Goal: Task Accomplishment & Management: Manage account settings

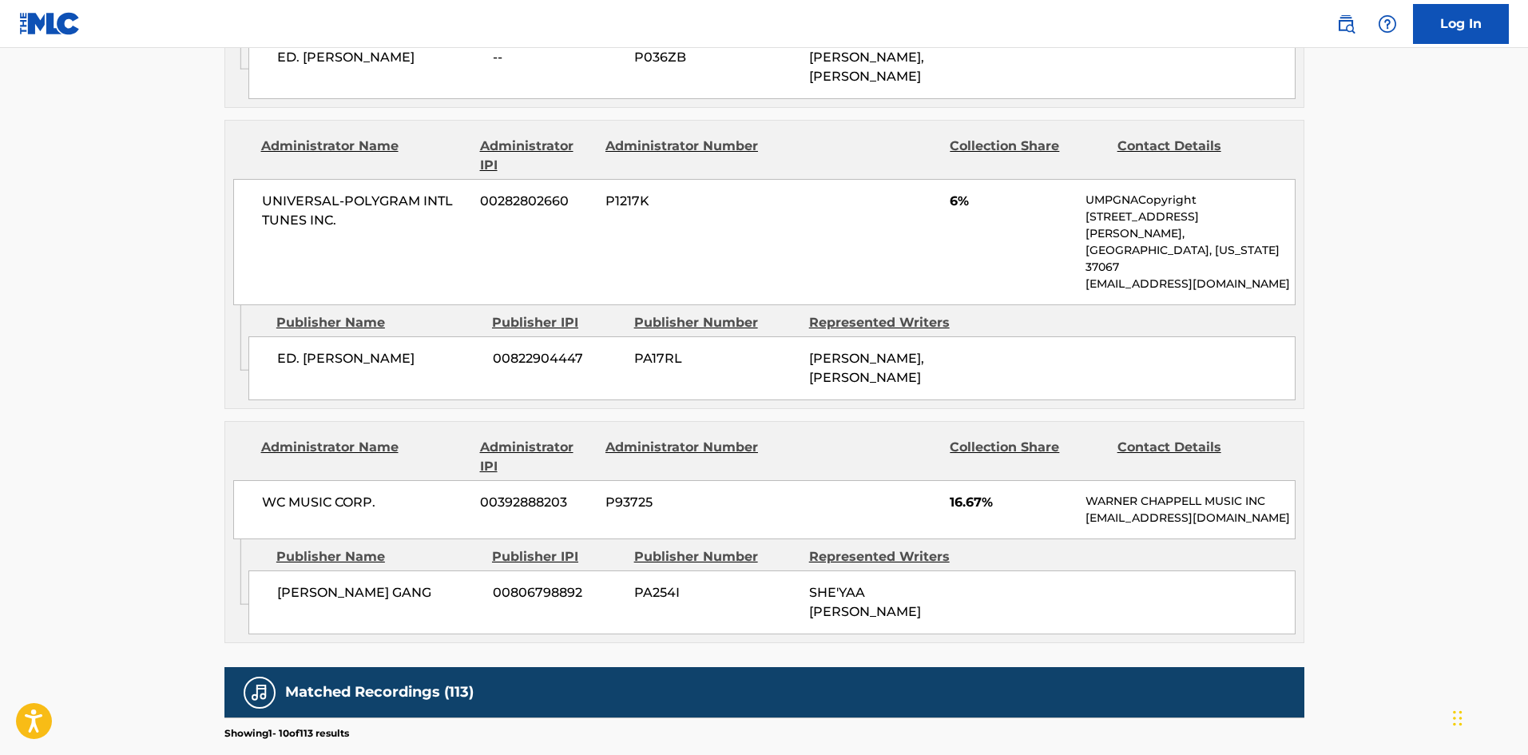
scroll to position [1437, 0]
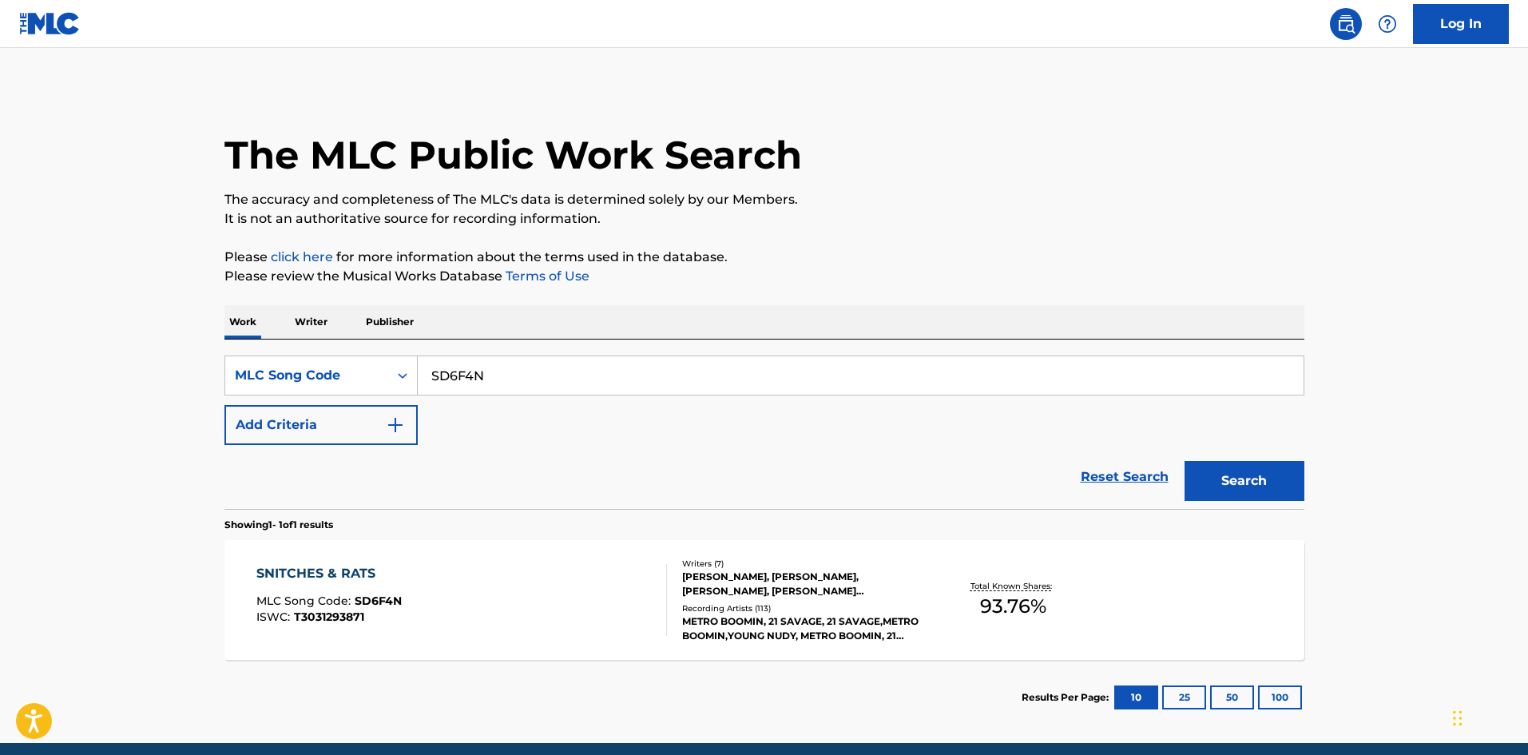
drag, startPoint x: 494, startPoint y: 379, endPoint x: 164, endPoint y: 350, distance: 331.1
click at [167, 351] on main "The MLC Public Work Search The accuracy and completeness of The MLC's data is d…" at bounding box center [764, 395] width 1528 height 695
paste input "WB54VW"
type input "WB54VW"
click at [1210, 478] on button "Search" at bounding box center [1244, 481] width 120 height 40
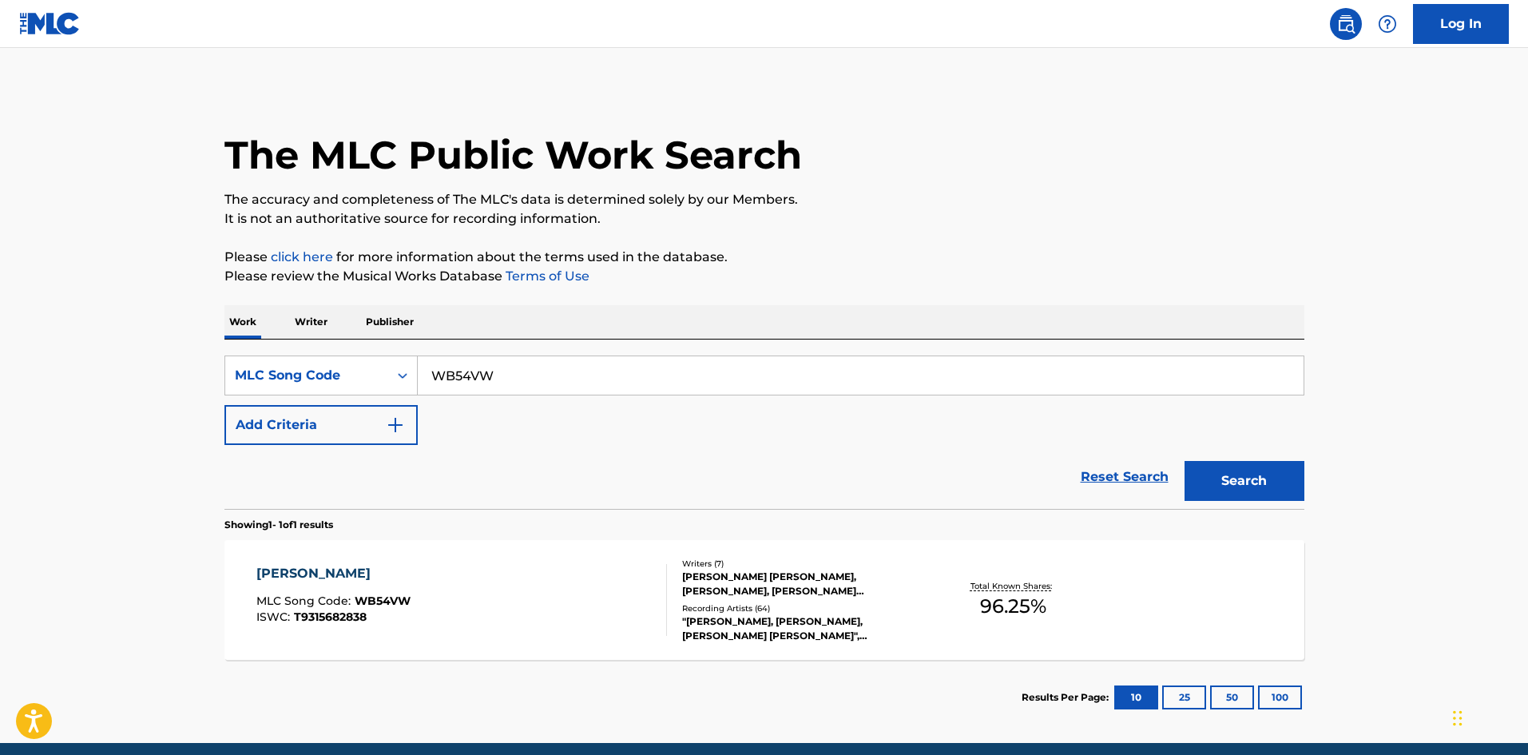
click at [525, 591] on div "[PERSON_NAME] MLC Song Code : WB54VW ISWC : T9315682838" at bounding box center [461, 600] width 410 height 72
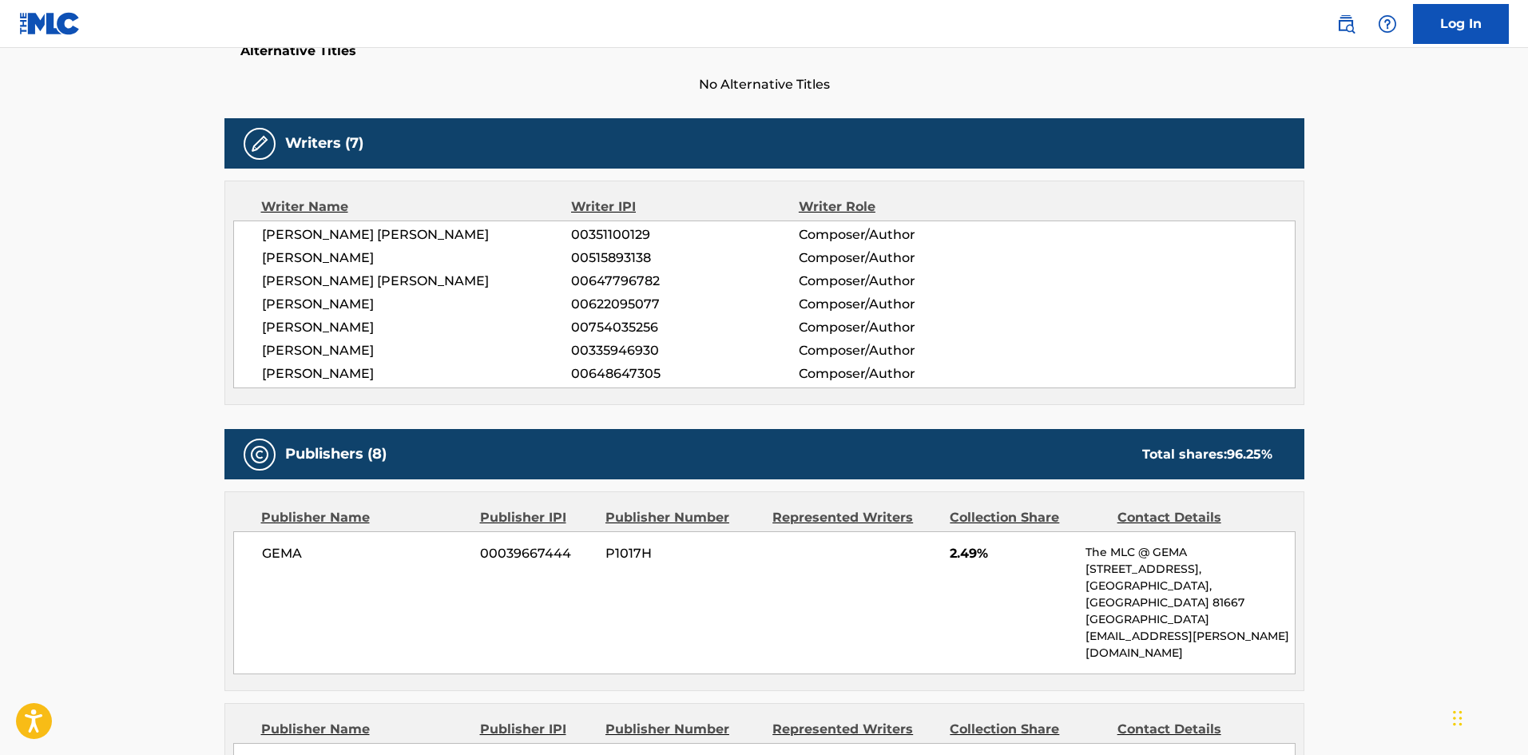
scroll to position [80, 0]
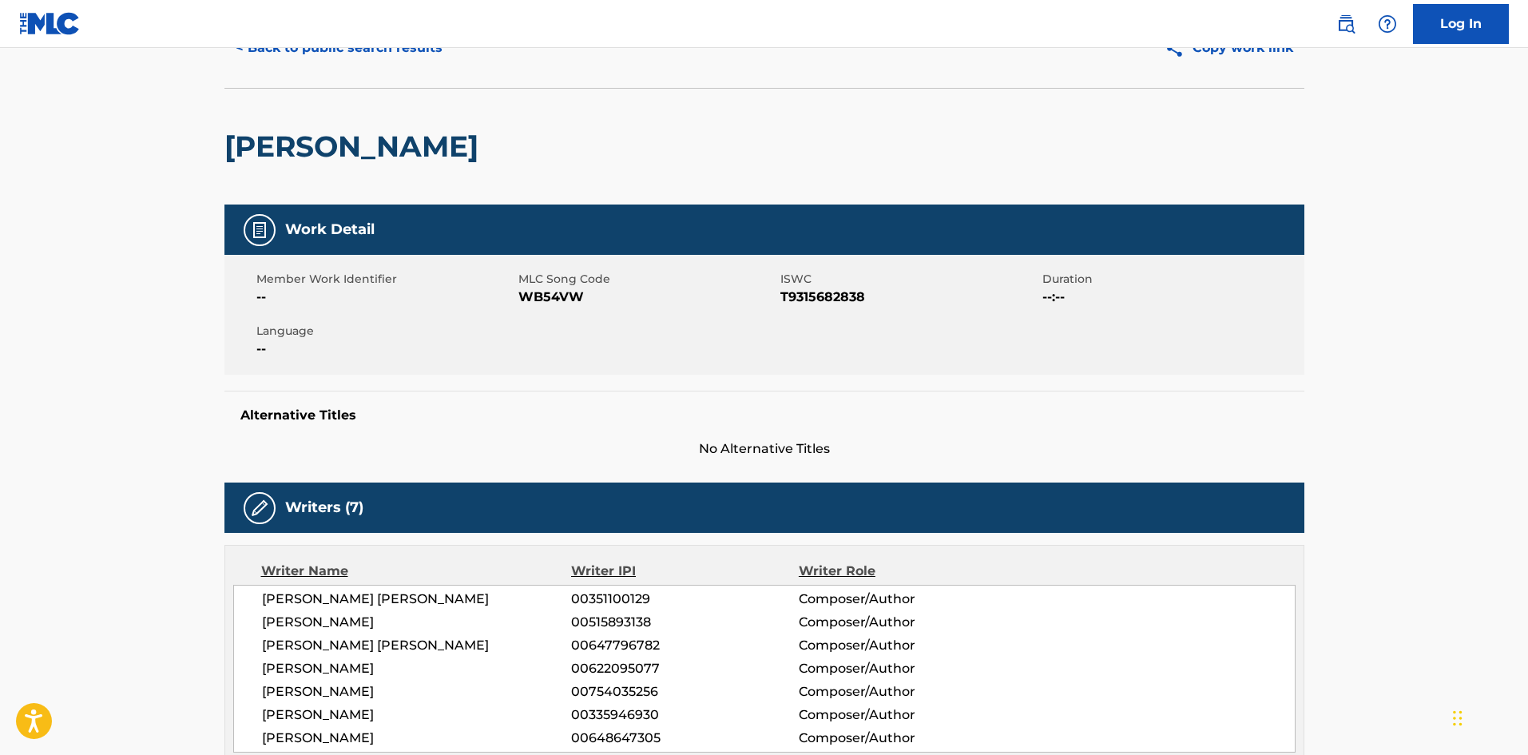
click at [541, 299] on span "WB54VW" at bounding box center [647, 296] width 258 height 19
copy span "WB54VW"
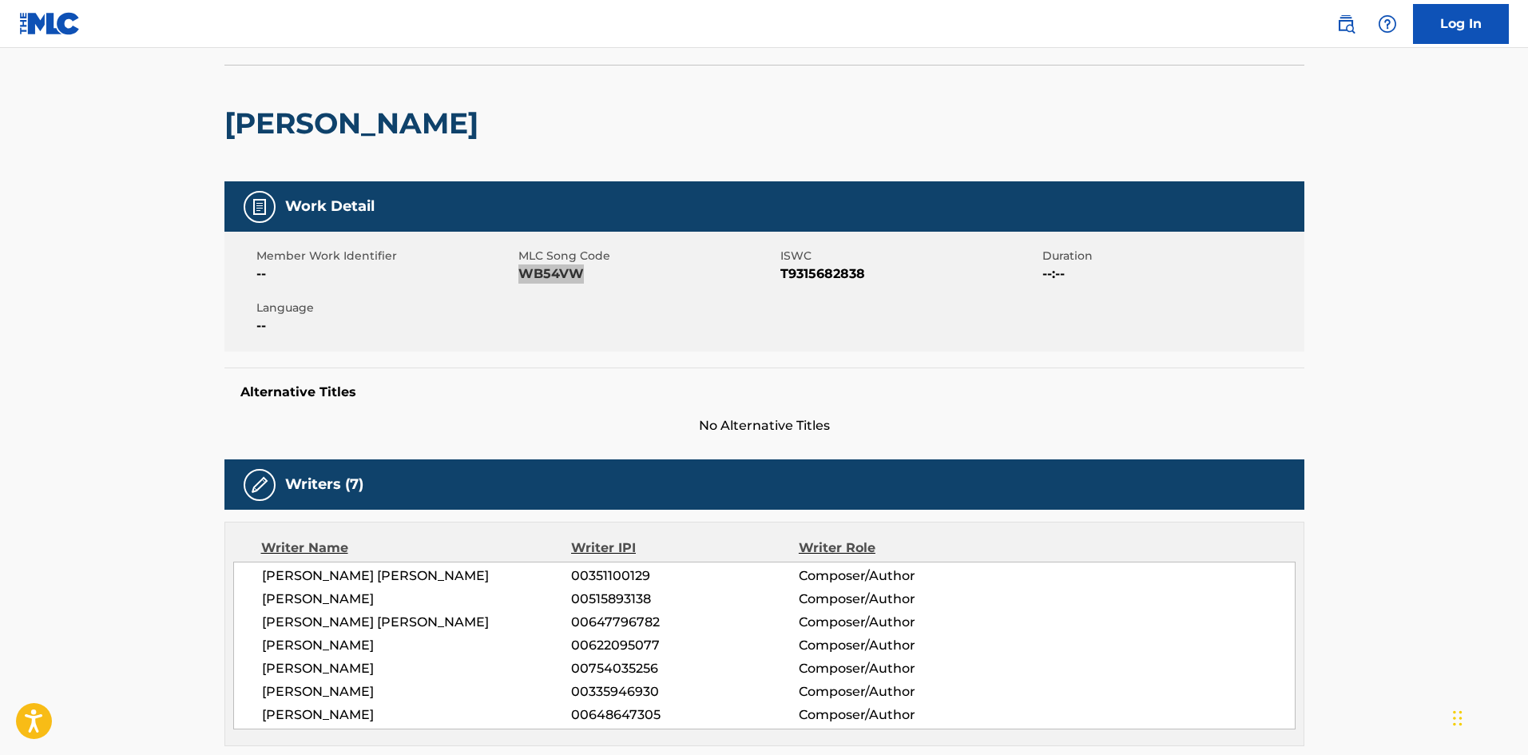
scroll to position [0, 0]
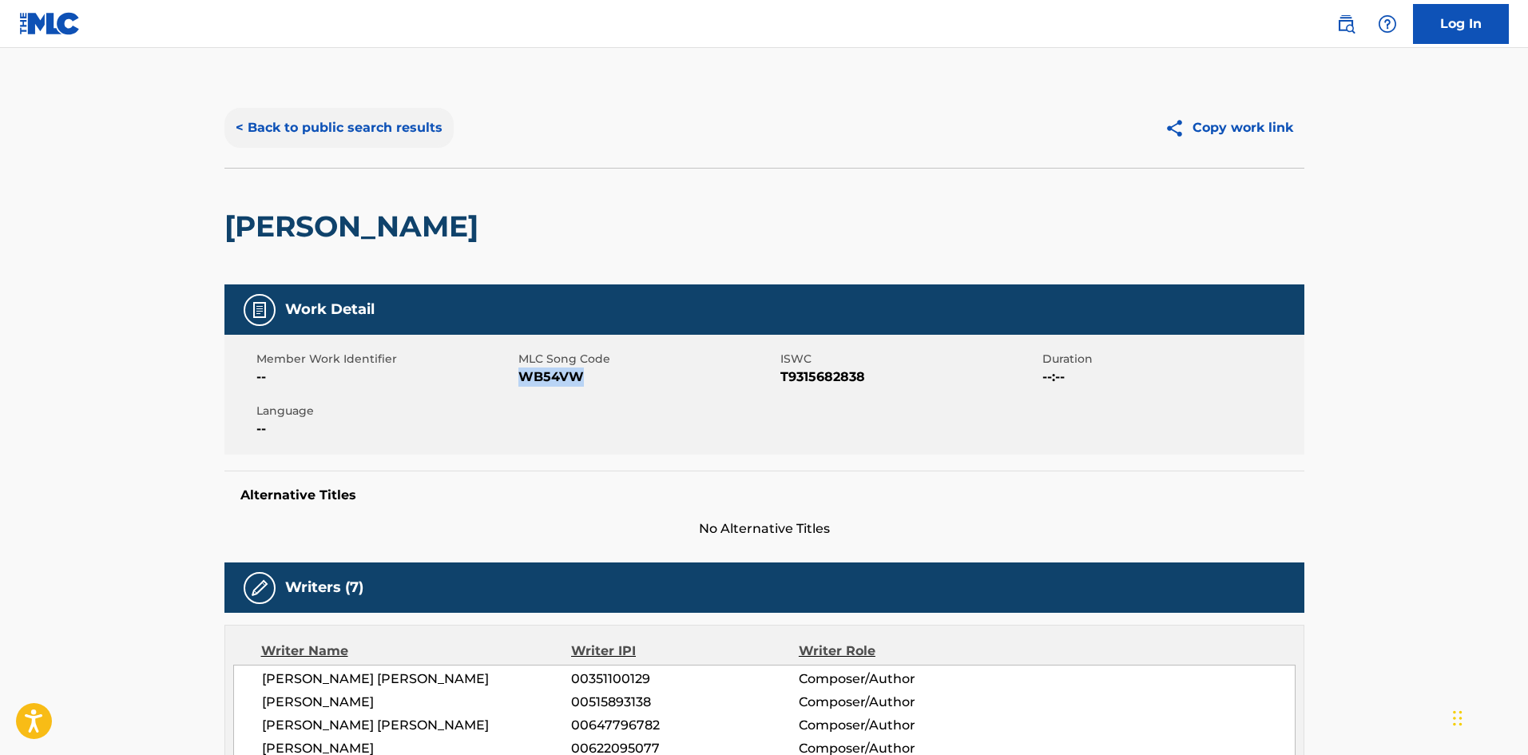
click at [362, 129] on button "< Back to public search results" at bounding box center [338, 128] width 229 height 40
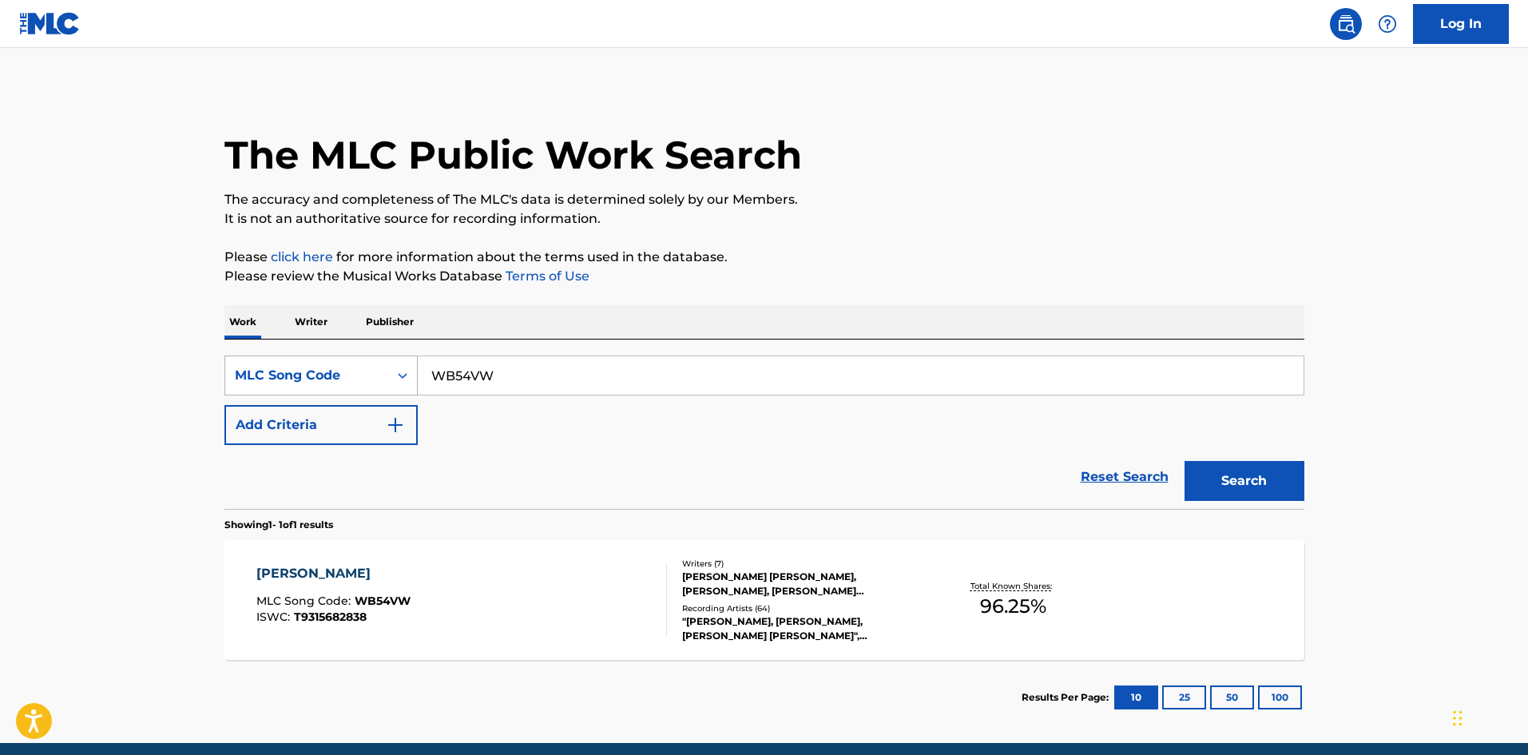
drag, startPoint x: 519, startPoint y: 384, endPoint x: 296, endPoint y: 377, distance: 222.9
click at [293, 378] on div "SearchWithCriteriacfcc68d0-2ff5-404e-9b06-df2684a0094f MLC Song Code WB54VW" at bounding box center [764, 375] width 1080 height 40
paste input "1X6D"
type input "WB1X6D"
drag, startPoint x: 1235, startPoint y: 474, endPoint x: 1152, endPoint y: 498, distance: 85.7
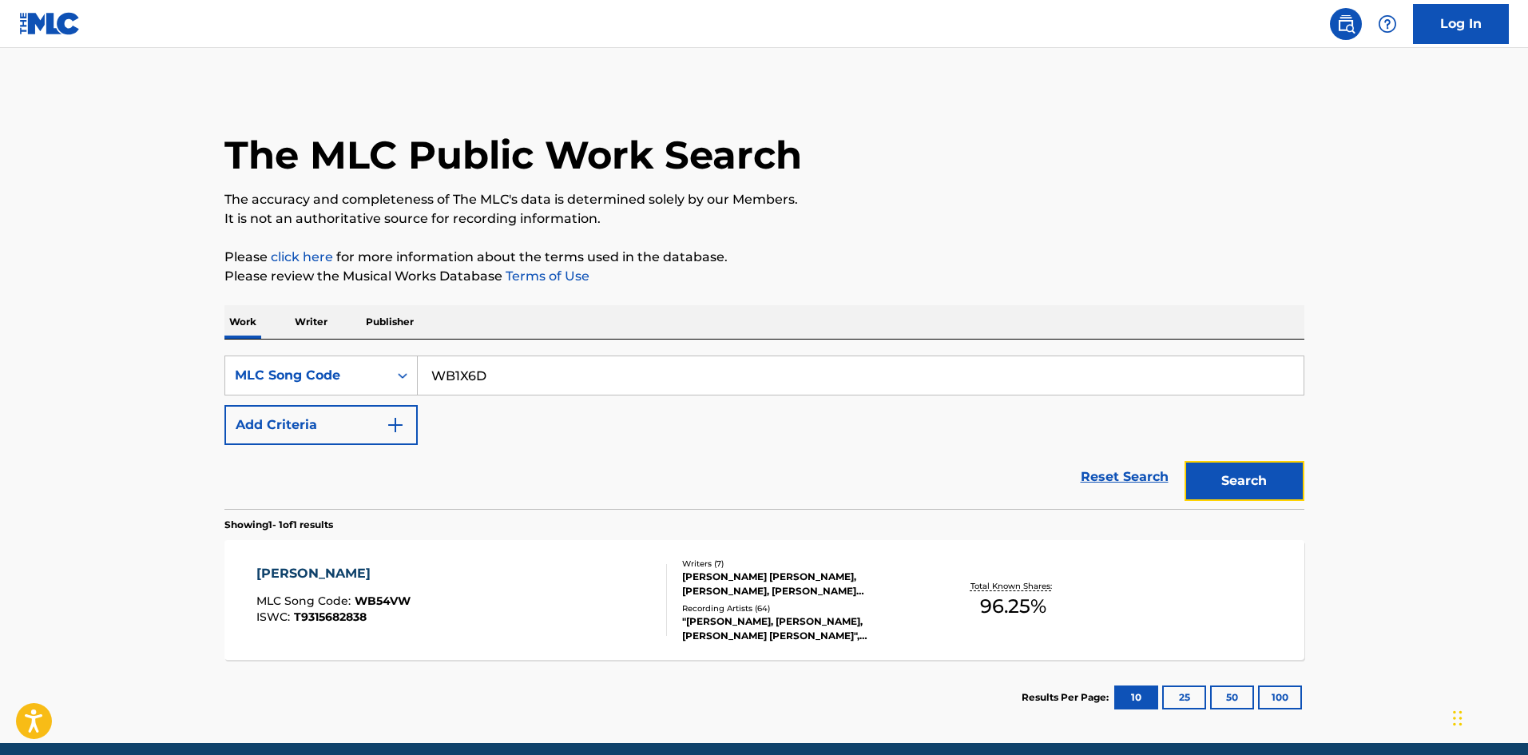
click at [1234, 474] on button "Search" at bounding box center [1244, 481] width 120 height 40
click at [631, 603] on div "WEIGH INS MLC Song Code : WB1X6D ISWC : T8042258823" at bounding box center [461, 600] width 410 height 72
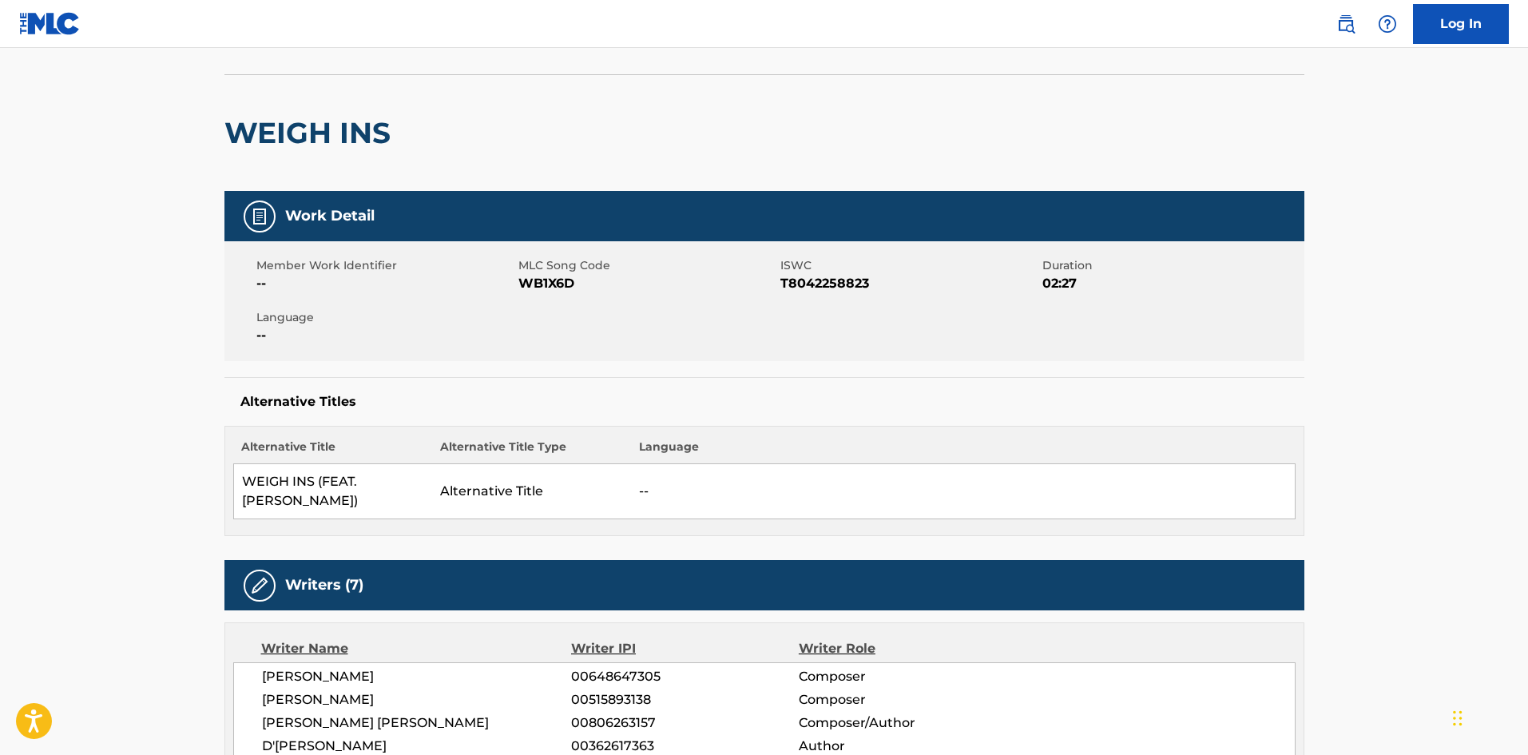
scroll to position [80, 0]
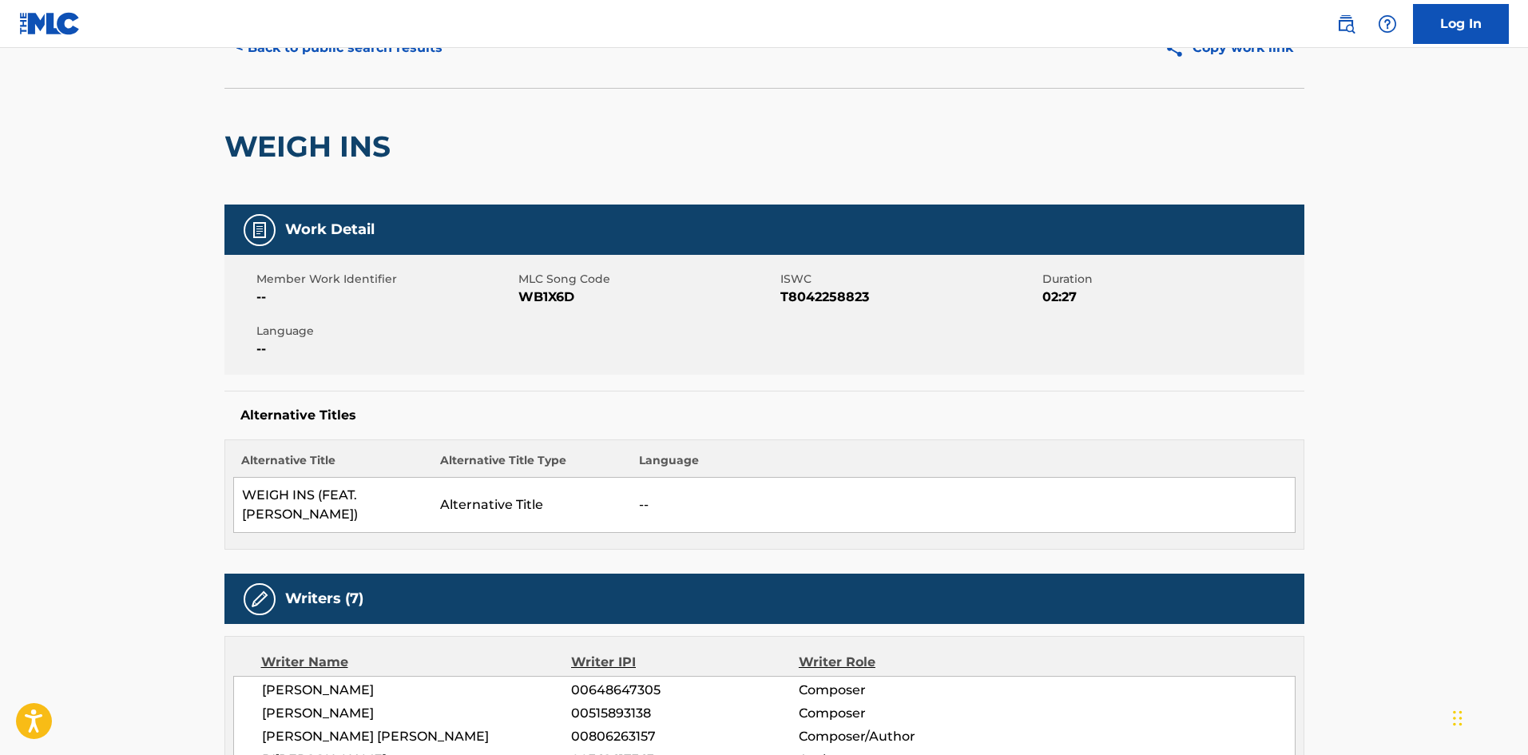
click at [549, 295] on span "WB1X6D" at bounding box center [647, 296] width 258 height 19
click at [550, 296] on span "WB1X6D" at bounding box center [647, 296] width 258 height 19
copy span "WB1X6D"
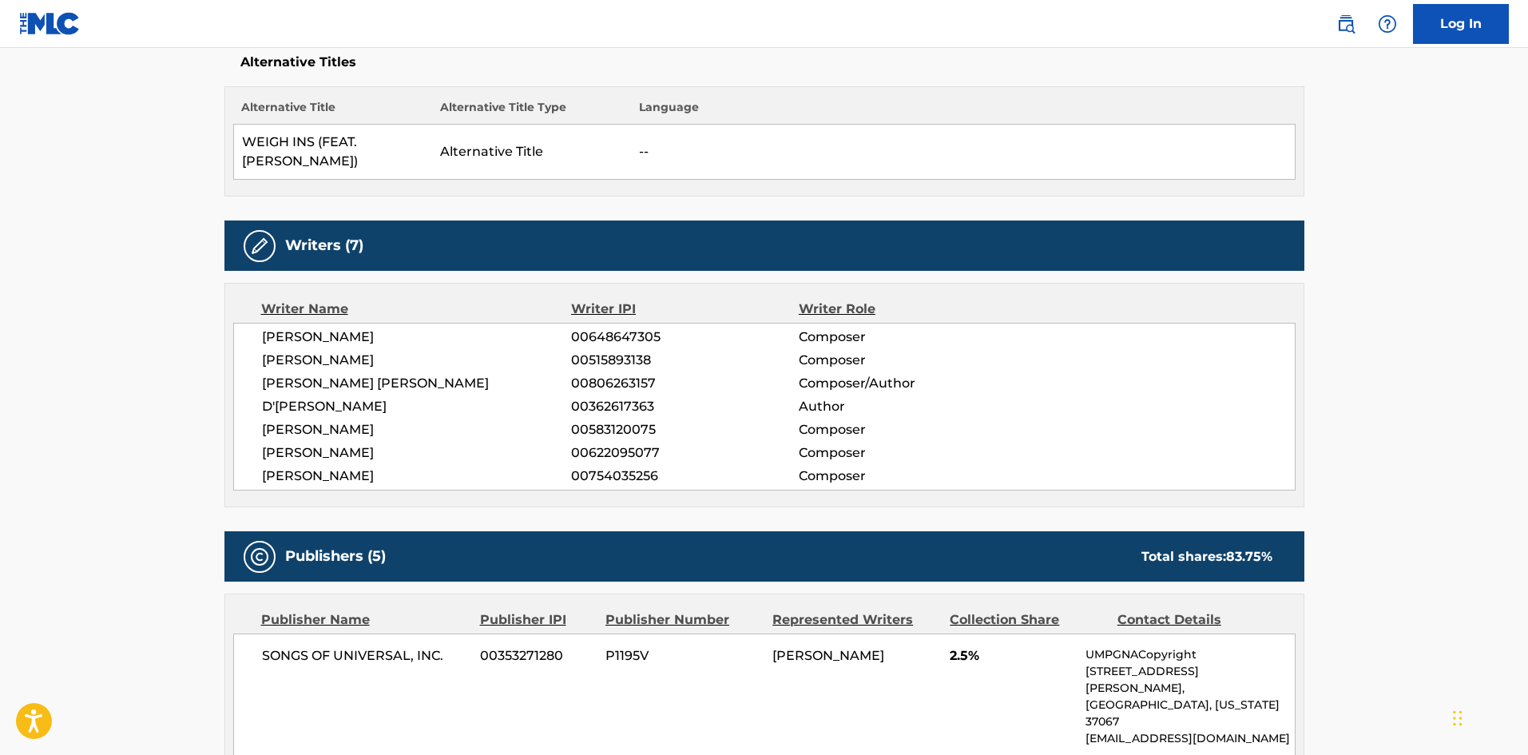
scroll to position [479, 0]
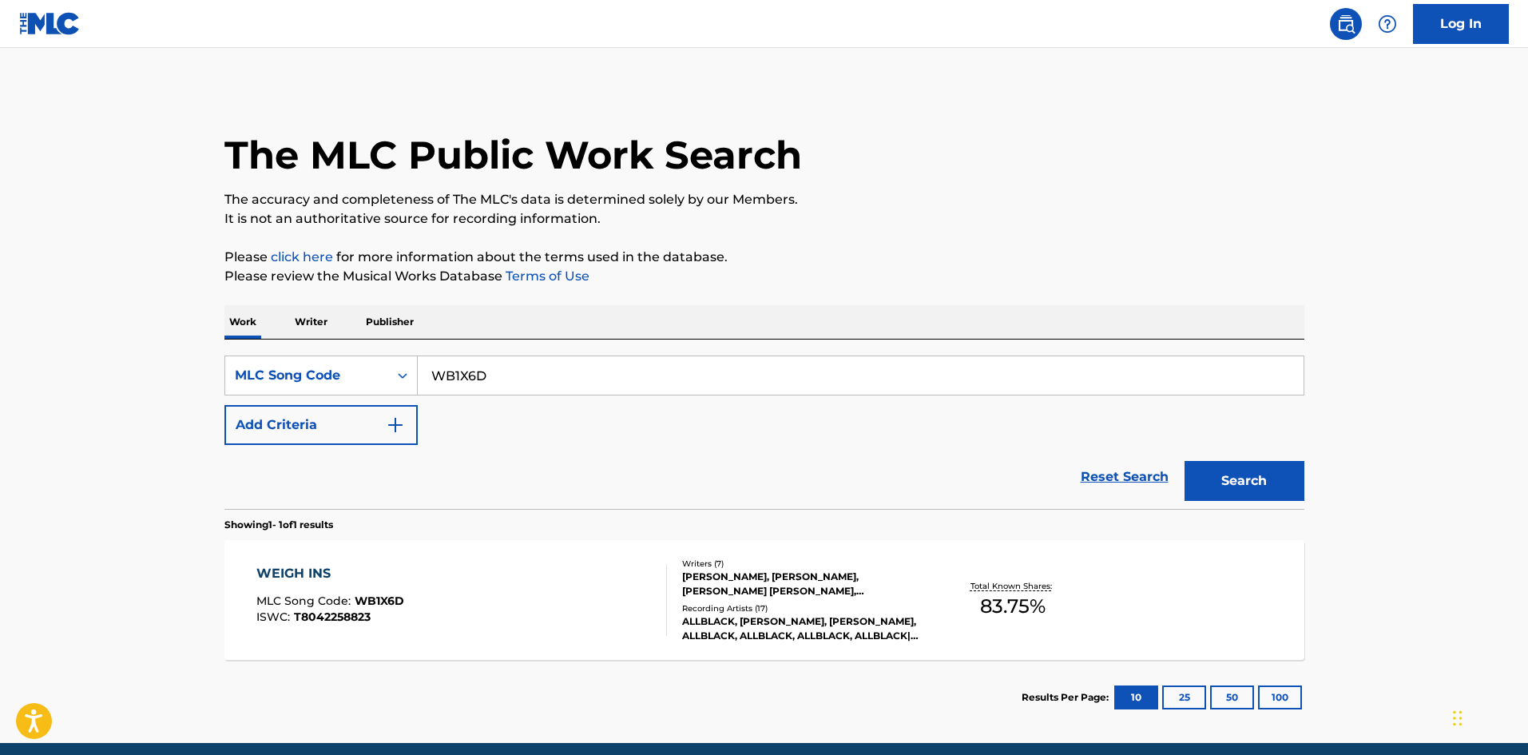
drag, startPoint x: 521, startPoint y: 378, endPoint x: 86, endPoint y: 361, distance: 435.5
click at [86, 361] on main "The MLC Public Work Search The accuracy and completeness of The MLC's data is d…" at bounding box center [764, 395] width 1528 height 695
paste input "CA0APA"
type input "CA0APA"
click at [1271, 478] on button "Search" at bounding box center [1244, 481] width 120 height 40
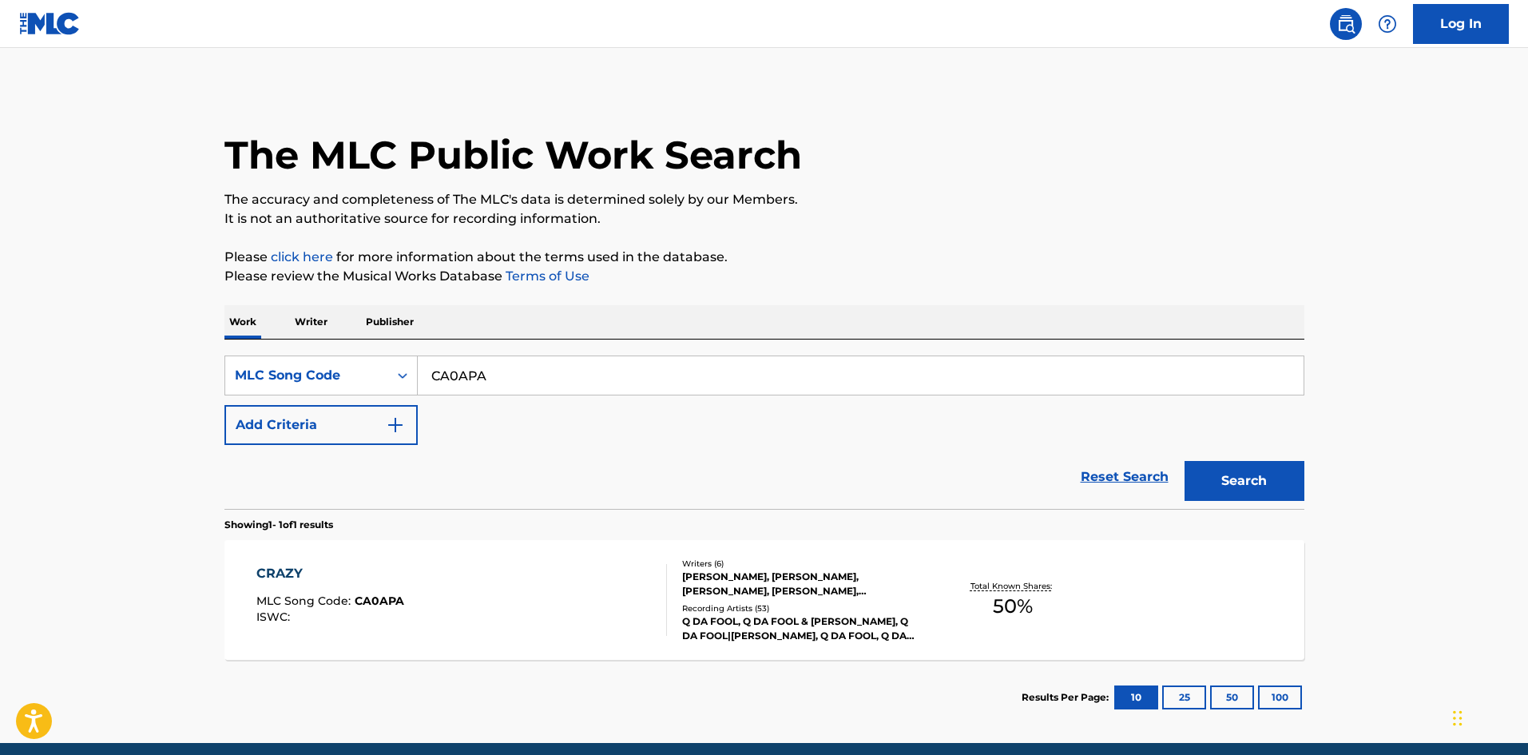
click at [651, 569] on div "CRAZY MLC Song Code : CA0APA ISWC :" at bounding box center [461, 600] width 410 height 72
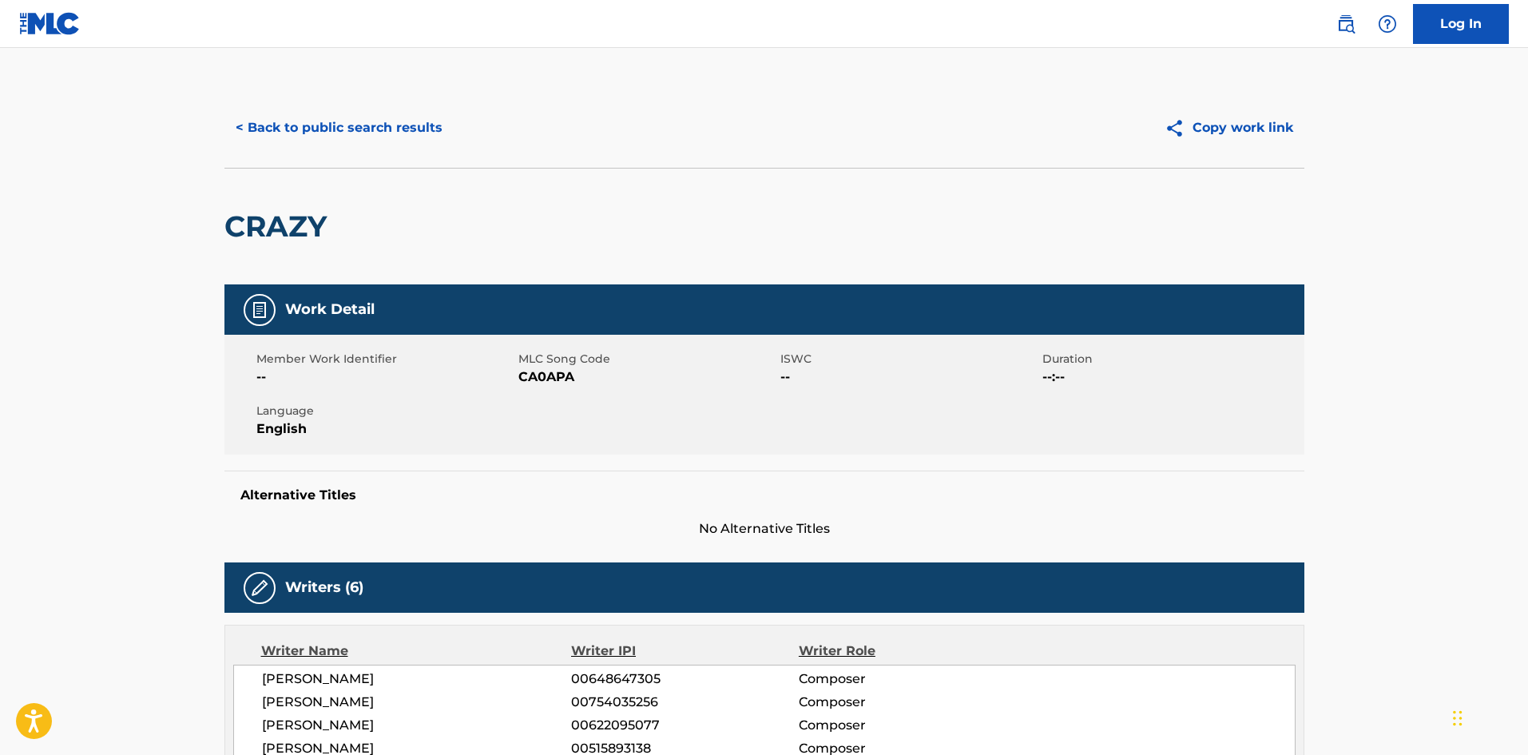
click at [561, 377] on span "CA0APA" at bounding box center [647, 376] width 258 height 19
copy span "CA0APA"
click at [339, 128] on button "< Back to public search results" at bounding box center [338, 128] width 229 height 40
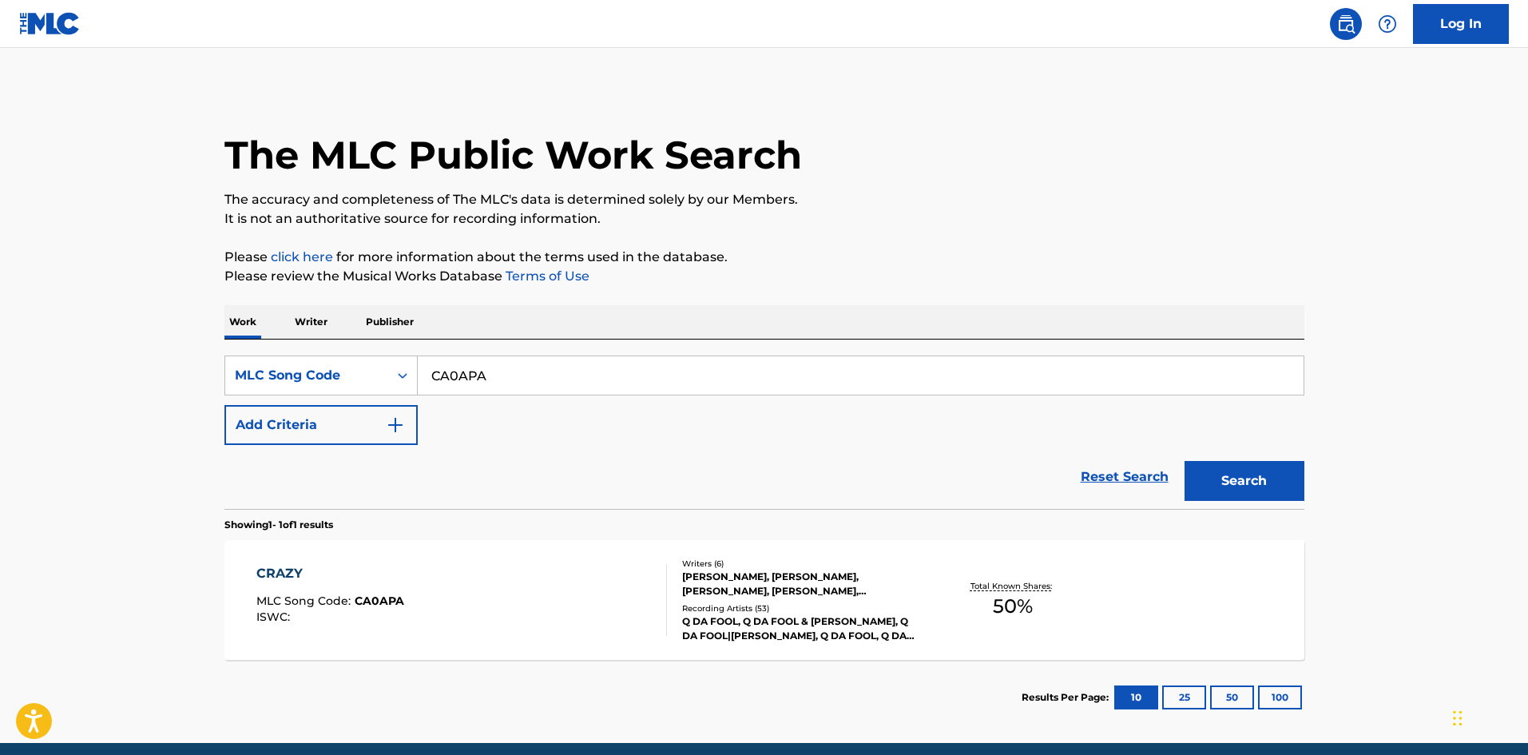
drag, startPoint x: 510, startPoint y: 383, endPoint x: 180, endPoint y: 389, distance: 329.9
click at [180, 389] on main "The MLC Public Work Search The accuracy and completeness of The MLC's data is d…" at bounding box center [764, 395] width 1528 height 695
paste input "X4041H"
type input "X4041H"
click at [1262, 490] on button "Search" at bounding box center [1244, 481] width 120 height 40
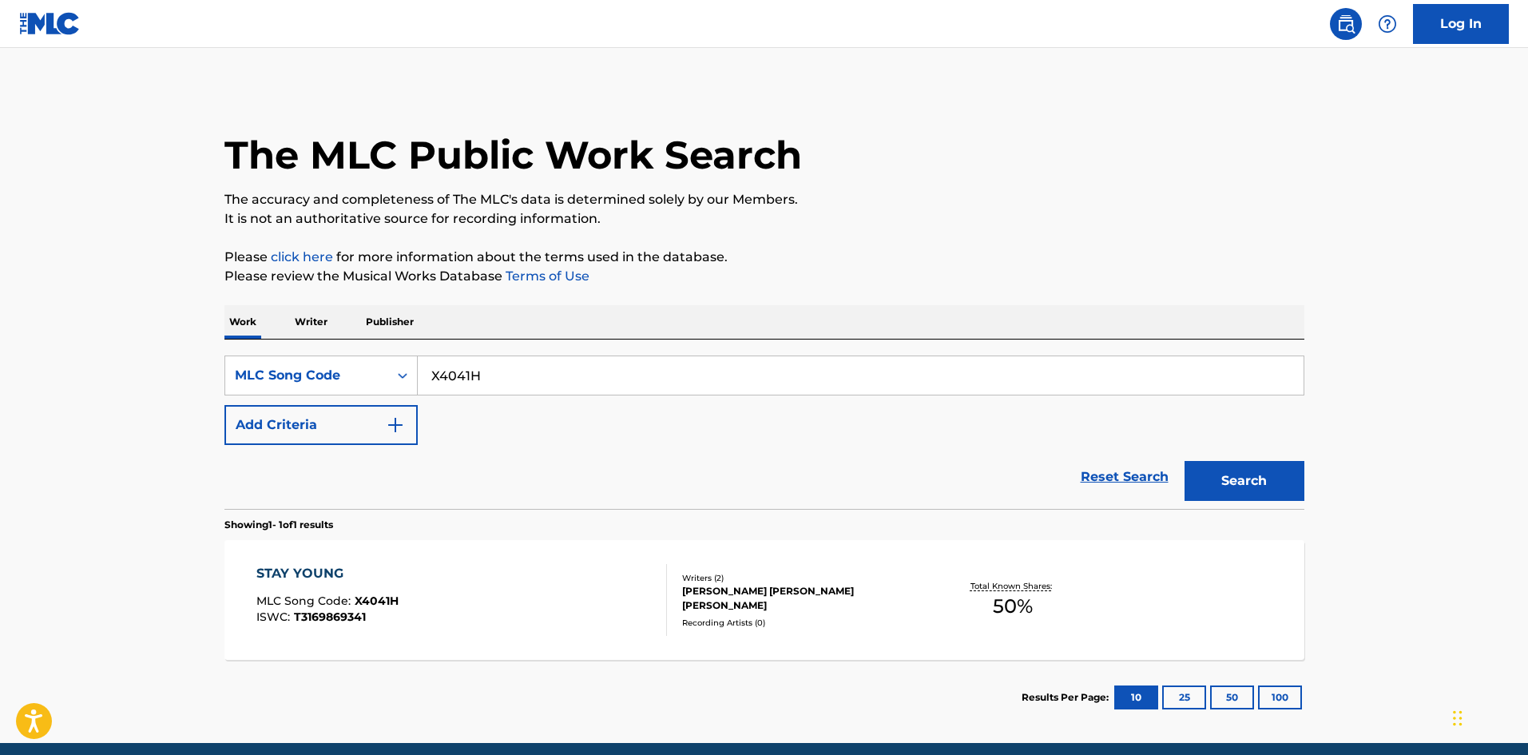
click at [489, 612] on div "STAY YOUNG MLC Song Code : X4041H ISWC : T3169869341" at bounding box center [461, 600] width 410 height 72
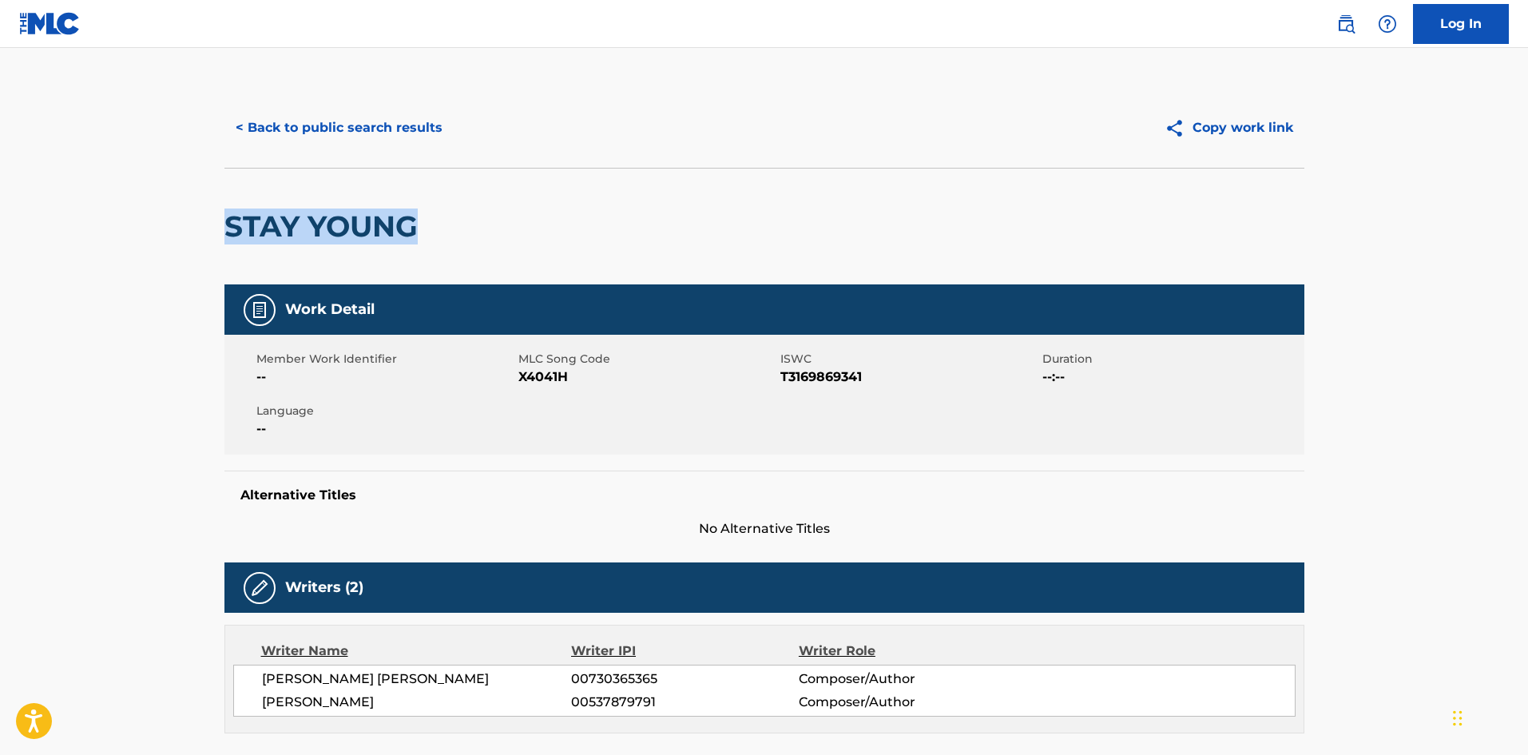
drag, startPoint x: 441, startPoint y: 229, endPoint x: 228, endPoint y: 233, distance: 212.5
click at [228, 233] on div "STAY YOUNG" at bounding box center [764, 226] width 1080 height 117
copy h2 "STAY YOUNG"
drag, startPoint x: 449, startPoint y: 681, endPoint x: 375, endPoint y: 679, distance: 73.5
click at [375, 679] on span "JOHN KERON JR MORRICAL" at bounding box center [417, 678] width 310 height 19
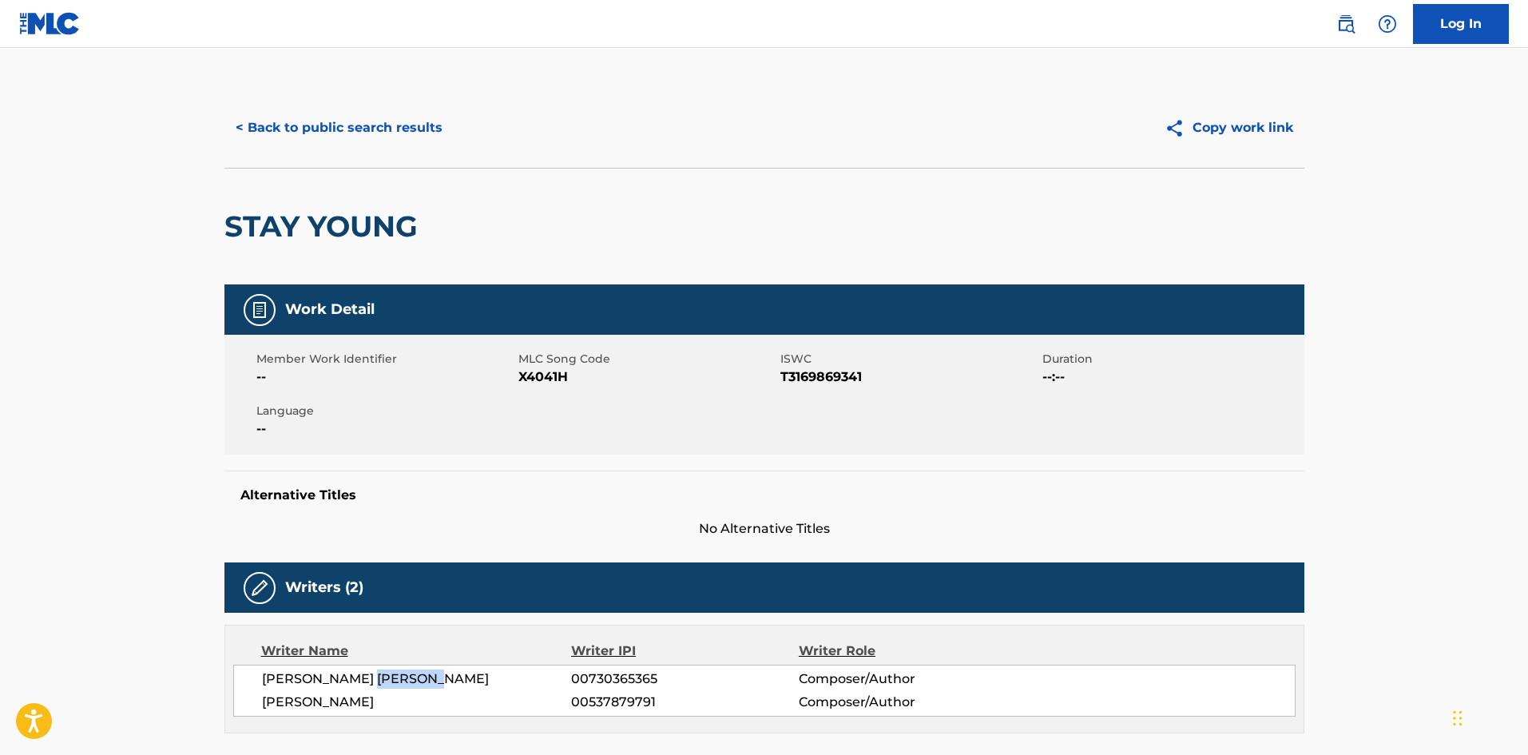
copy span "MORRICAL"
drag, startPoint x: 260, startPoint y: 705, endPoint x: 419, endPoint y: 707, distance: 158.9
click at [419, 707] on div "JOHN KERON JR MORRICAL 00730365365 Composer/Author MICHAEL EVAN SCHENK 00537879…" at bounding box center [764, 690] width 1062 height 52
copy span "MICHAEL EVAN SCHENK"
click at [406, 131] on button "< Back to public search results" at bounding box center [338, 128] width 229 height 40
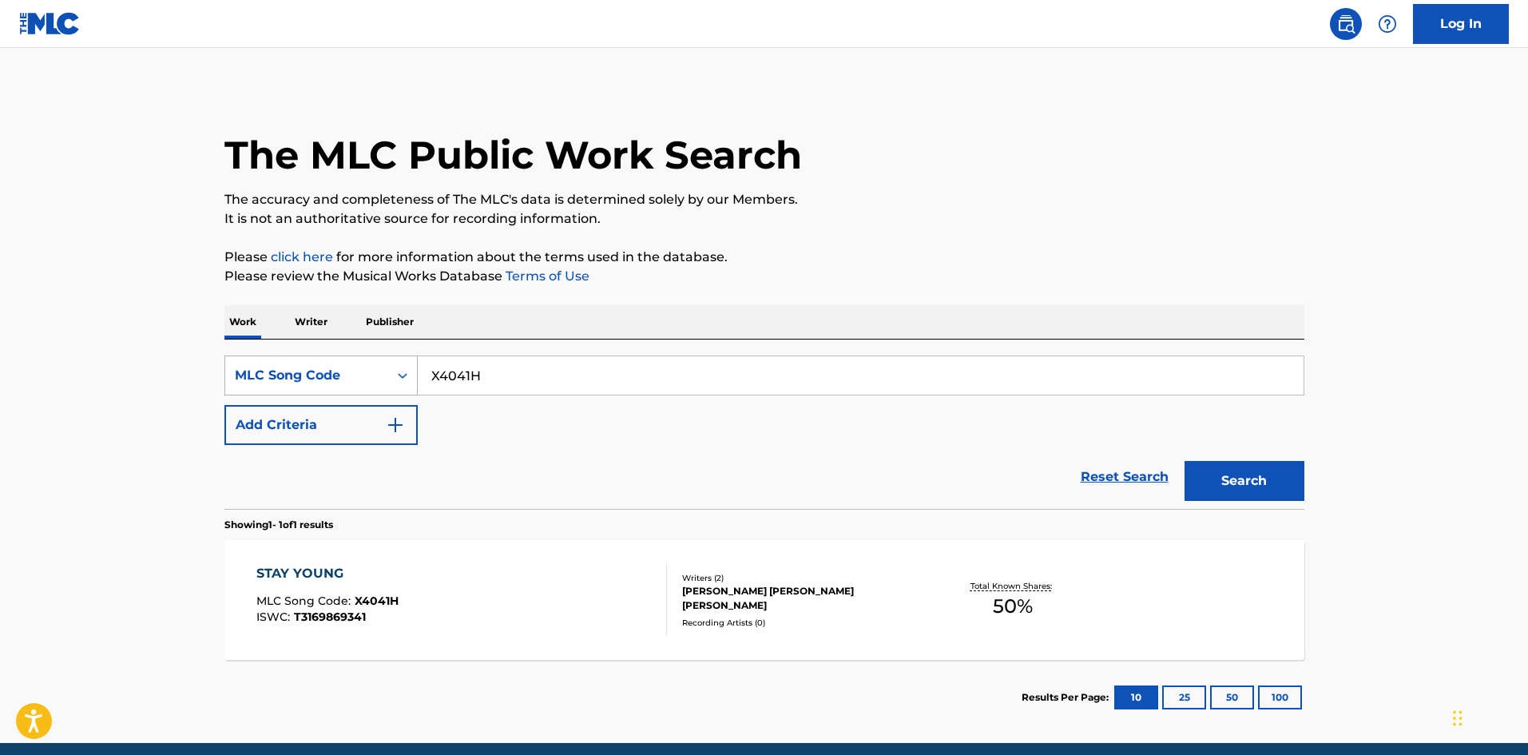
click at [319, 373] on div "MLC Song Code" at bounding box center [307, 375] width 144 height 19
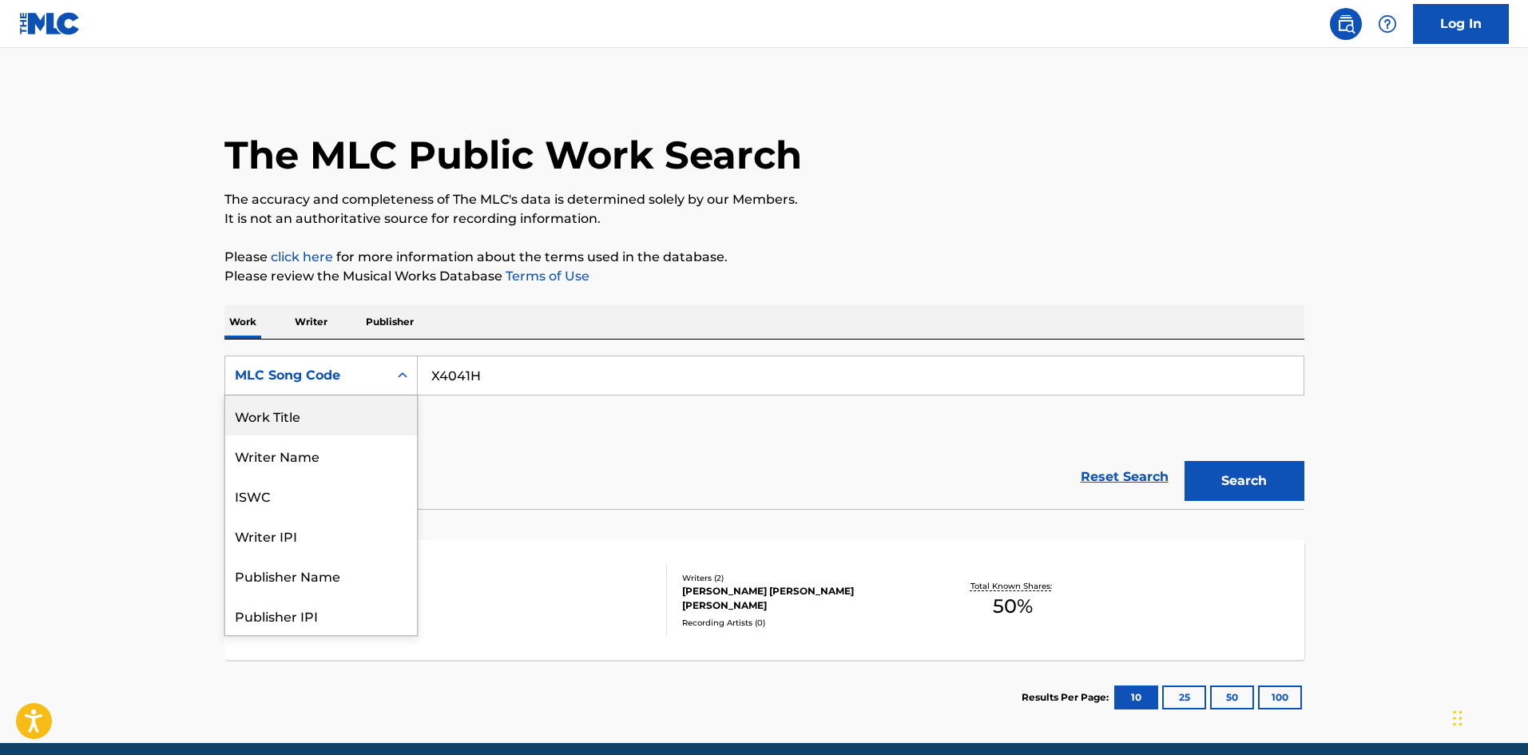
click at [315, 414] on div "Work Title" at bounding box center [321, 415] width 192 height 40
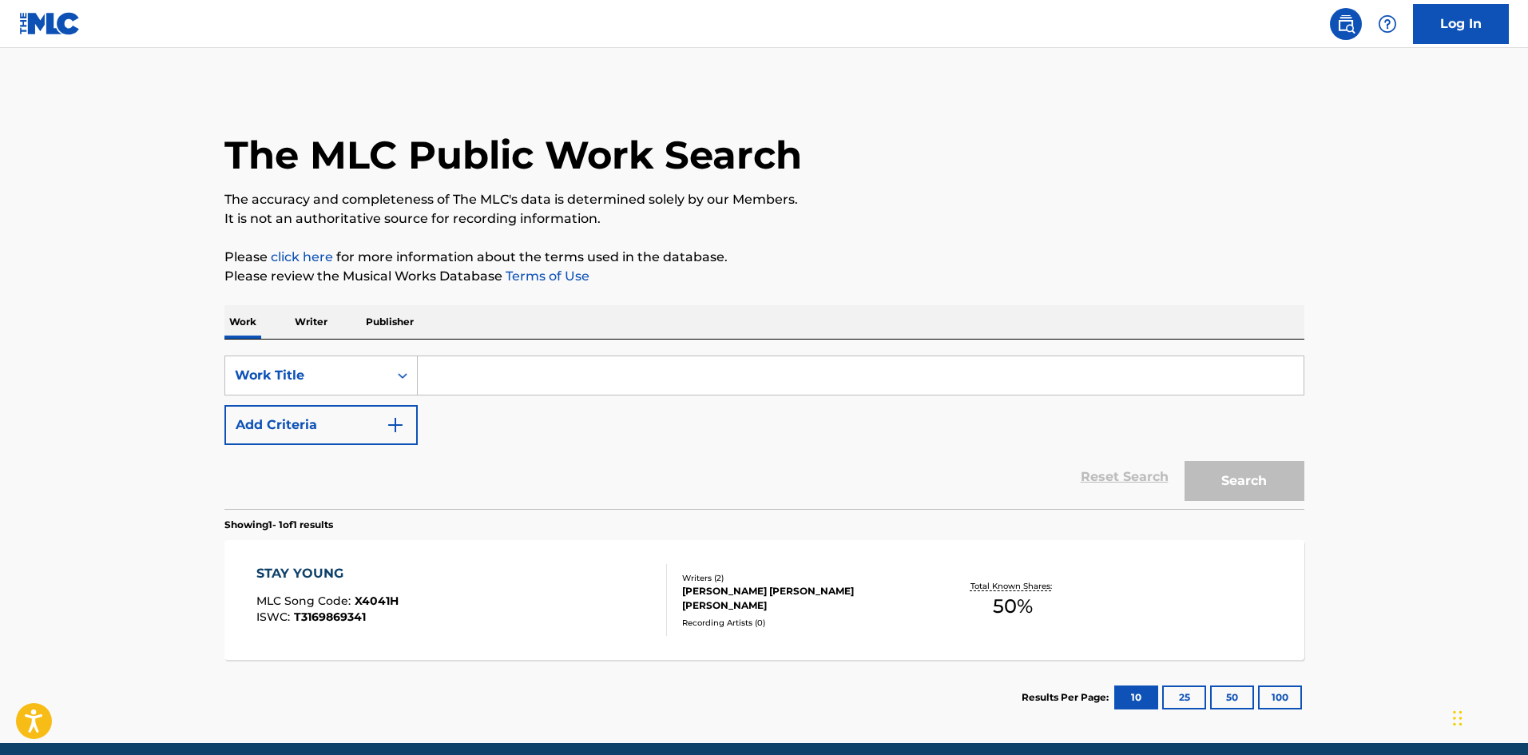
click at [491, 380] on input "Search Form" at bounding box center [861, 375] width 886 height 38
paste input "DEAD TO ME"
type input "DEAD TO ME"
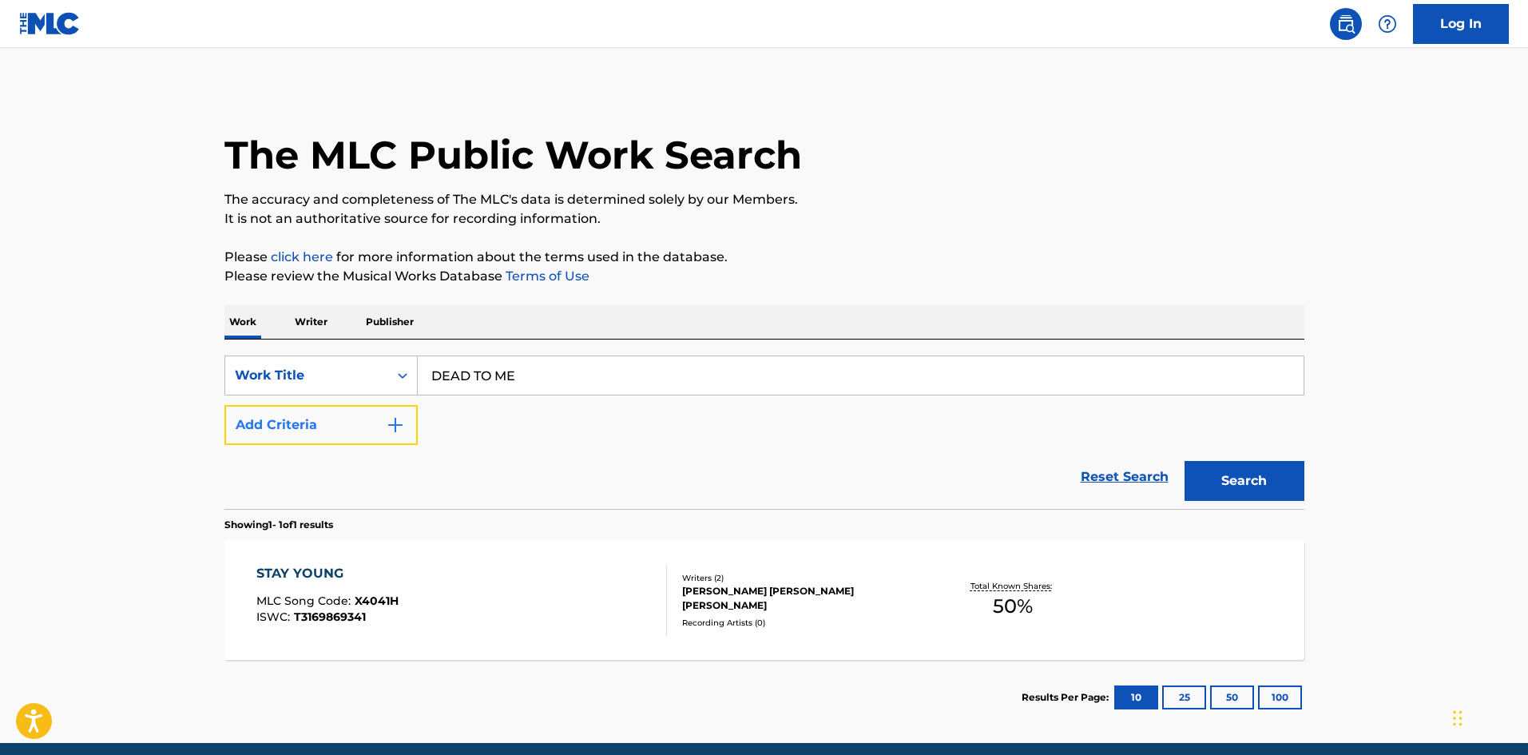
click at [371, 413] on button "Add Criteria" at bounding box center [320, 425] width 193 height 40
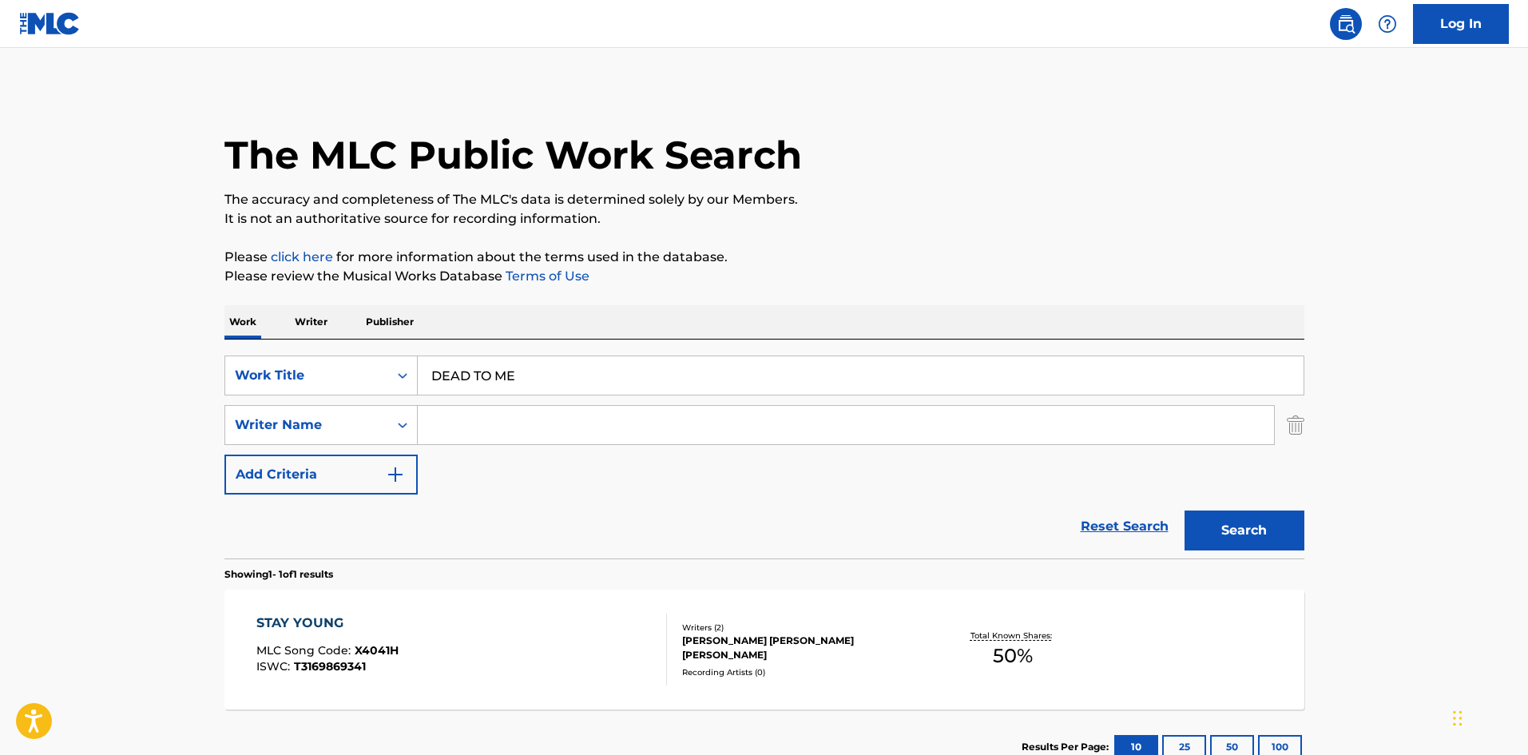
click at [494, 423] on input "Search Form" at bounding box center [846, 425] width 856 height 38
type input "jerkins"
click at [1184, 510] on button "Search" at bounding box center [1244, 530] width 120 height 40
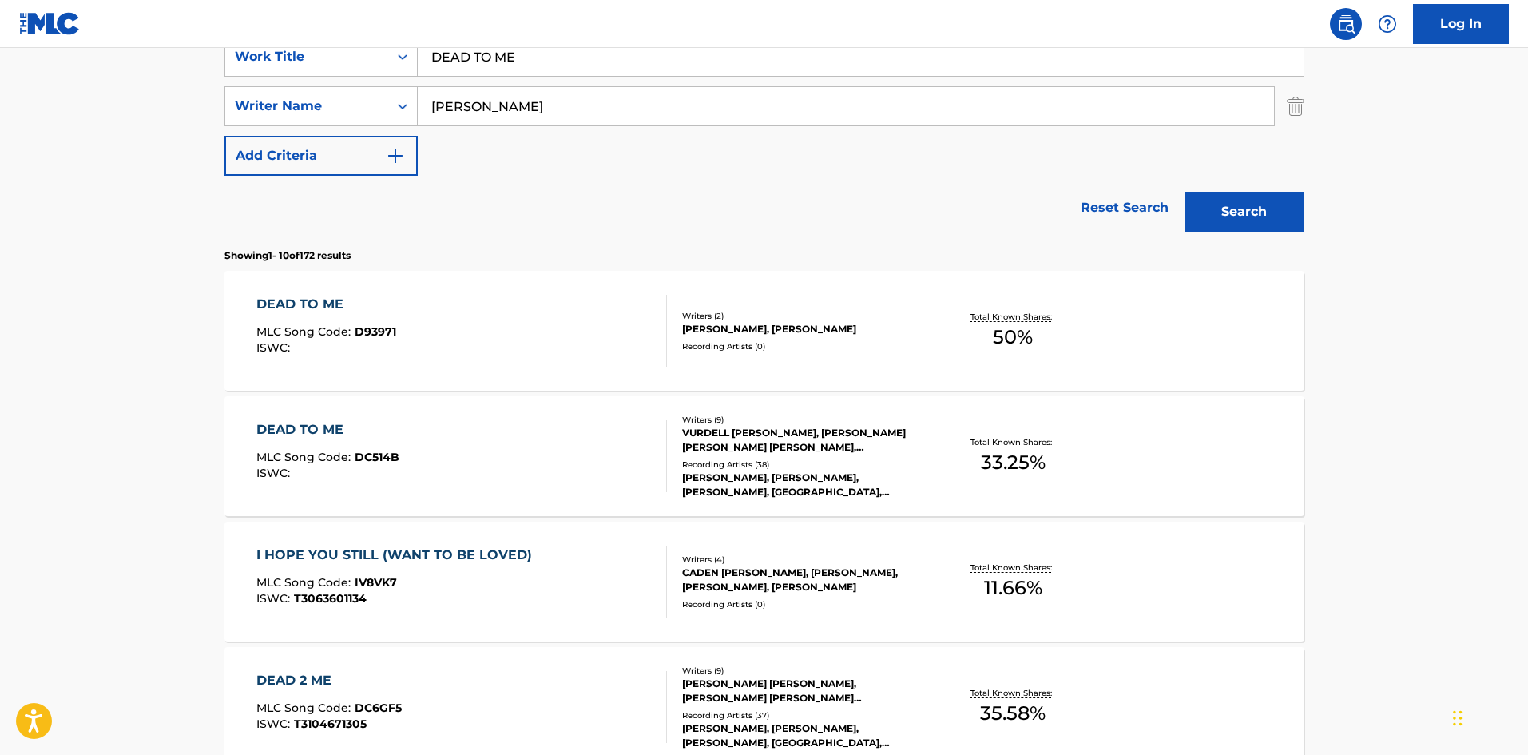
scroll to position [319, 0]
click at [653, 464] on div at bounding box center [659, 455] width 13 height 72
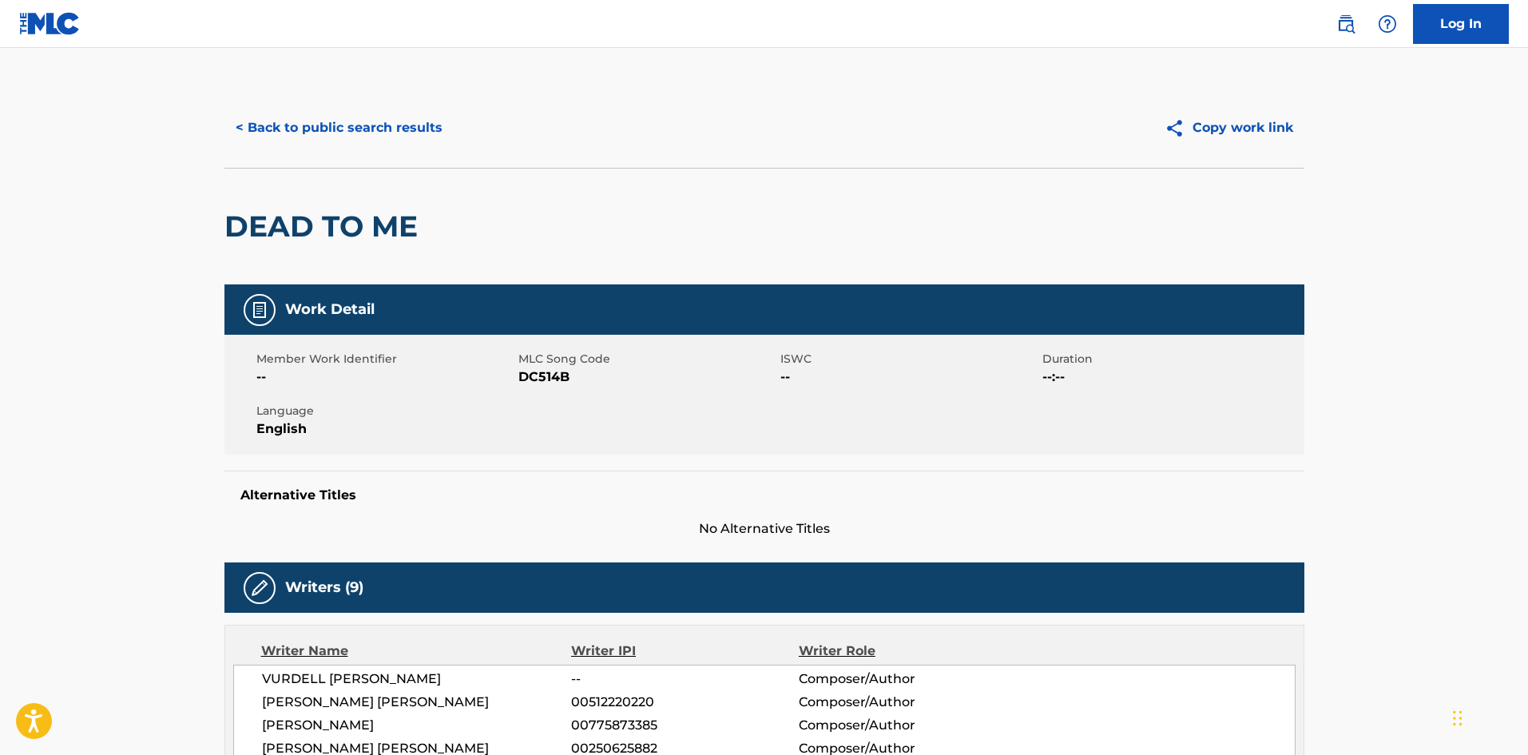
click at [549, 375] on span "DC514B" at bounding box center [647, 376] width 258 height 19
copy span "DC514B"
click at [294, 133] on button "< Back to public search results" at bounding box center [338, 128] width 229 height 40
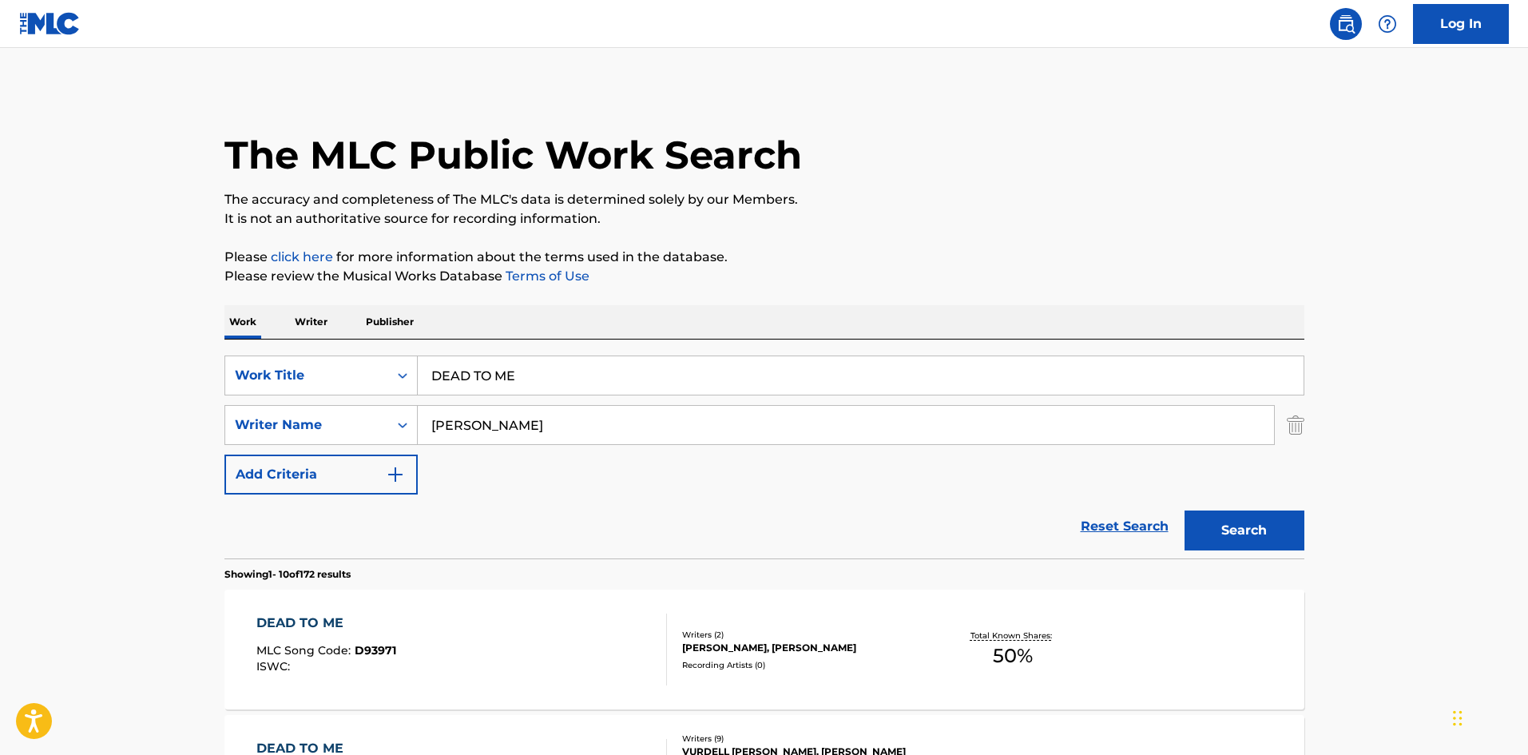
scroll to position [319, 0]
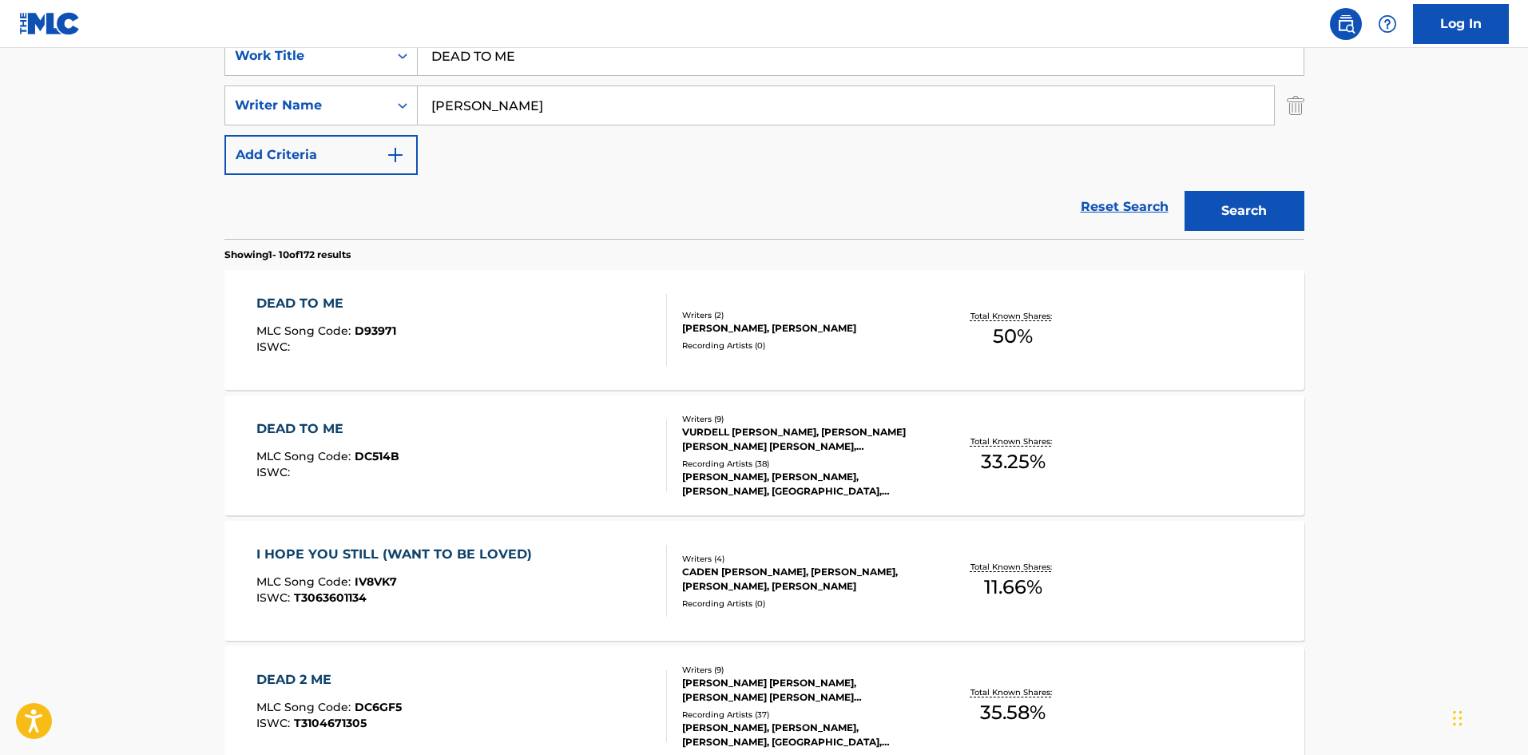
drag, startPoint x: 545, startPoint y: 61, endPoint x: 454, endPoint y: 94, distance: 96.7
click at [192, 65] on main "The MLC Public Work Search The accuracy and completeness of The MLC's data is d…" at bounding box center [764, 668] width 1528 height 1880
paste input "O YOU EVER"
type input "DO YOU EVER"
click at [1226, 215] on button "Search" at bounding box center [1244, 211] width 120 height 40
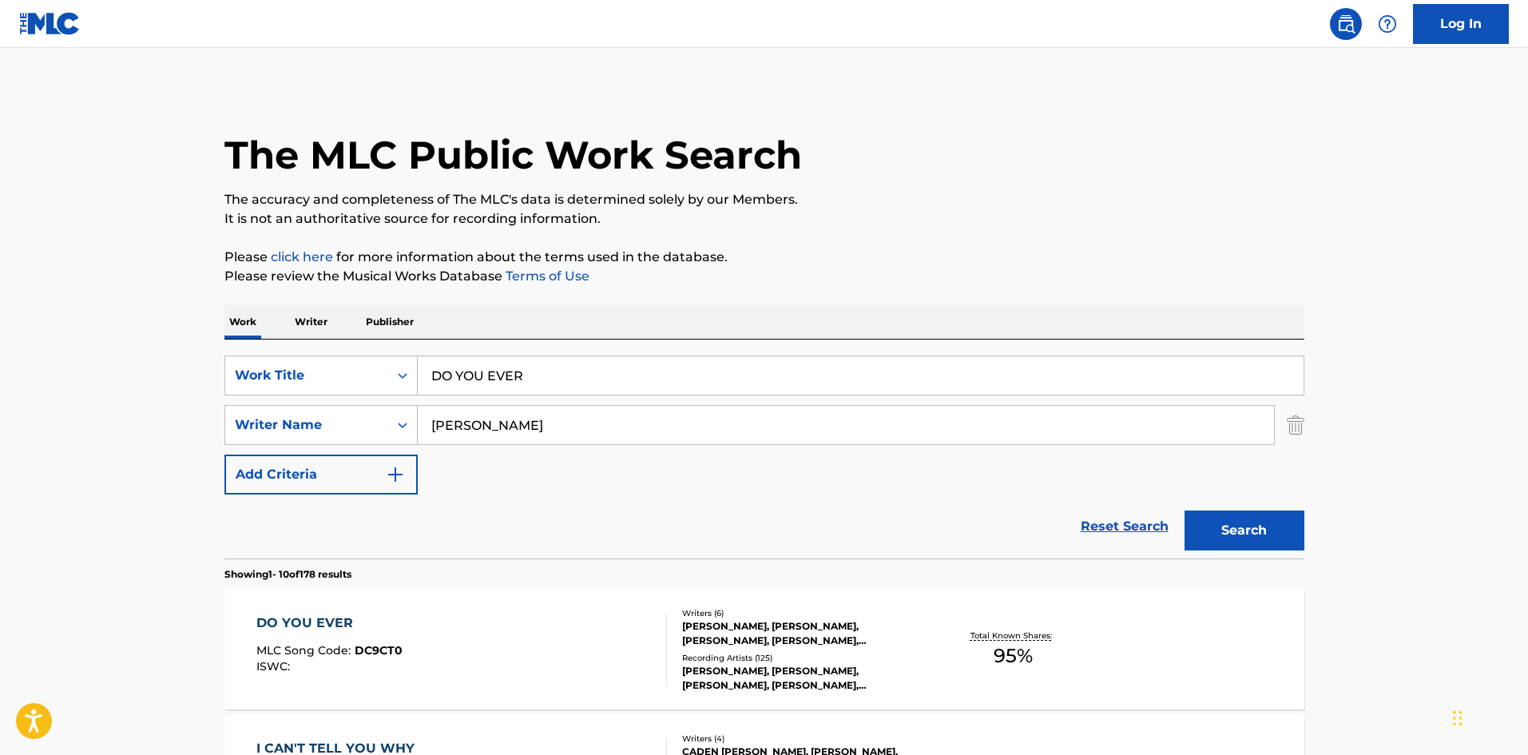
scroll to position [240, 0]
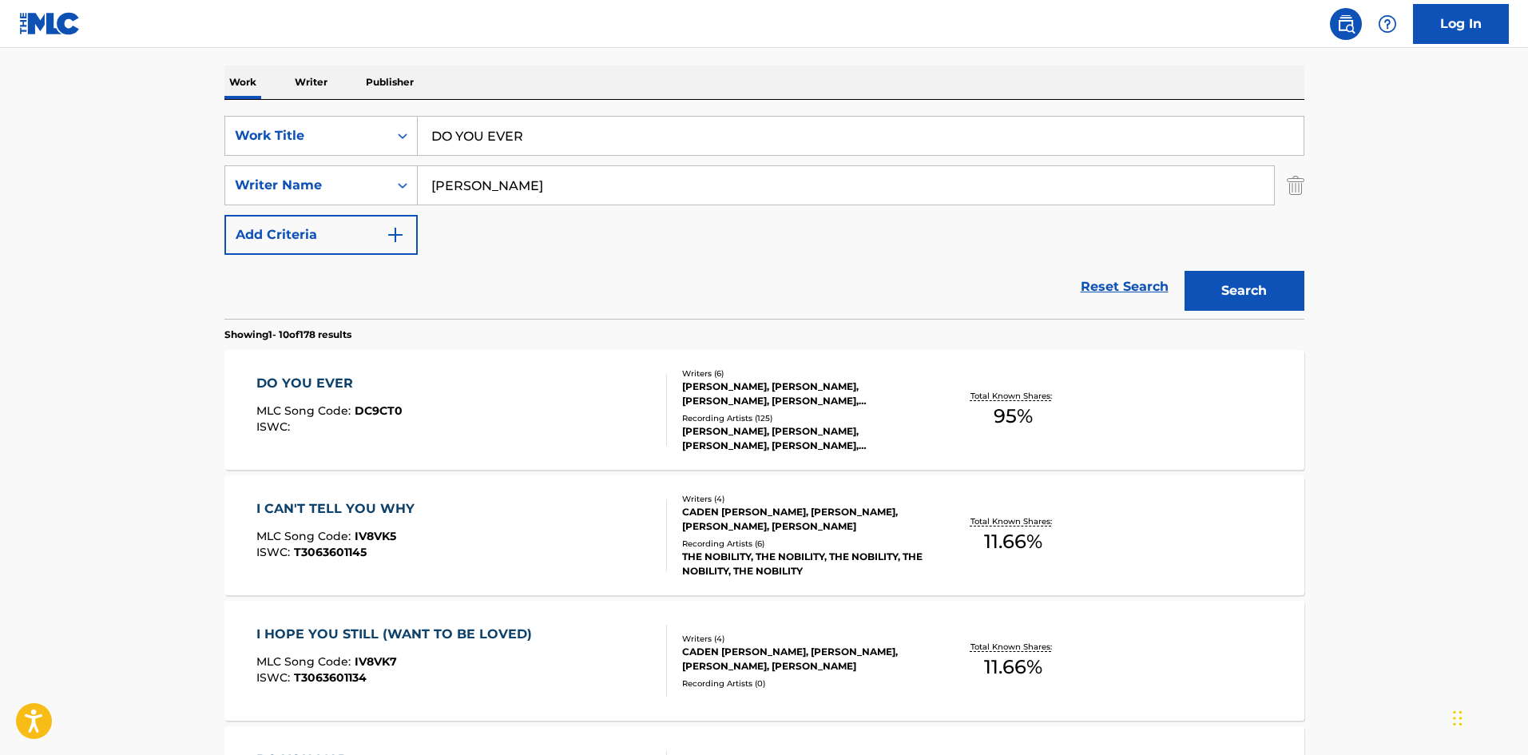
click at [599, 421] on div "DO YOU EVER MLC Song Code : DC9CT0 ISWC :" at bounding box center [461, 410] width 410 height 72
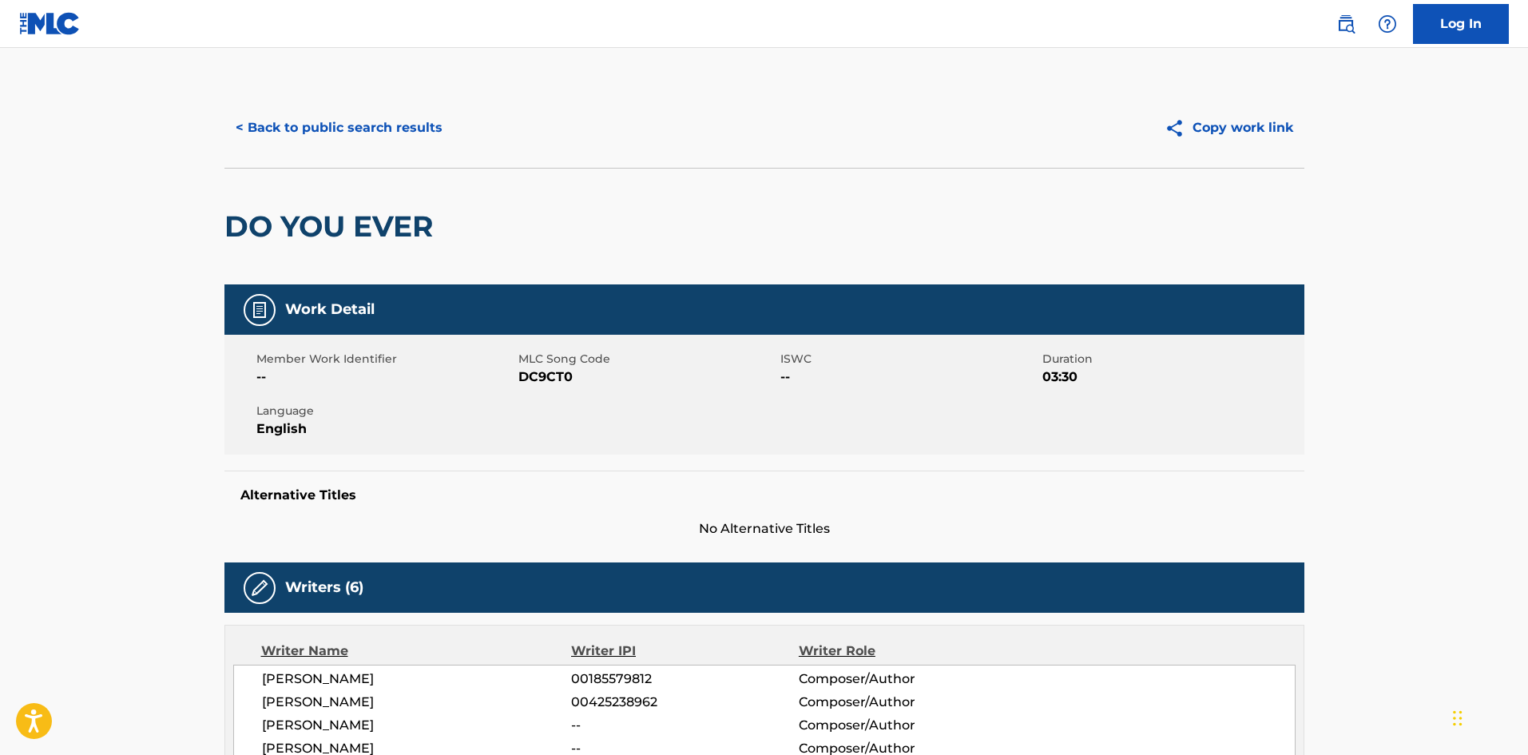
click at [540, 381] on span "DC9CT0" at bounding box center [647, 376] width 258 height 19
copy span "DC9CT0"
click at [360, 114] on button "< Back to public search results" at bounding box center [338, 128] width 229 height 40
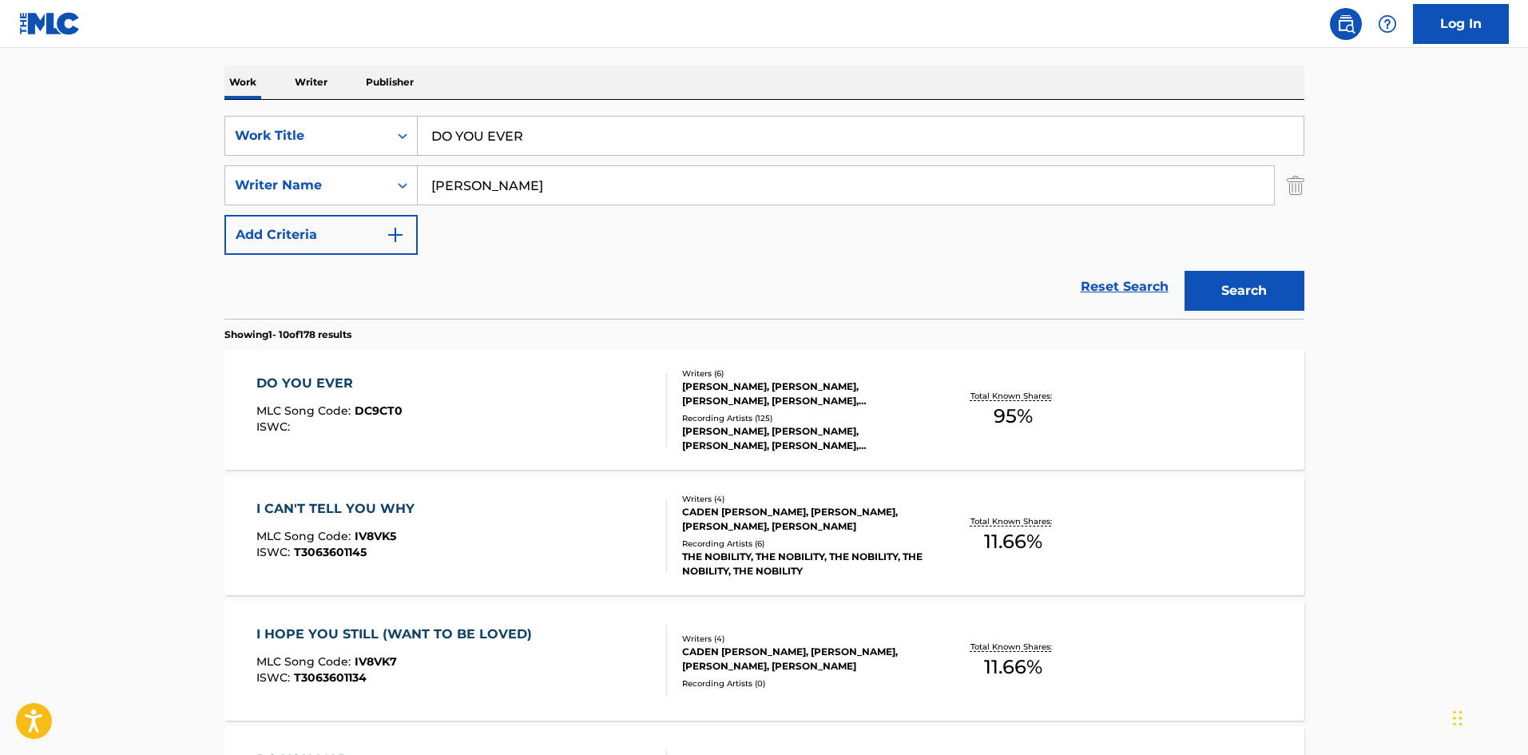
drag, startPoint x: 562, startPoint y: 135, endPoint x: 457, endPoint y: 193, distance: 120.5
click at [126, 146] on main "The MLC Public Work Search The accuracy and completeness of The MLC's data is d…" at bounding box center [764, 748] width 1528 height 1880
paste input "HATE TO SEE IT"
click at [1255, 290] on button "Search" at bounding box center [1244, 291] width 120 height 40
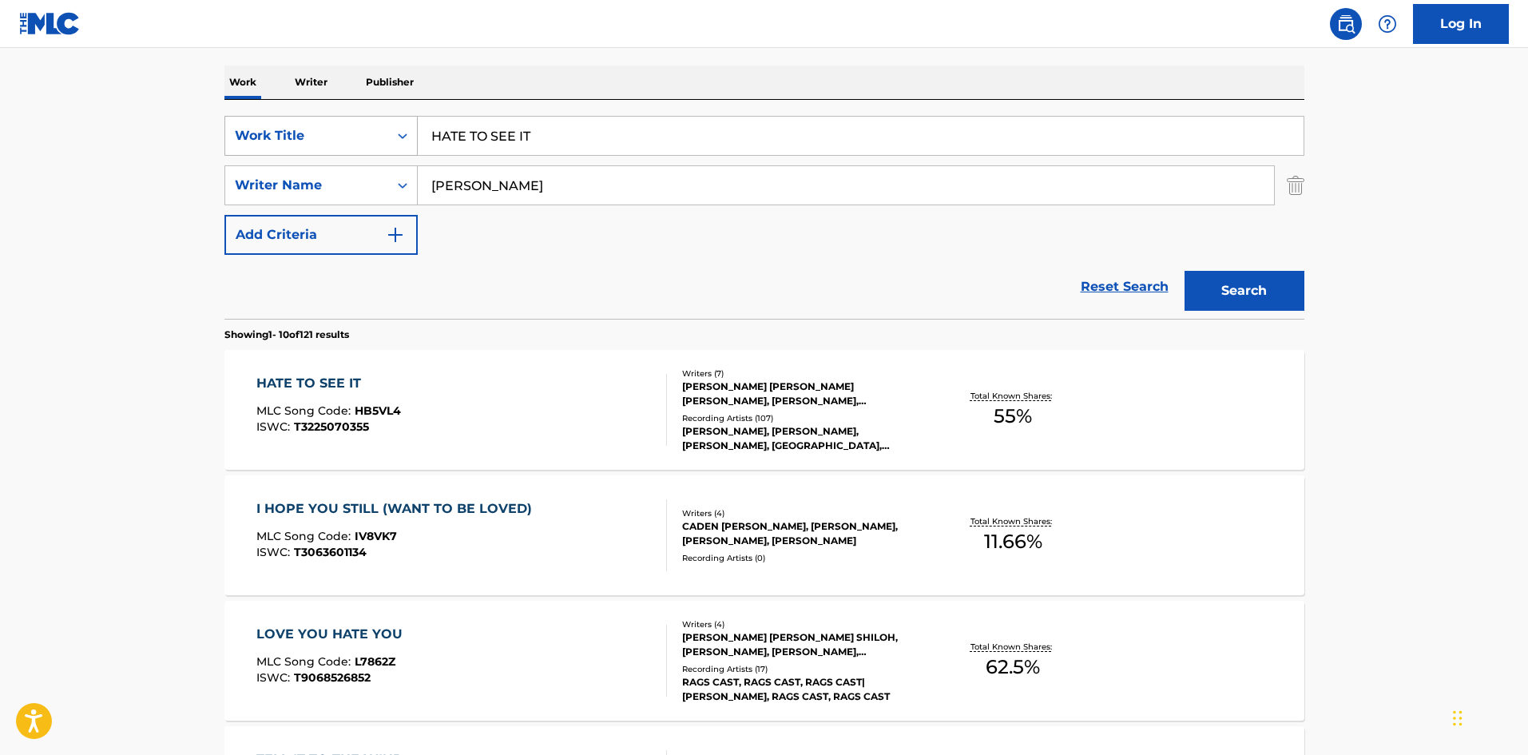
drag, startPoint x: 564, startPoint y: 133, endPoint x: 232, endPoint y: 131, distance: 332.2
click at [232, 131] on div "SearchWithCriteriaa154e3d4-dfb9-4dab-a53b-858941e5698a Work Title HATE TO SEE IT" at bounding box center [764, 136] width 1080 height 40
paste input "DO YOU EVER"
type input "DO YOU EVER"
drag, startPoint x: 1271, startPoint y: 284, endPoint x: 513, endPoint y: 473, distance: 780.9
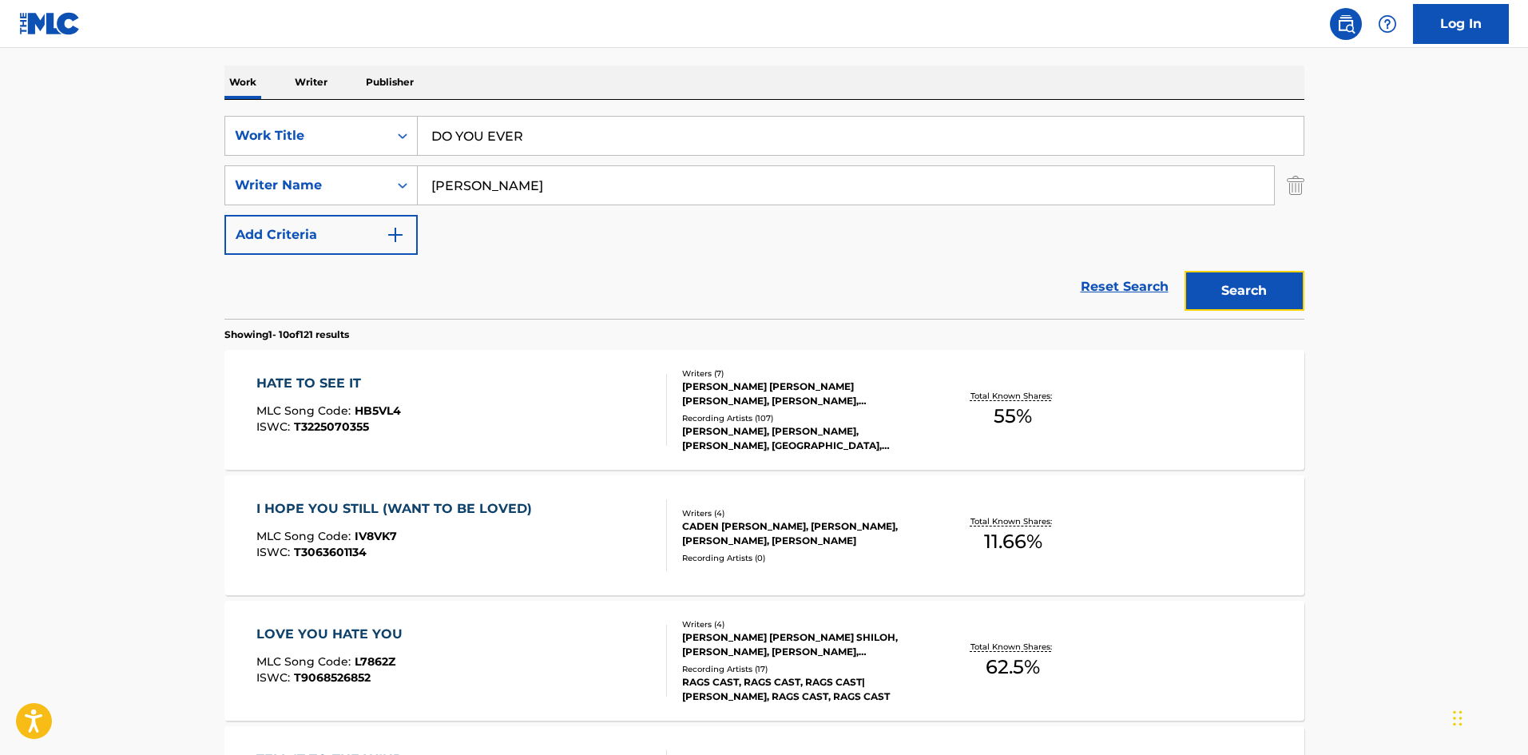
click at [1271, 284] on button "Search" at bounding box center [1244, 291] width 120 height 40
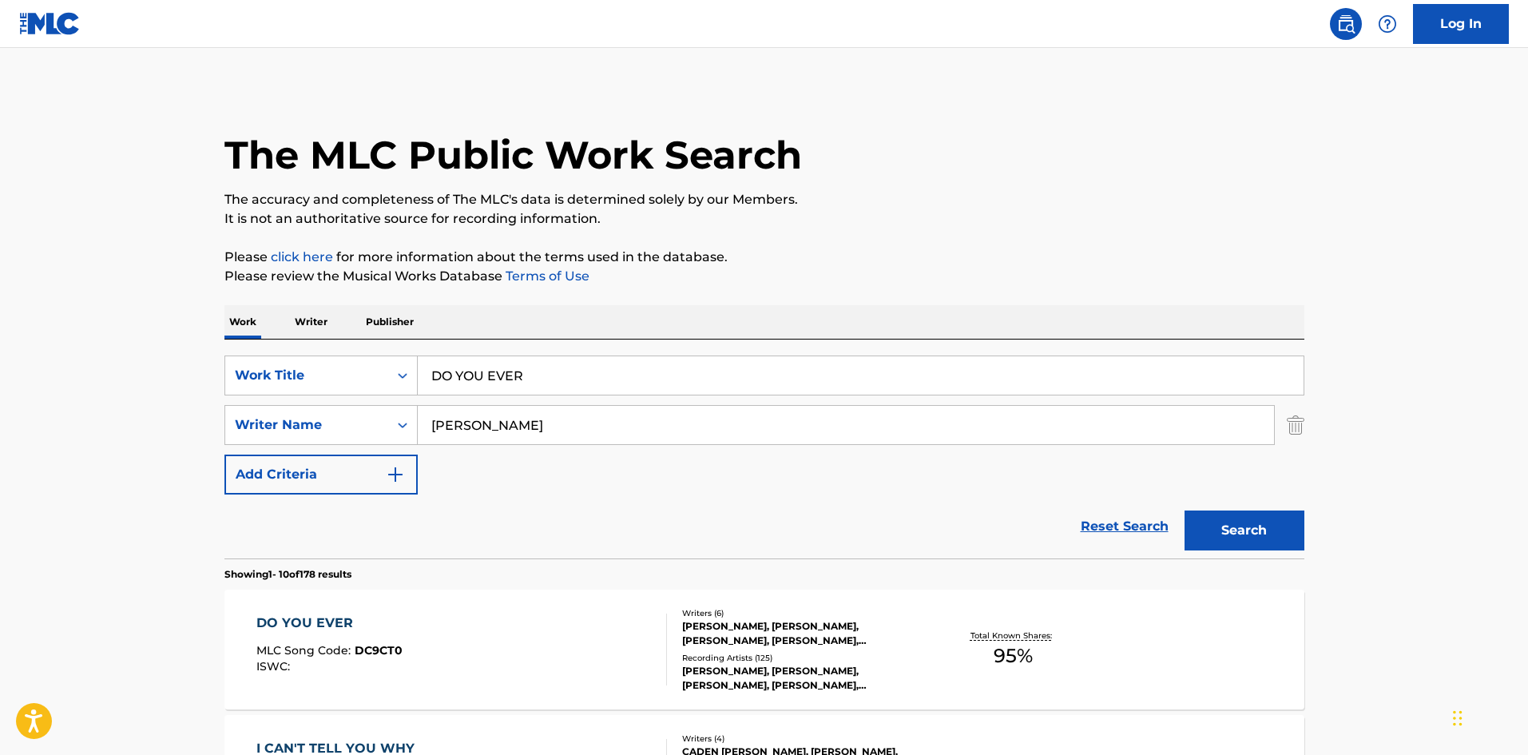
click at [445, 643] on div "DO YOU EVER MLC Song Code : DC9CT0 ISWC :" at bounding box center [461, 649] width 410 height 72
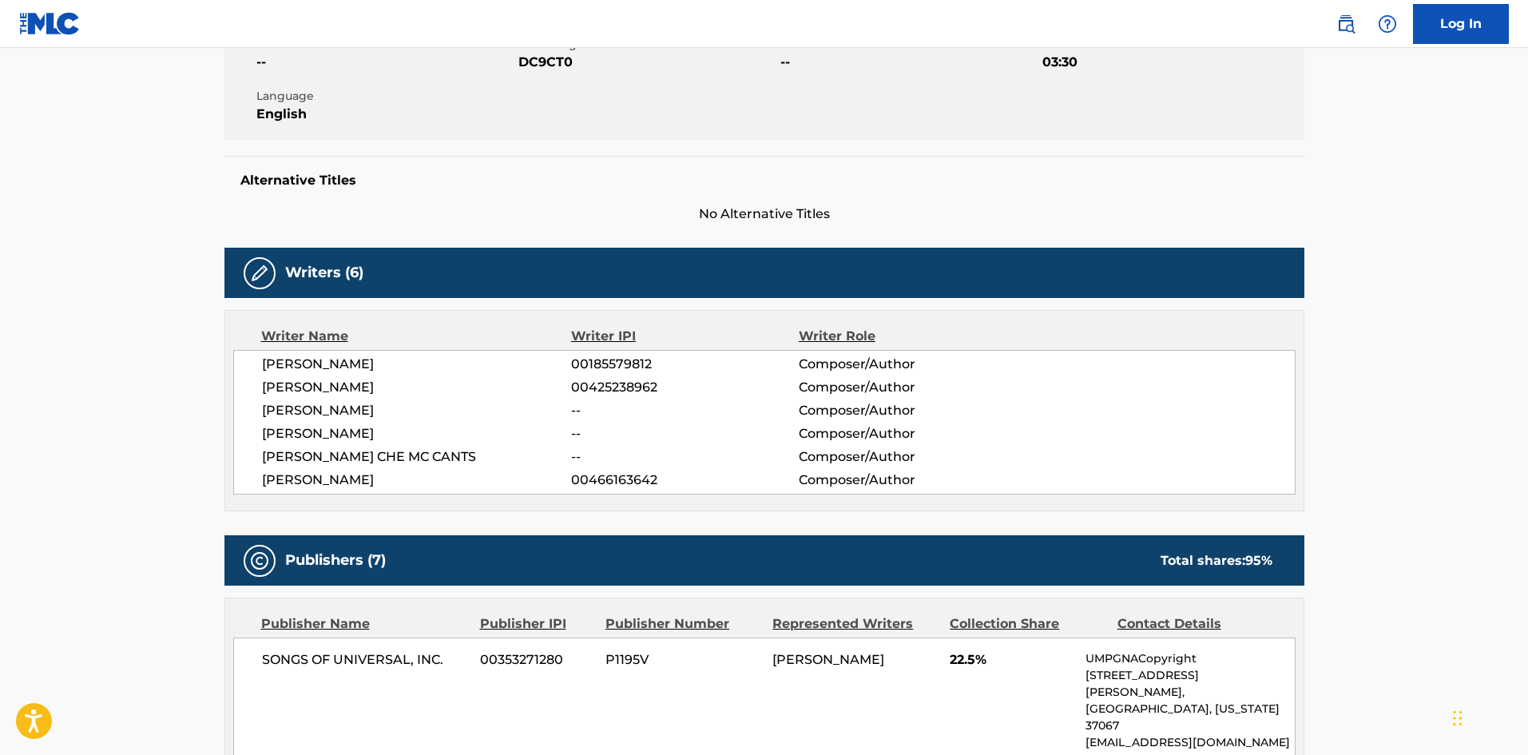
scroll to position [160, 0]
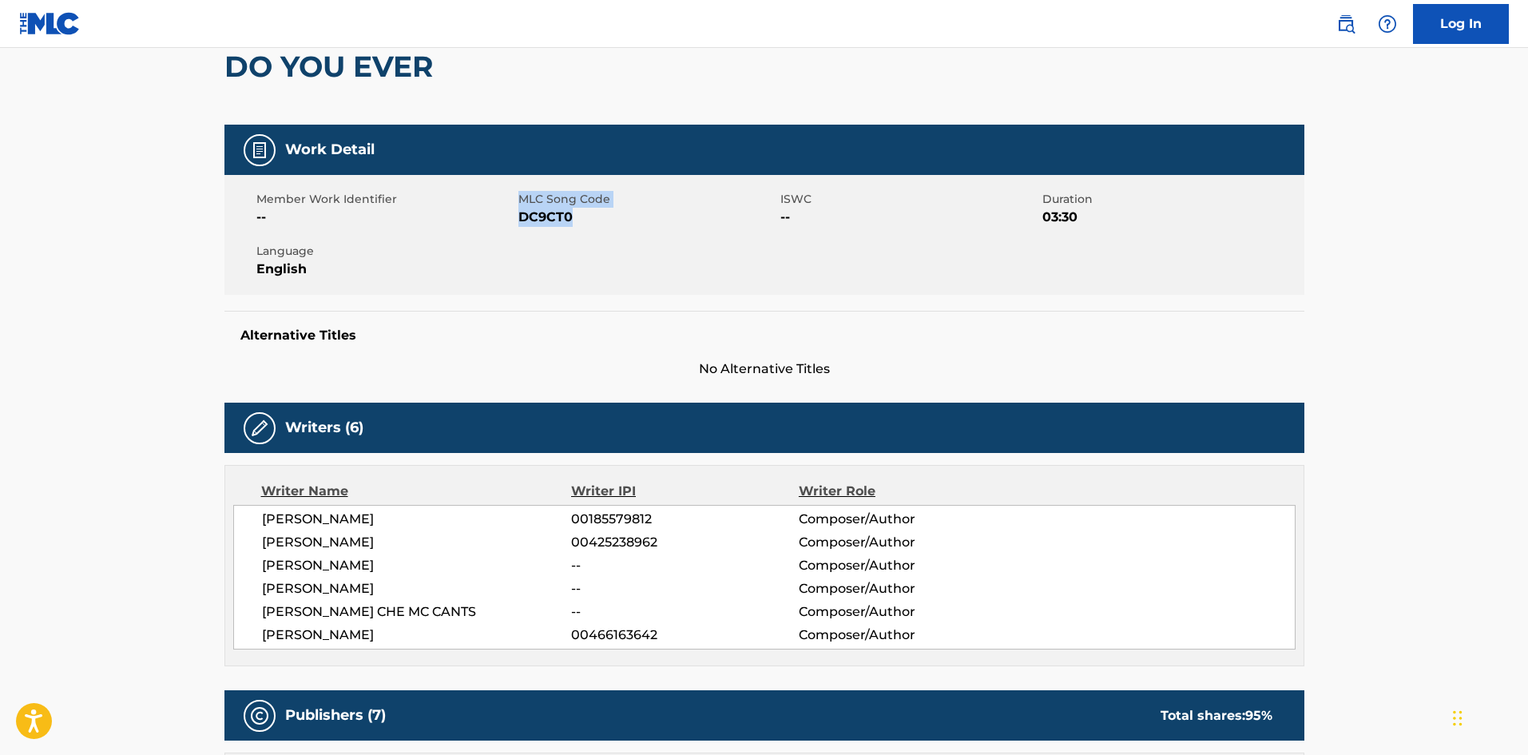
drag, startPoint x: 569, startPoint y: 224, endPoint x: 517, endPoint y: 220, distance: 52.9
click at [517, 220] on div "Member Work Identifier -- MLC Song Code DC9CT0 ISWC -- Duration 03:30 Language …" at bounding box center [764, 235] width 1080 height 120
click at [559, 237] on div "Member Work Identifier -- MLC Song Code DC9CT0 ISWC -- Duration 03:30 Language …" at bounding box center [764, 235] width 1080 height 120
click at [569, 218] on span "DC9CT0" at bounding box center [647, 217] width 258 height 19
click at [562, 216] on span "DC9CT0" at bounding box center [647, 217] width 258 height 19
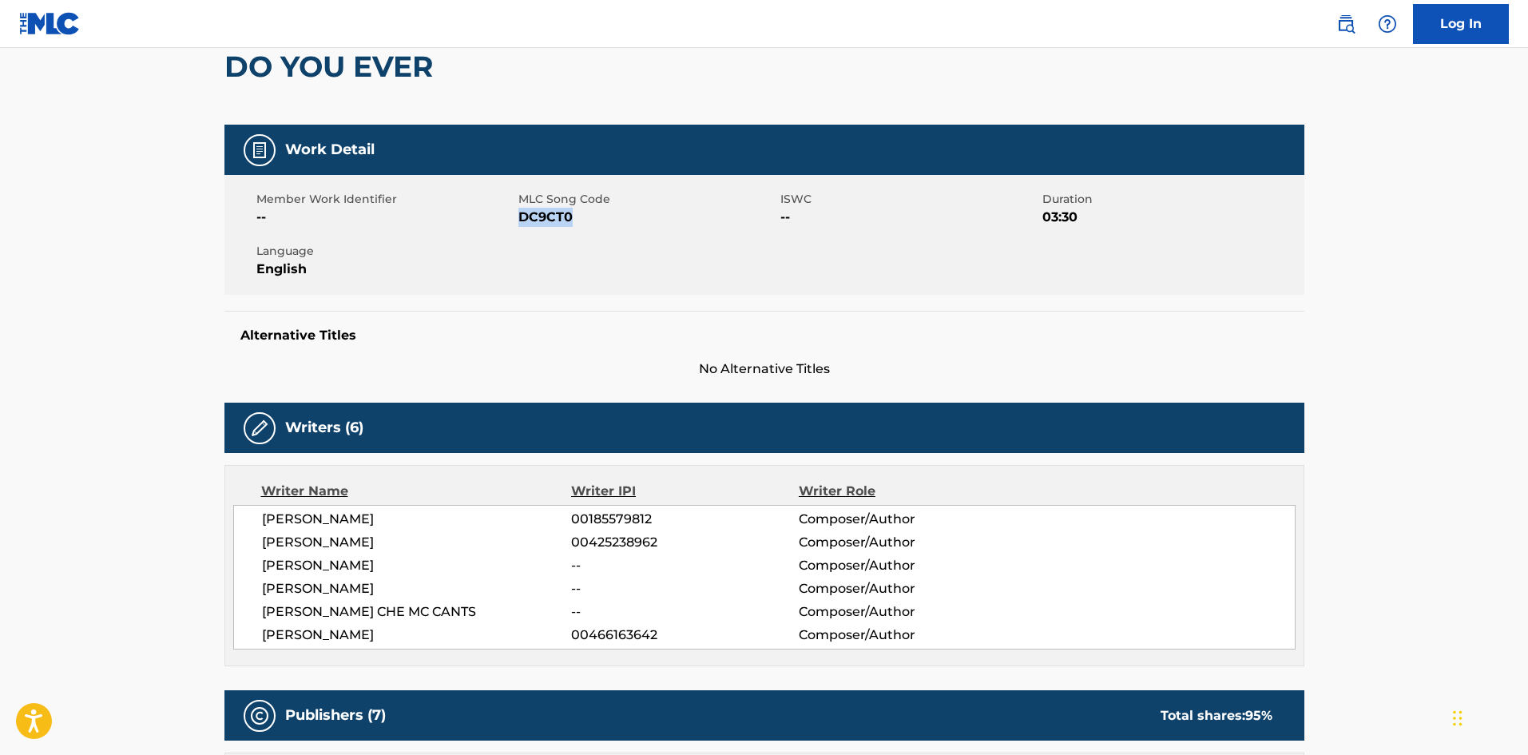
click at [562, 216] on span "DC9CT0" at bounding box center [647, 217] width 258 height 19
copy span "DC9CT0"
drag, startPoint x: 462, startPoint y: 67, endPoint x: 229, endPoint y: 66, distance: 233.2
click at [229, 66] on div "DO YOU EVER" at bounding box center [764, 66] width 1080 height 117
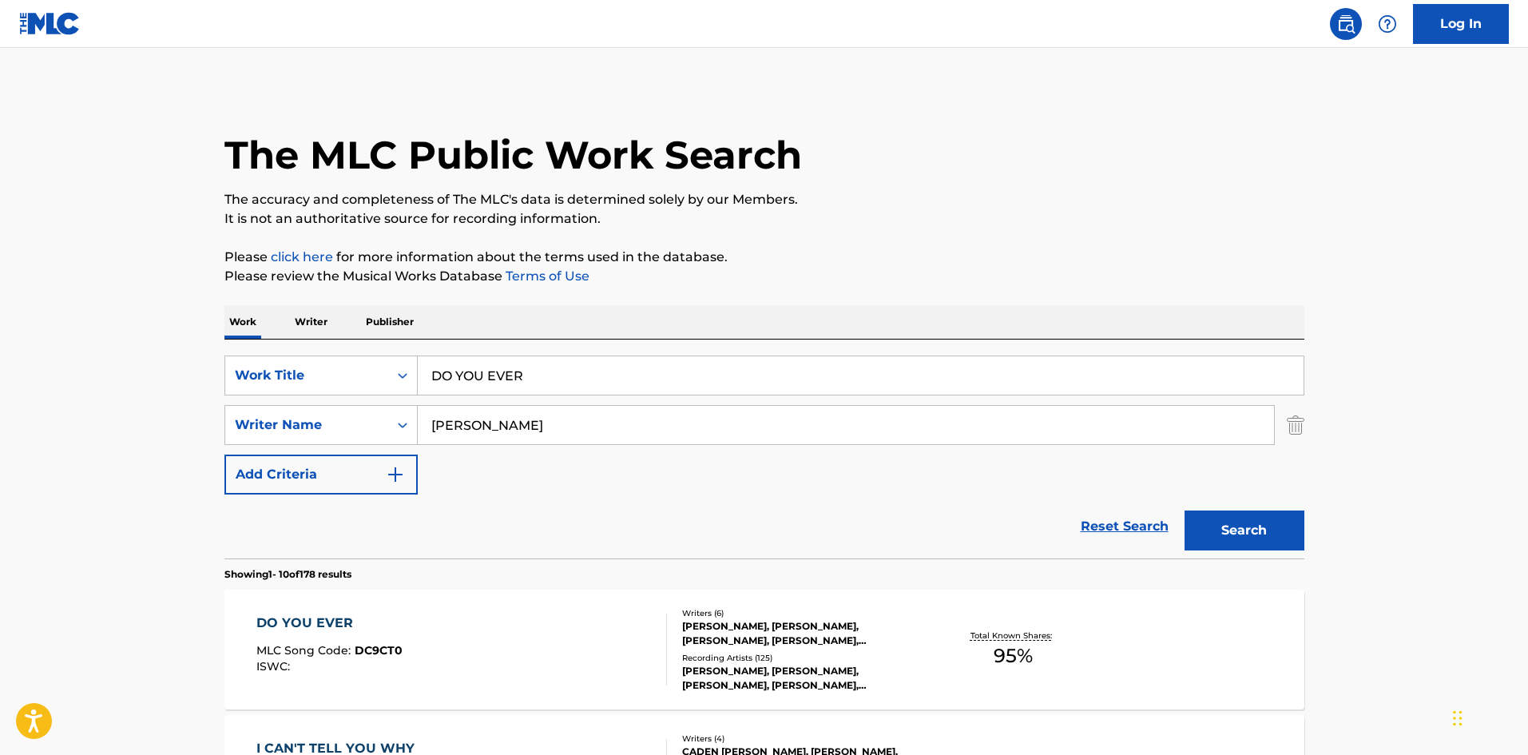
drag, startPoint x: 594, startPoint y: 370, endPoint x: 51, endPoint y: 346, distance: 543.5
paste input "HATE TO SEE IT"
type input "HATE TO SEE IT"
click at [1233, 528] on button "Search" at bounding box center [1244, 530] width 120 height 40
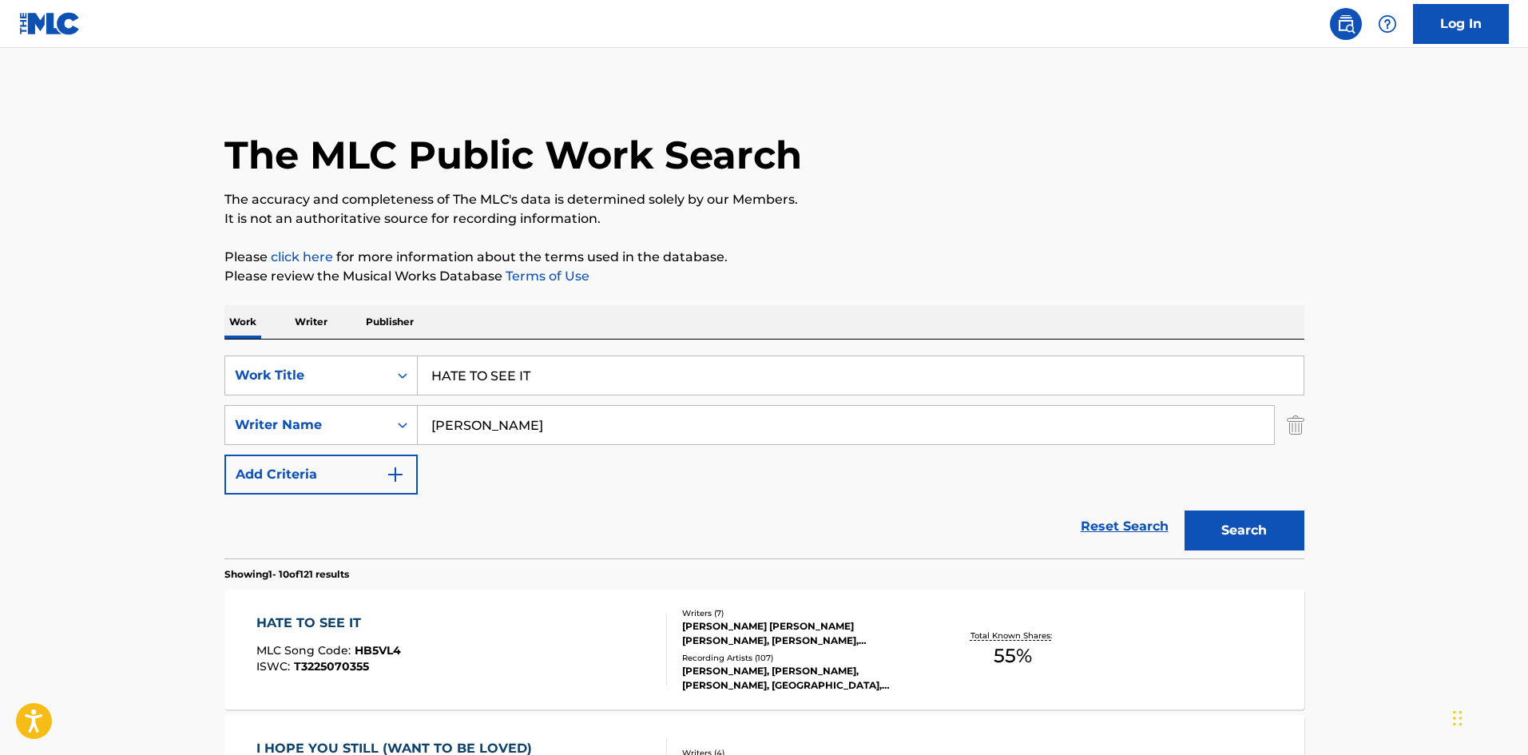
click at [405, 648] on div "HATE TO SEE IT MLC Song Code : HB5VL4 ISWC : T3225070355" at bounding box center [461, 649] width 410 height 72
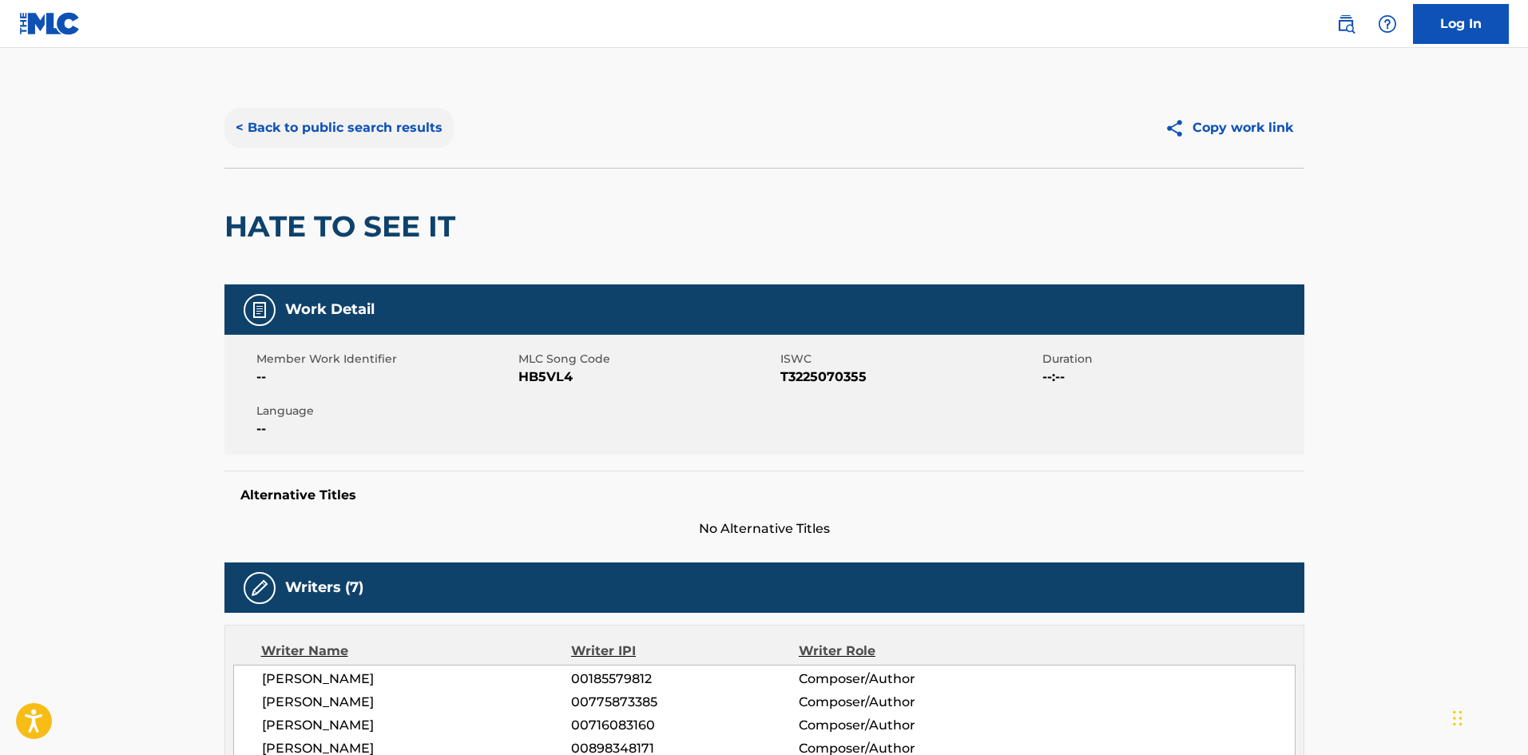
click at [381, 131] on button "< Back to public search results" at bounding box center [338, 128] width 229 height 40
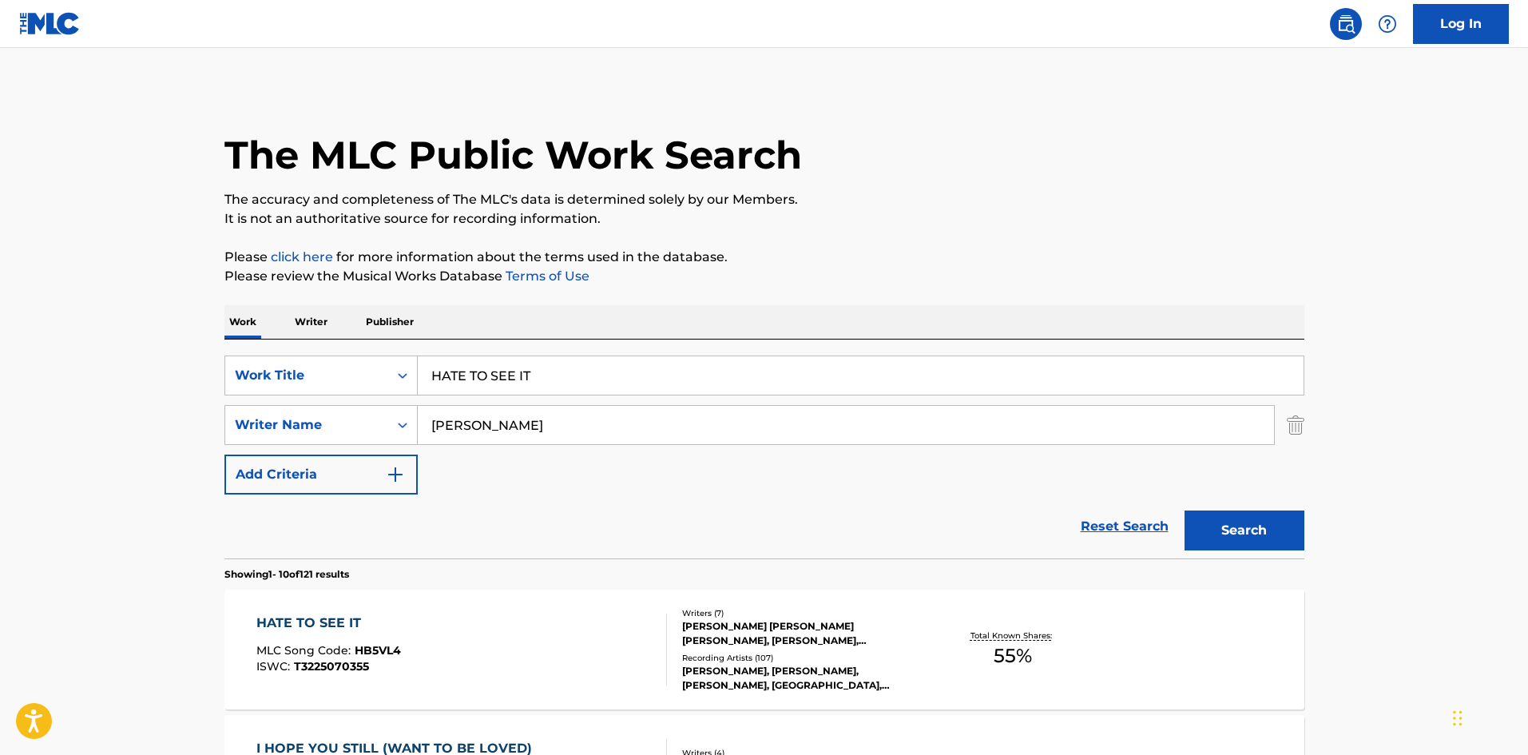
drag, startPoint x: 565, startPoint y: 367, endPoint x: 656, endPoint y: 424, distance: 107.2
paste input "GENESIS"
type input "GENESIS"
click at [1286, 532] on button "Search" at bounding box center [1244, 530] width 120 height 40
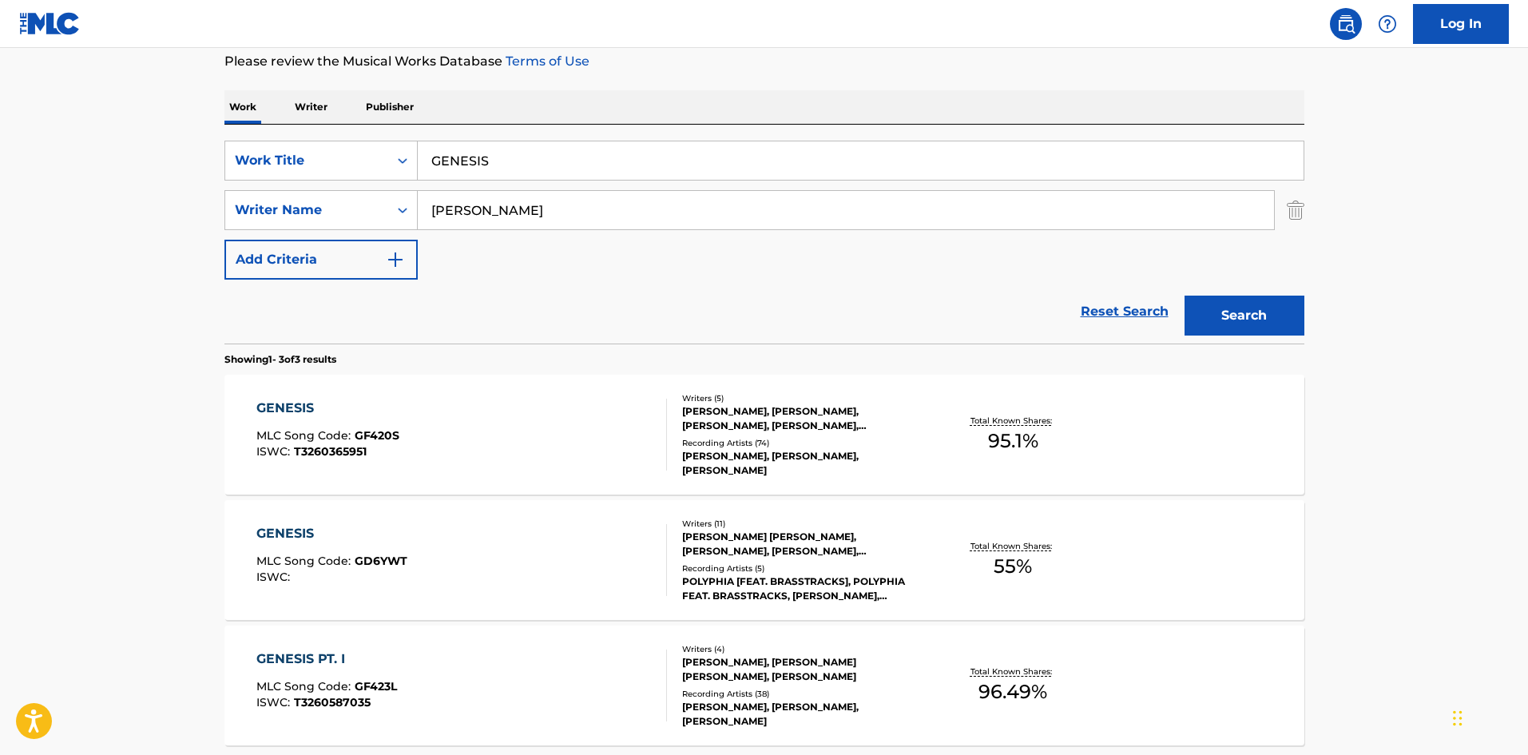
scroll to position [240, 0]
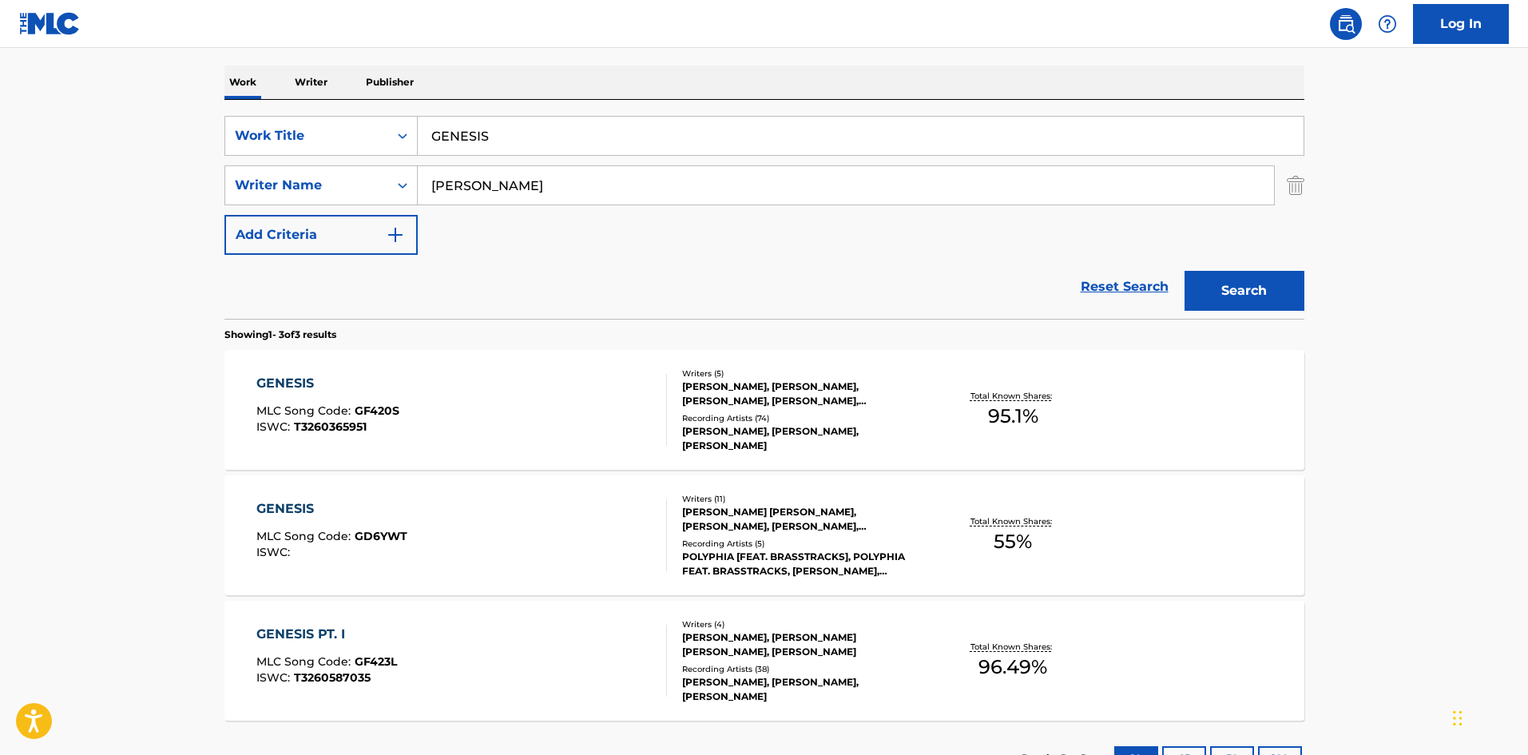
click at [595, 543] on div "GENESIS MLC Song Code : GD6YWT ISWC :" at bounding box center [461, 535] width 410 height 72
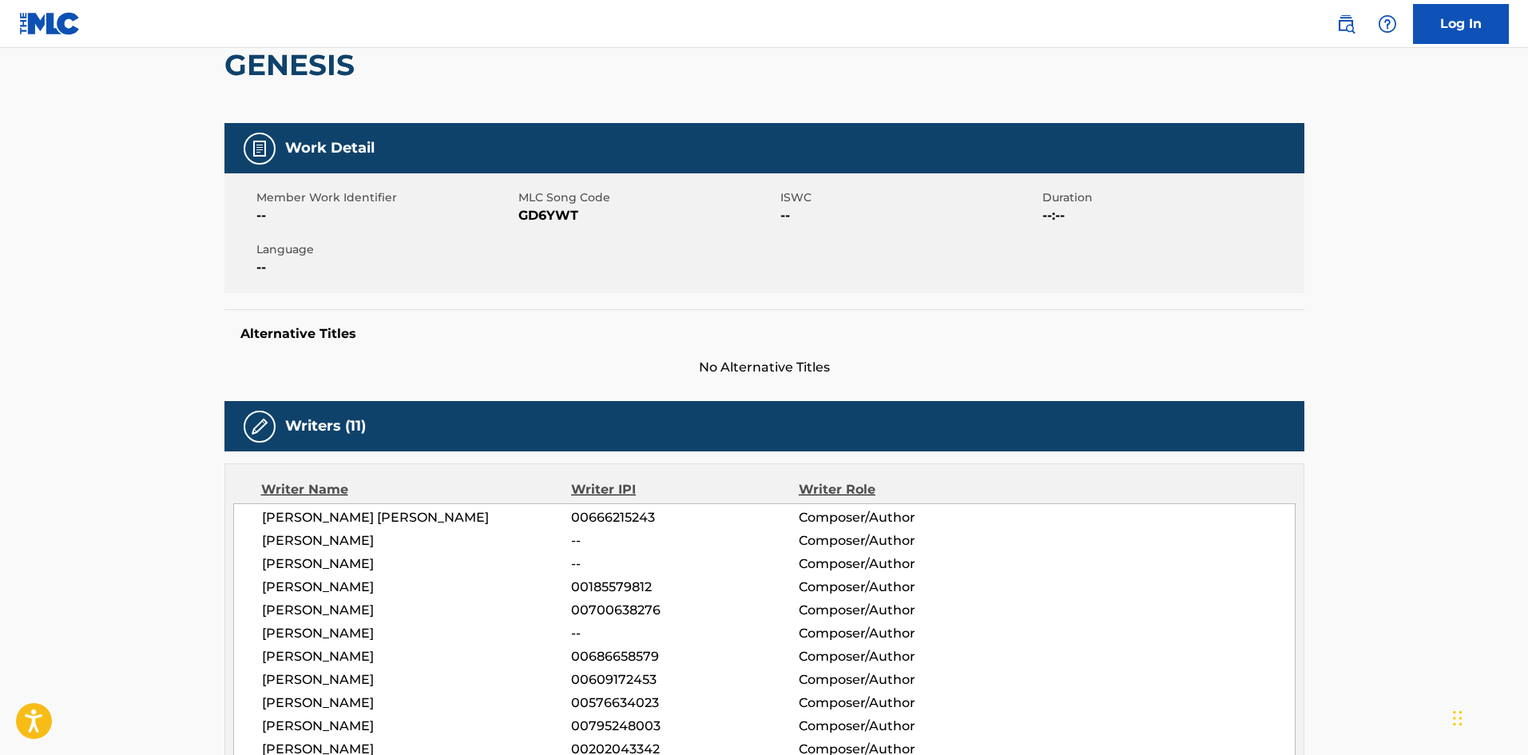
scroll to position [160, 0]
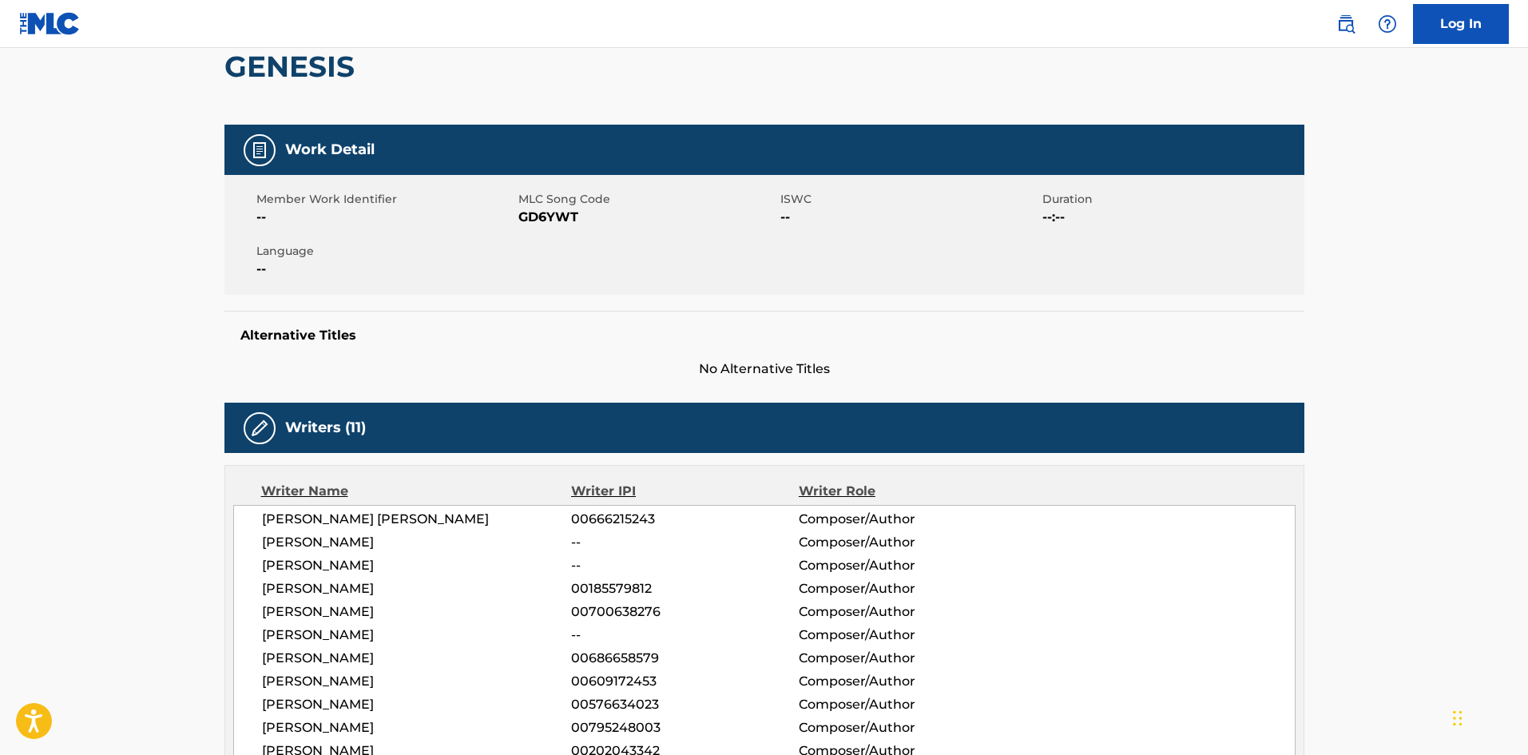
click at [557, 223] on span "GD6YWT" at bounding box center [647, 217] width 258 height 19
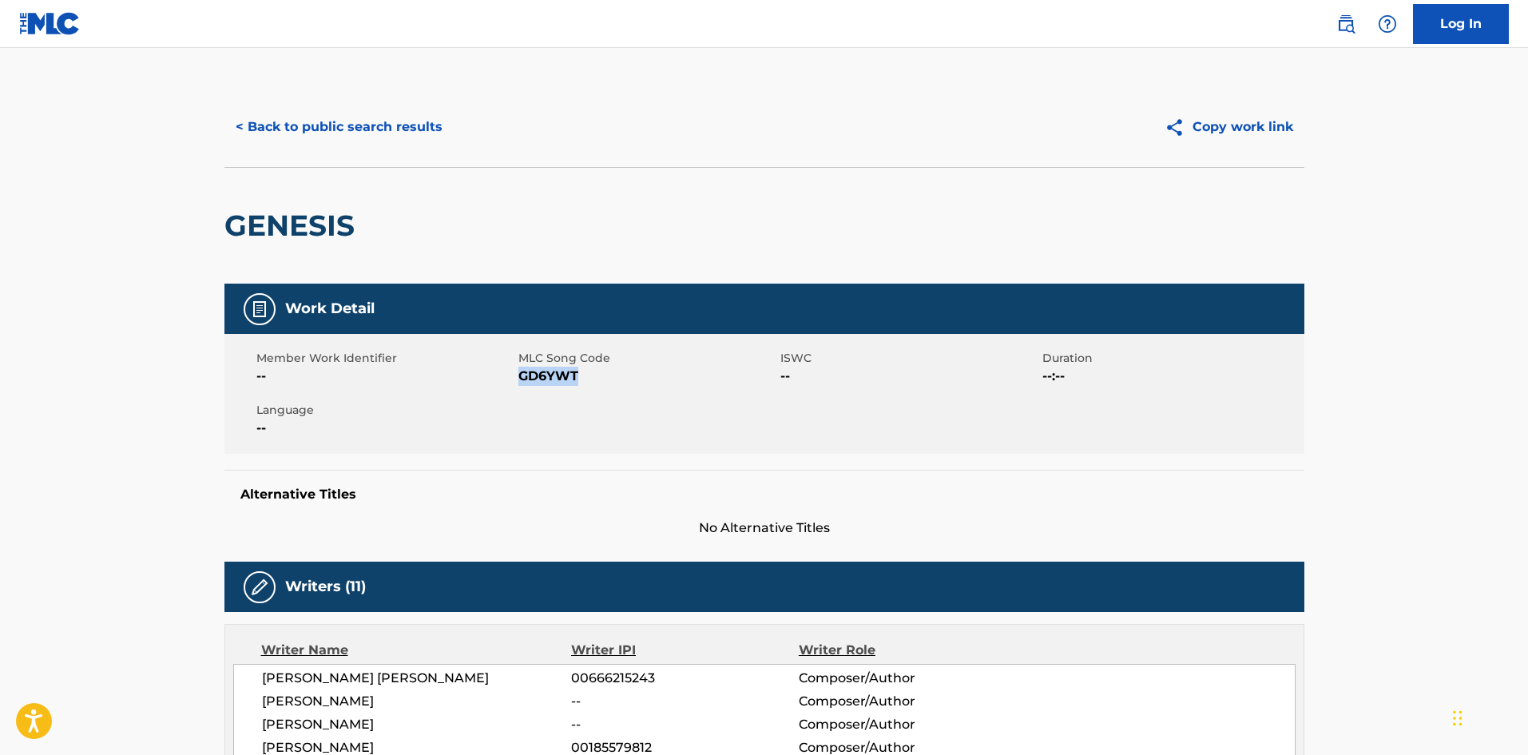
scroll to position [0, 0]
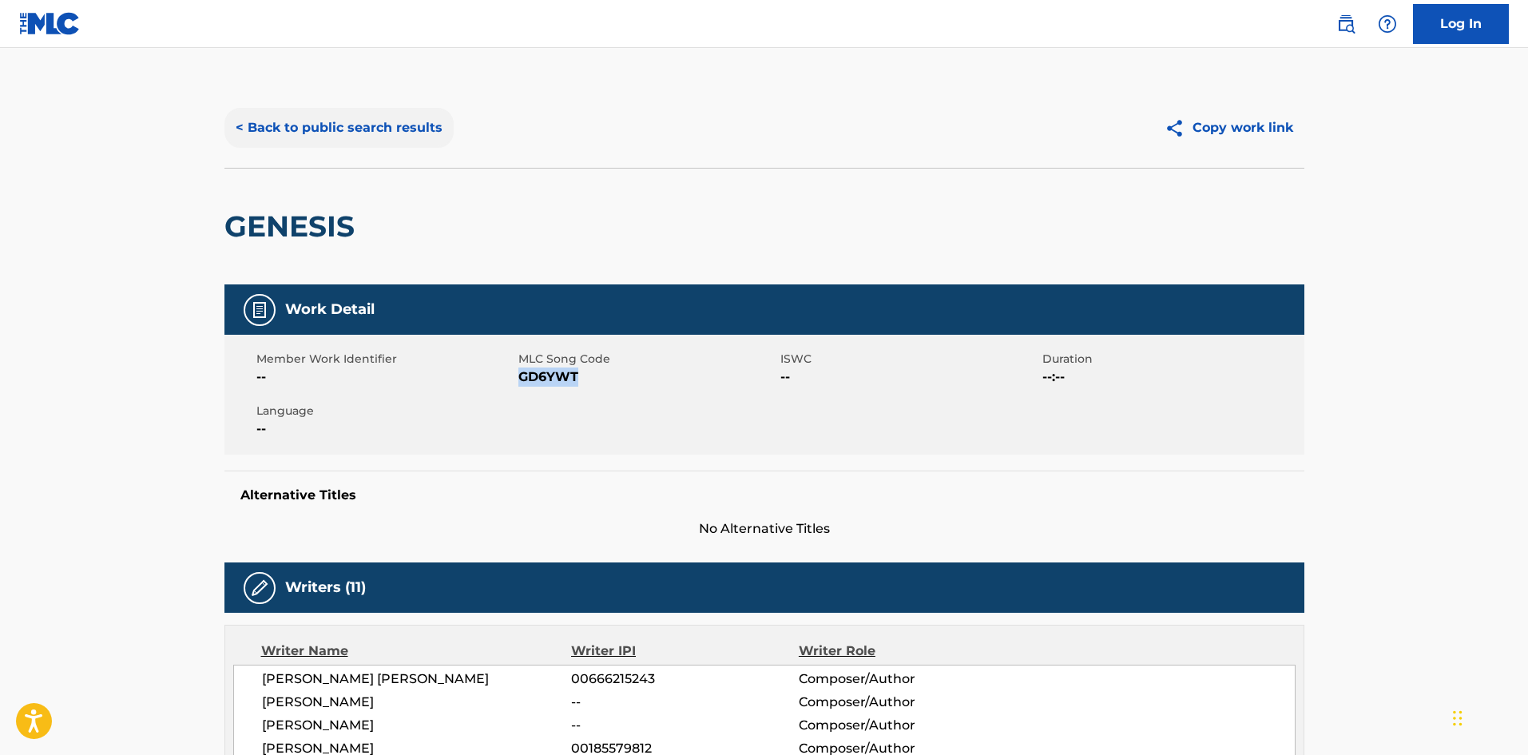
click at [351, 133] on button "< Back to public search results" at bounding box center [338, 128] width 229 height 40
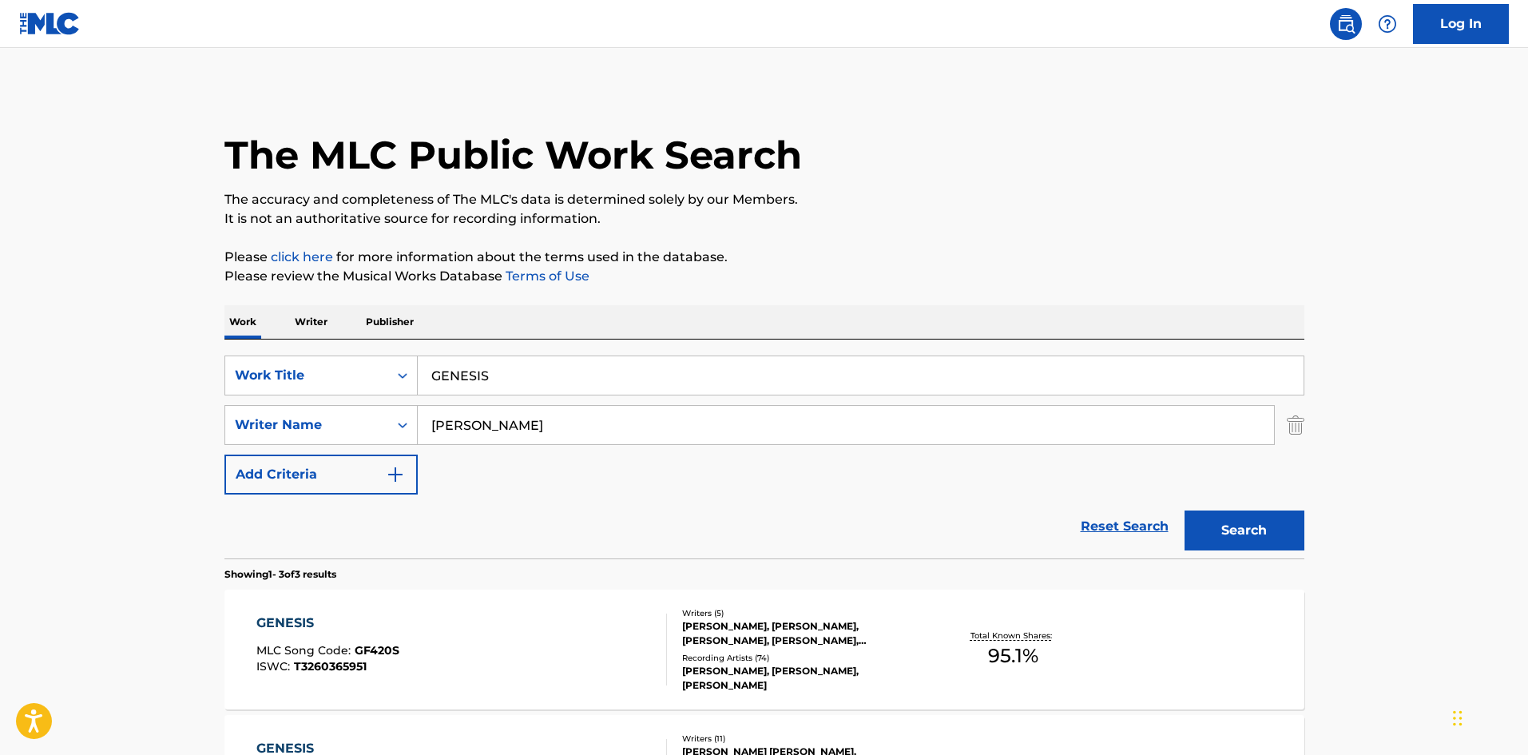
scroll to position [240, 0]
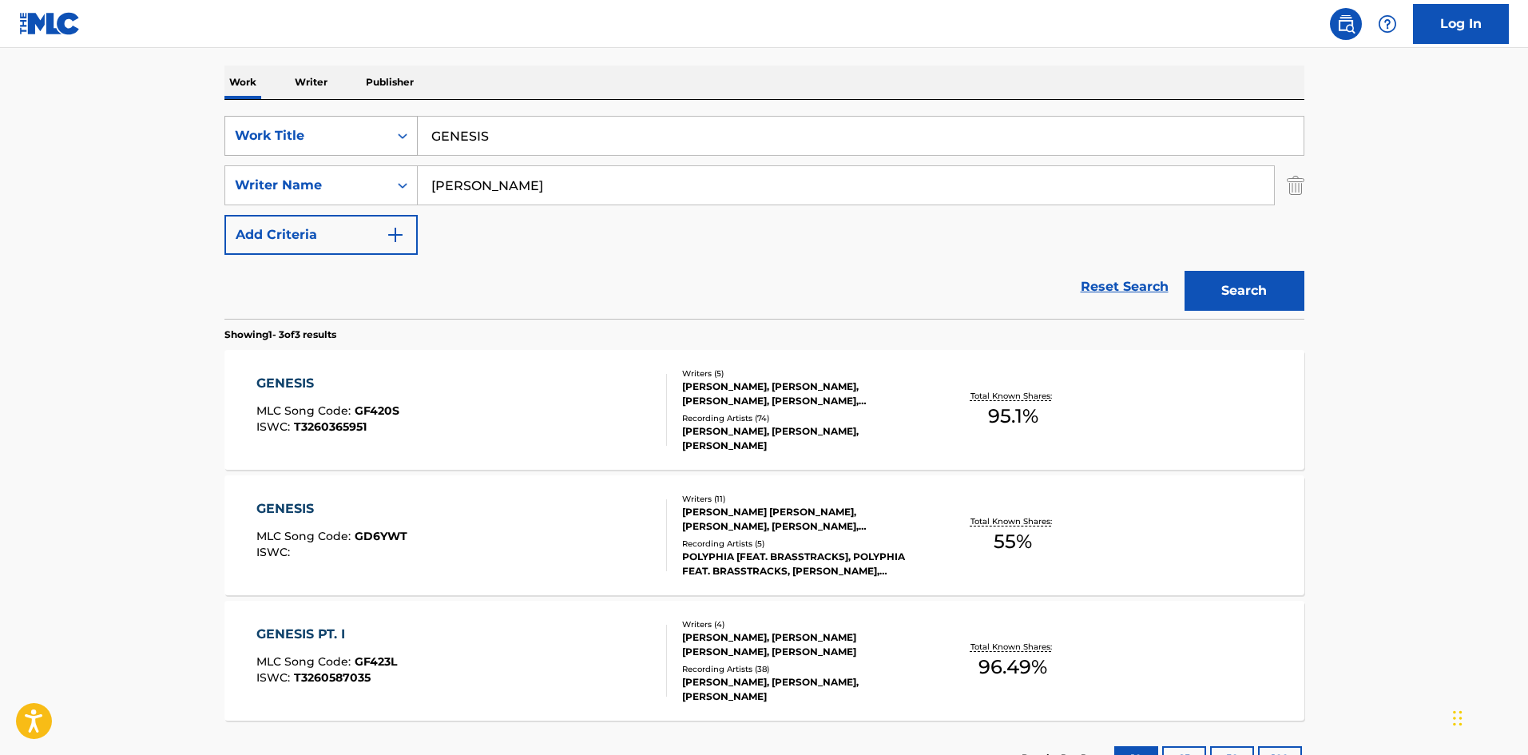
drag, startPoint x: 517, startPoint y: 137, endPoint x: 264, endPoint y: 139, distance: 253.2
click at [264, 139] on div "SearchWithCriteriaa154e3d4-dfb9-4dab-a53b-858941e5698a Work Title GENESIS" at bounding box center [764, 136] width 1080 height 40
paste input "I NEED YOU MORE"
type input "I NEED YOU MORE"
click at [1221, 283] on button "Search" at bounding box center [1244, 291] width 120 height 40
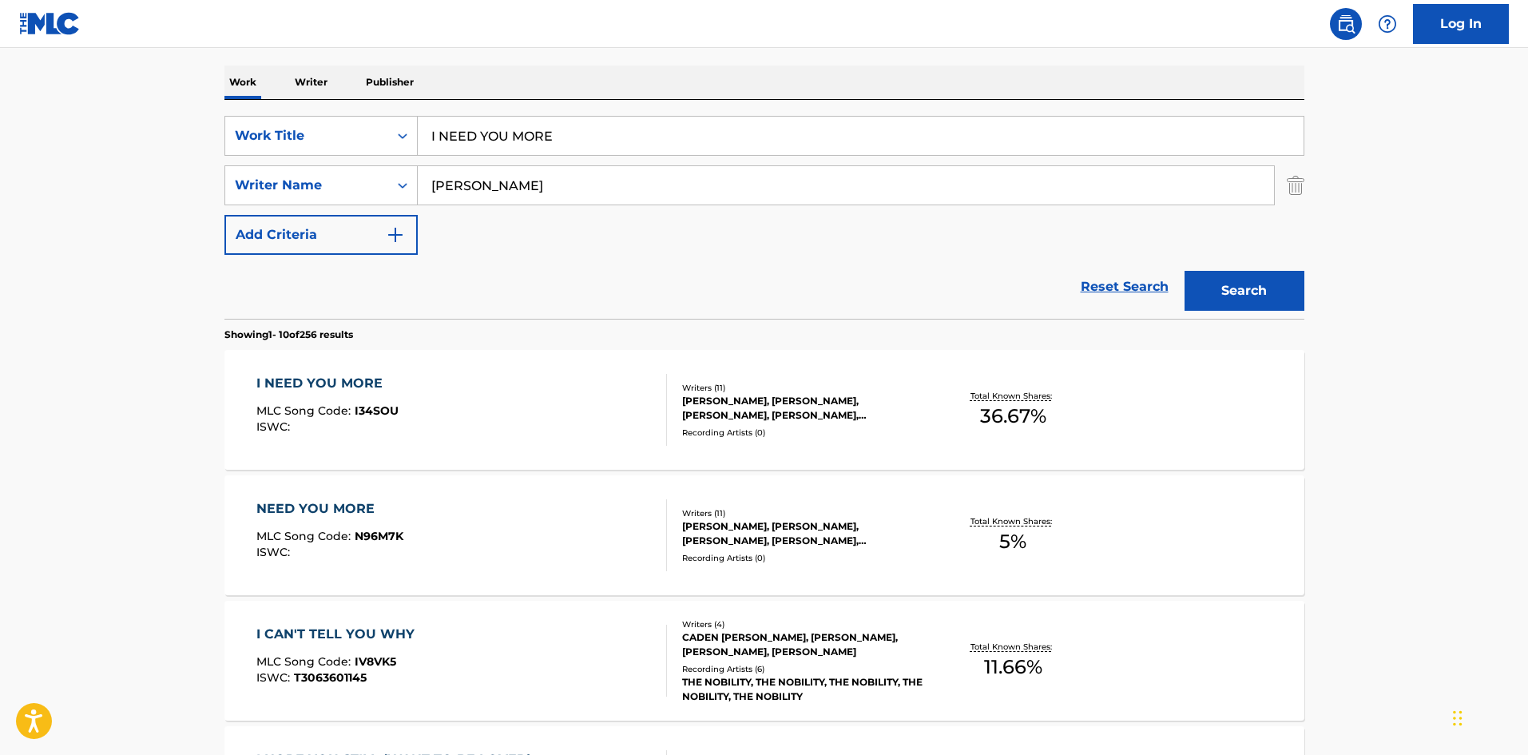
click at [451, 411] on div "I NEED YOU MORE MLC Song Code : I34SOU ISWC :" at bounding box center [461, 410] width 410 height 72
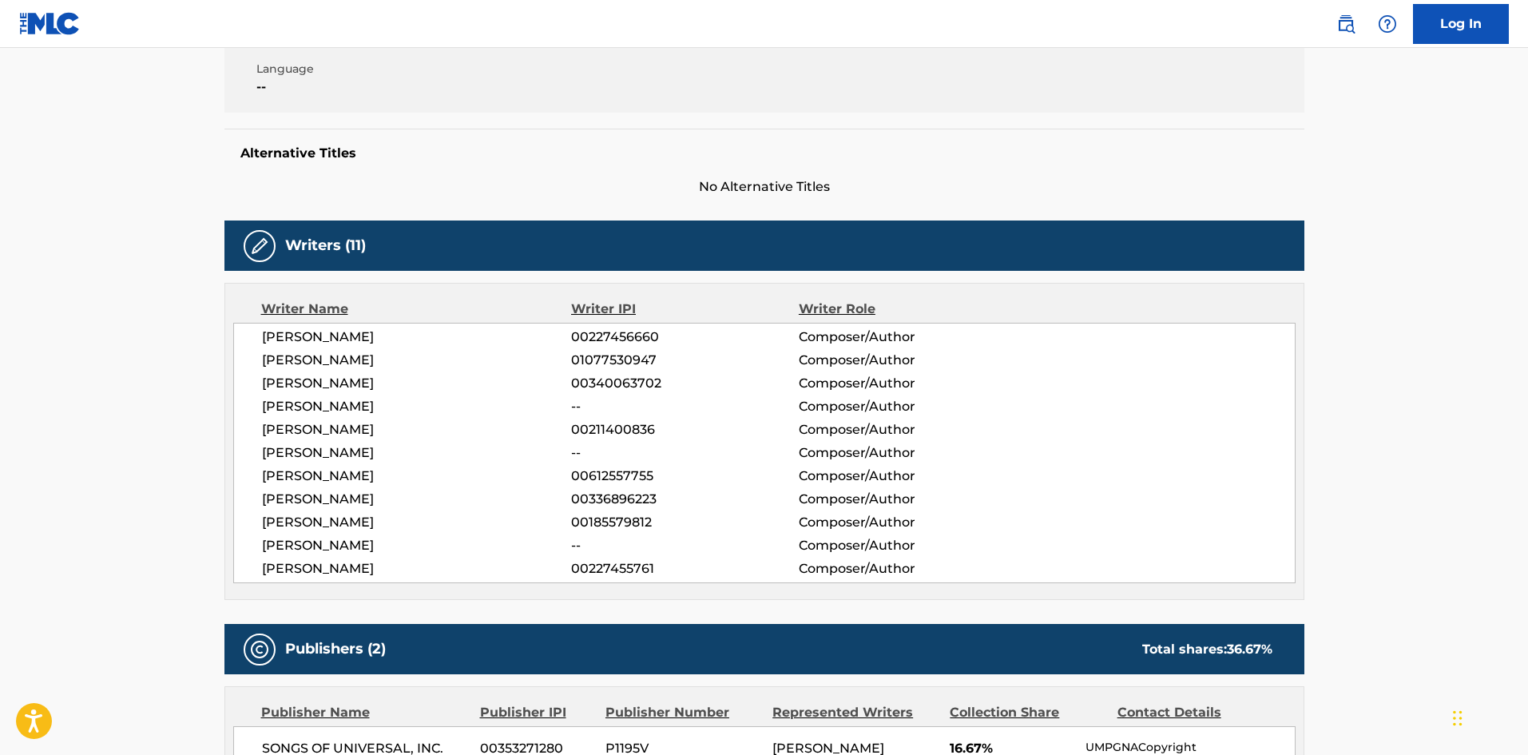
scroll to position [102, 0]
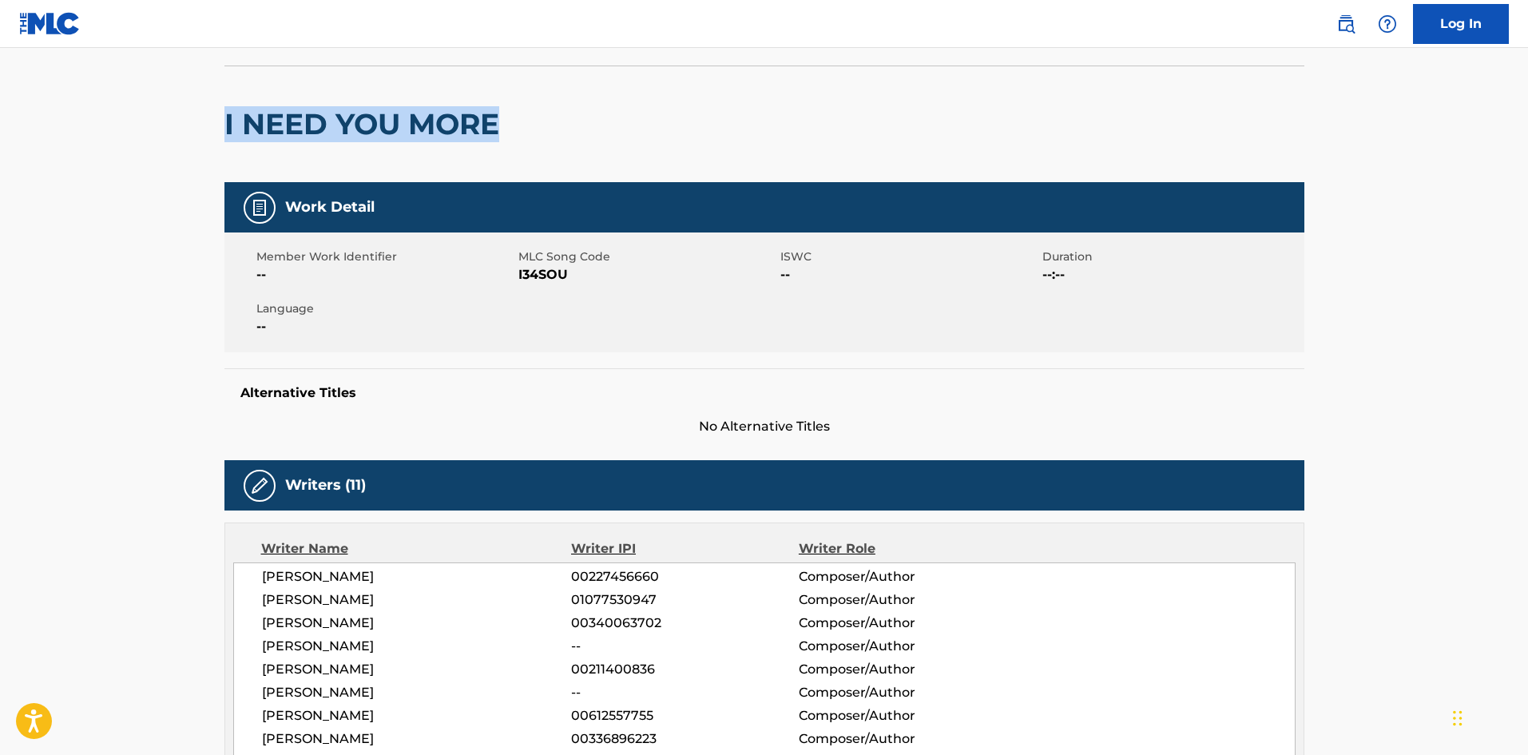
drag, startPoint x: 505, startPoint y: 135, endPoint x: 227, endPoint y: 125, distance: 278.9
click at [227, 125] on h2 "I NEED YOU MORE" at bounding box center [365, 124] width 283 height 36
click at [545, 280] on span "I34SOU" at bounding box center [647, 274] width 258 height 19
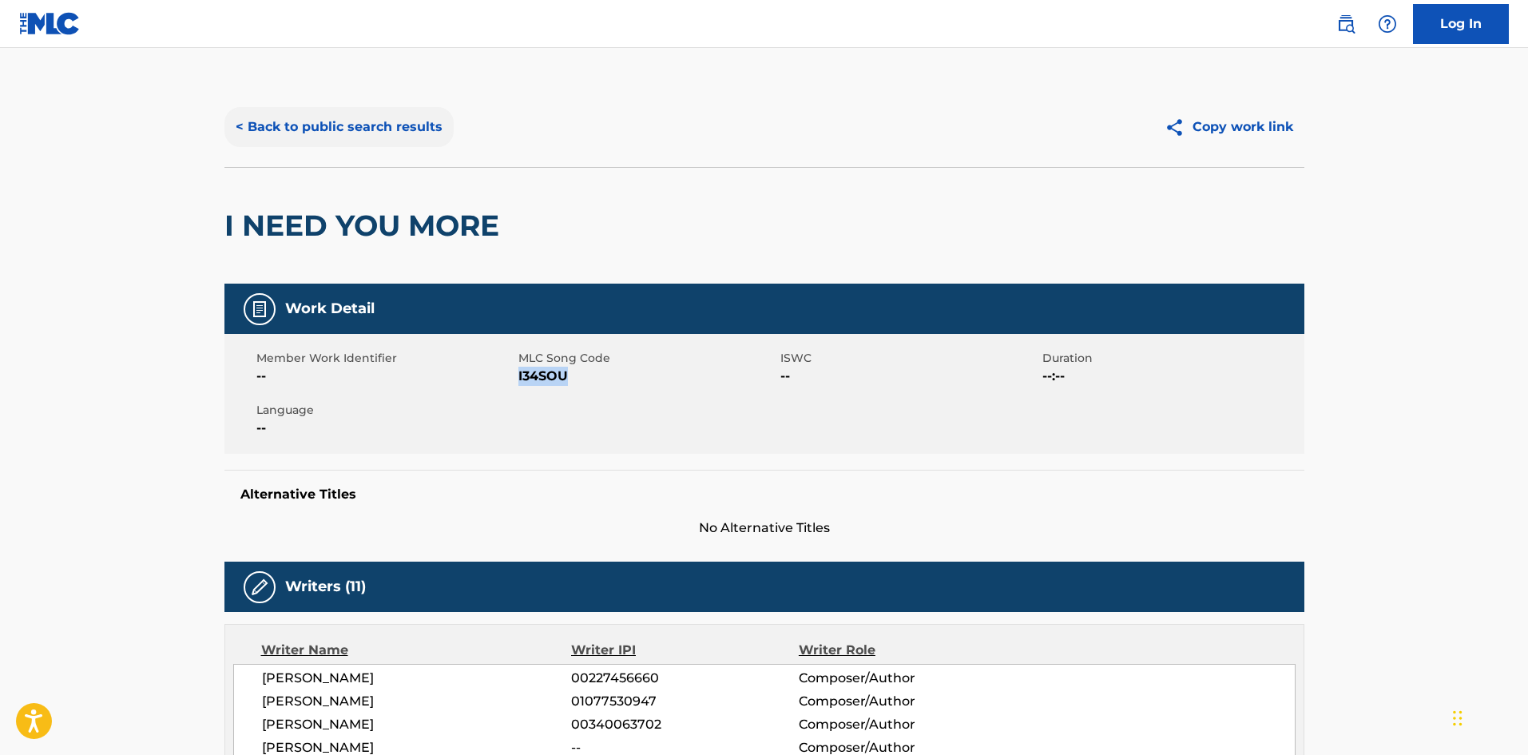
scroll to position [0, 0]
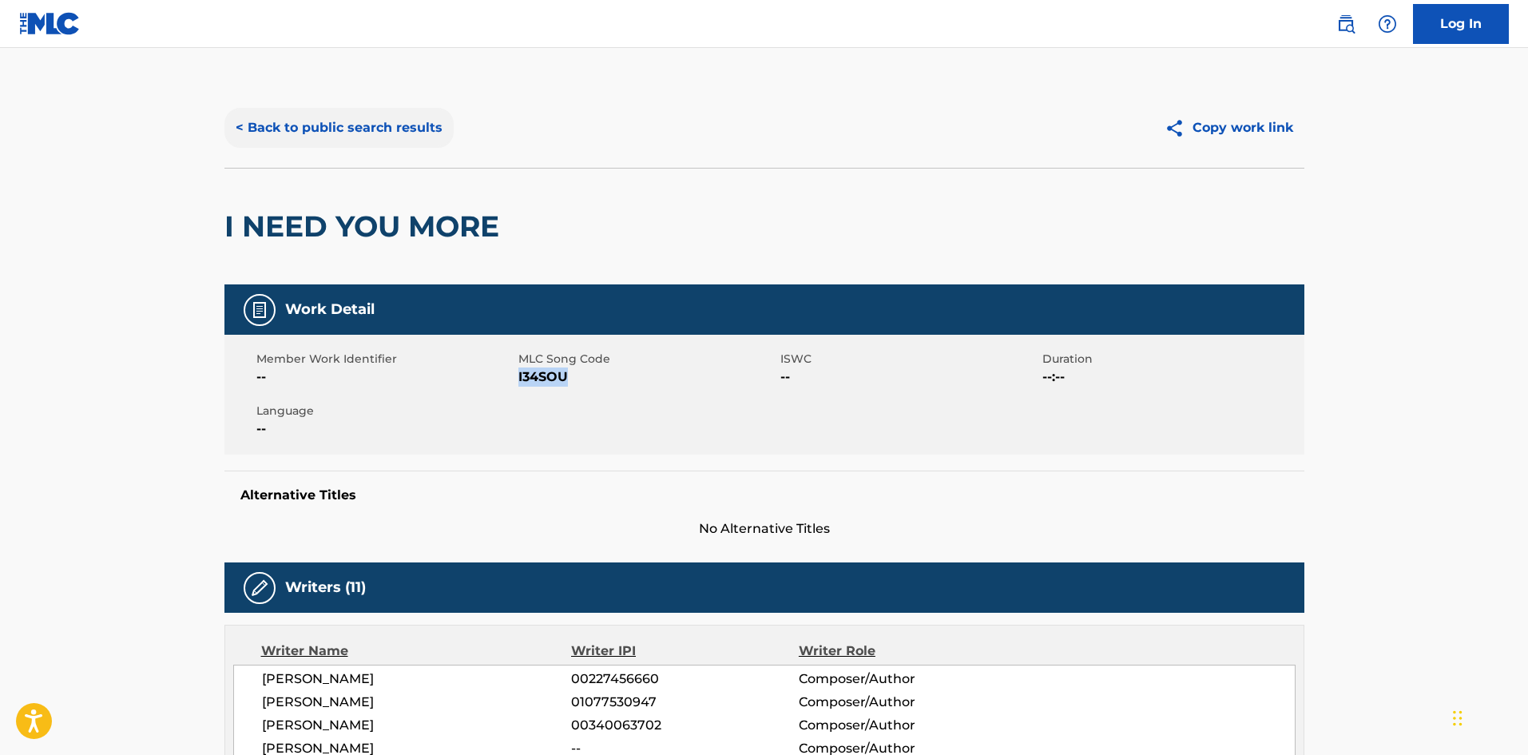
click at [351, 122] on button "< Back to public search results" at bounding box center [338, 128] width 229 height 40
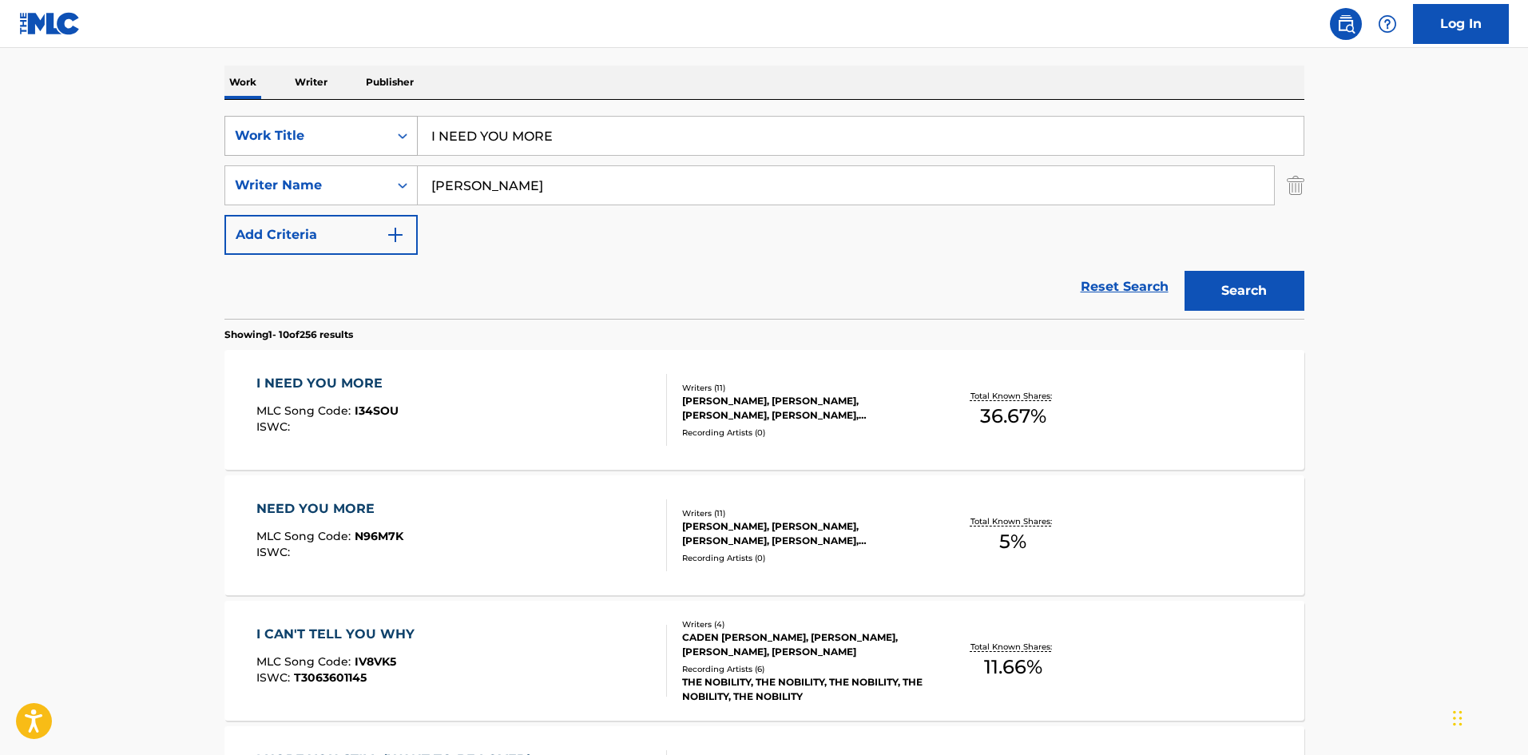
drag, startPoint x: 597, startPoint y: 133, endPoint x: 237, endPoint y: 141, distance: 359.4
click at [237, 141] on div "SearchWithCriteriaa154e3d4-dfb9-4dab-a53b-858941e5698a Work Title I NEED YOU MO…" at bounding box center [764, 136] width 1080 height 40
paste input "GENESIS"
type input "GENESIS"
click at [491, 391] on div "I NEED YOU MORE MLC Song Code : I34SOU ISWC :" at bounding box center [461, 410] width 410 height 72
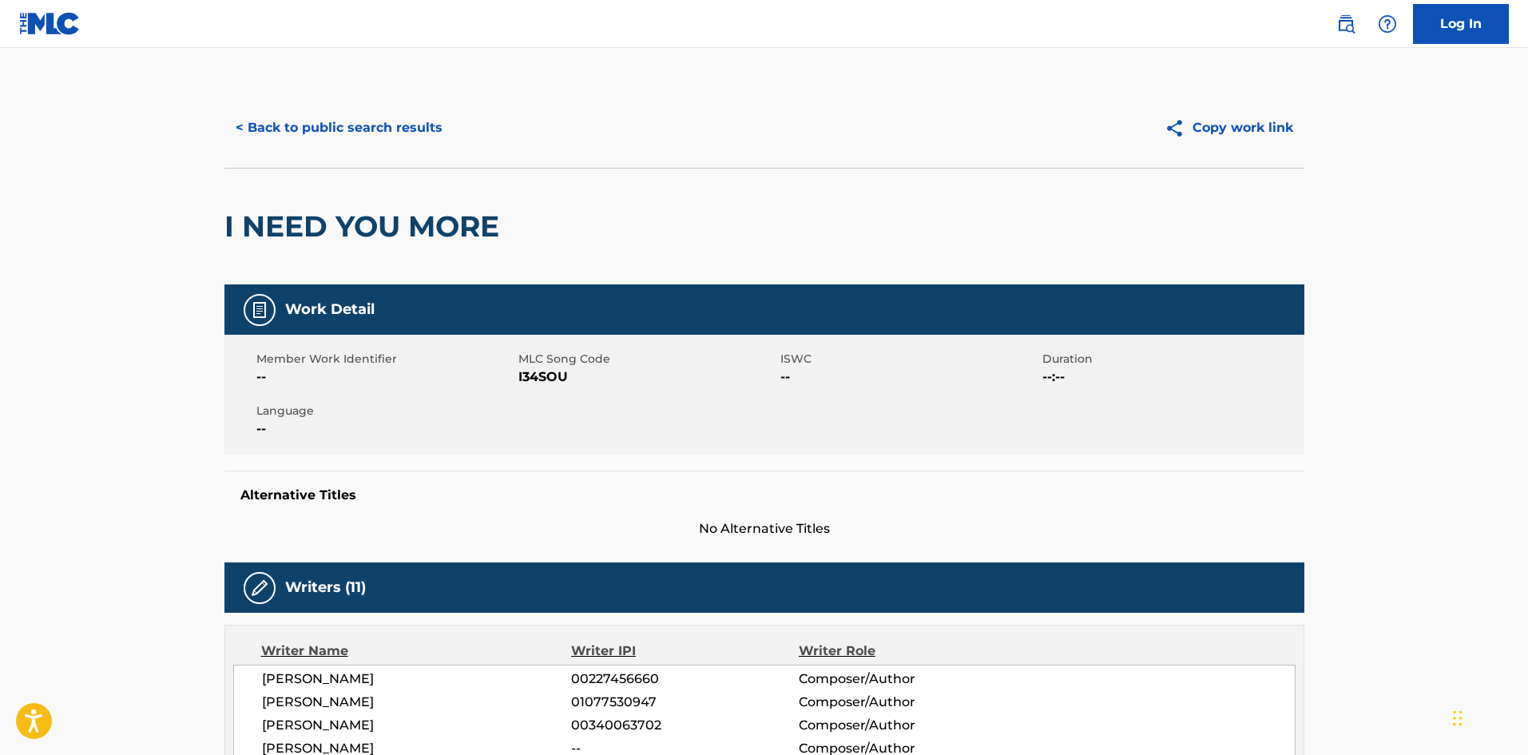
click at [551, 376] on span "I34SOU" at bounding box center [647, 376] width 258 height 19
click at [385, 123] on button "< Back to public search results" at bounding box center [338, 128] width 229 height 40
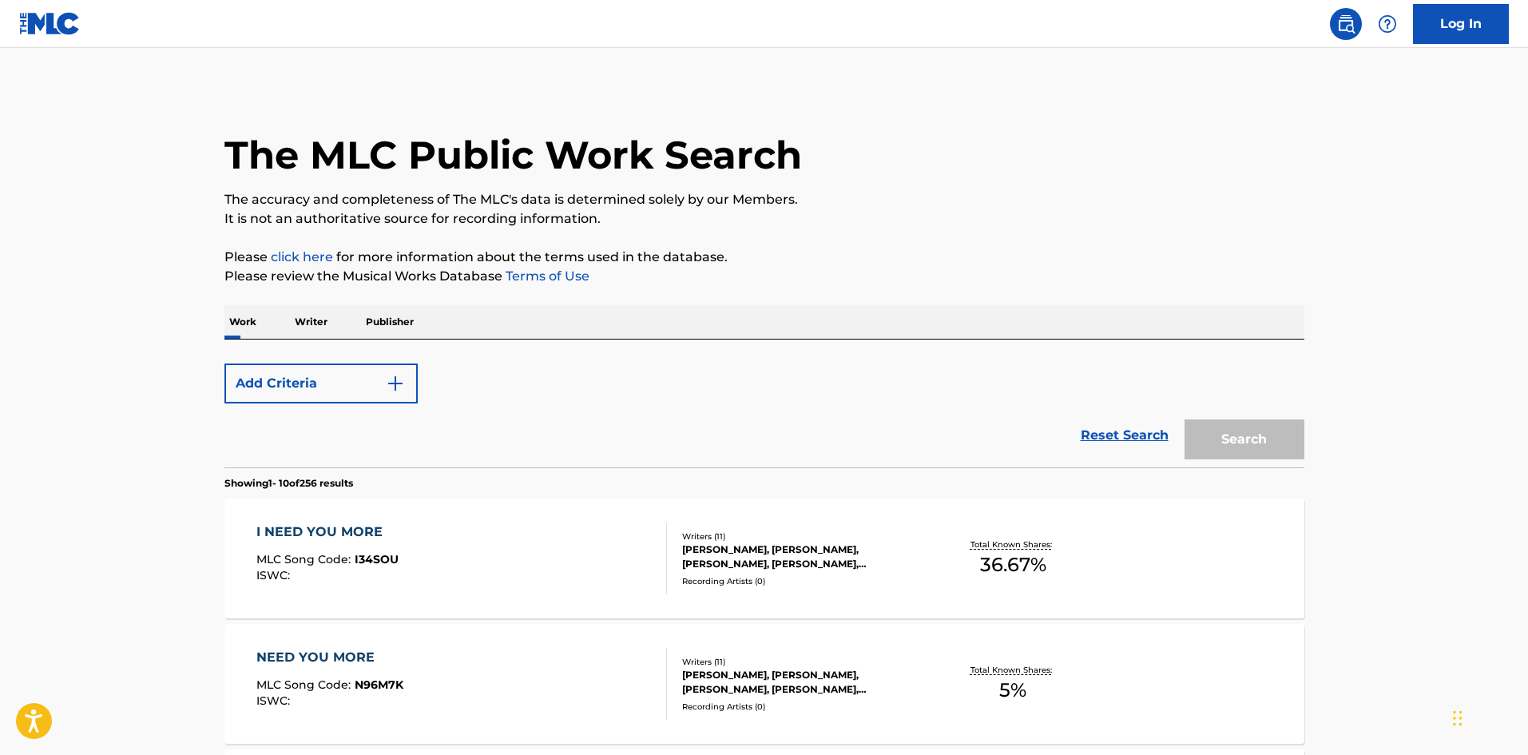
scroll to position [240, 0]
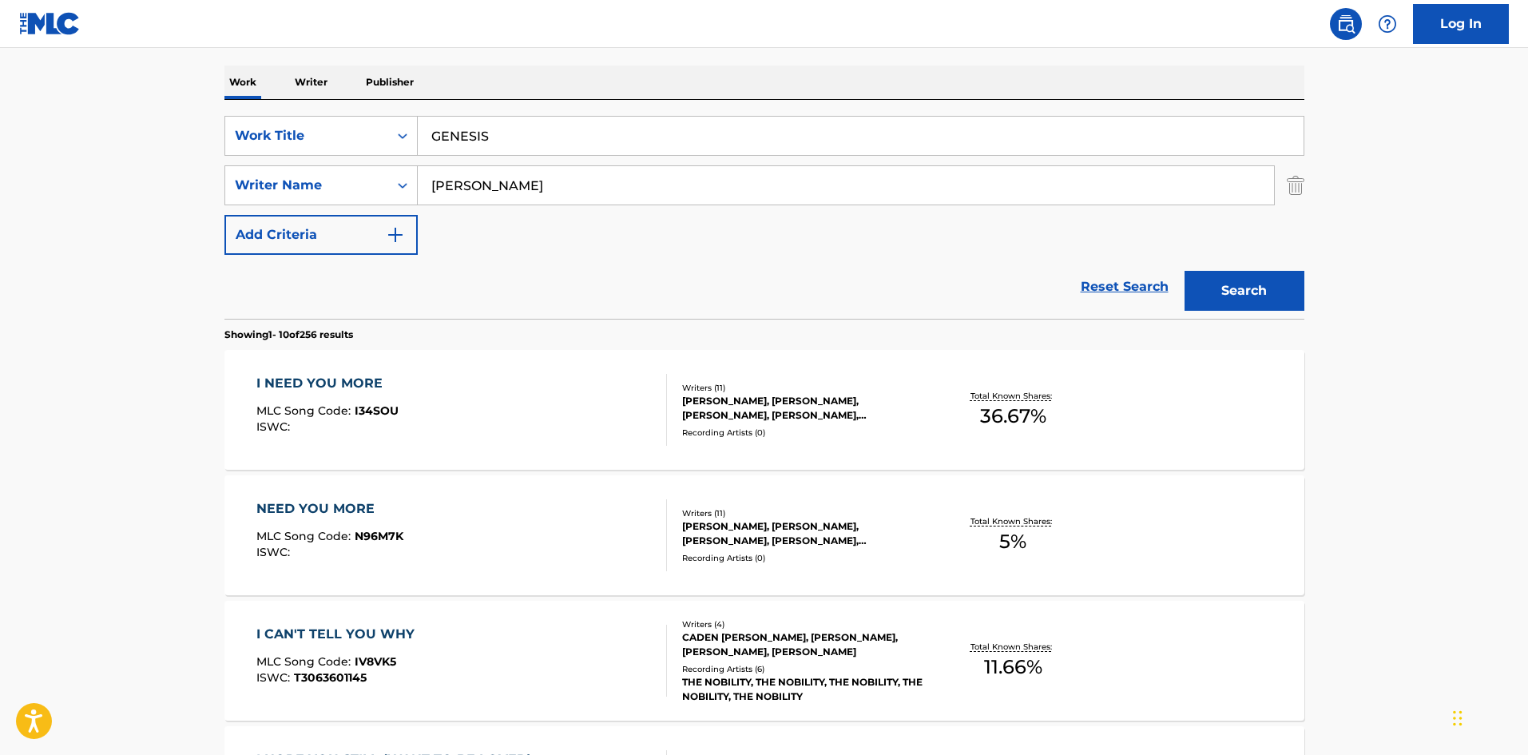
drag, startPoint x: 521, startPoint y: 133, endPoint x: 97, endPoint y: 139, distance: 424.1
click at [97, 139] on main "The MLC Public Work Search The accuracy and completeness of The MLC's data is d…" at bounding box center [764, 748] width 1528 height 1880
paste input "CAP"
type input "CAP"
click at [1227, 287] on button "Search" at bounding box center [1244, 291] width 120 height 40
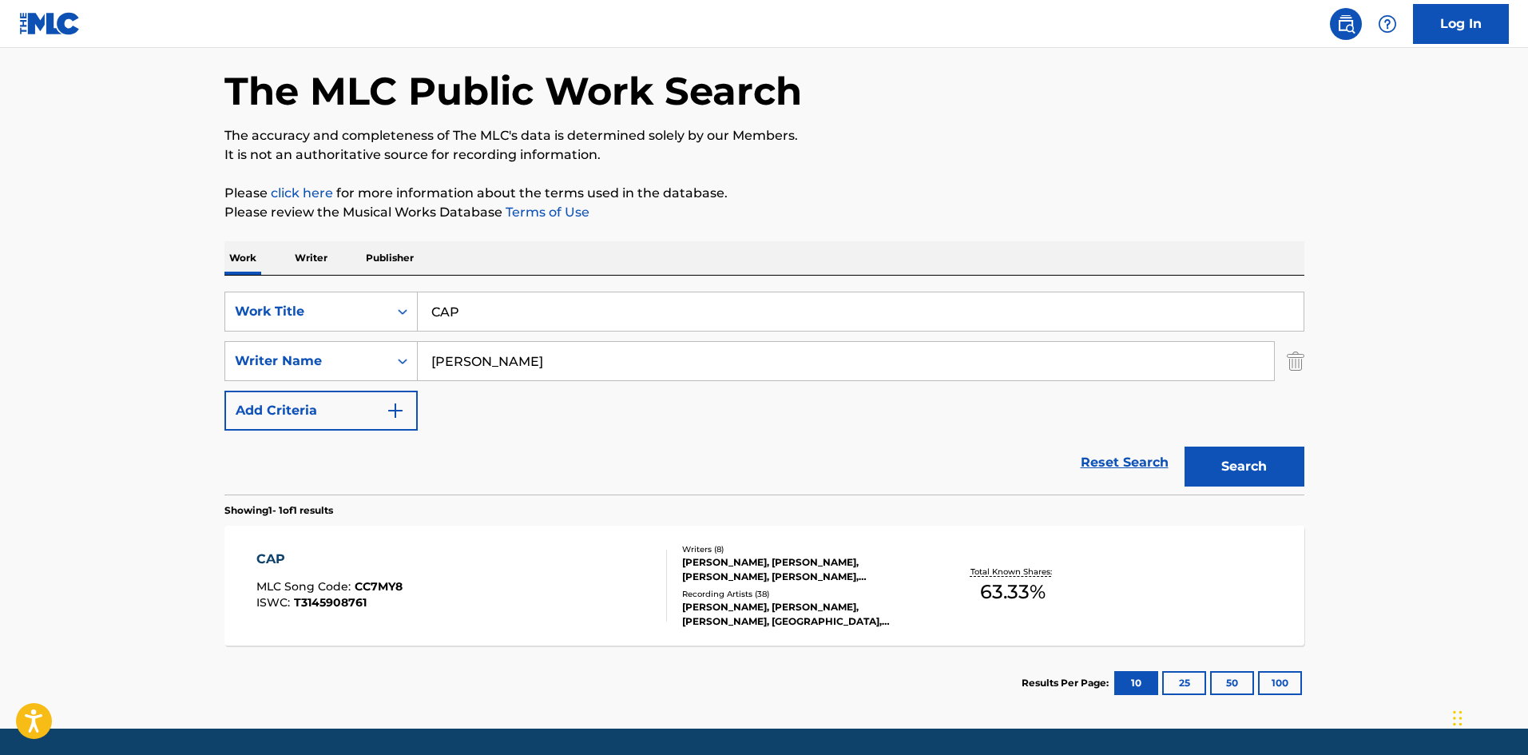
scroll to position [114, 0]
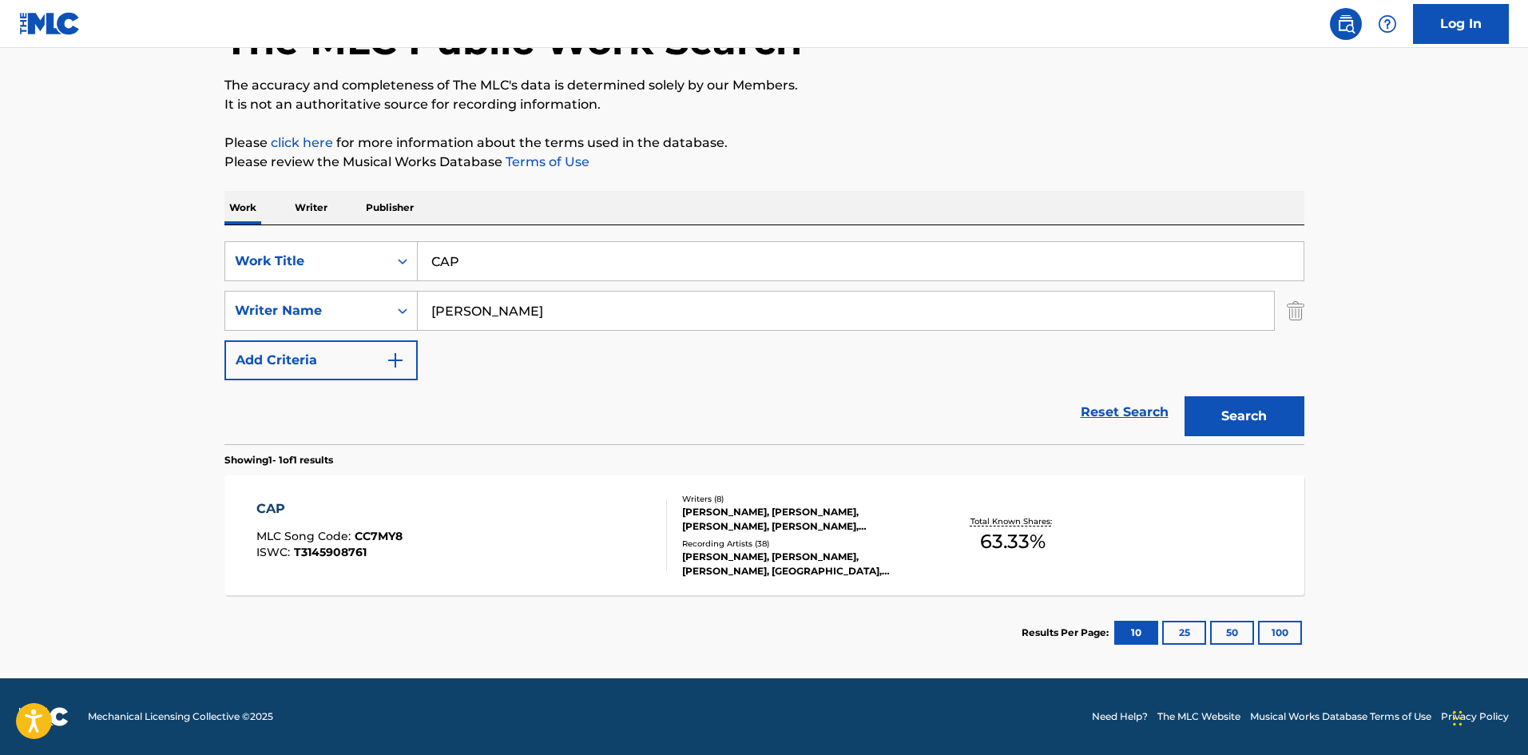
click at [661, 547] on div at bounding box center [659, 535] width 13 height 72
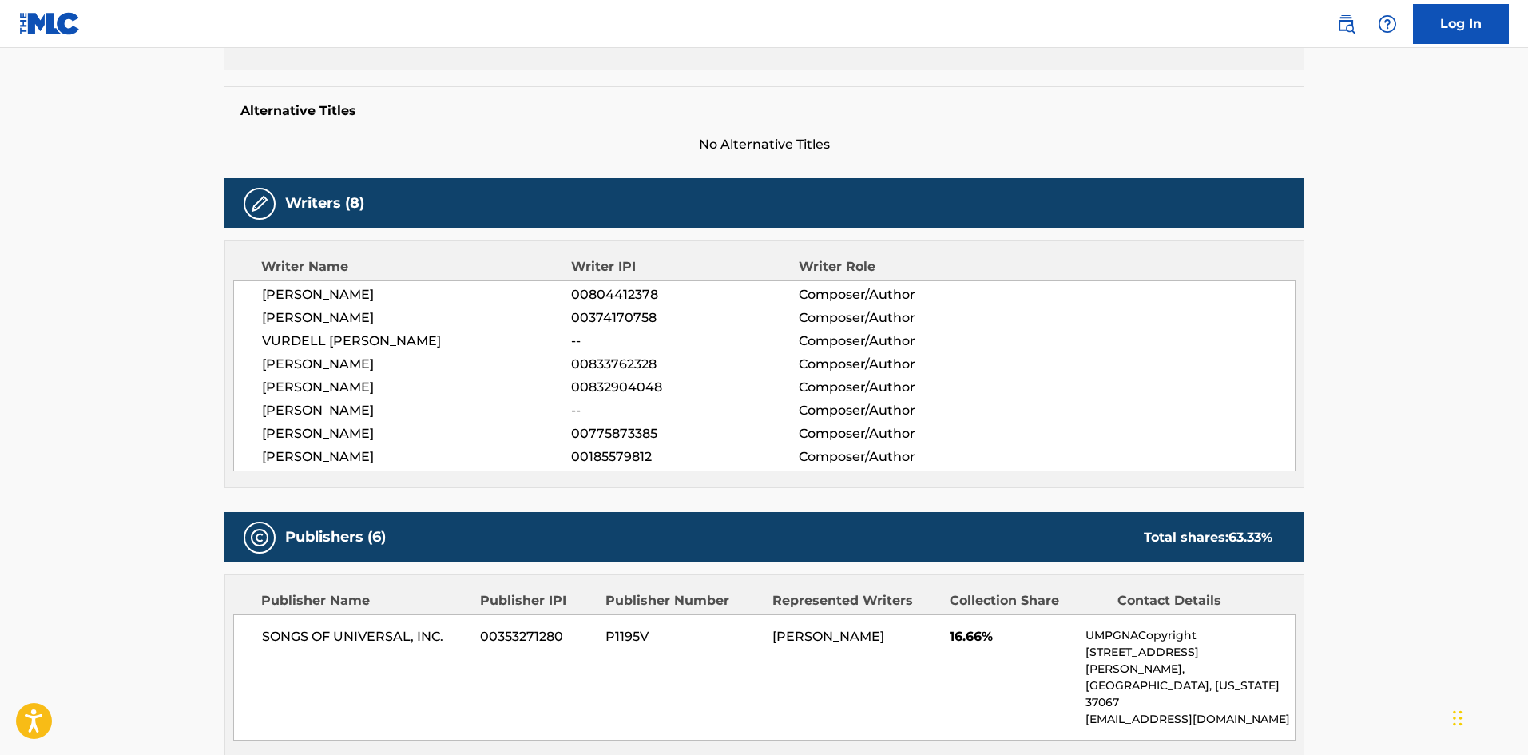
scroll to position [131, 0]
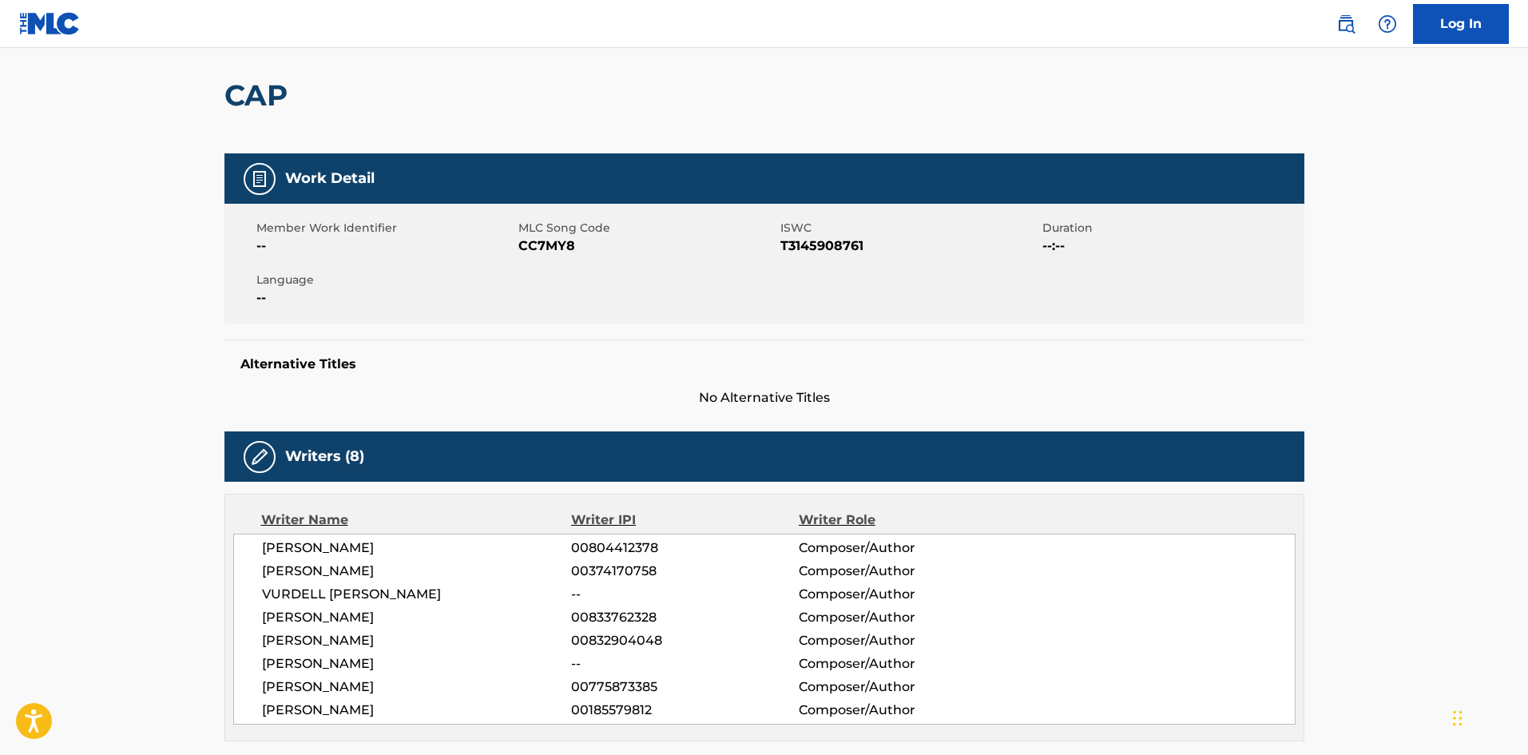
click at [553, 247] on span "CC7MY8" at bounding box center [647, 245] width 258 height 19
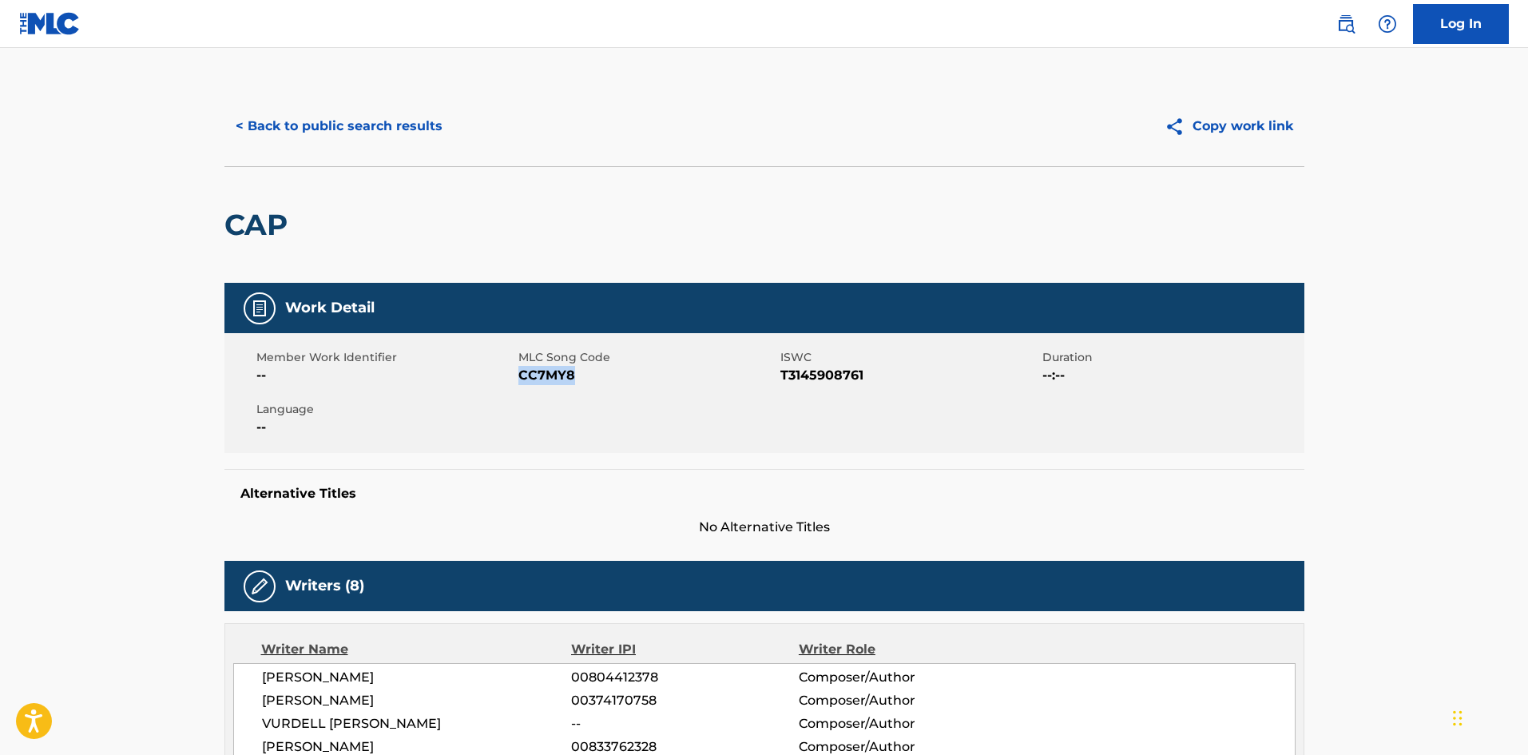
scroll to position [0, 0]
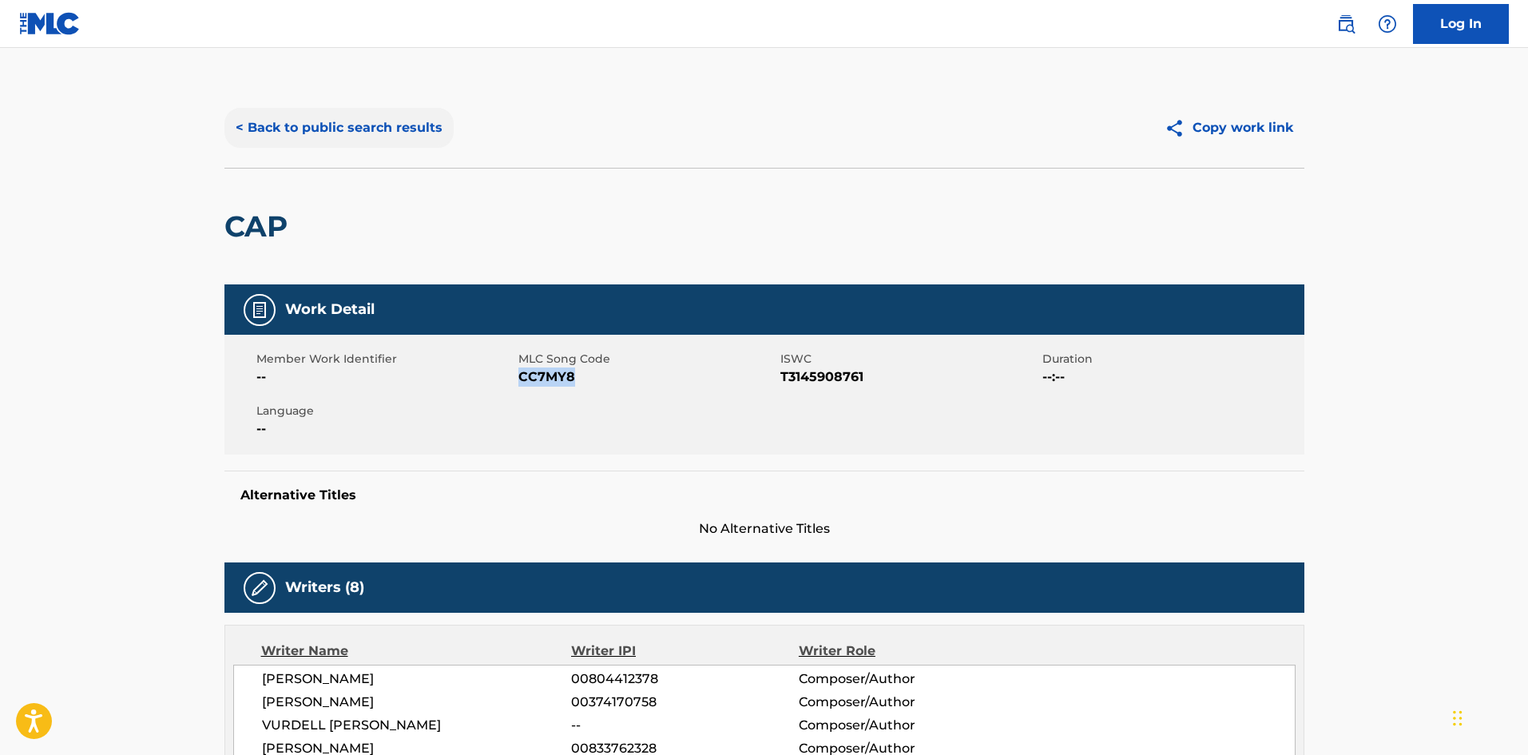
click at [348, 135] on button "< Back to public search results" at bounding box center [338, 128] width 229 height 40
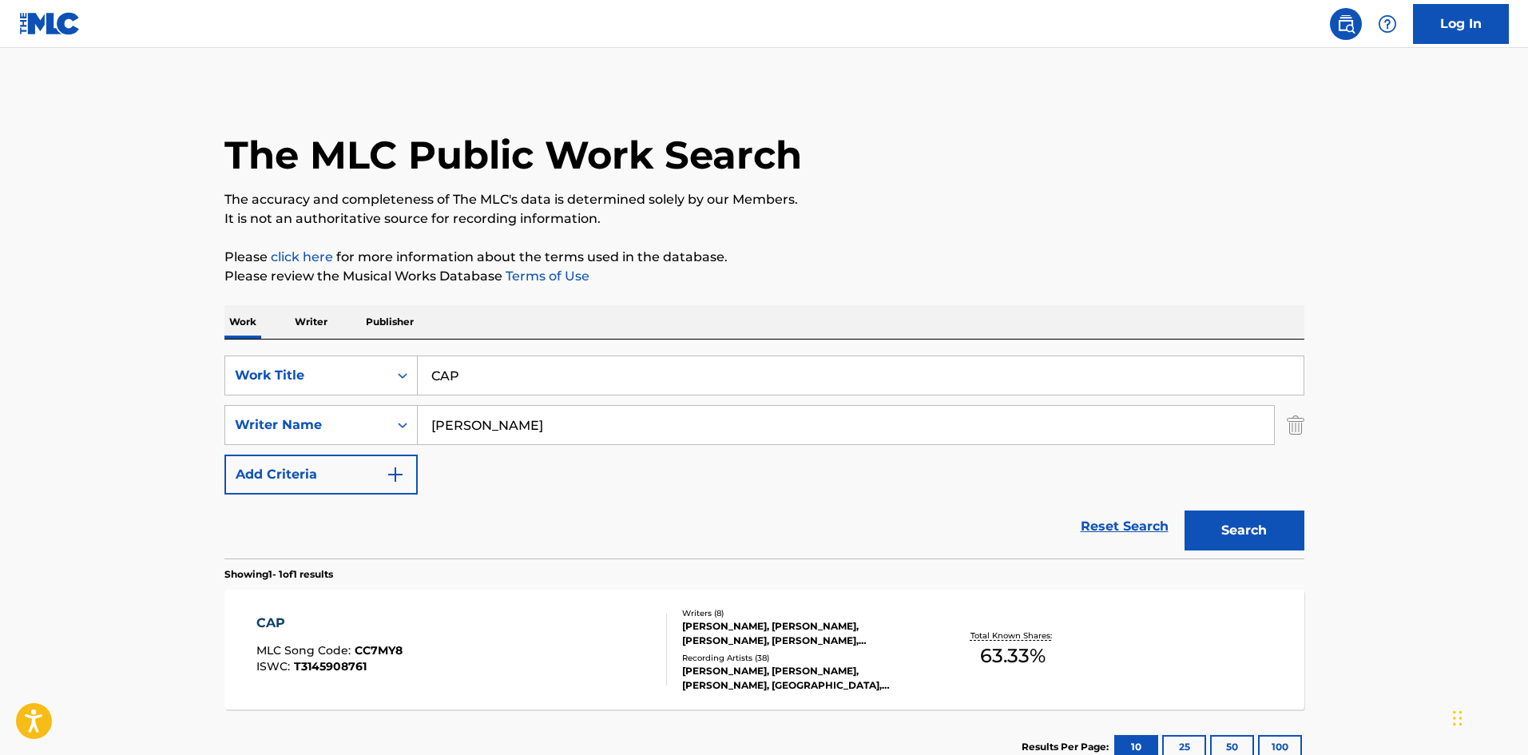
scroll to position [23, 0]
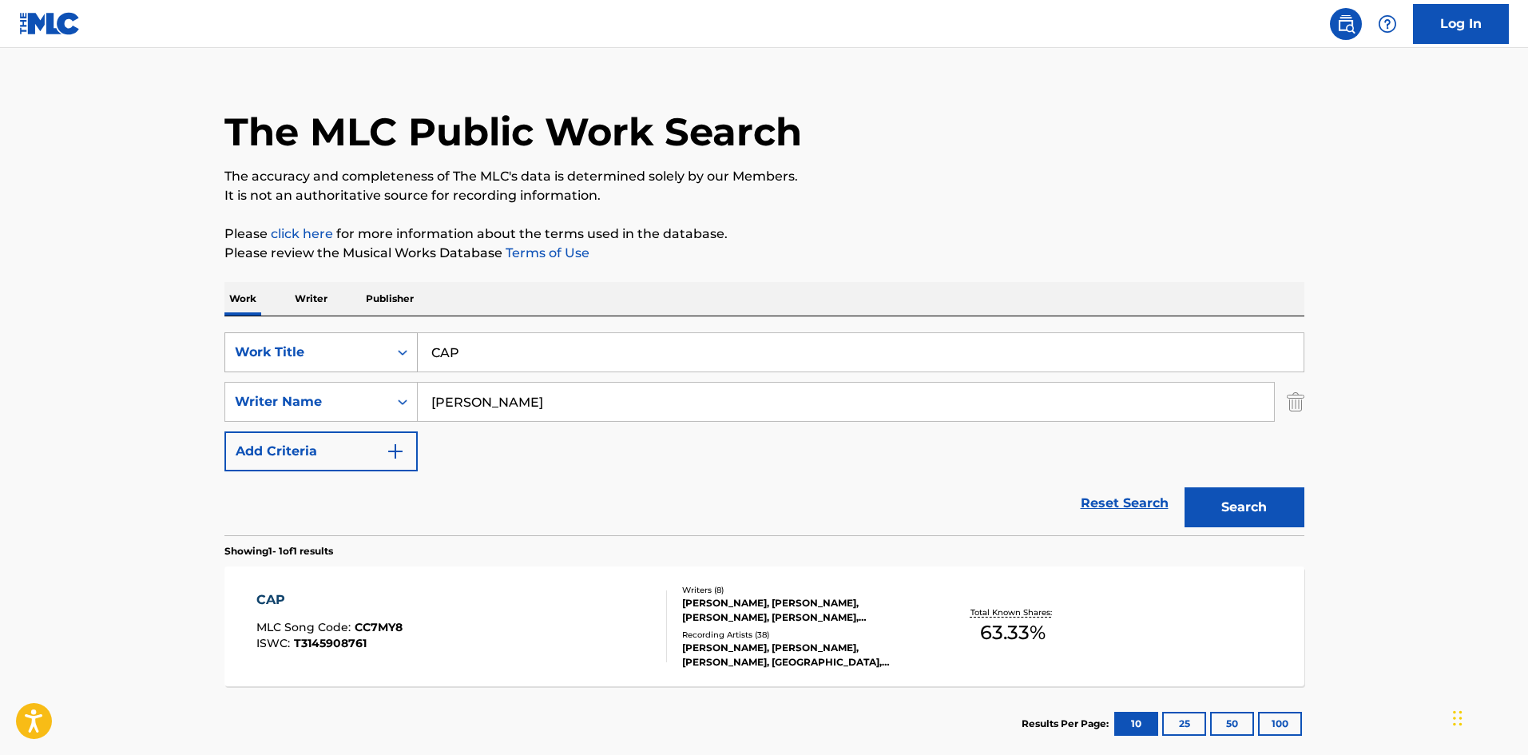
drag, startPoint x: 507, startPoint y: 340, endPoint x: 349, endPoint y: 360, distance: 159.4
click at [349, 360] on div "SearchWithCriteriaa154e3d4-dfb9-4dab-a53b-858941e5698a Work Title CAP" at bounding box center [764, 352] width 1080 height 40
type input "THE SAME"
click at [1184, 487] on button "Search" at bounding box center [1244, 507] width 120 height 40
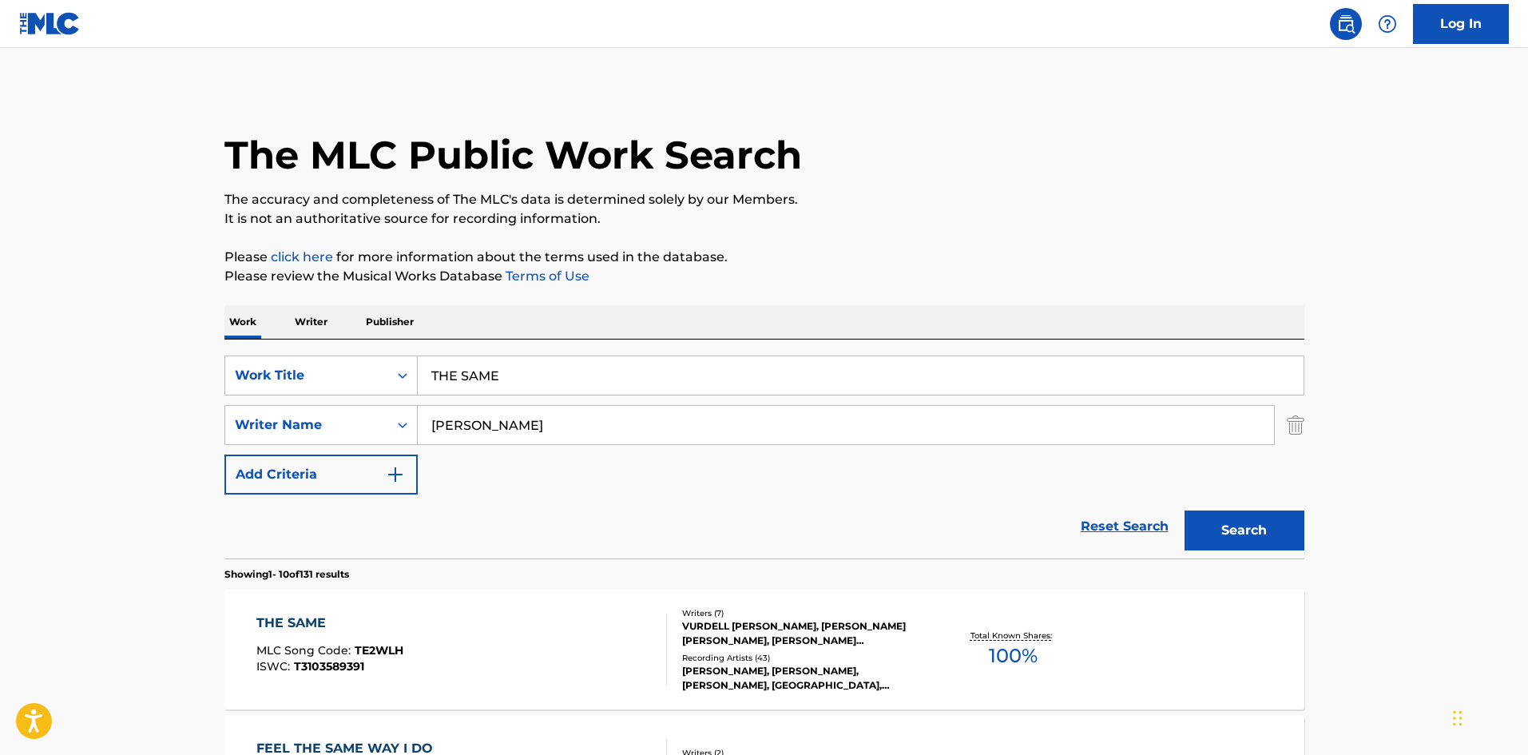
click at [652, 660] on div "THE SAME MLC Song Code : TE2WLH ISWC : T3103589391" at bounding box center [461, 649] width 410 height 72
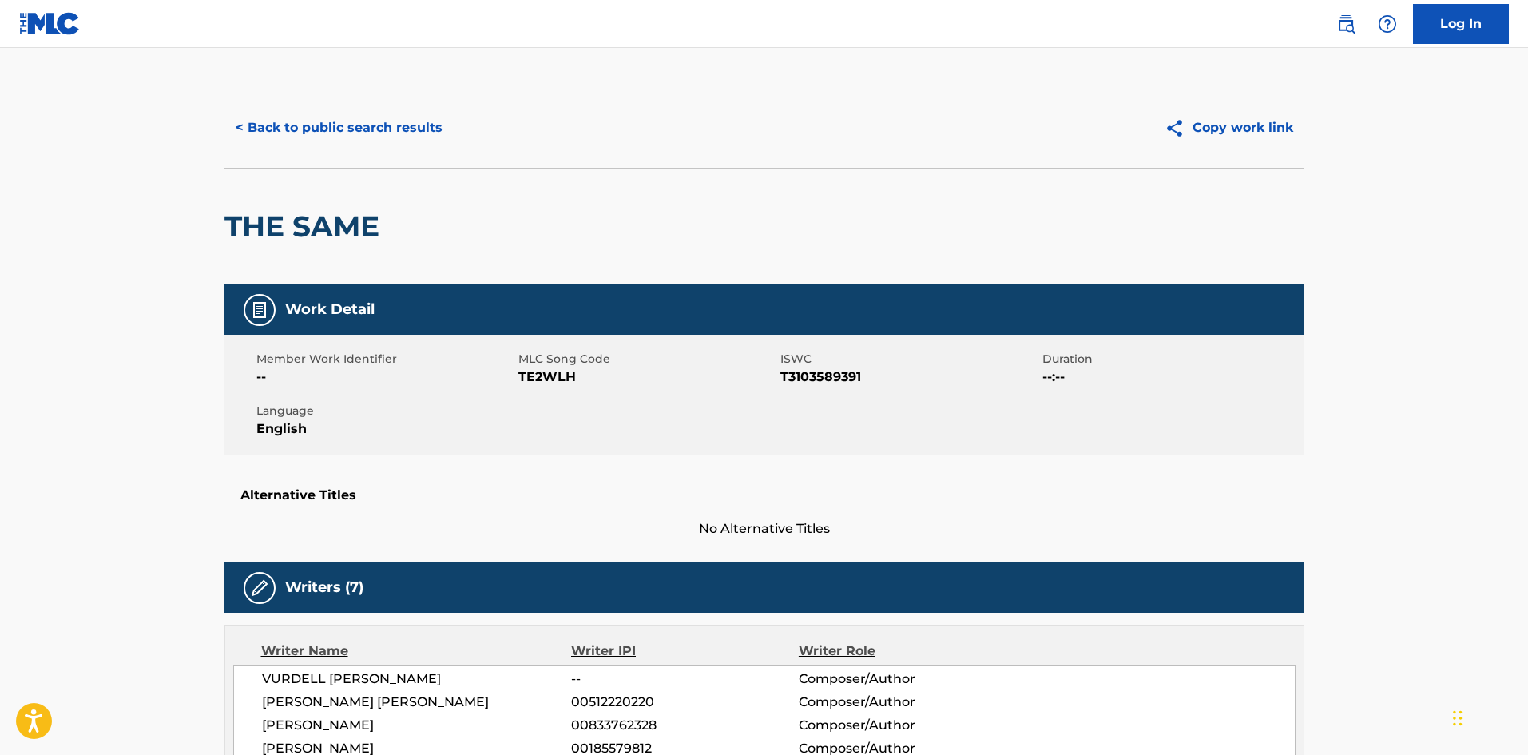
click at [546, 378] on span "TE2WLH" at bounding box center [647, 376] width 258 height 19
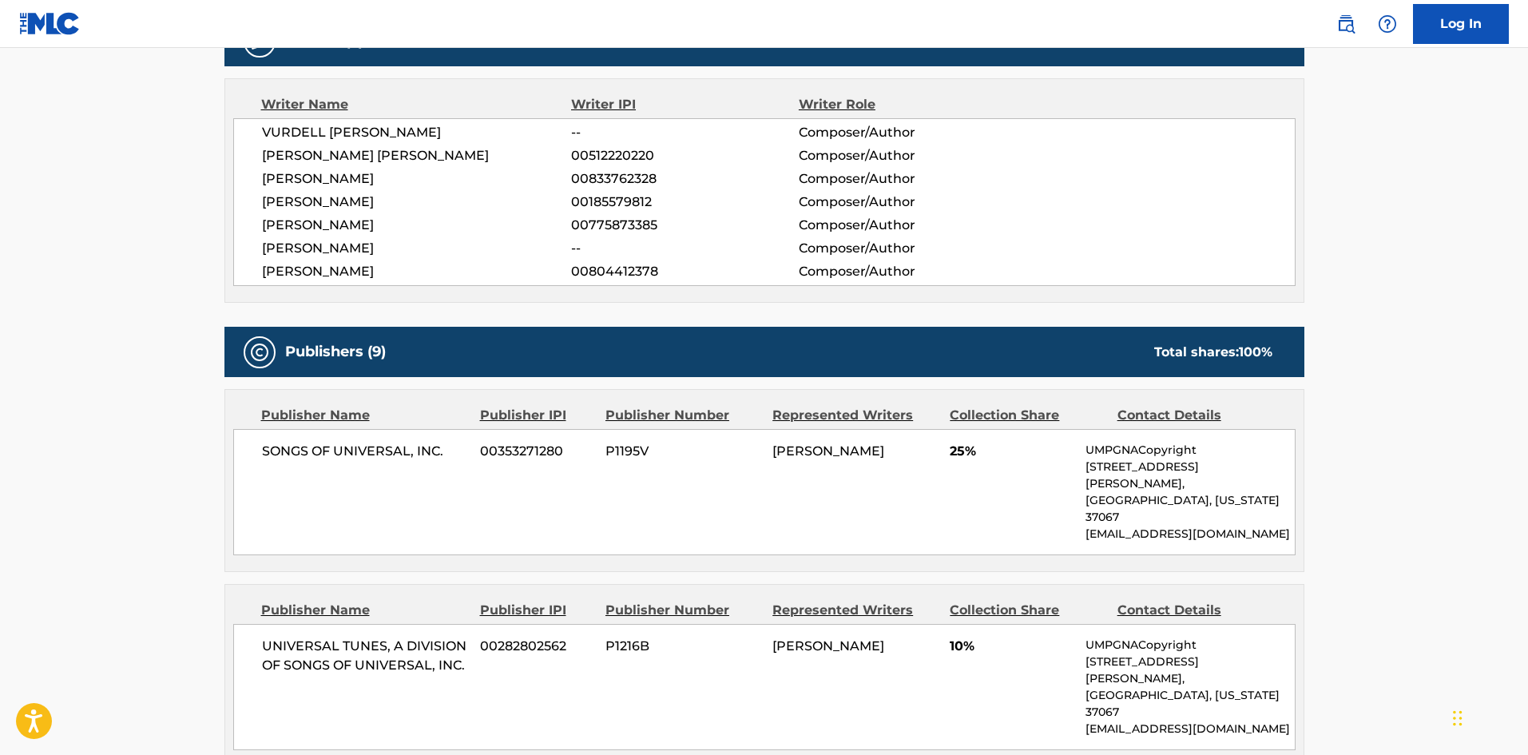
scroll to position [639, 0]
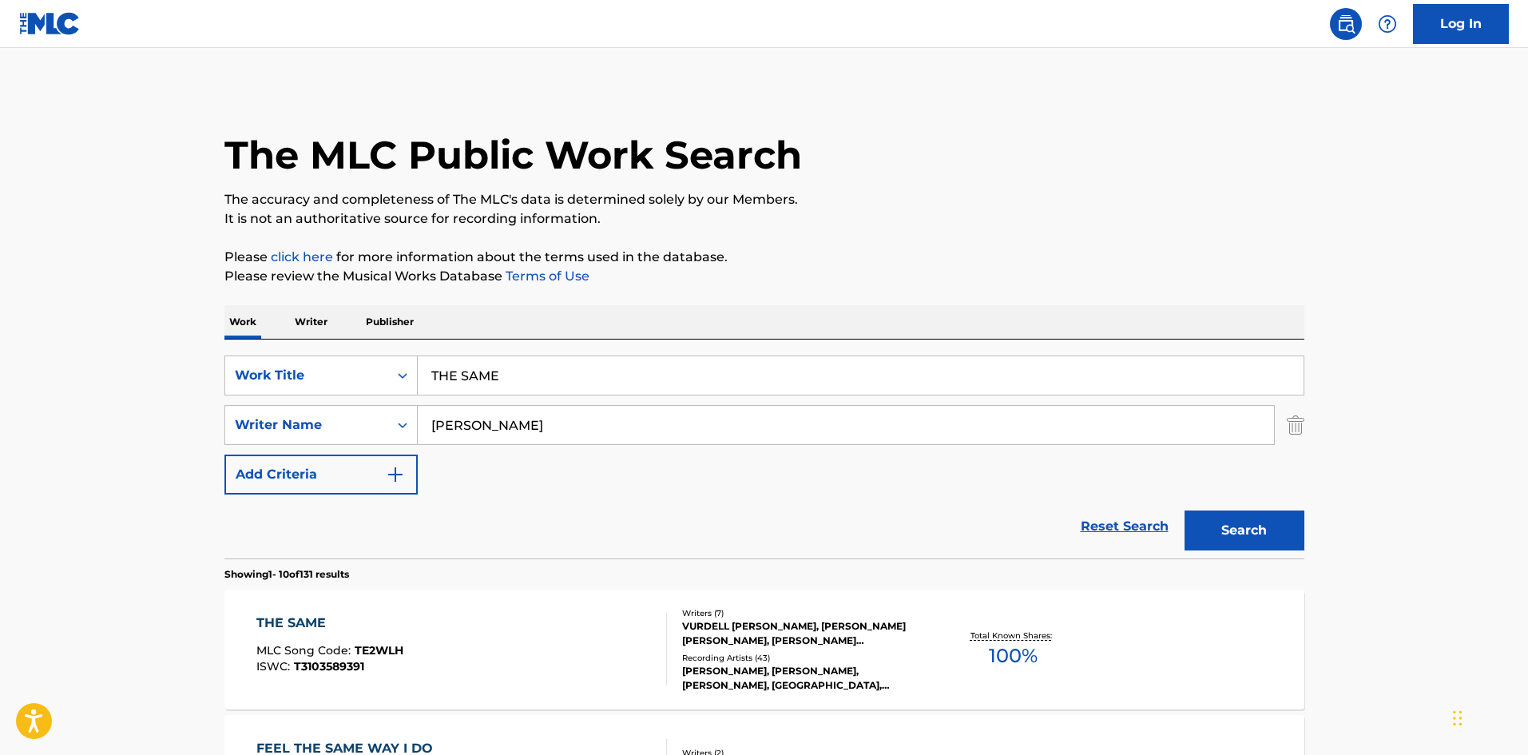
drag, startPoint x: 534, startPoint y: 363, endPoint x: 194, endPoint y: 381, distance: 340.7
paste input "CALL ME OUT MY N"
type input "CALL ME OUT MY NAME"
click at [1267, 541] on button "Search" at bounding box center [1244, 530] width 120 height 40
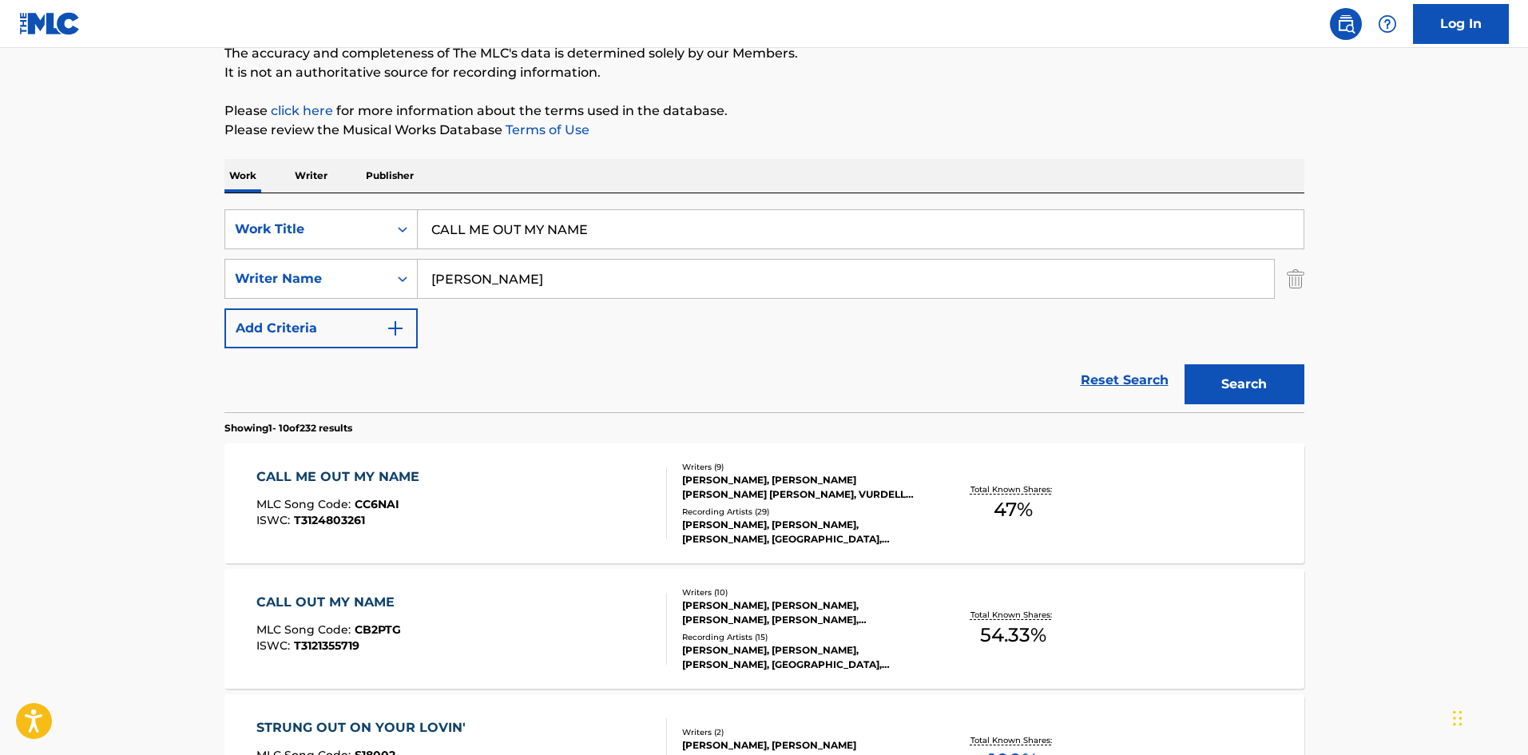
scroll to position [160, 0]
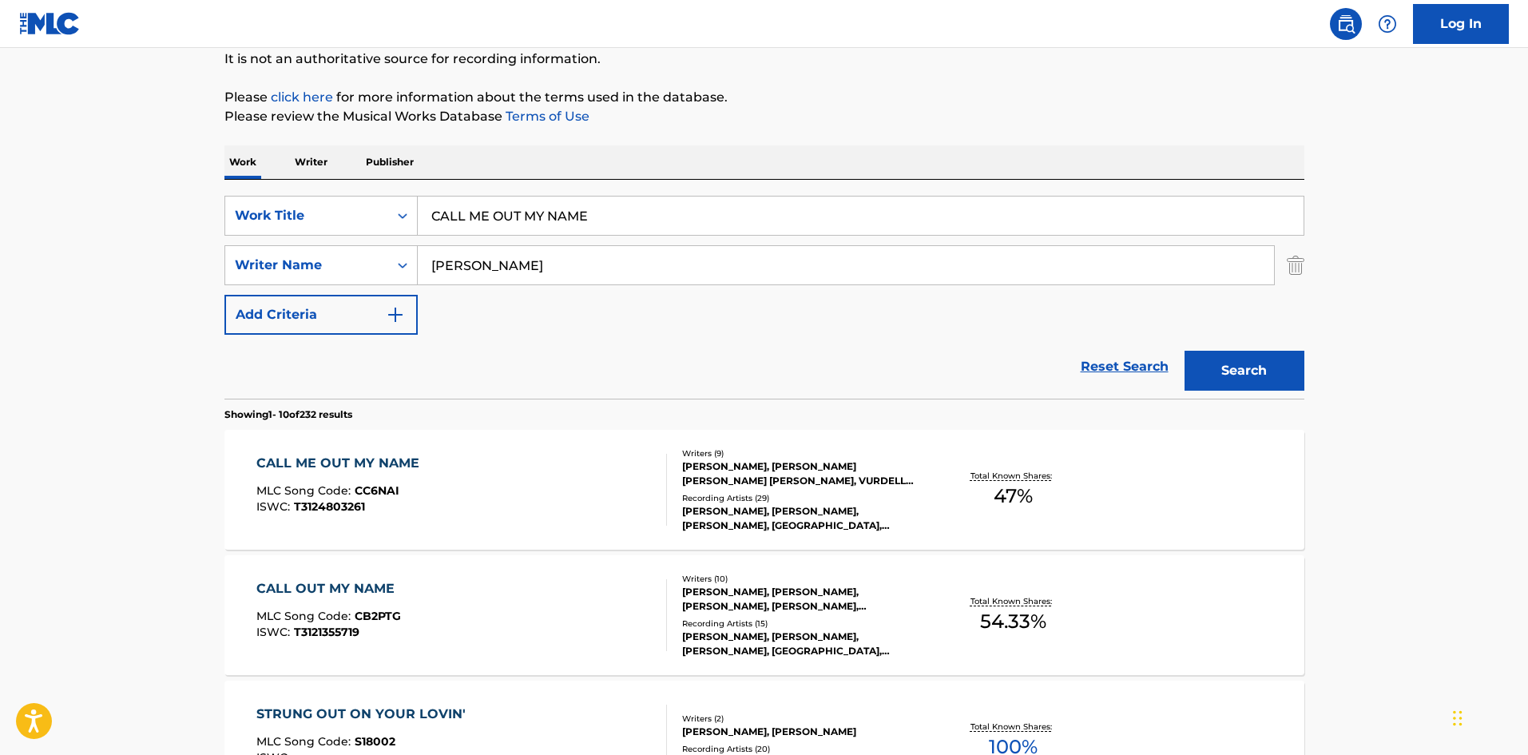
click at [448, 611] on div "CALL OUT MY NAME MLC Song Code : CB2PTG ISWC : T3121355719" at bounding box center [461, 615] width 410 height 72
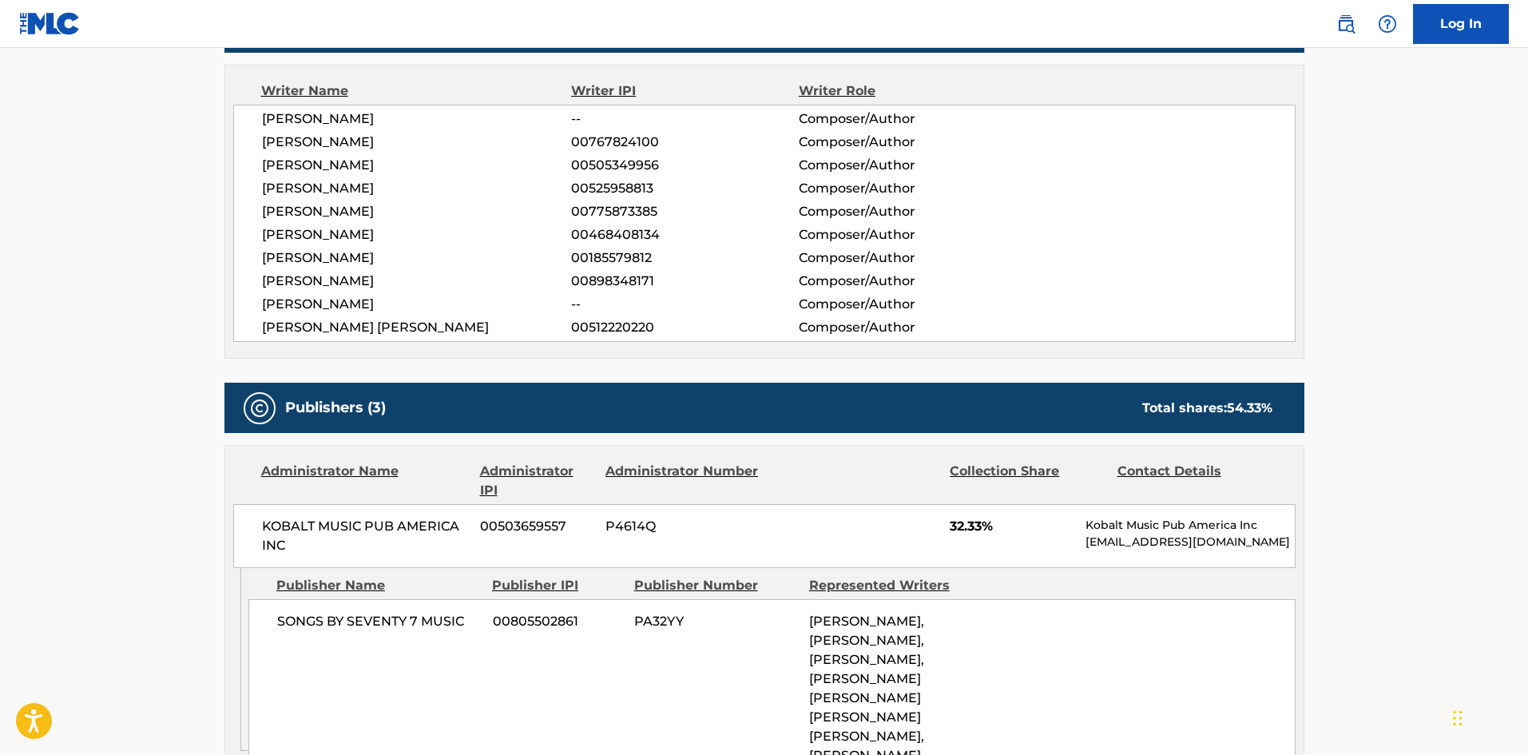
scroll to position [559, 0]
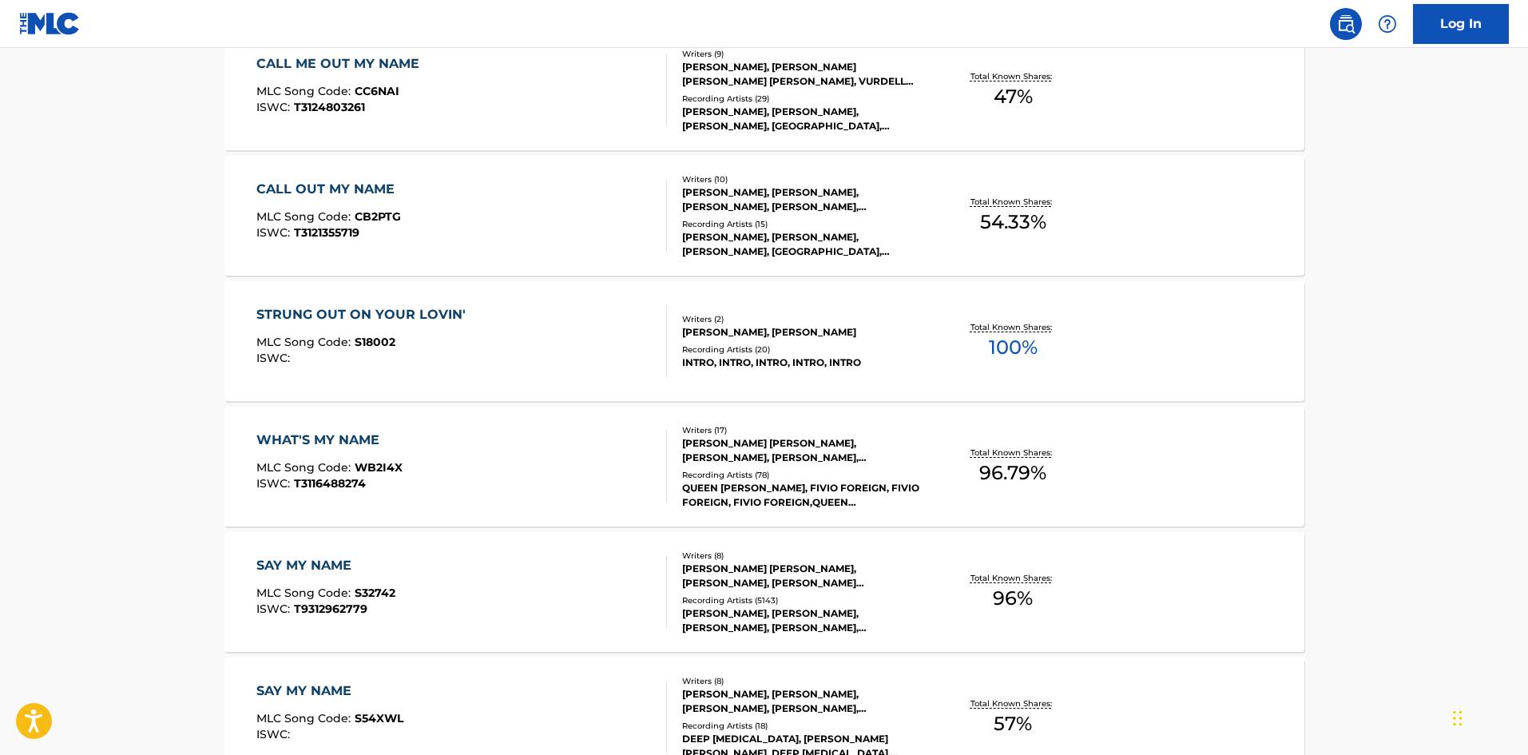
scroll to position [160, 0]
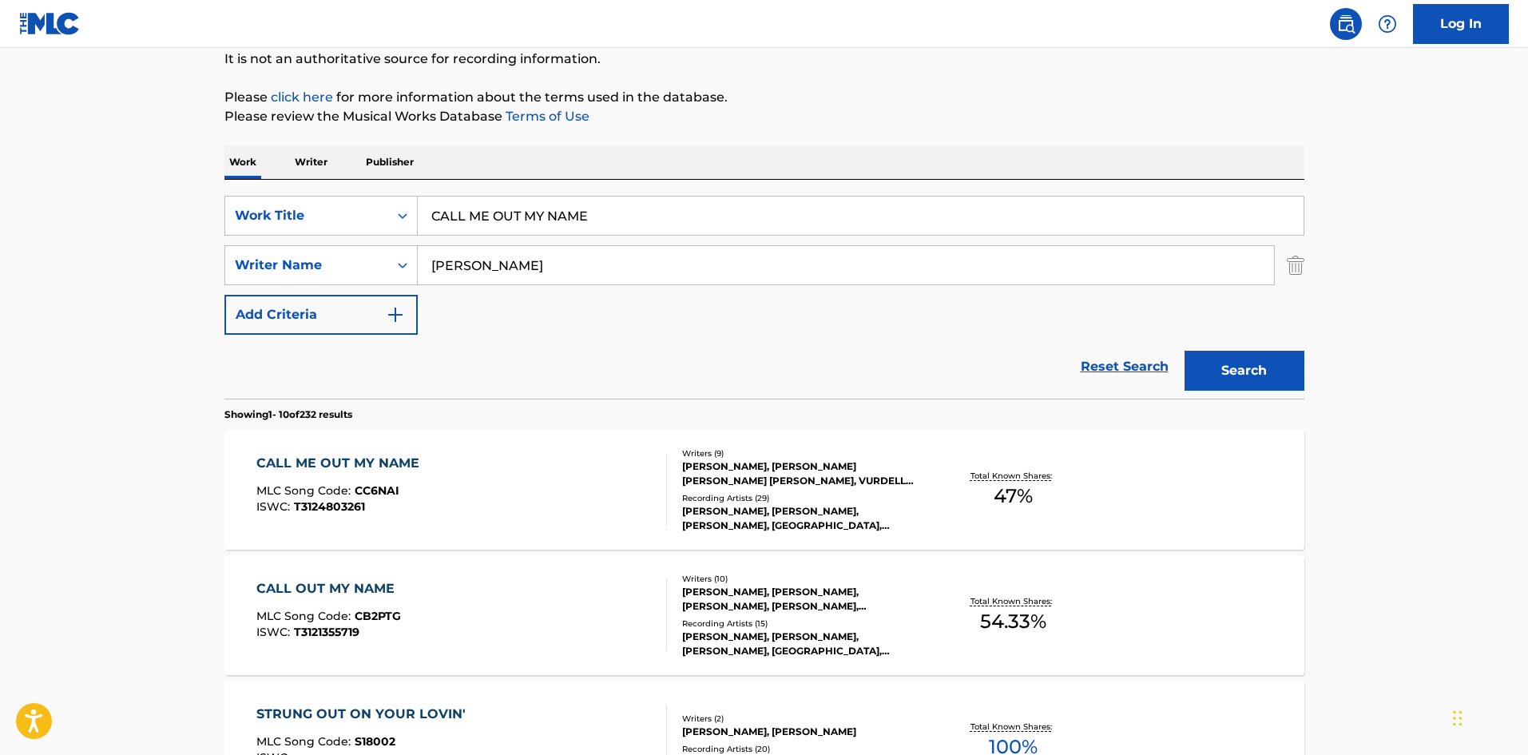
click at [614, 502] on div "CALL ME OUT MY NAME MLC Song Code : CC6NAI ISWC : T3124803261" at bounding box center [461, 490] width 410 height 72
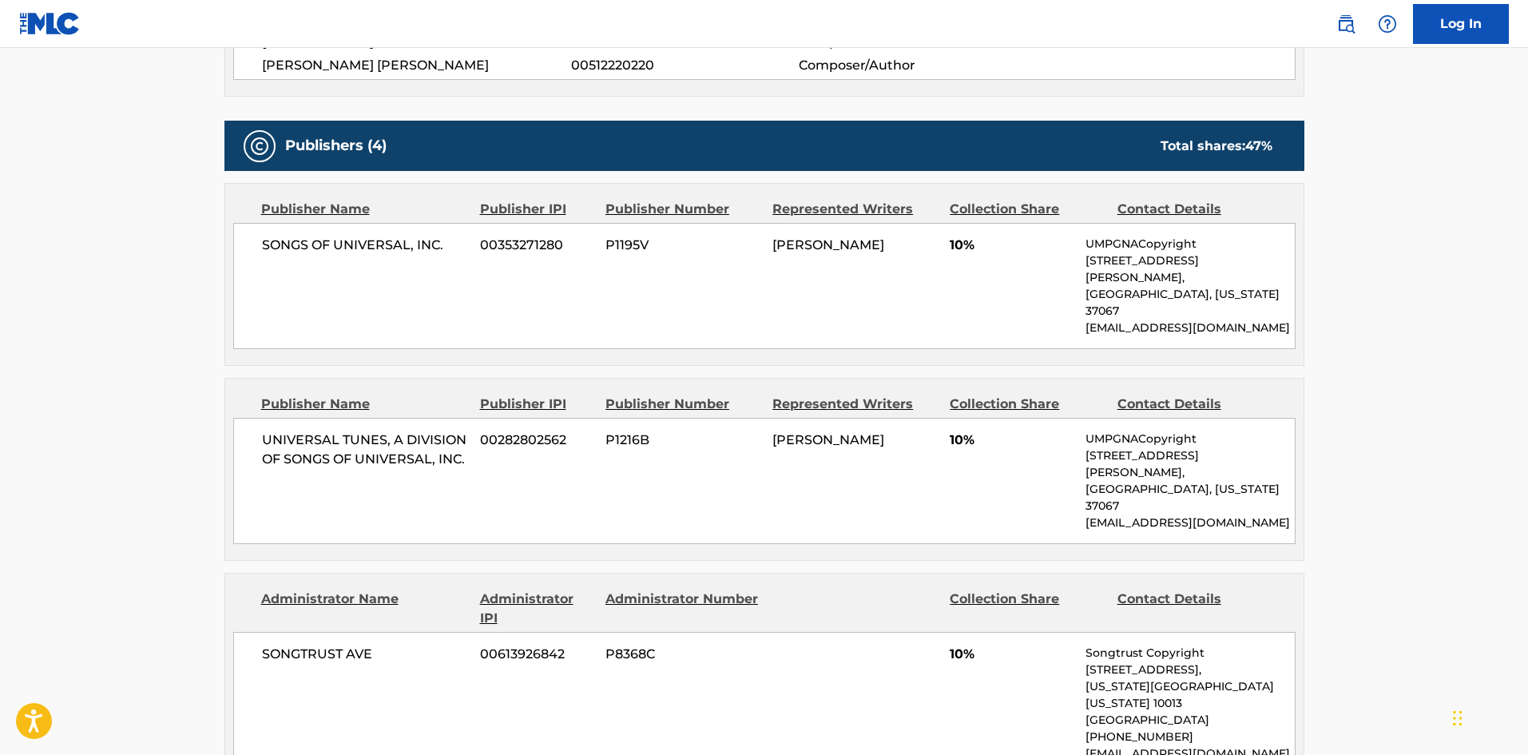
scroll to position [160, 0]
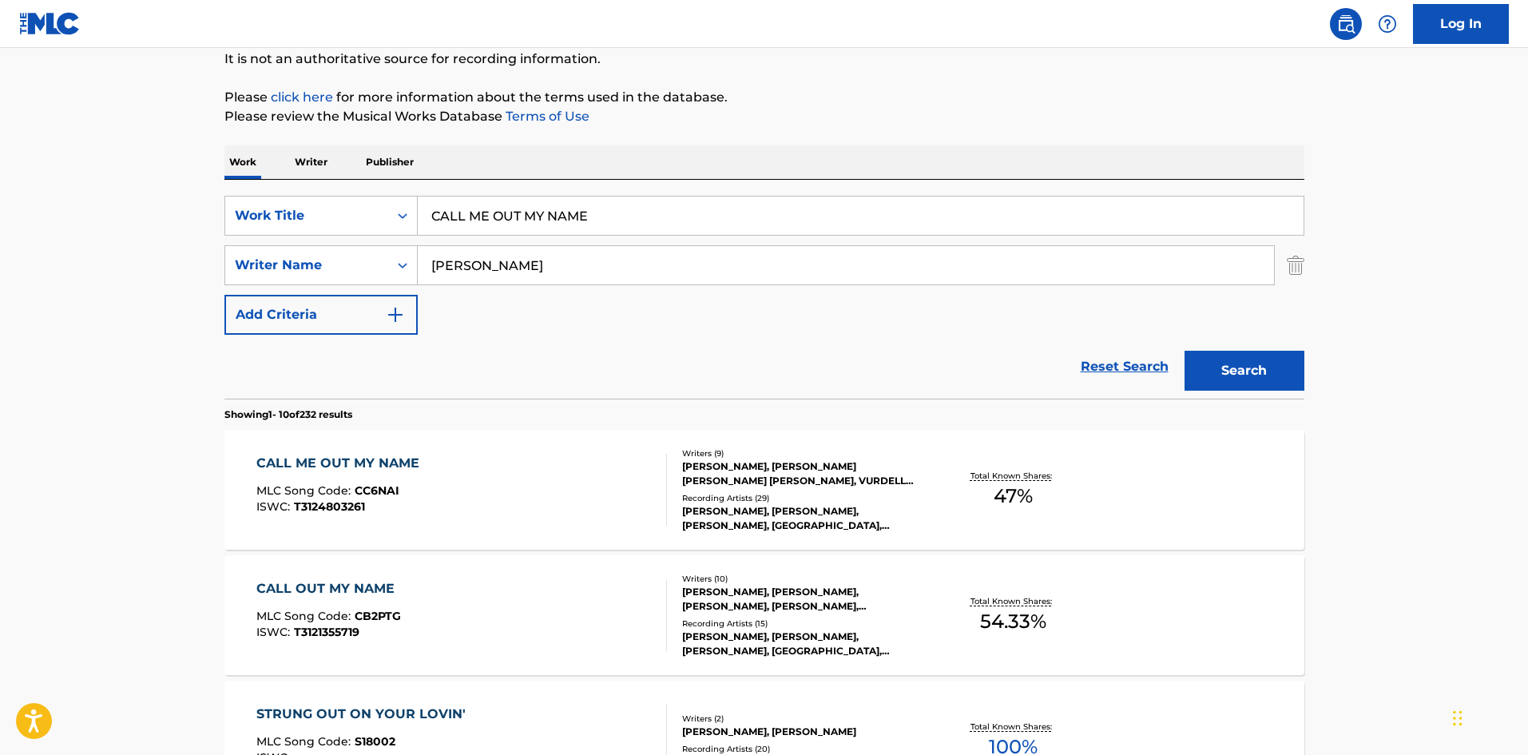
click at [622, 601] on div "CALL OUT MY NAME MLC Song Code : CB2PTG ISWC : T3121355719" at bounding box center [461, 615] width 410 height 72
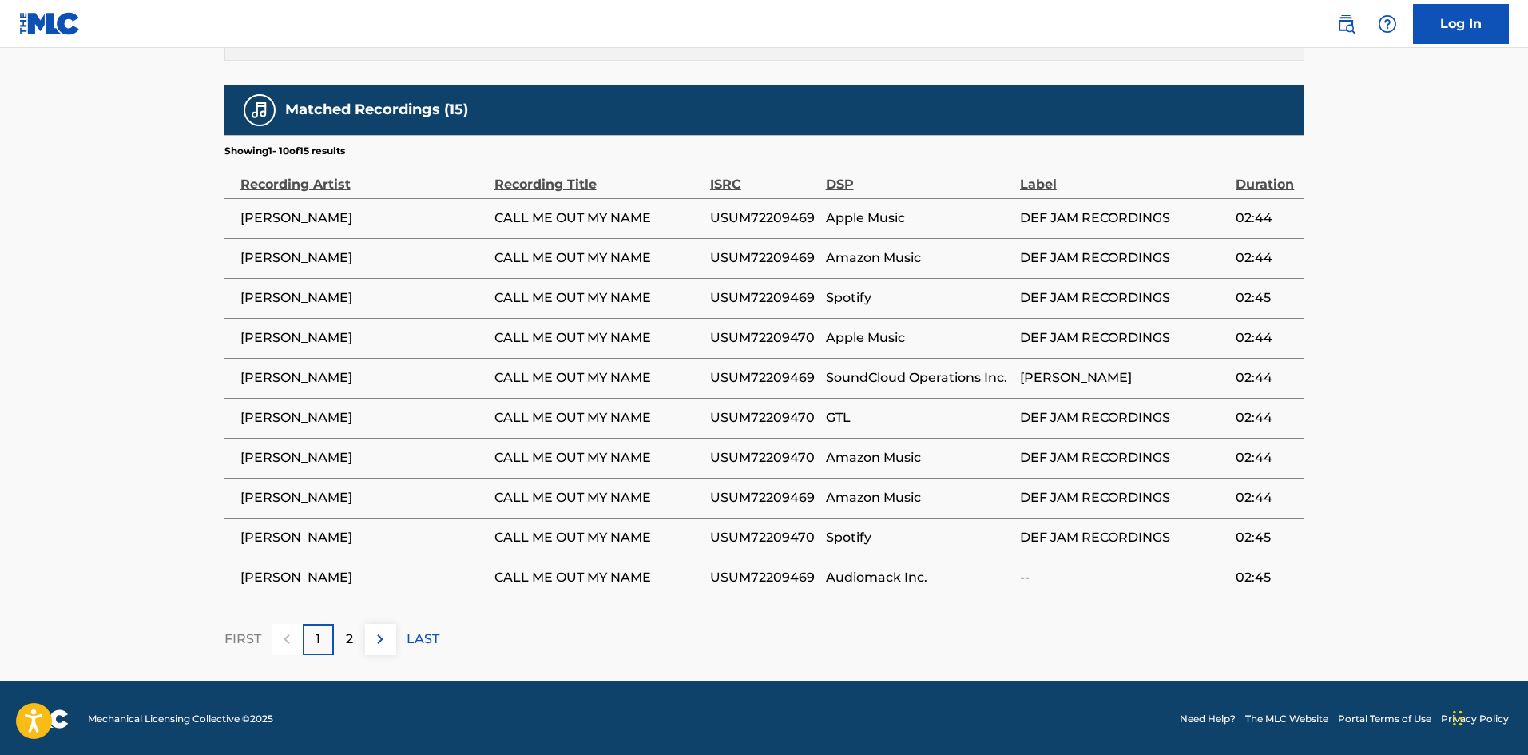
scroll to position [1572, 0]
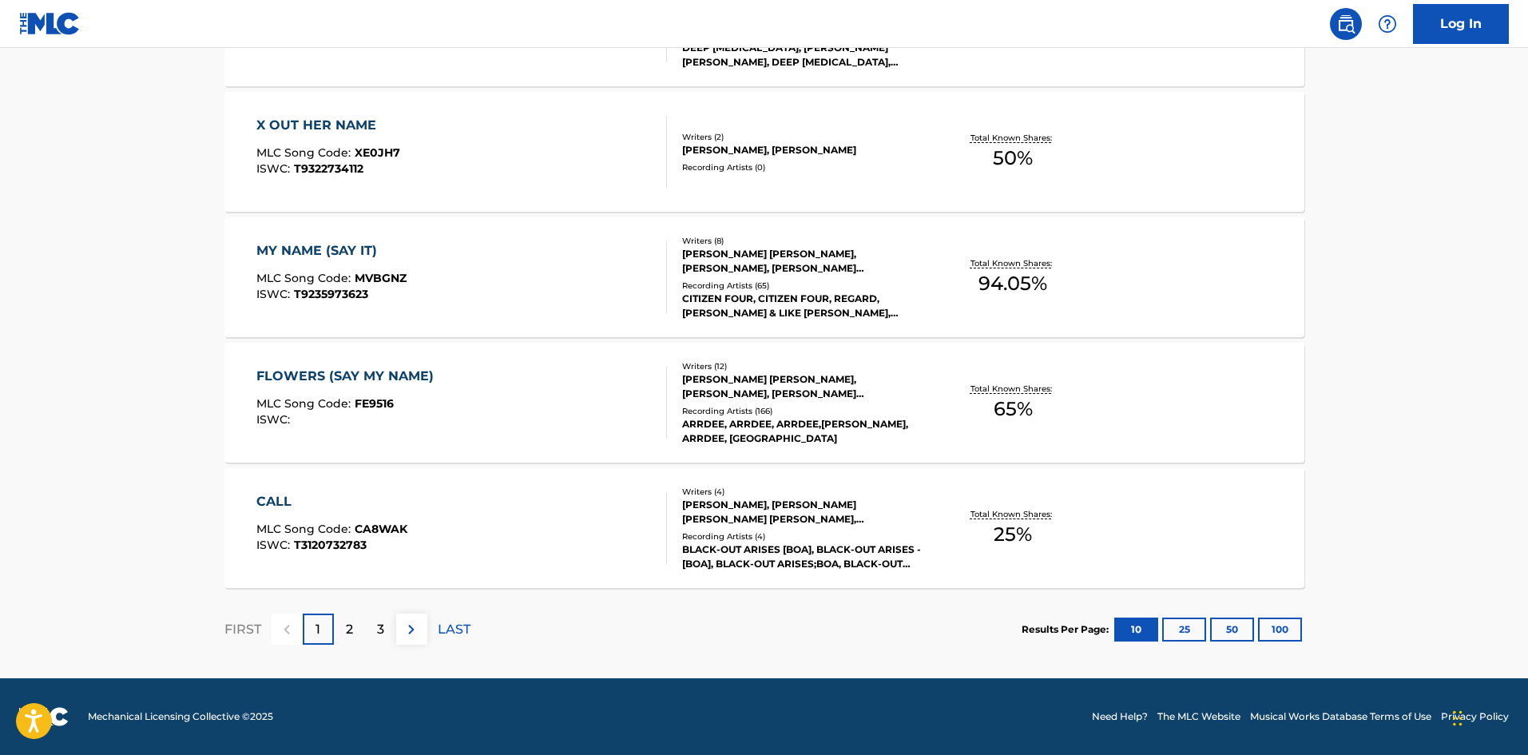
scroll to position [160, 0]
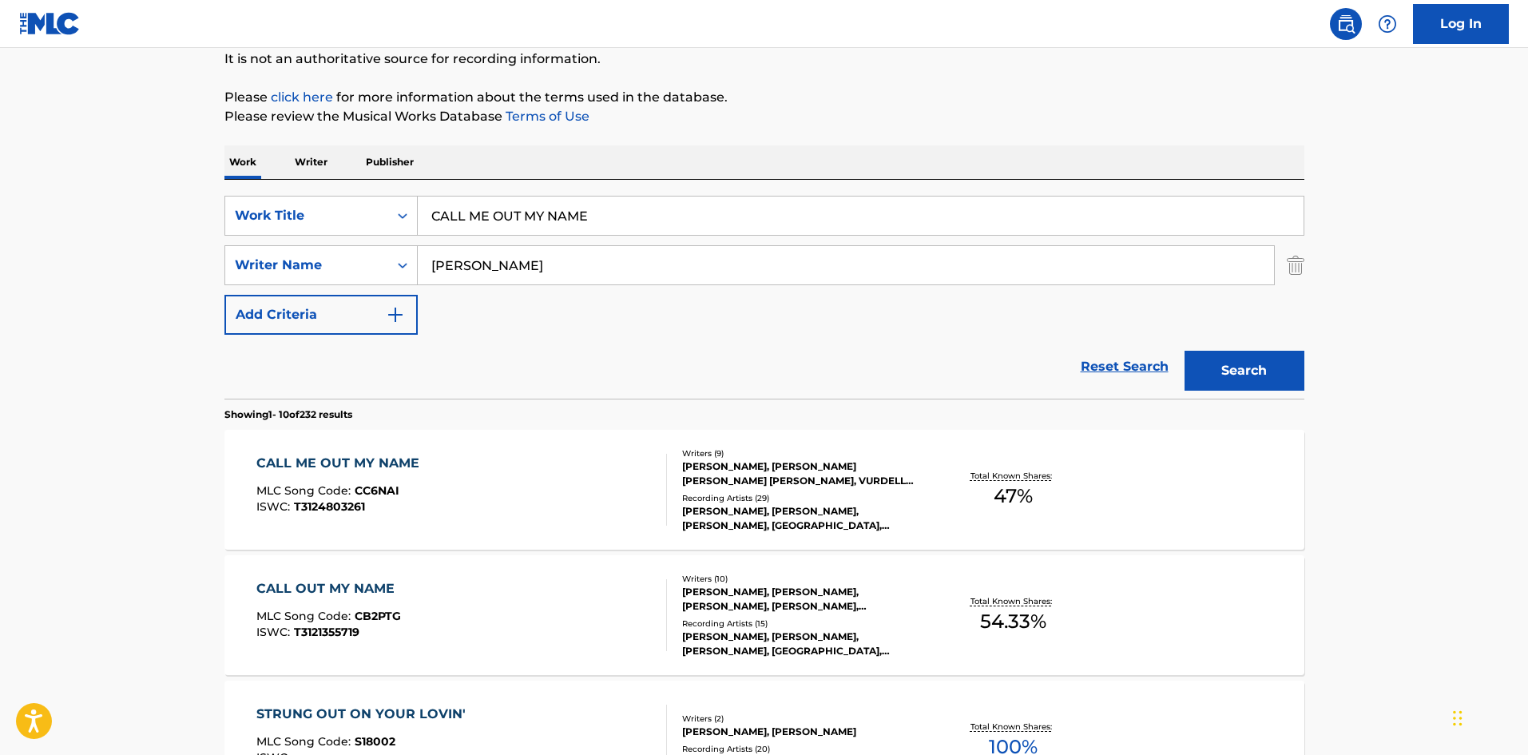
click at [625, 496] on div "CALL ME OUT MY NAME MLC Song Code : CC6NAI ISWC : T3124803261" at bounding box center [461, 490] width 410 height 72
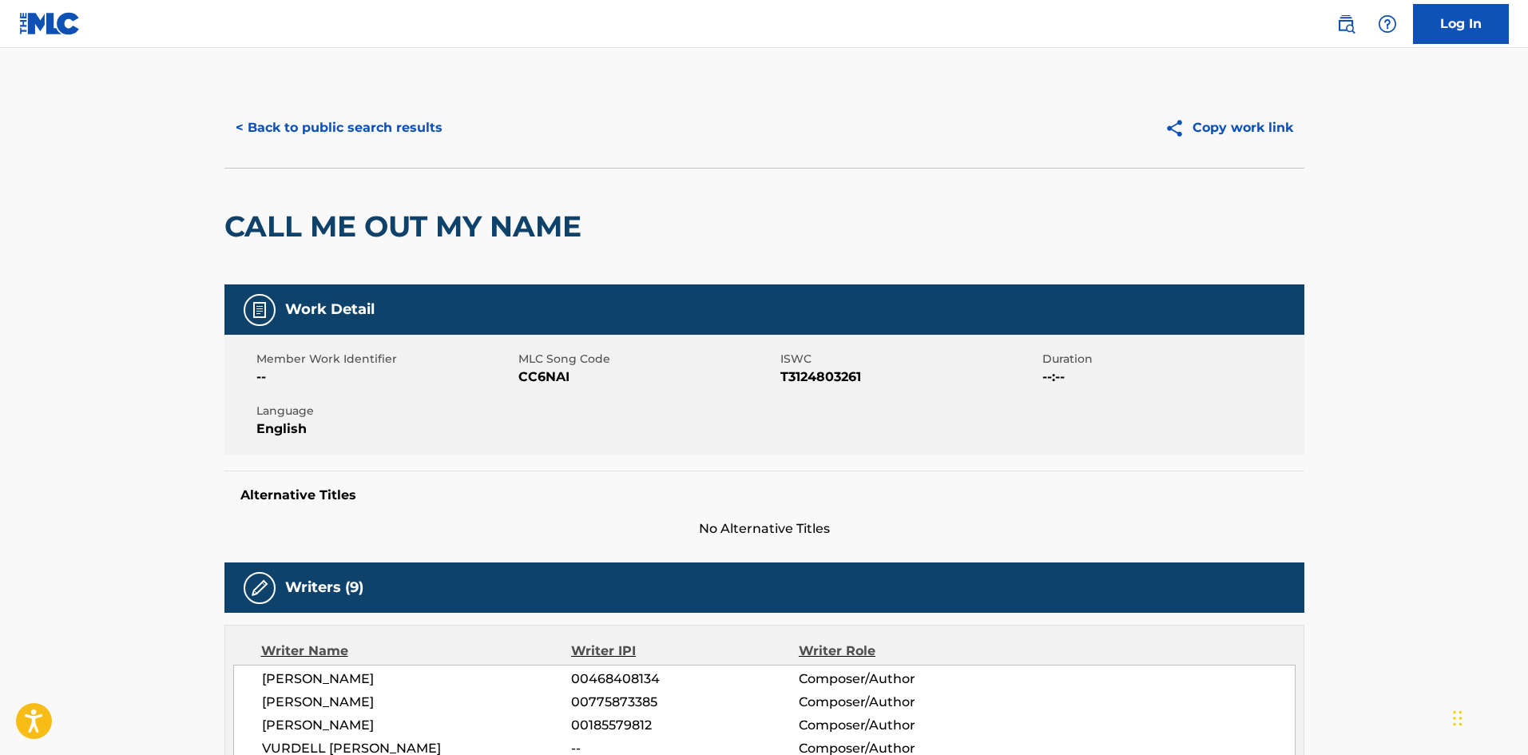
click at [542, 380] on span "CC6NAI" at bounding box center [647, 376] width 258 height 19
click at [380, 139] on button "< Back to public search results" at bounding box center [338, 128] width 229 height 40
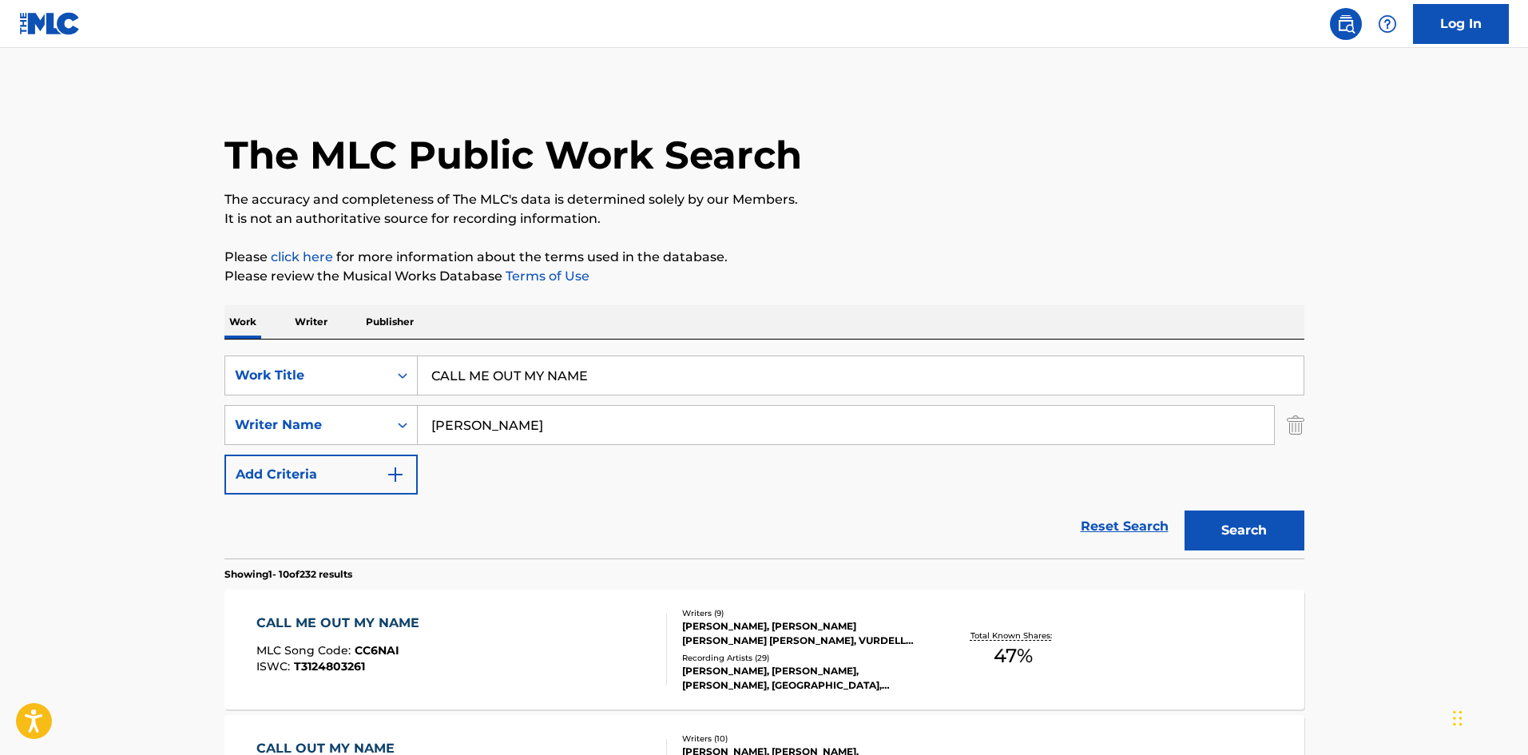
scroll to position [160, 0]
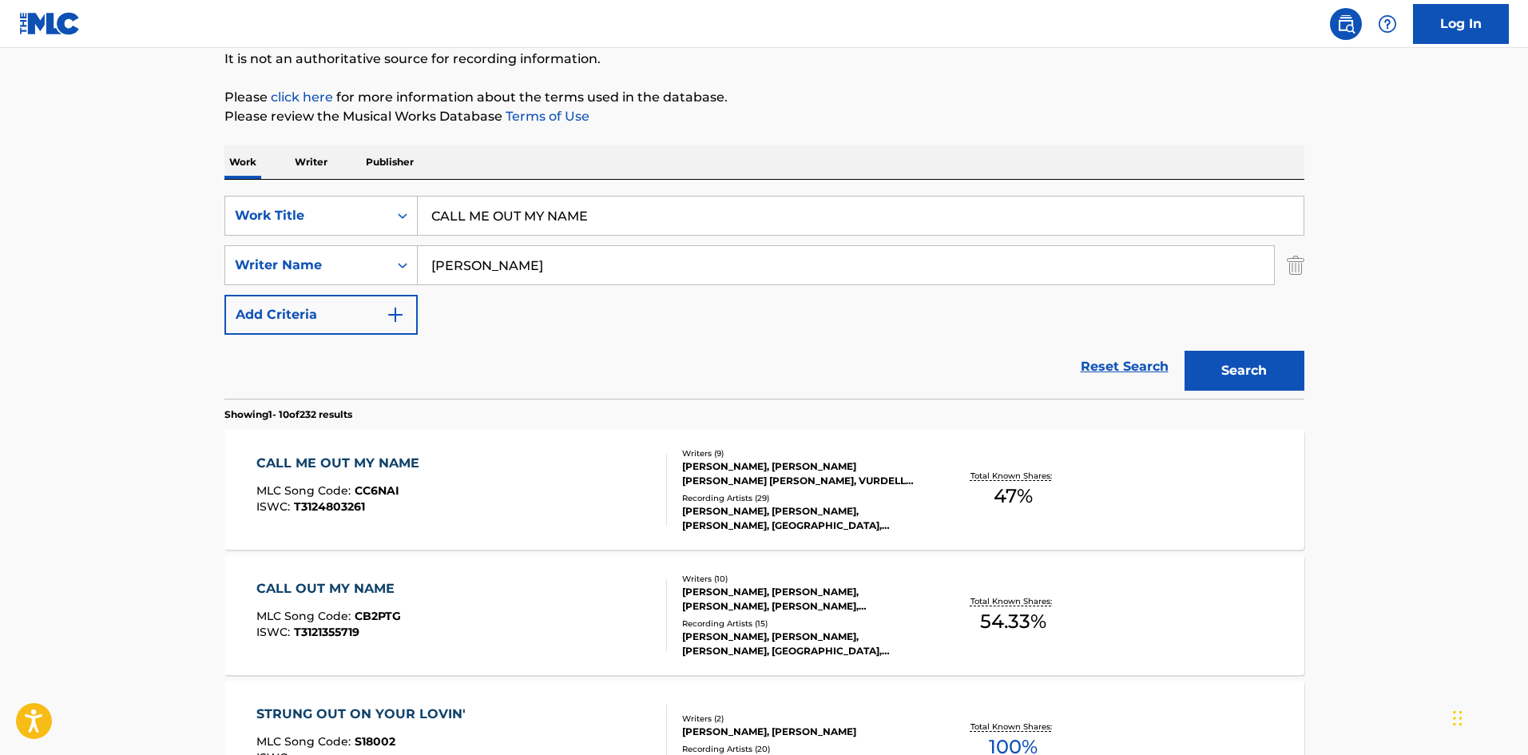
drag, startPoint x: 624, startPoint y: 212, endPoint x: 200, endPoint y: 228, distance: 424.3
paste input "WRITER'S BLOCK"
type input "WRITER'S BLOCK"
click at [1228, 375] on button "Search" at bounding box center [1244, 371] width 120 height 40
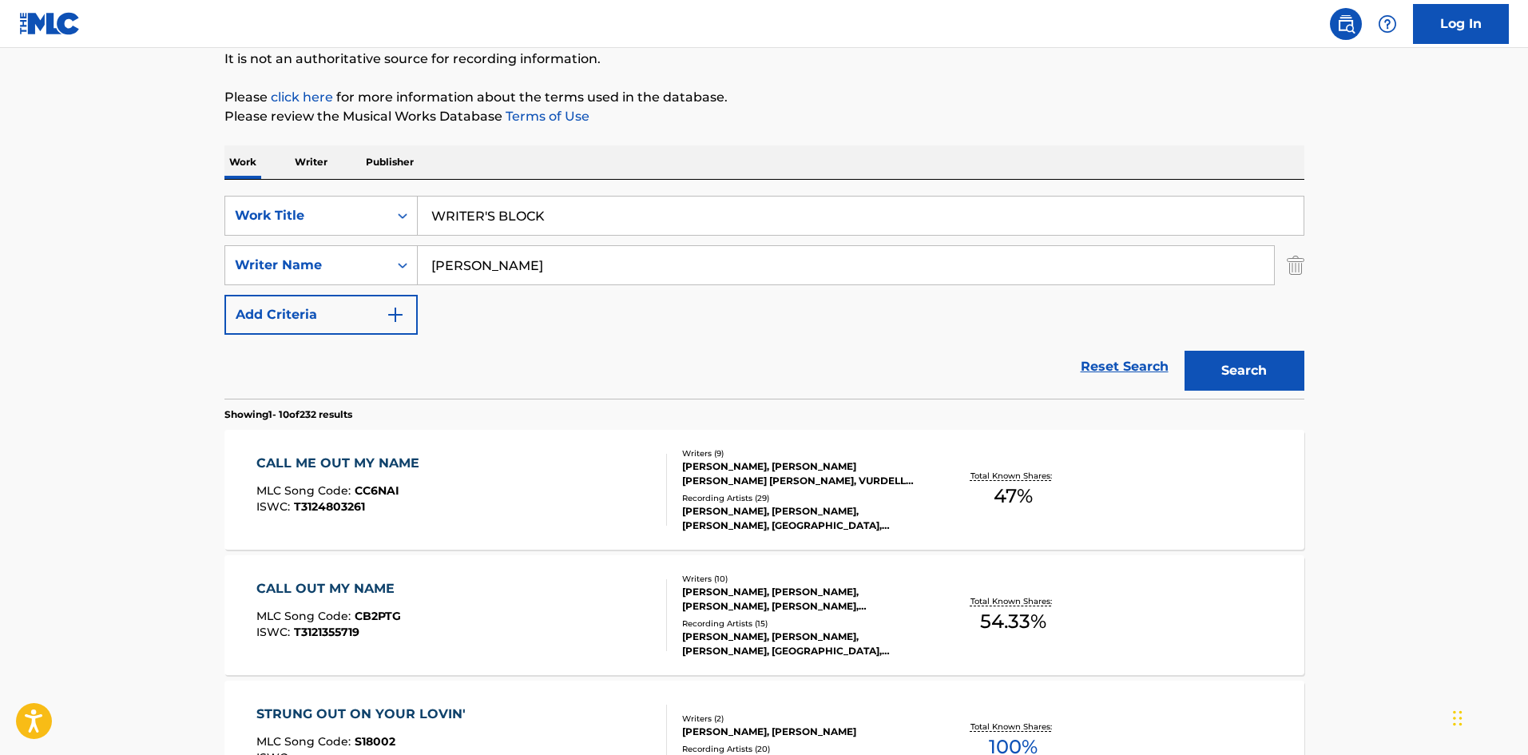
scroll to position [0, 0]
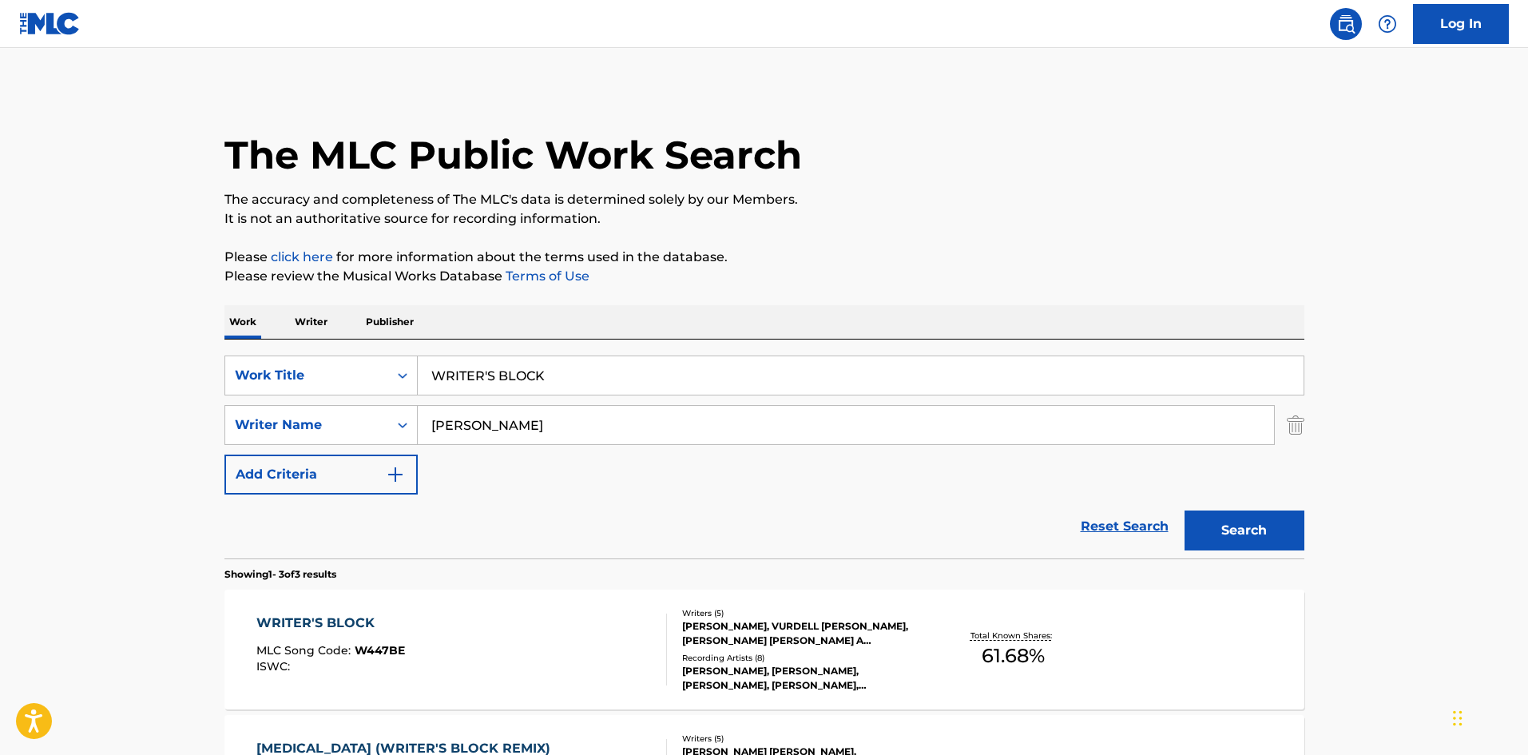
click at [338, 656] on span "MLC Song Code :" at bounding box center [305, 650] width 98 height 14
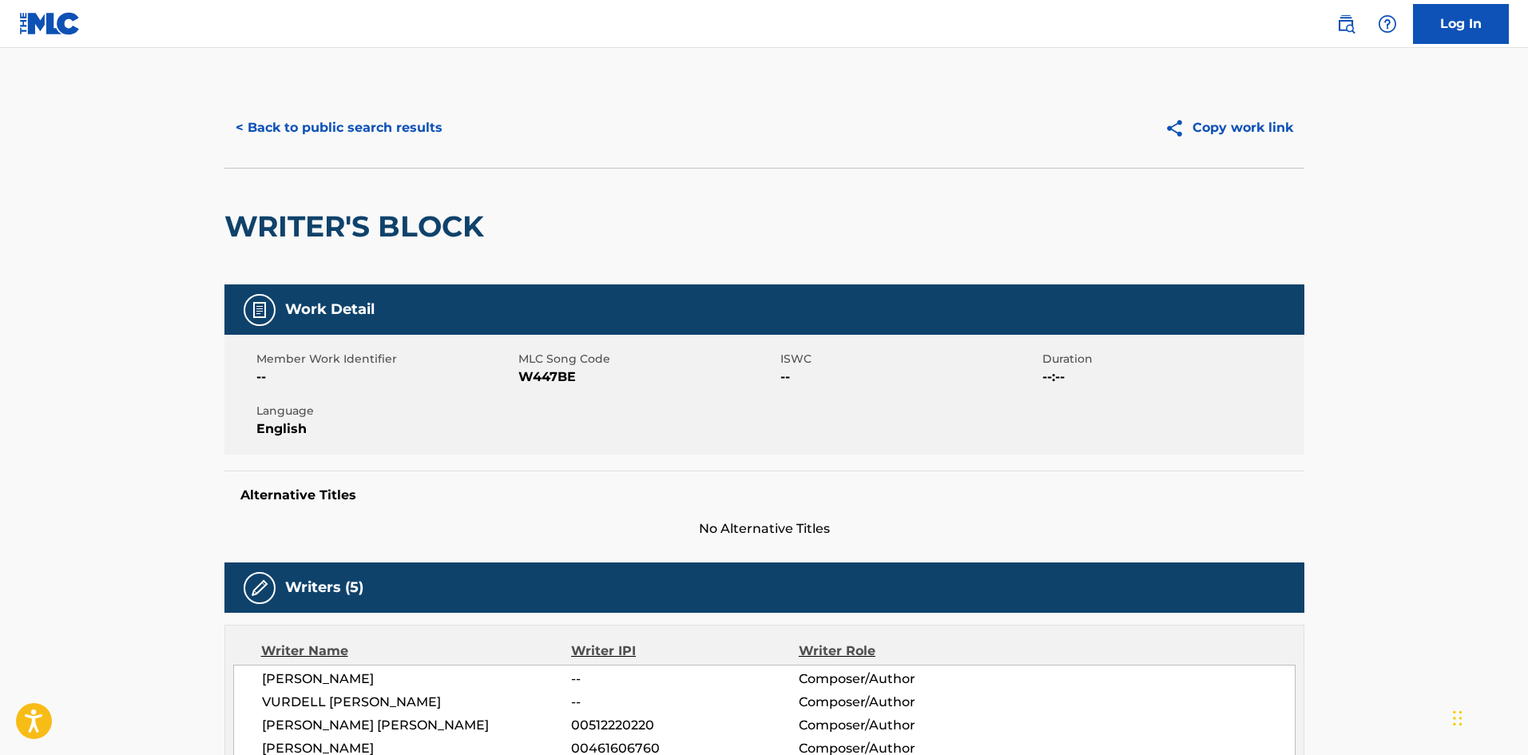
click at [558, 375] on span "W447BE" at bounding box center [647, 376] width 258 height 19
click at [348, 126] on button "< Back to public search results" at bounding box center [338, 128] width 229 height 40
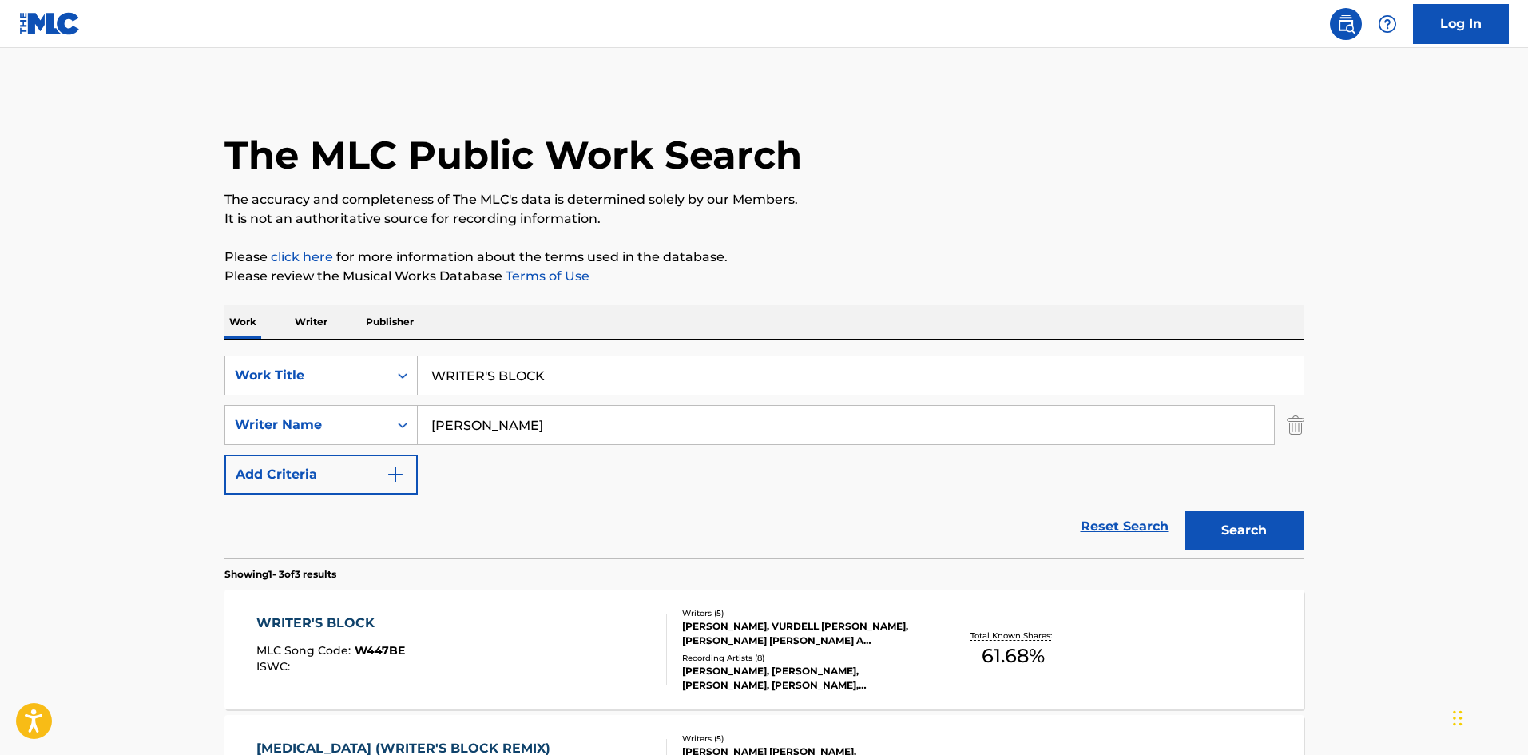
drag, startPoint x: 585, startPoint y: 379, endPoint x: 549, endPoint y: 430, distance: 62.7
click at [211, 382] on div "The MLC Public Work Search The accuracy and completeness of The MLC's data is d…" at bounding box center [764, 561] width 1118 height 947
paste input "GENESIS, PT. III"
type input "GENESIS, PT. III"
click at [1259, 525] on button "Search" at bounding box center [1244, 530] width 120 height 40
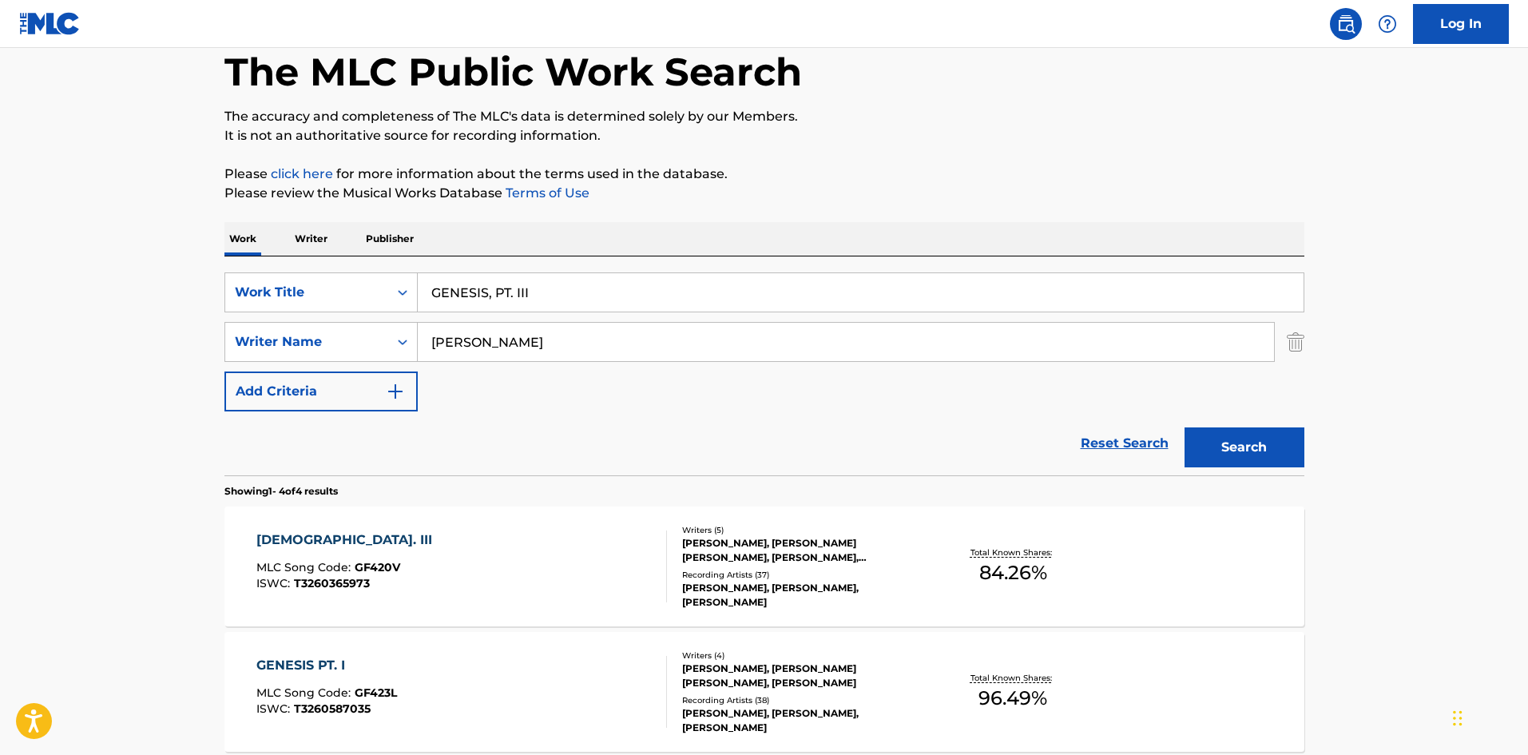
scroll to position [160, 0]
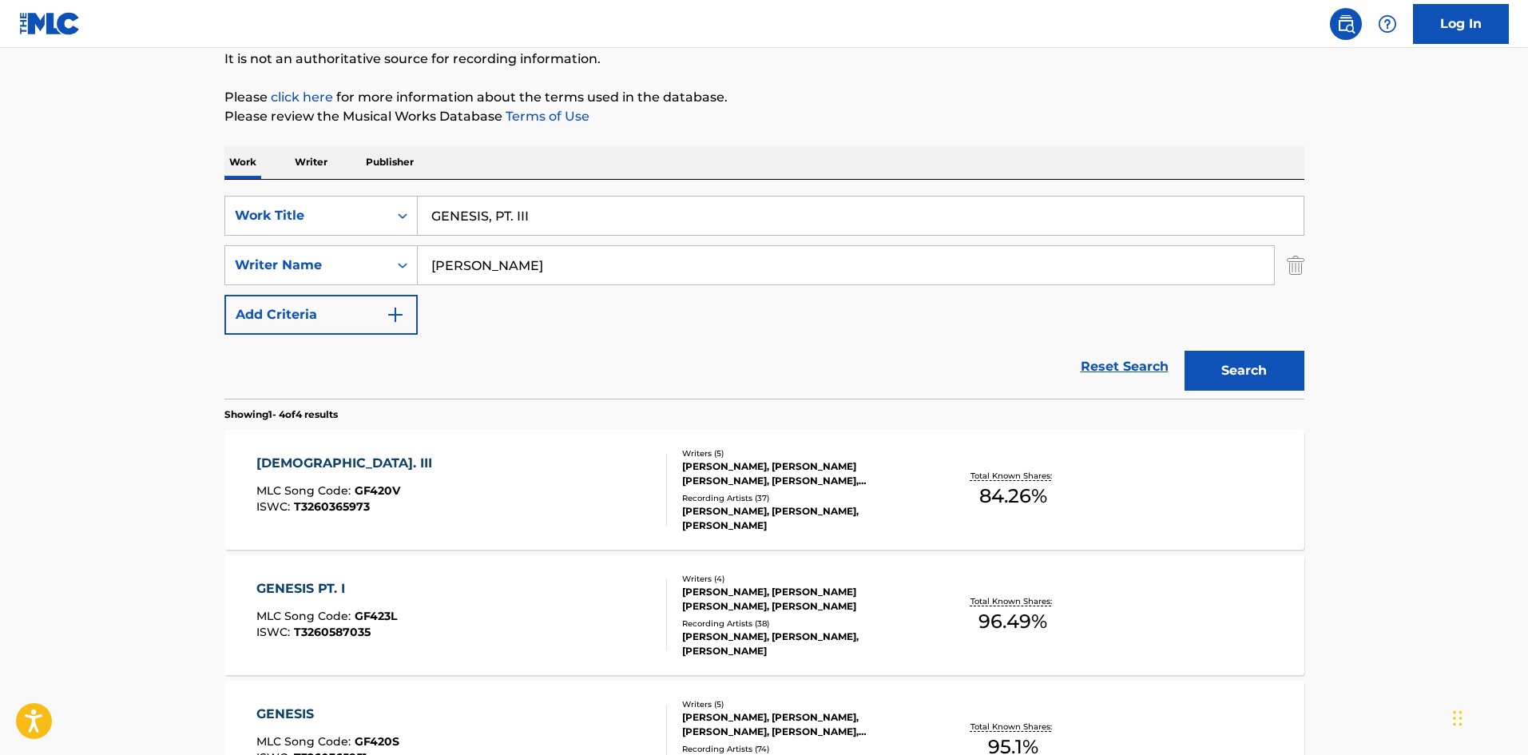
click at [446, 473] on div "GENESISPT. III MLC Song Code : GF420V ISWC : T3260365973" at bounding box center [461, 490] width 410 height 72
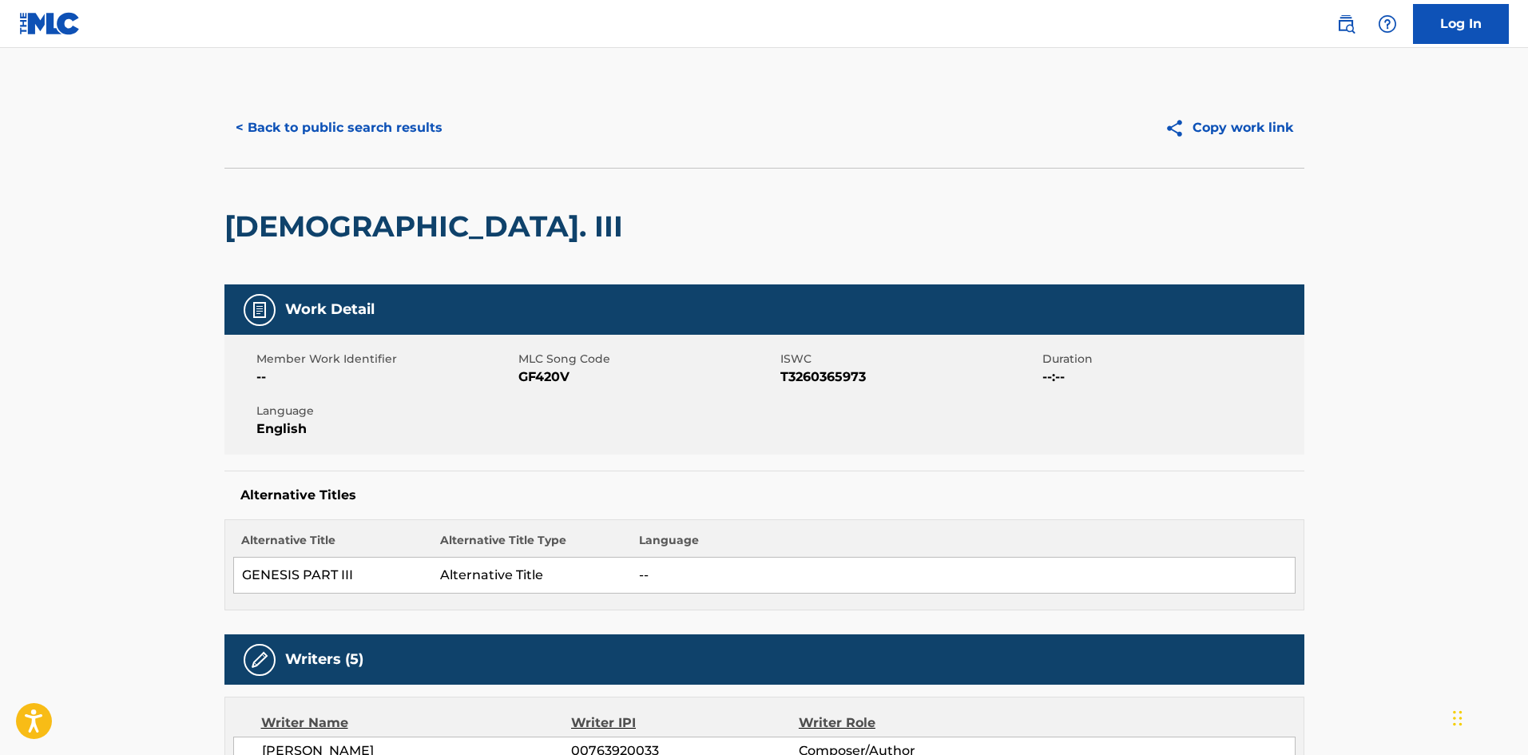
click at [541, 379] on span "GF420V" at bounding box center [647, 376] width 258 height 19
click at [308, 113] on button "< Back to public search results" at bounding box center [338, 128] width 229 height 40
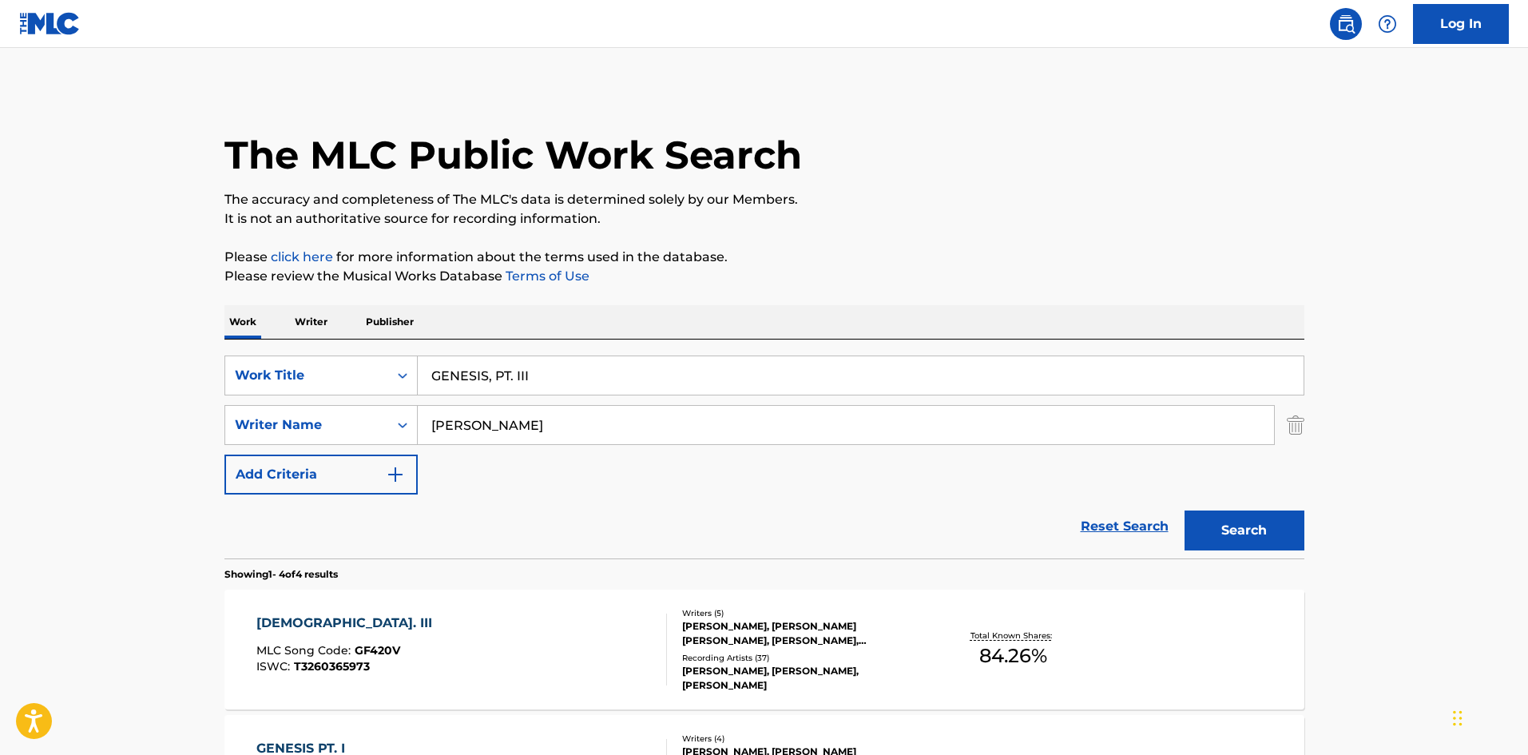
scroll to position [160, 0]
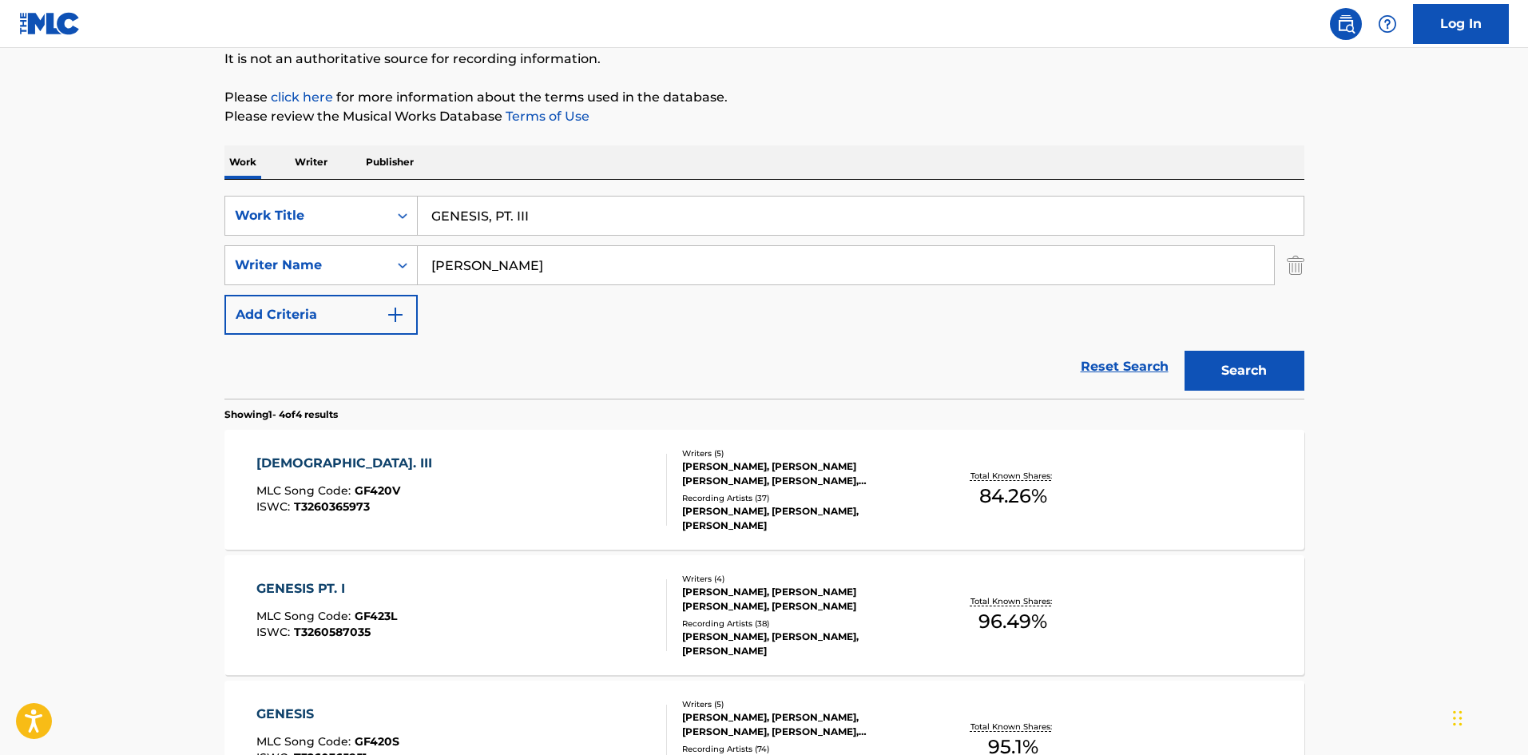
drag, startPoint x: 327, startPoint y: 226, endPoint x: 510, endPoint y: 261, distance: 187.0
click at [268, 229] on div "SearchWithCriteriaa154e3d4-dfb9-4dab-a53b-858941e5698a Work Title GENESIS, PT. …" at bounding box center [764, 216] width 1080 height 40
paste input "FAVORITE (VAMPIRE)"
type input "FAVORITE (VAMPIRE)"
click at [1283, 360] on button "Search" at bounding box center [1244, 371] width 120 height 40
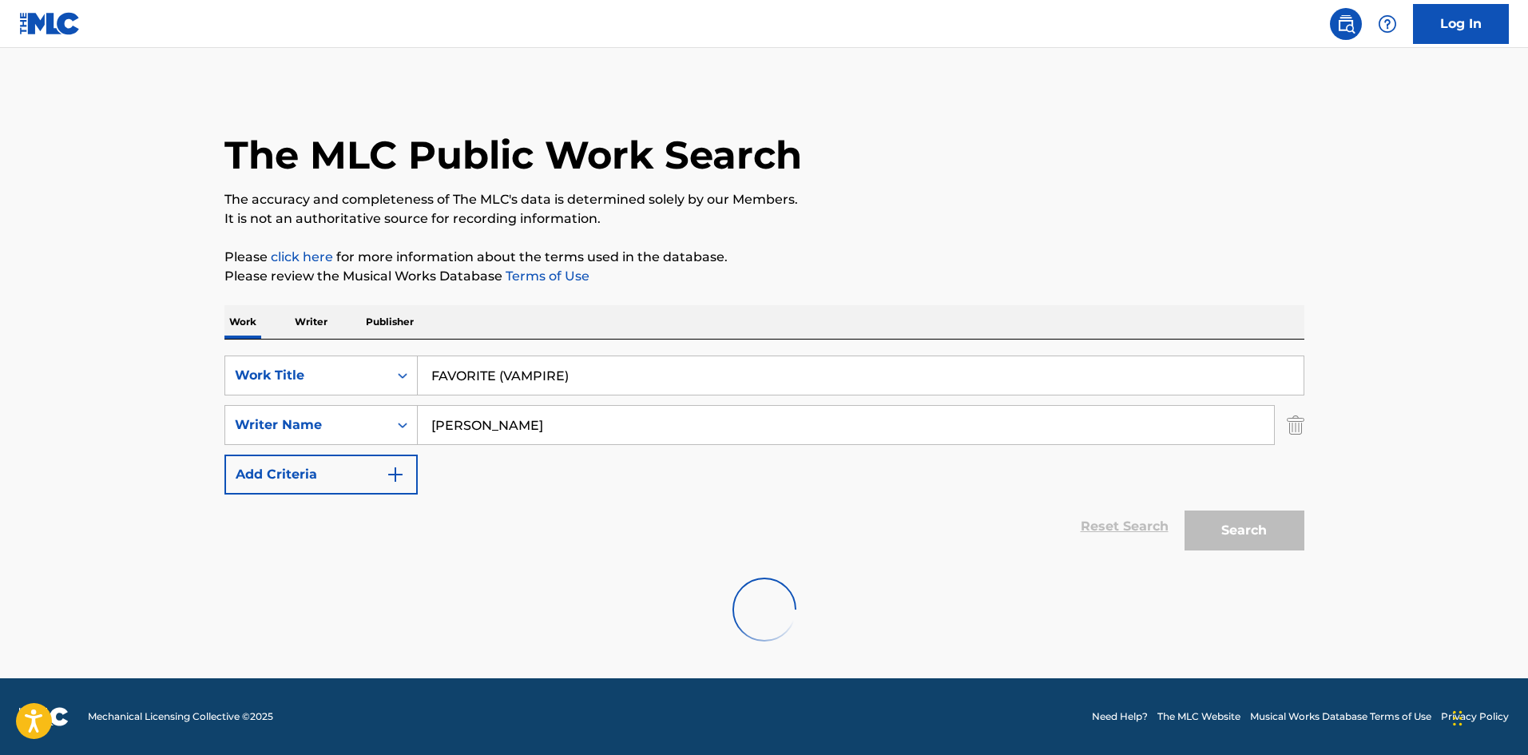
scroll to position [0, 0]
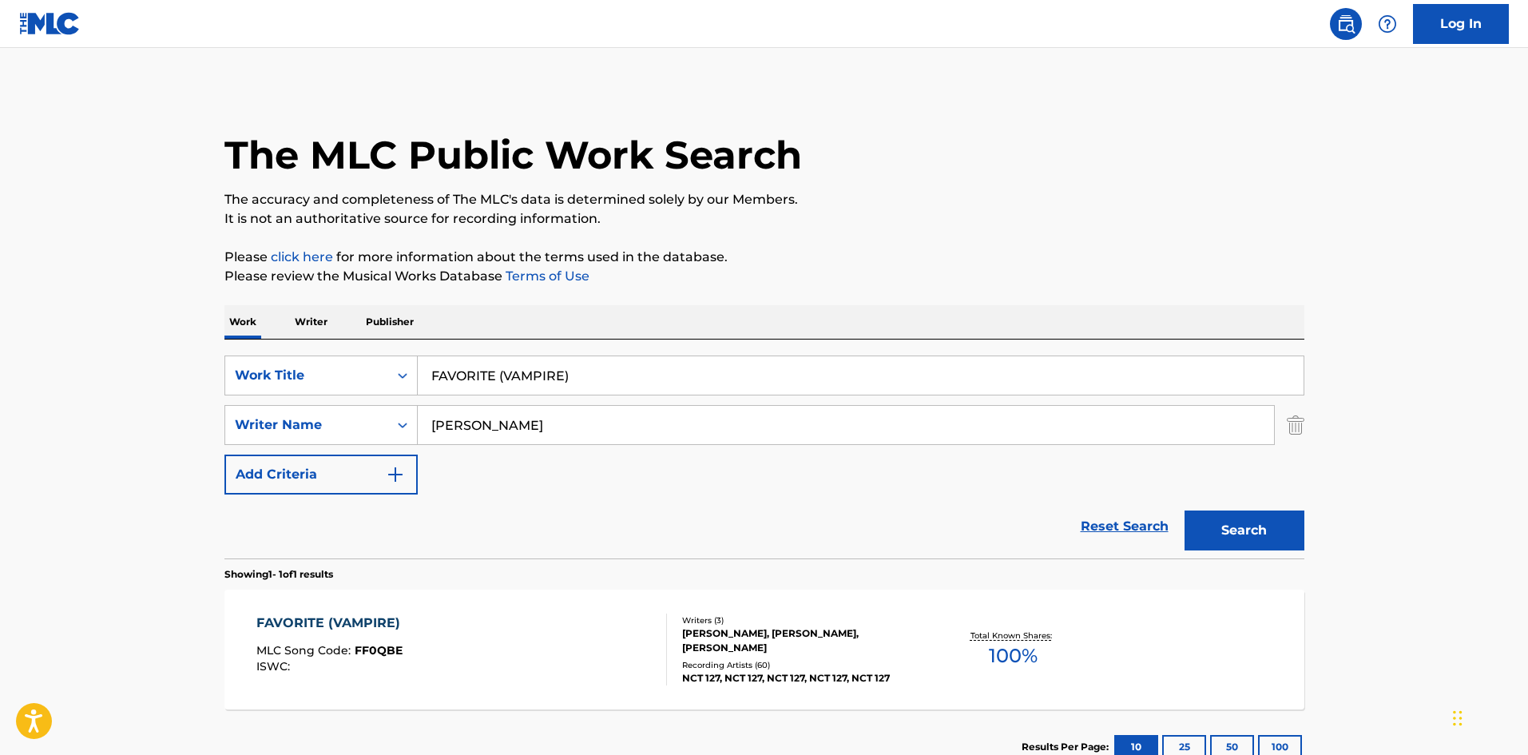
click at [627, 620] on div "FAVORITE (VAMPIRE) MLC Song Code : FF0QBE ISWC :" at bounding box center [461, 649] width 410 height 72
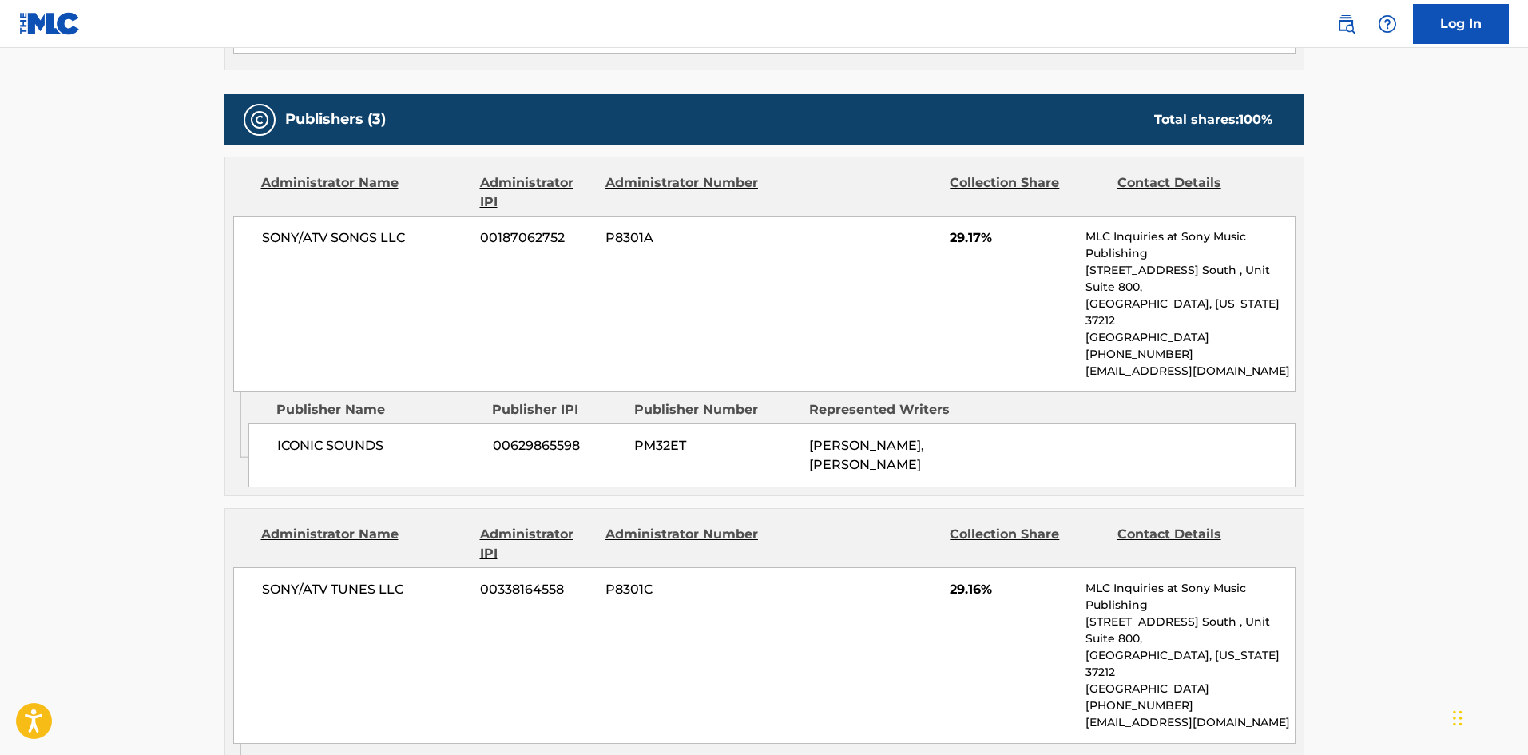
scroll to position [639, 0]
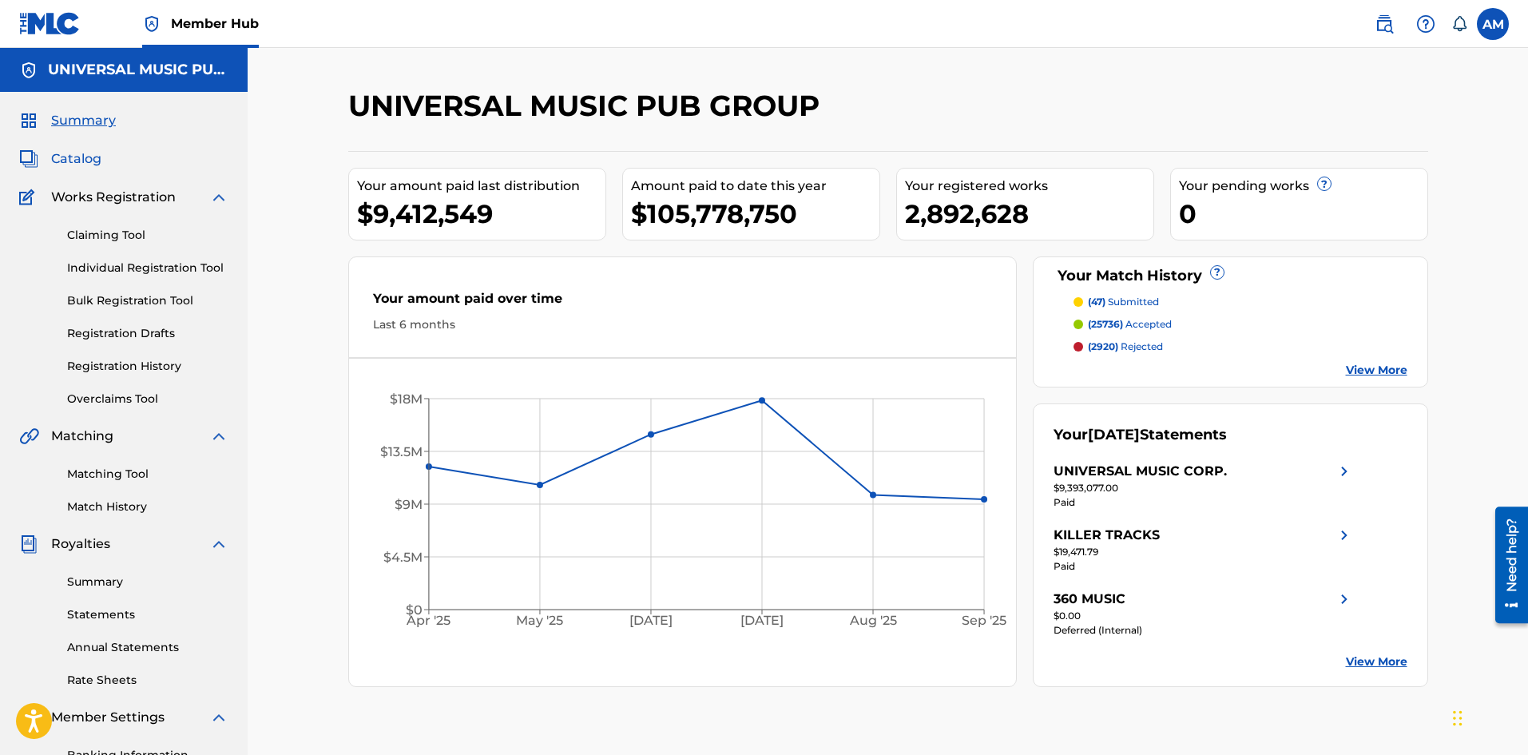
click at [92, 161] on span "Catalog" at bounding box center [76, 158] width 50 height 19
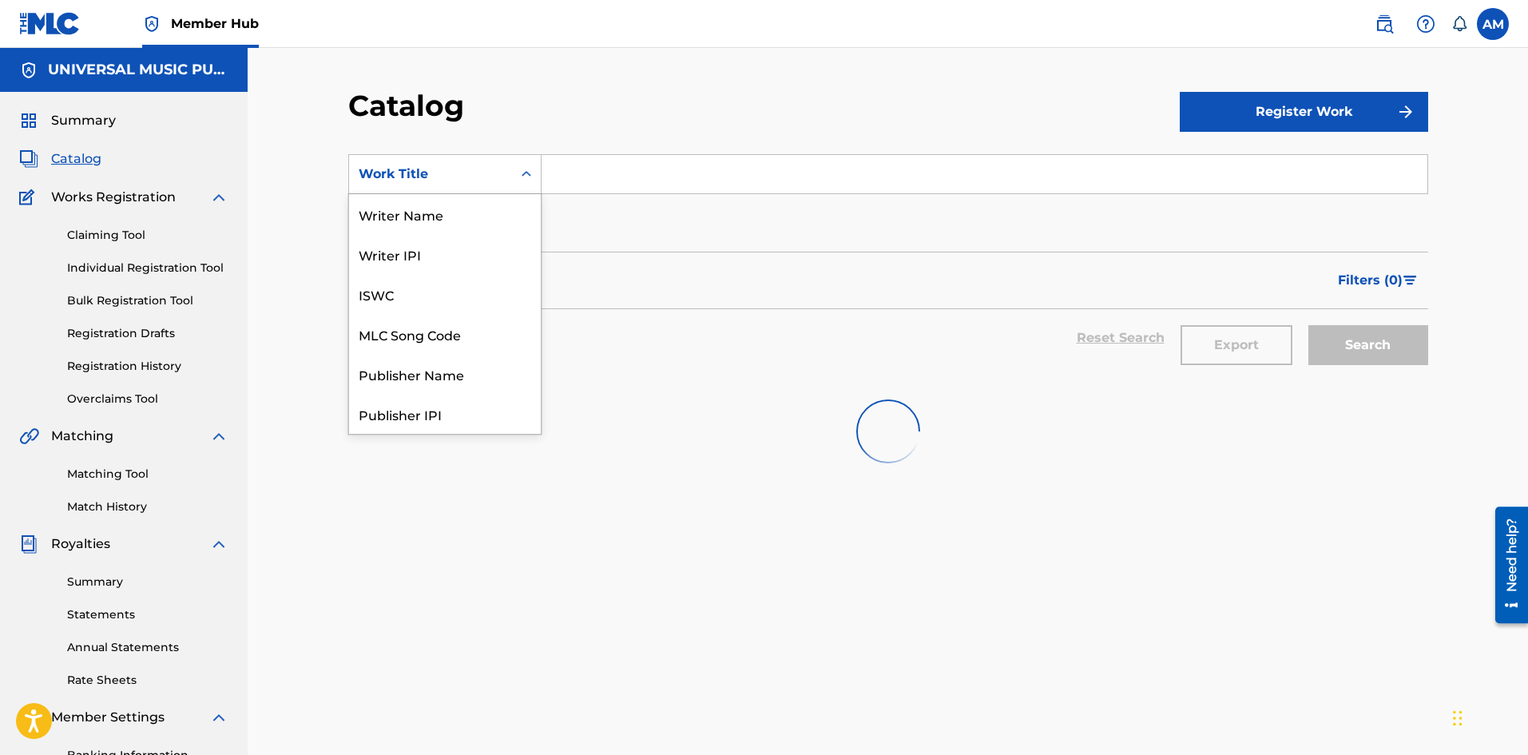
click at [452, 180] on div "Work Title" at bounding box center [431, 174] width 144 height 19
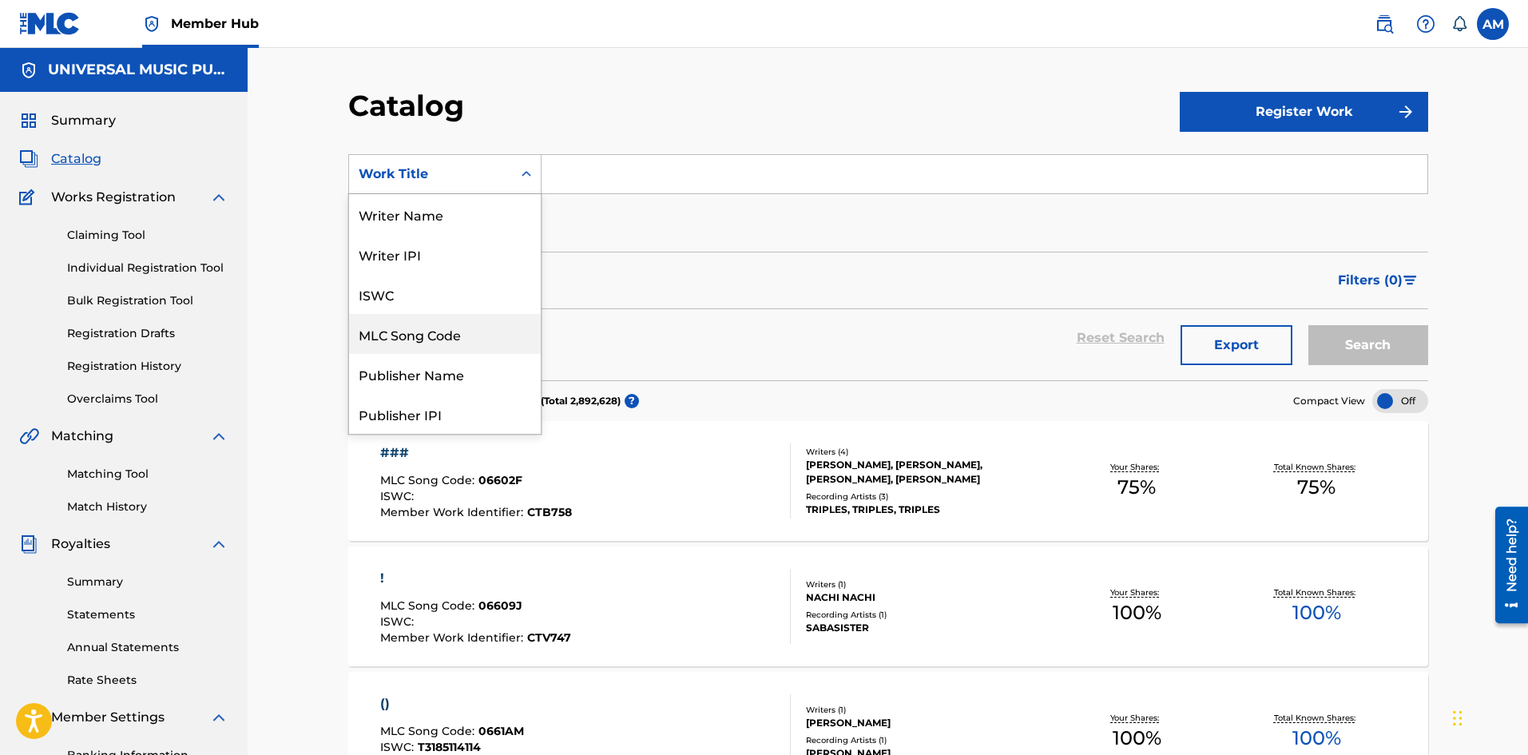
drag, startPoint x: 453, startPoint y: 343, endPoint x: 565, endPoint y: 220, distance: 166.1
click at [454, 339] on div "MLC Song Code" at bounding box center [445, 334] width 192 height 40
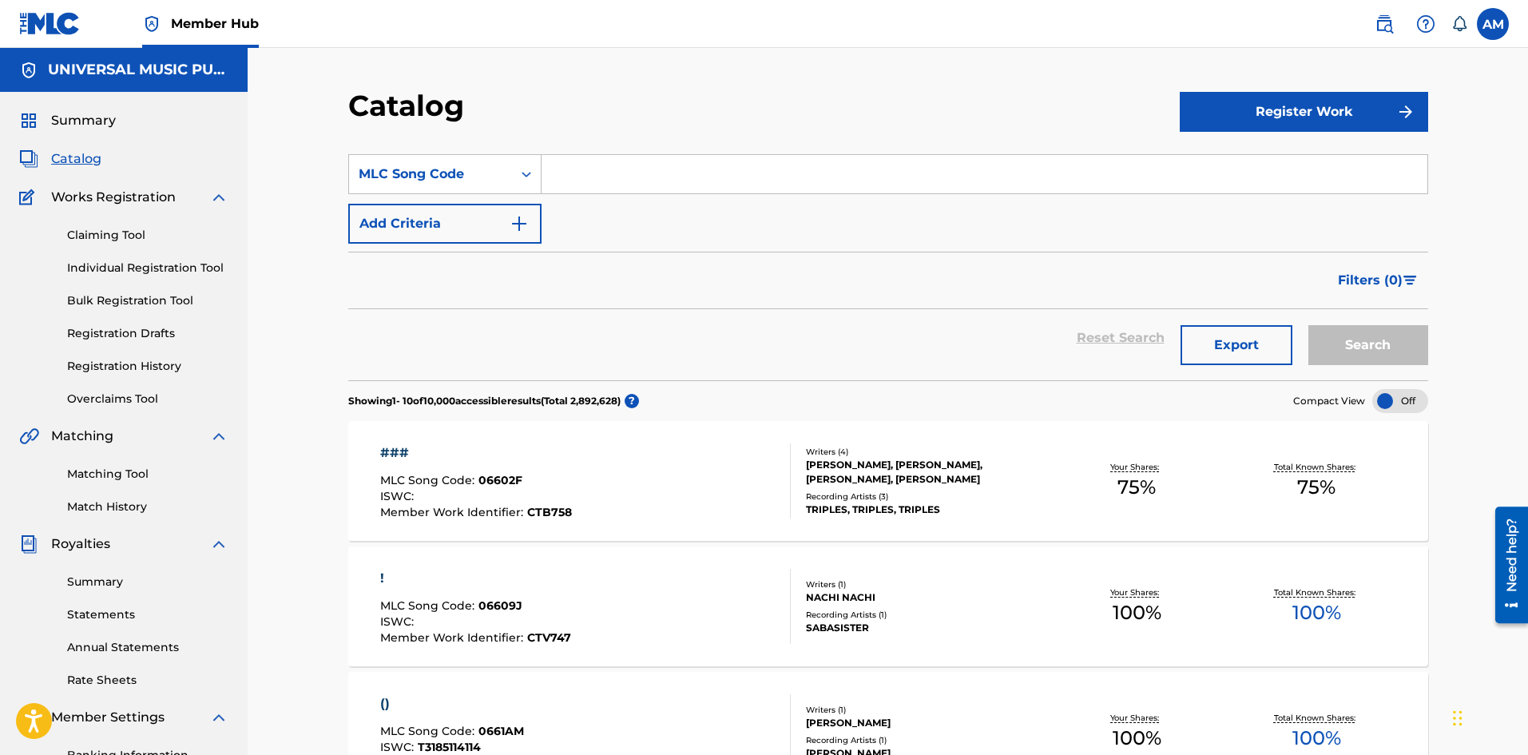
click at [601, 170] on input "Search Form" at bounding box center [984, 174] width 886 height 38
paste input "SD6F4N"
type input "SD6F4N"
click at [1398, 360] on button "Search" at bounding box center [1368, 345] width 120 height 40
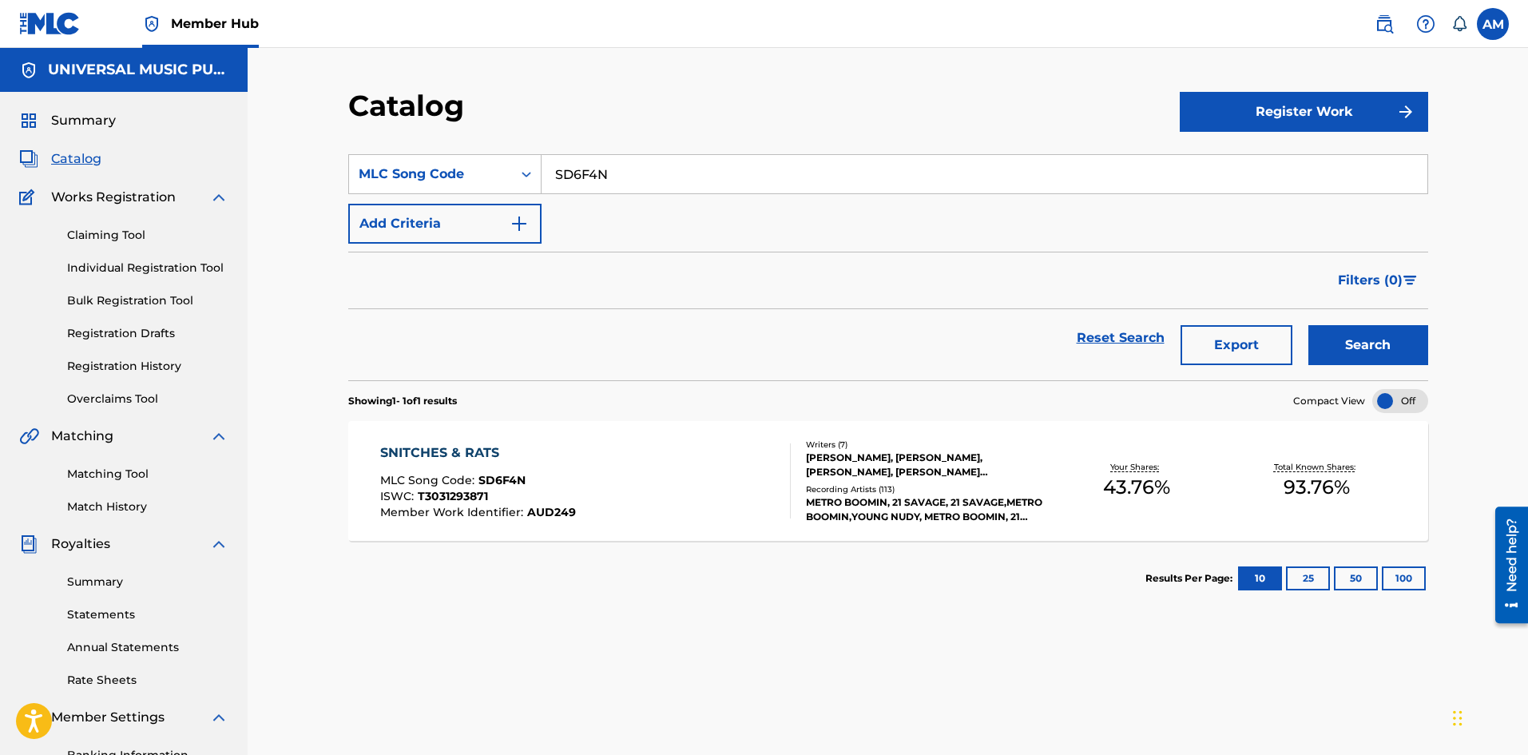
click at [841, 468] on div "QUANTAVIOUS THOMAS, ELIAS KLUGHAMMER, SHE'YAA BIN ABRAHAM-JOSEPH, LELAND TYLER …" at bounding box center [926, 464] width 241 height 29
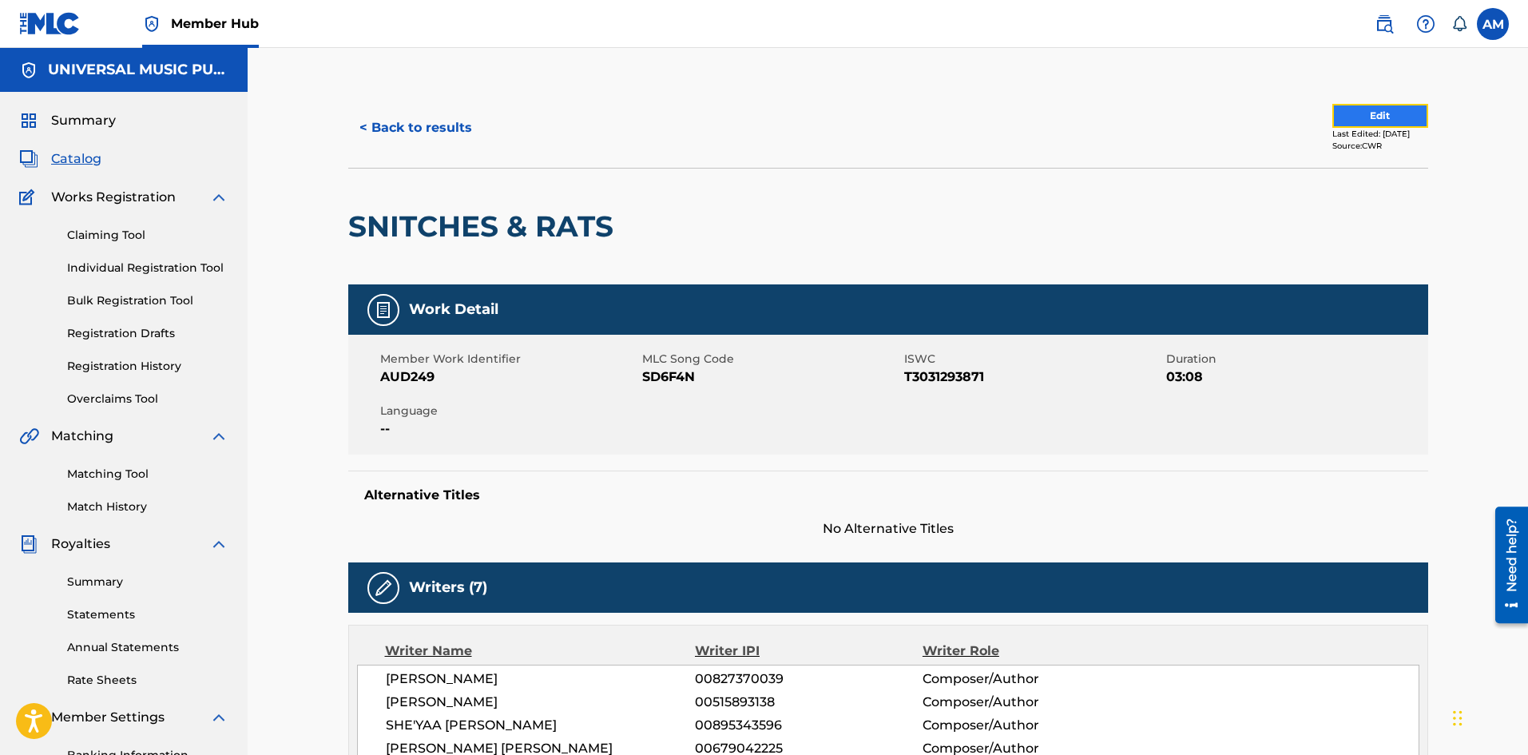
click at [1395, 114] on button "Edit" at bounding box center [1380, 116] width 96 height 24
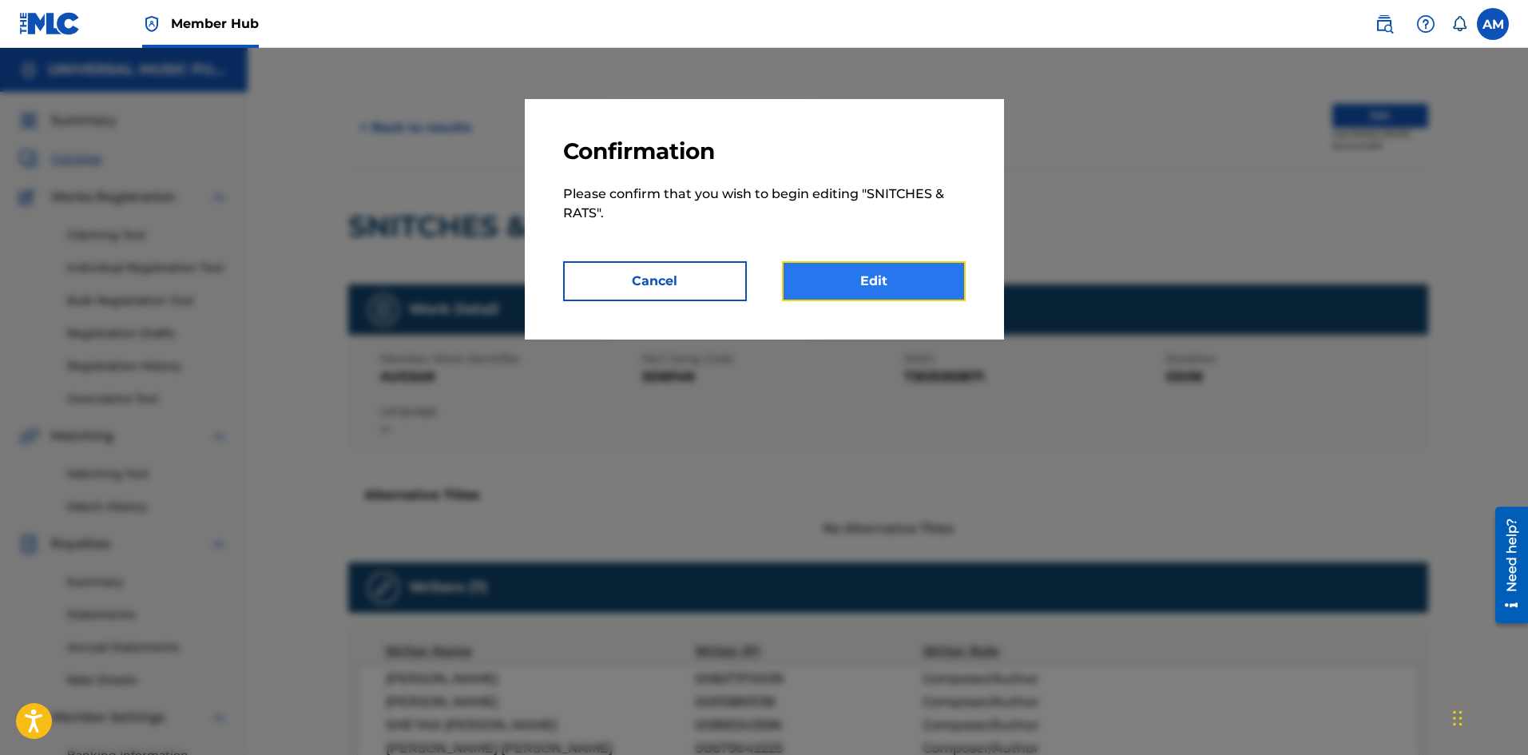
click at [886, 279] on link "Edit" at bounding box center [874, 281] width 184 height 40
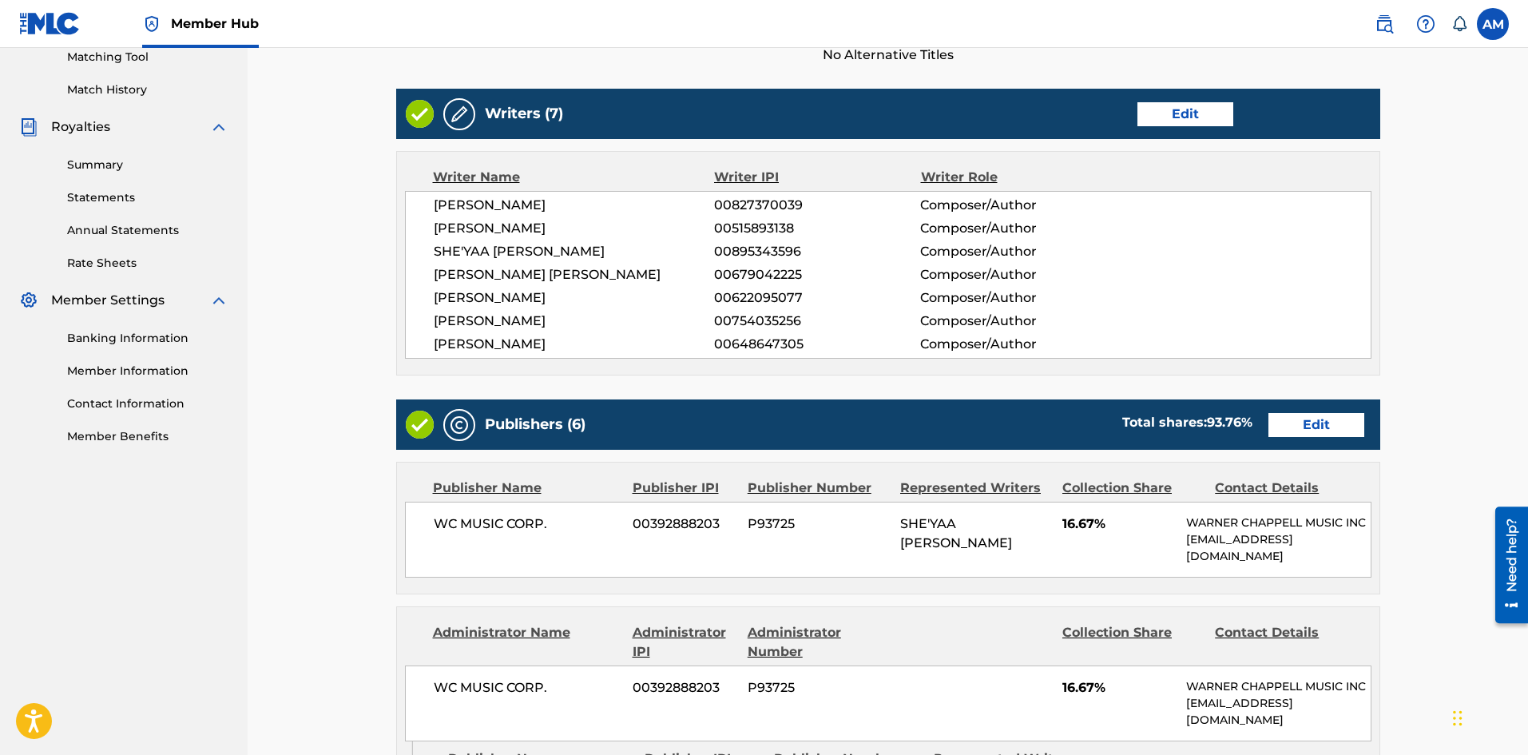
scroll to position [719, 0]
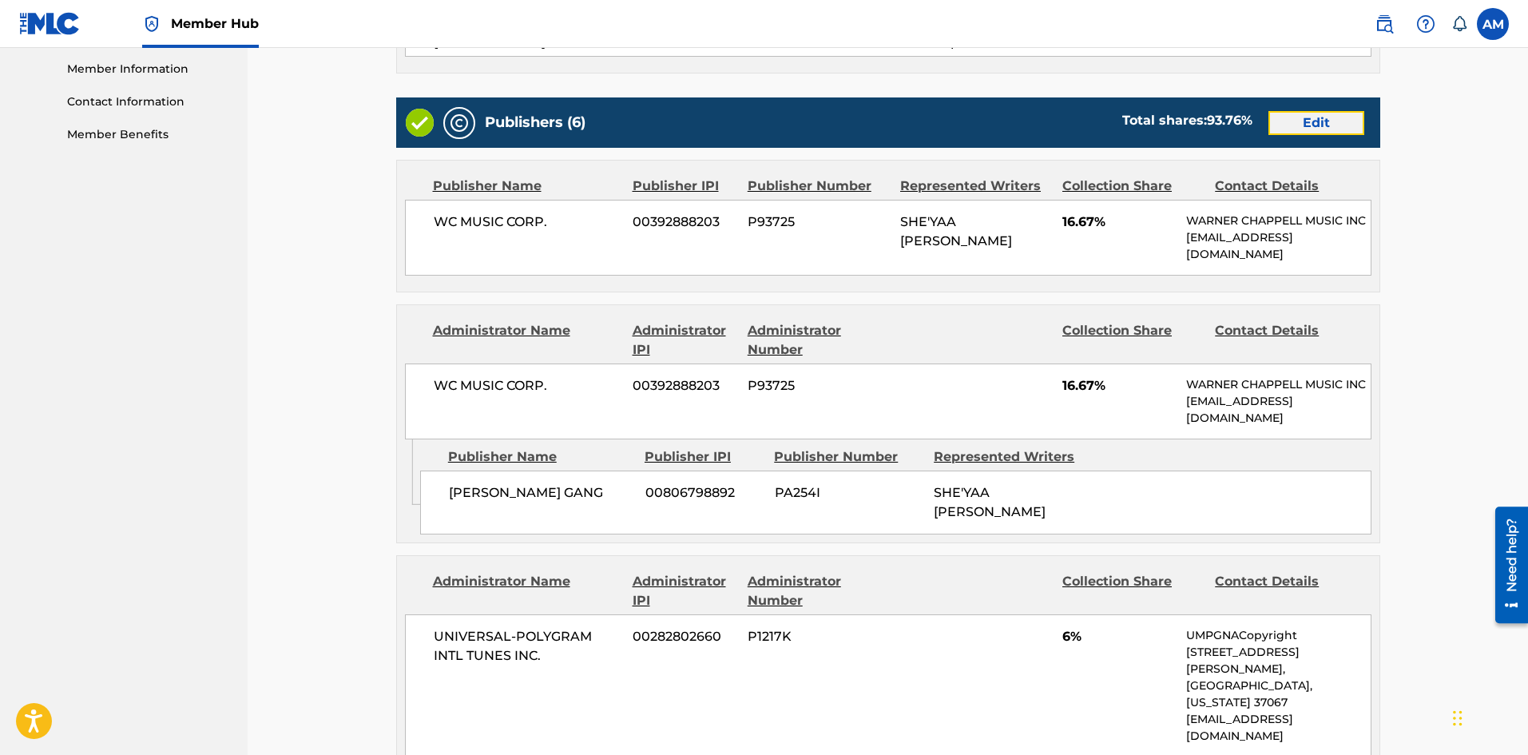
click at [1305, 124] on link "Edit" at bounding box center [1316, 123] width 96 height 24
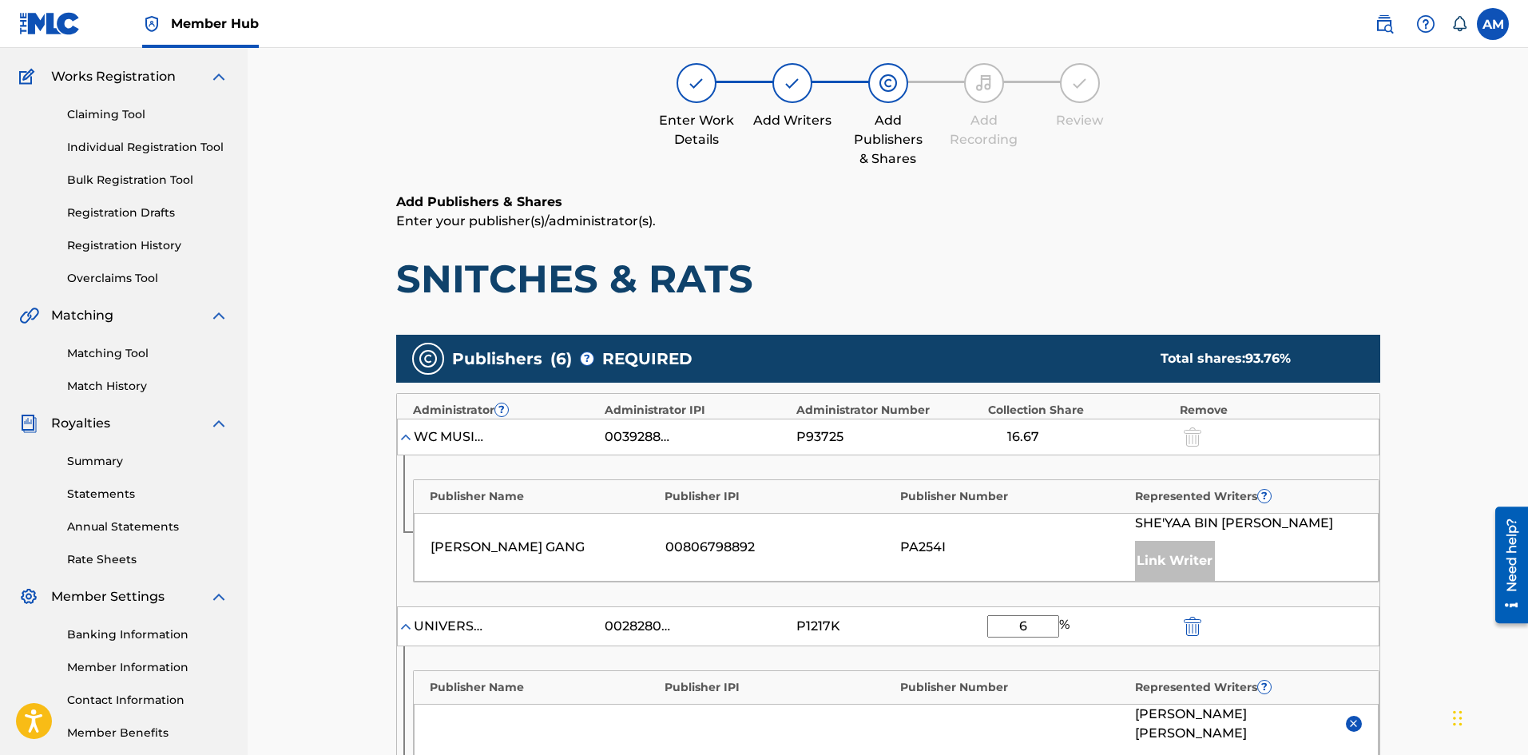
scroll to position [399, 0]
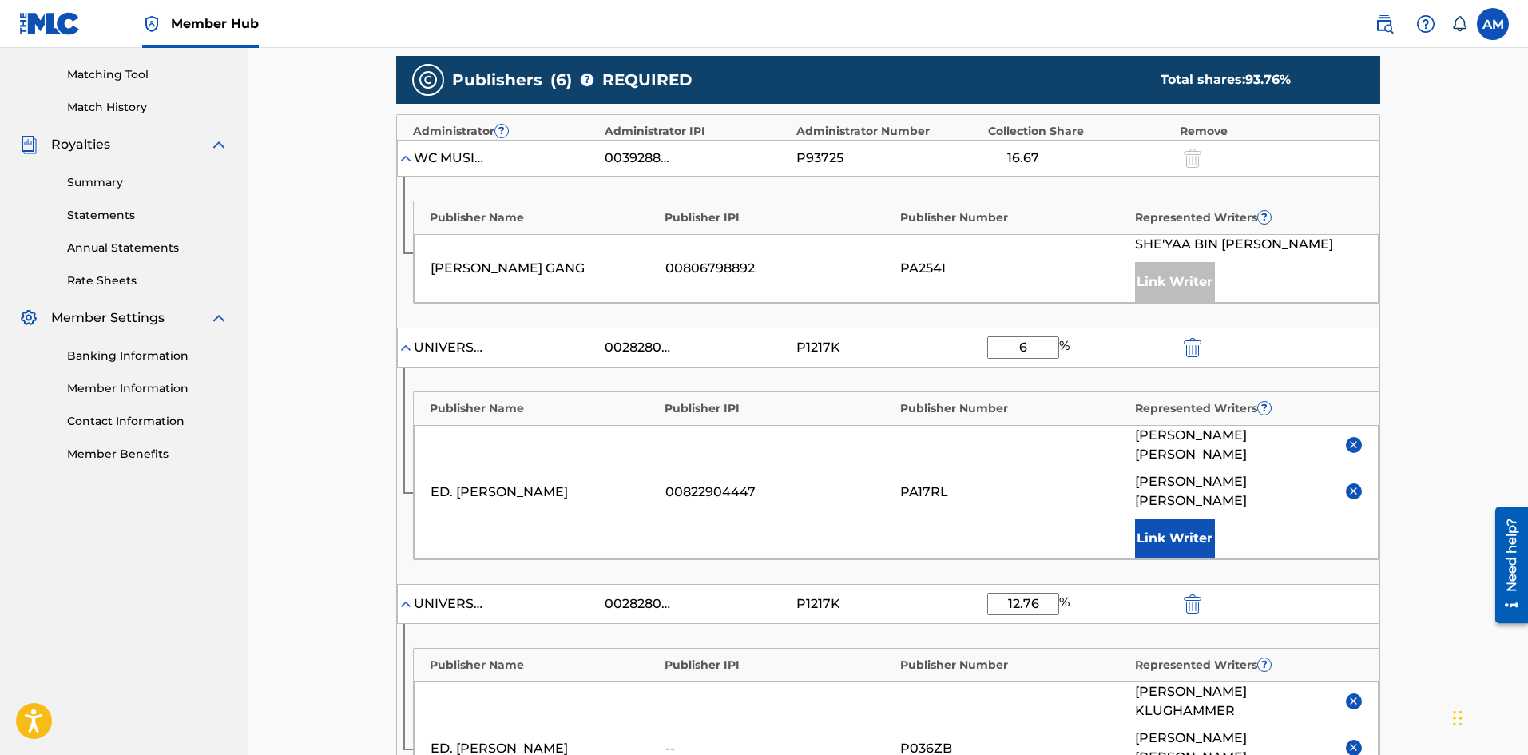
drag, startPoint x: 1036, startPoint y: 351, endPoint x: 930, endPoint y: 351, distance: 105.4
click at [930, 351] on div "UNIVERSAL-POLYGRAM INTL TUNES INC. 00282802660 P1217K 6 %" at bounding box center [888, 347] width 982 height 40
type input "3.20"
drag, startPoint x: 1048, startPoint y: 568, endPoint x: 964, endPoint y: 569, distance: 83.9
click at [964, 584] on div "UNIVERSAL-POLYGRAM INTL TUNES INC. 00282802660 P1217K 12.76 %" at bounding box center [888, 604] width 982 height 40
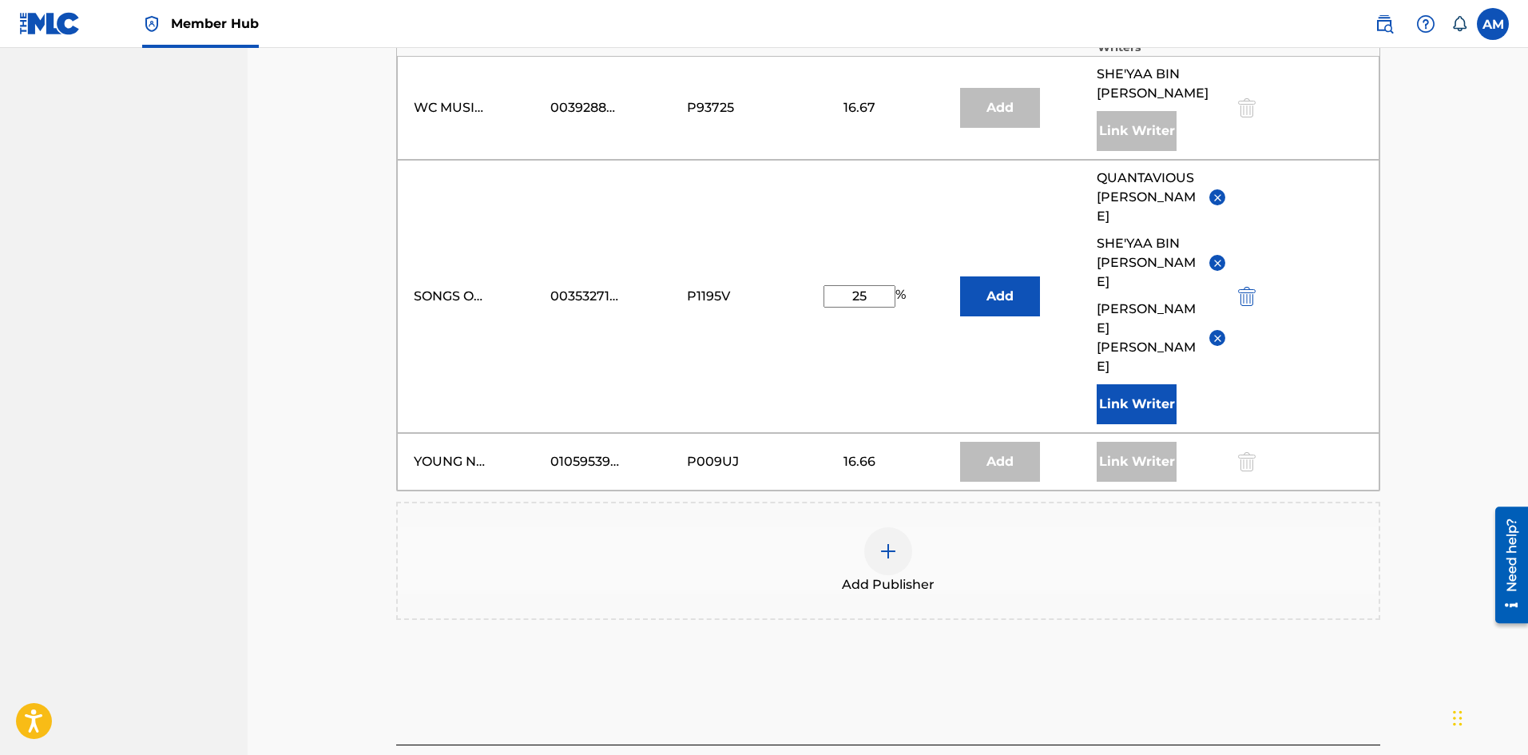
scroll to position [1248, 0]
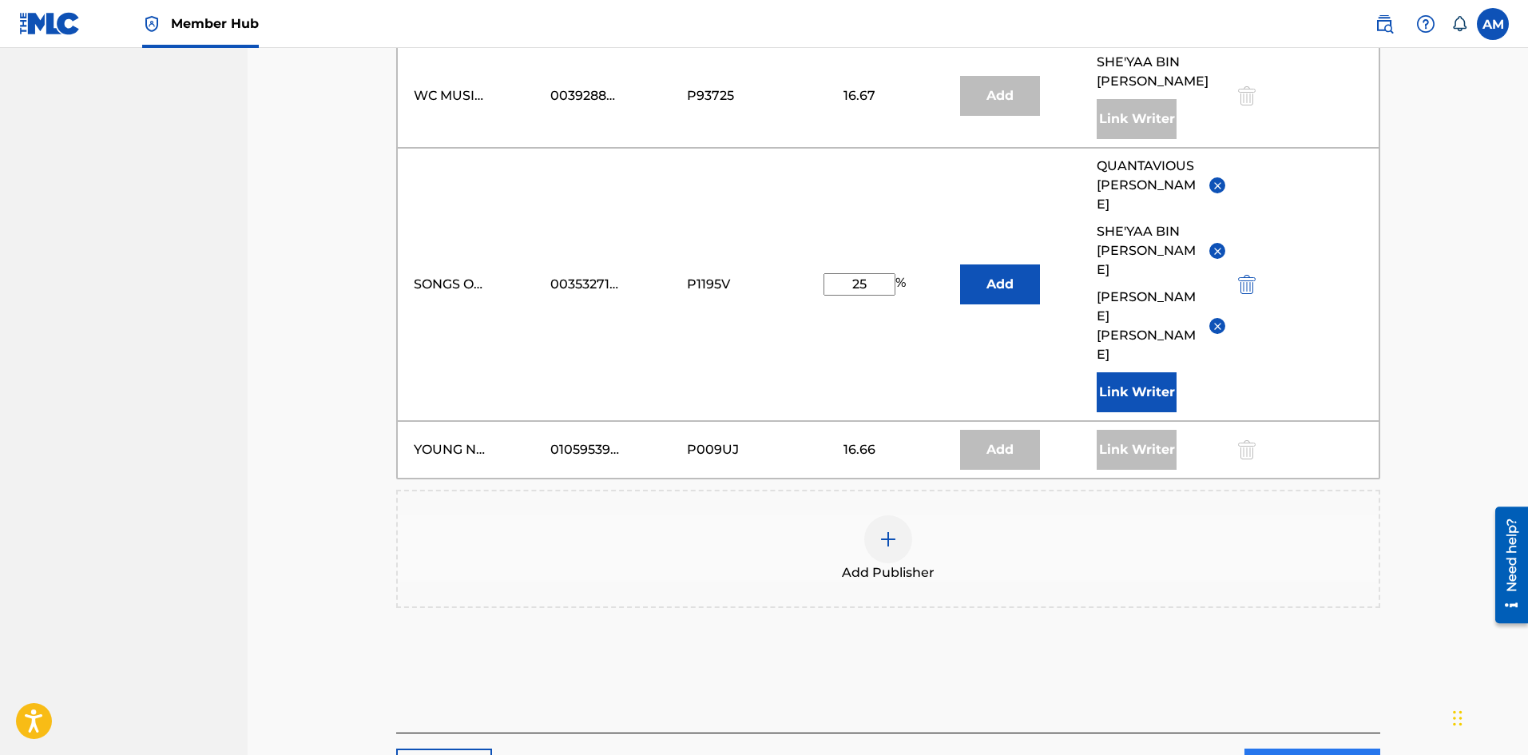
type input "17.00"
click at [1319, 748] on link "Next" at bounding box center [1312, 768] width 136 height 40
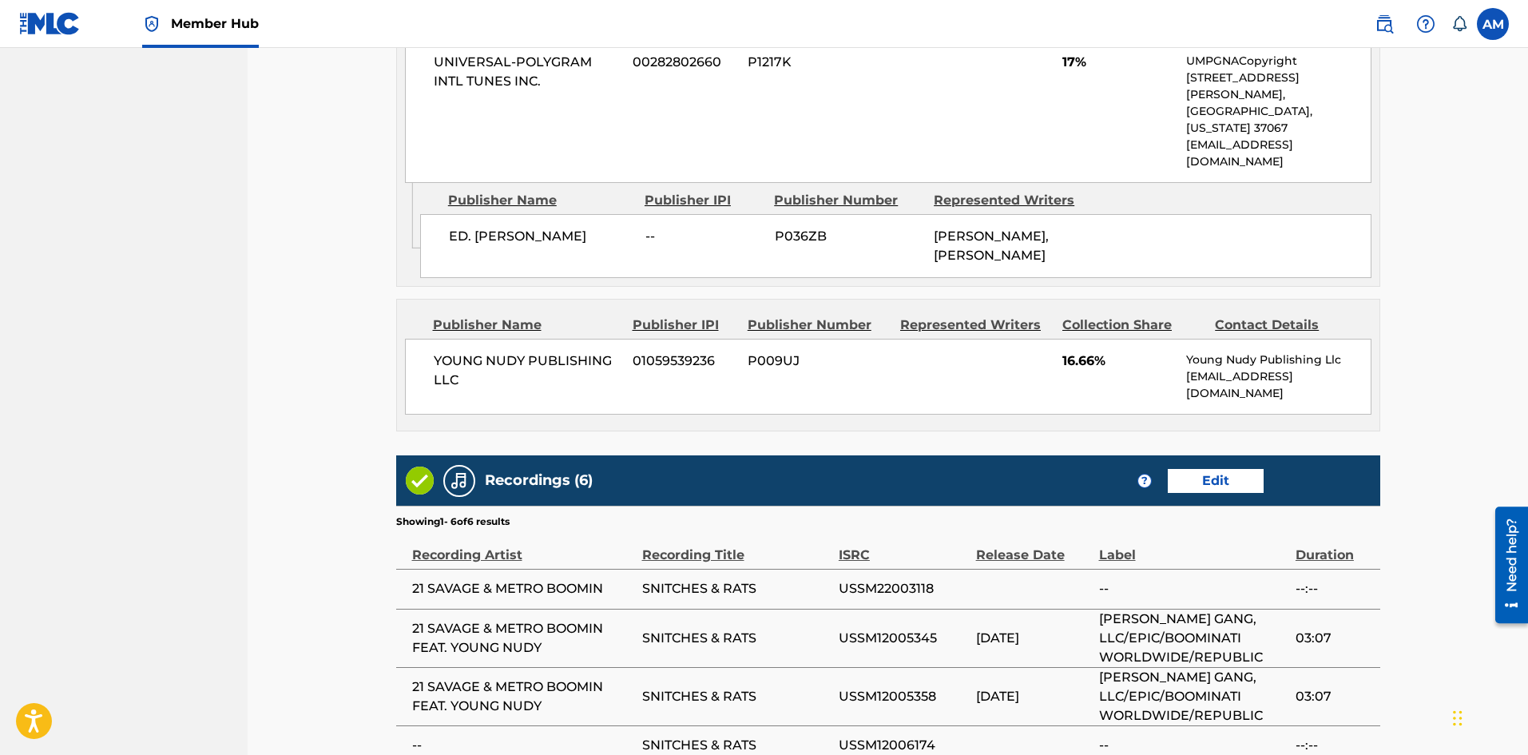
scroll to position [1996, 0]
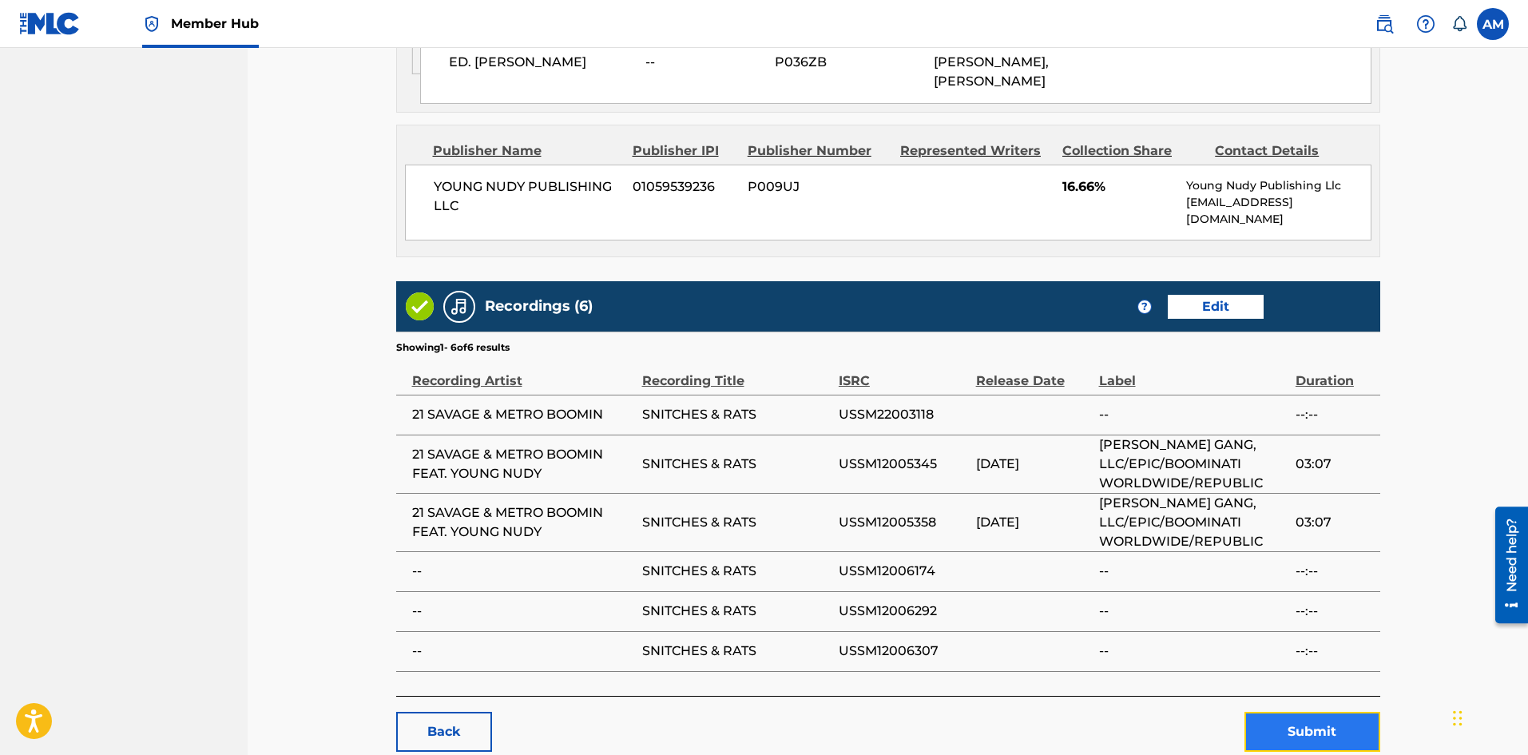
click at [1271, 712] on button "Submit" at bounding box center [1312, 732] width 136 height 40
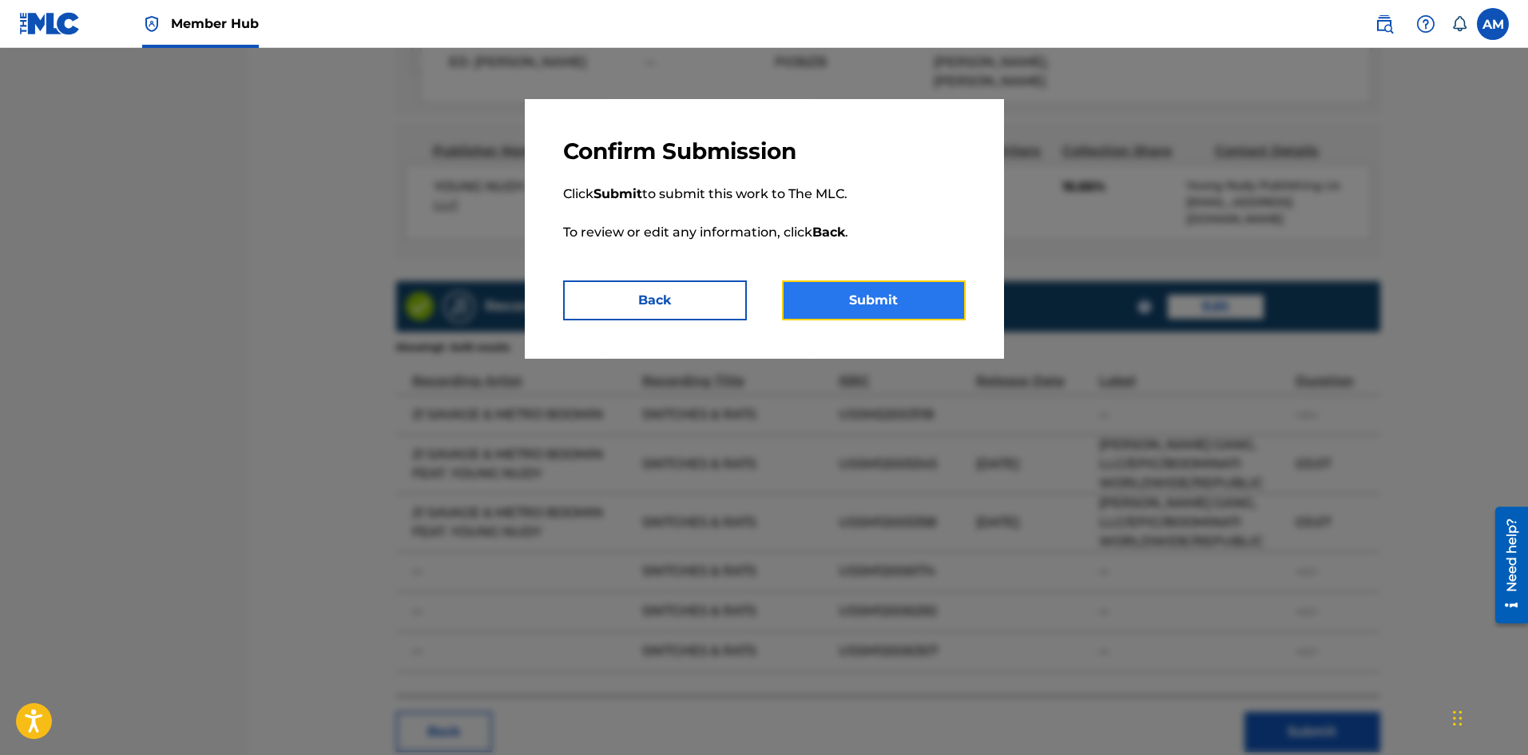
drag, startPoint x: 882, startPoint y: 308, endPoint x: 74, endPoint y: 474, distance: 824.1
click at [879, 309] on button "Submit" at bounding box center [874, 300] width 184 height 40
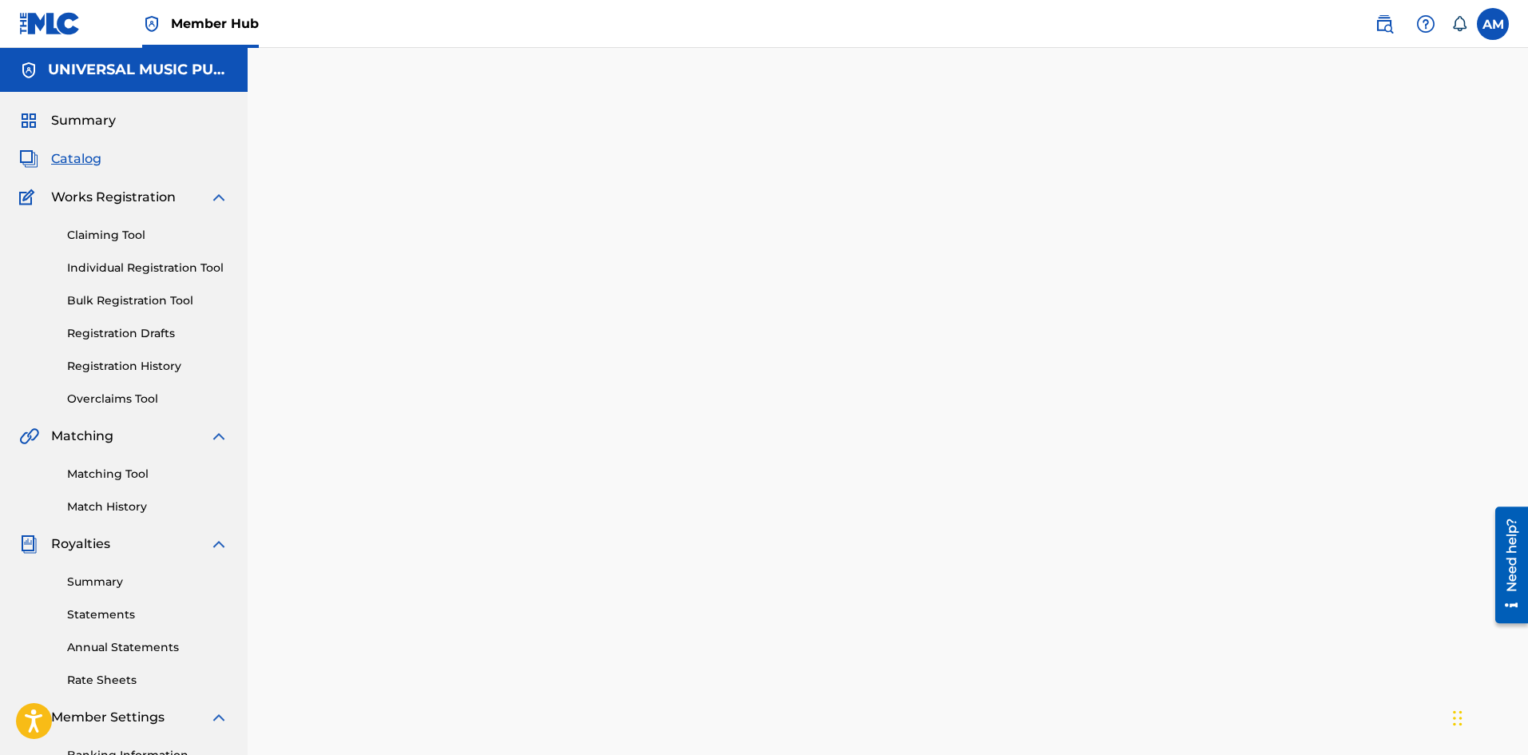
click at [69, 161] on span "Catalog" at bounding box center [76, 158] width 50 height 19
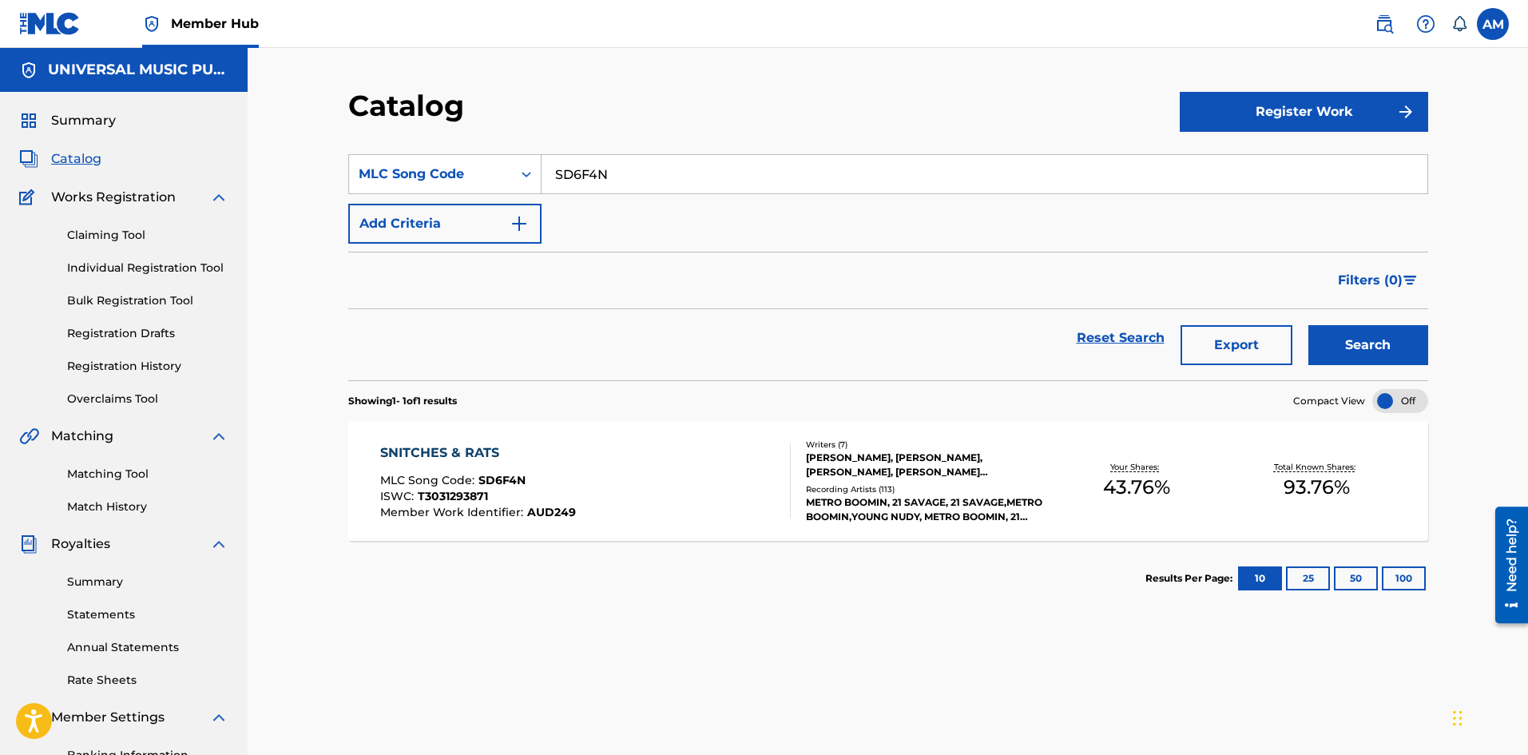
drag, startPoint x: 665, startPoint y: 176, endPoint x: 44, endPoint y: 180, distance: 621.3
click at [45, 180] on main "UNIVERSAL MUSIC PUB GROUP Summary Catalog Works Registration Claiming Tool Indi…" at bounding box center [764, 464] width 1528 height 833
paste input "WB54VW"
type input "WB54VW"
click at [1358, 351] on button "Search" at bounding box center [1368, 345] width 120 height 40
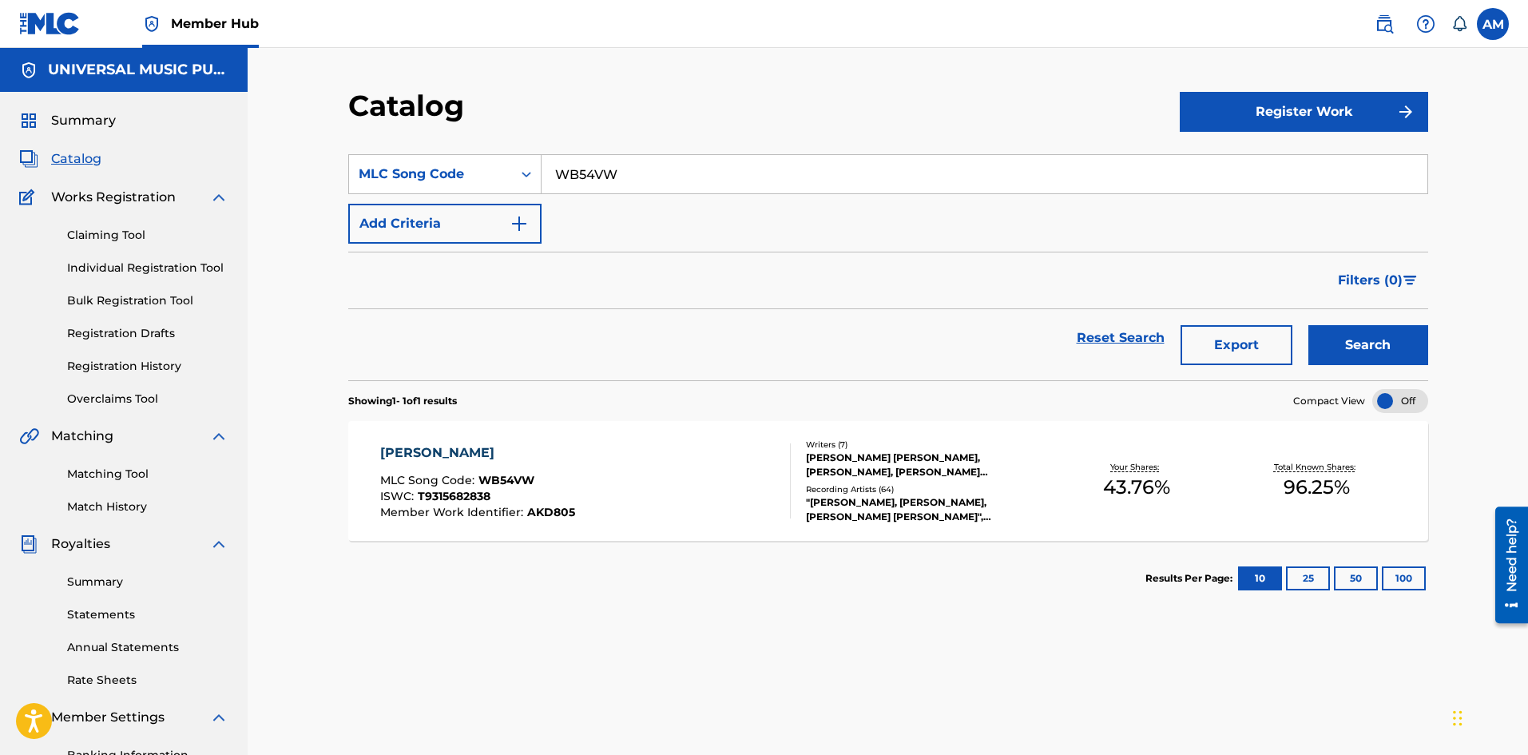
click at [689, 481] on div "WOODS MLC Song Code : WB54VW ISWC : T9315682838 Member Work Identifier : AKD805" at bounding box center [585, 480] width 410 height 75
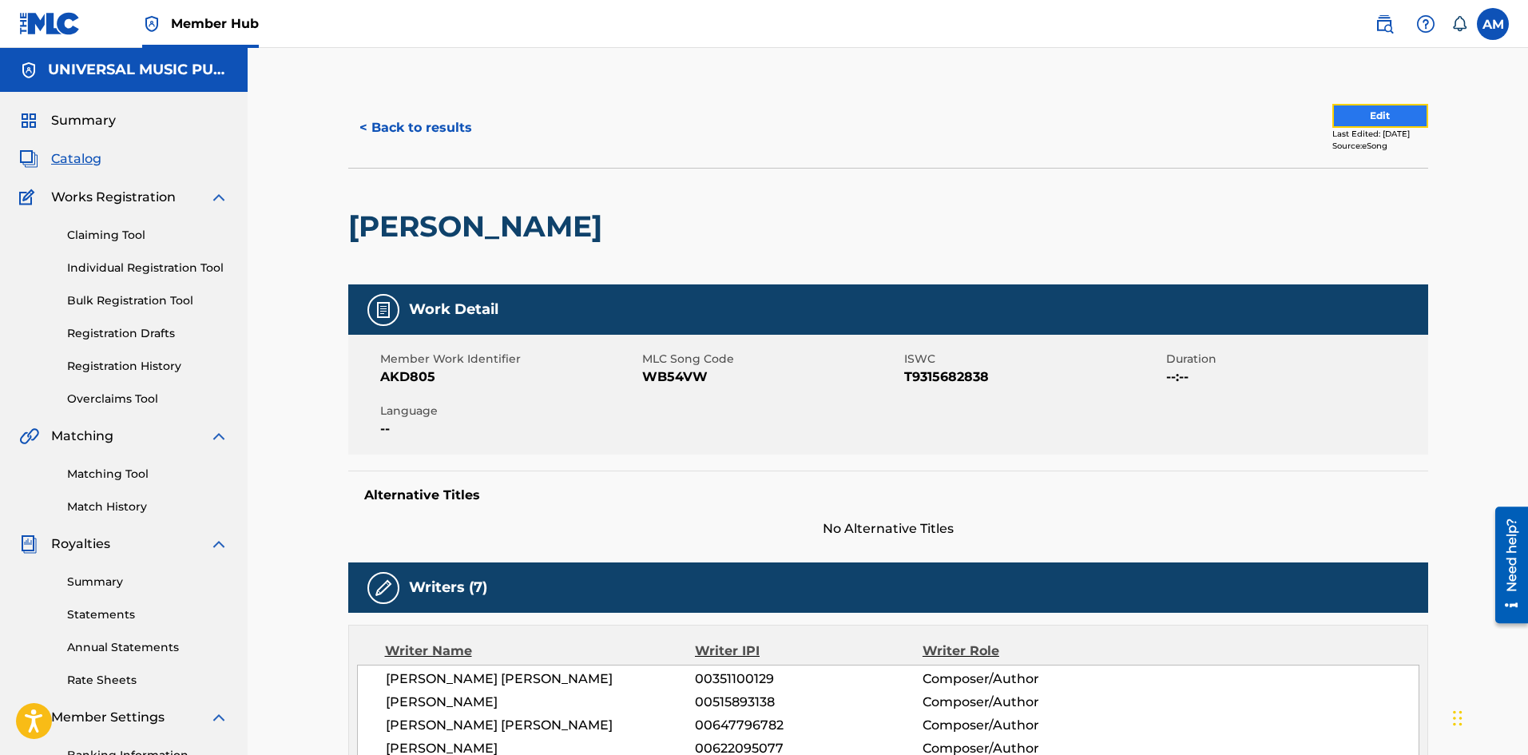
click at [1399, 117] on button "Edit" at bounding box center [1380, 116] width 96 height 24
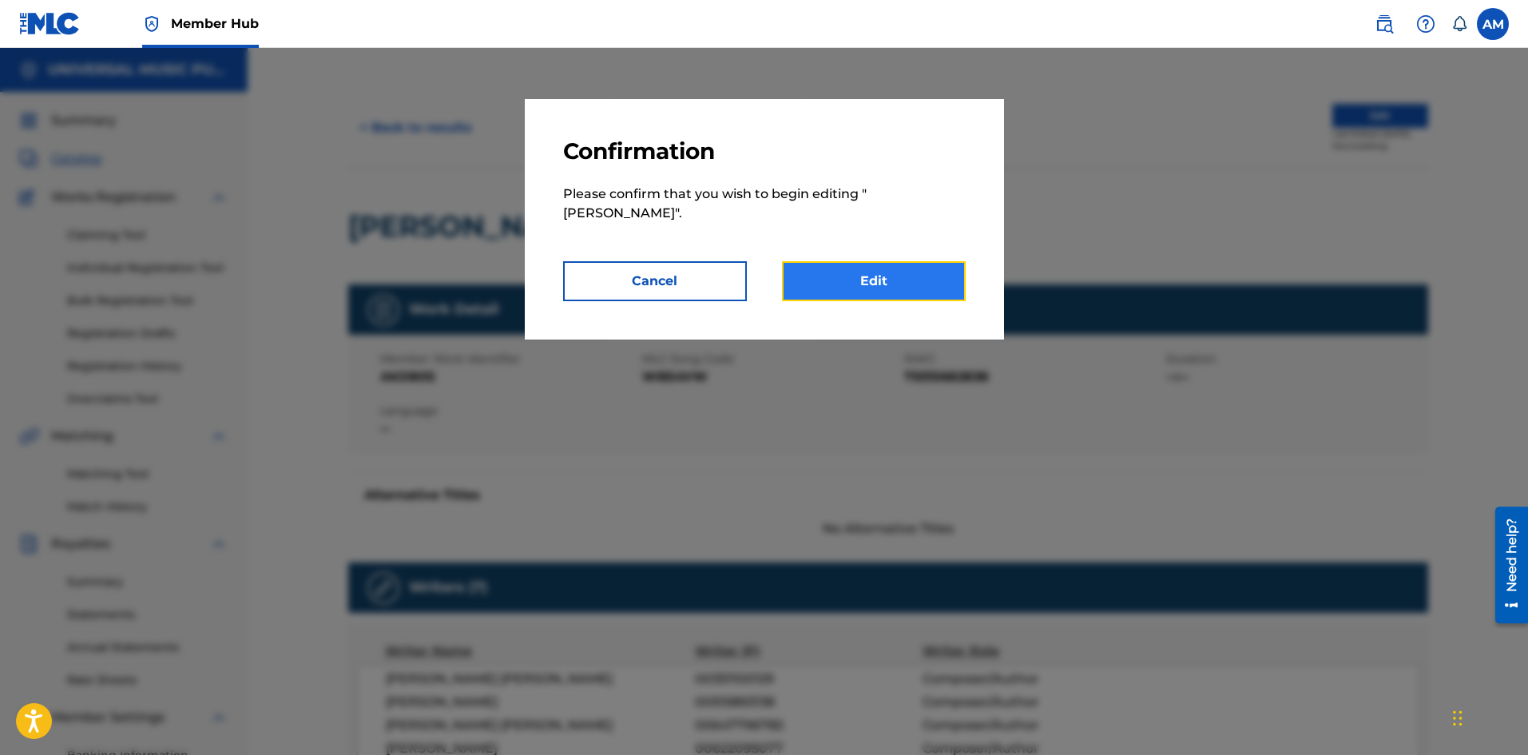
click at [874, 270] on link "Edit" at bounding box center [874, 281] width 184 height 40
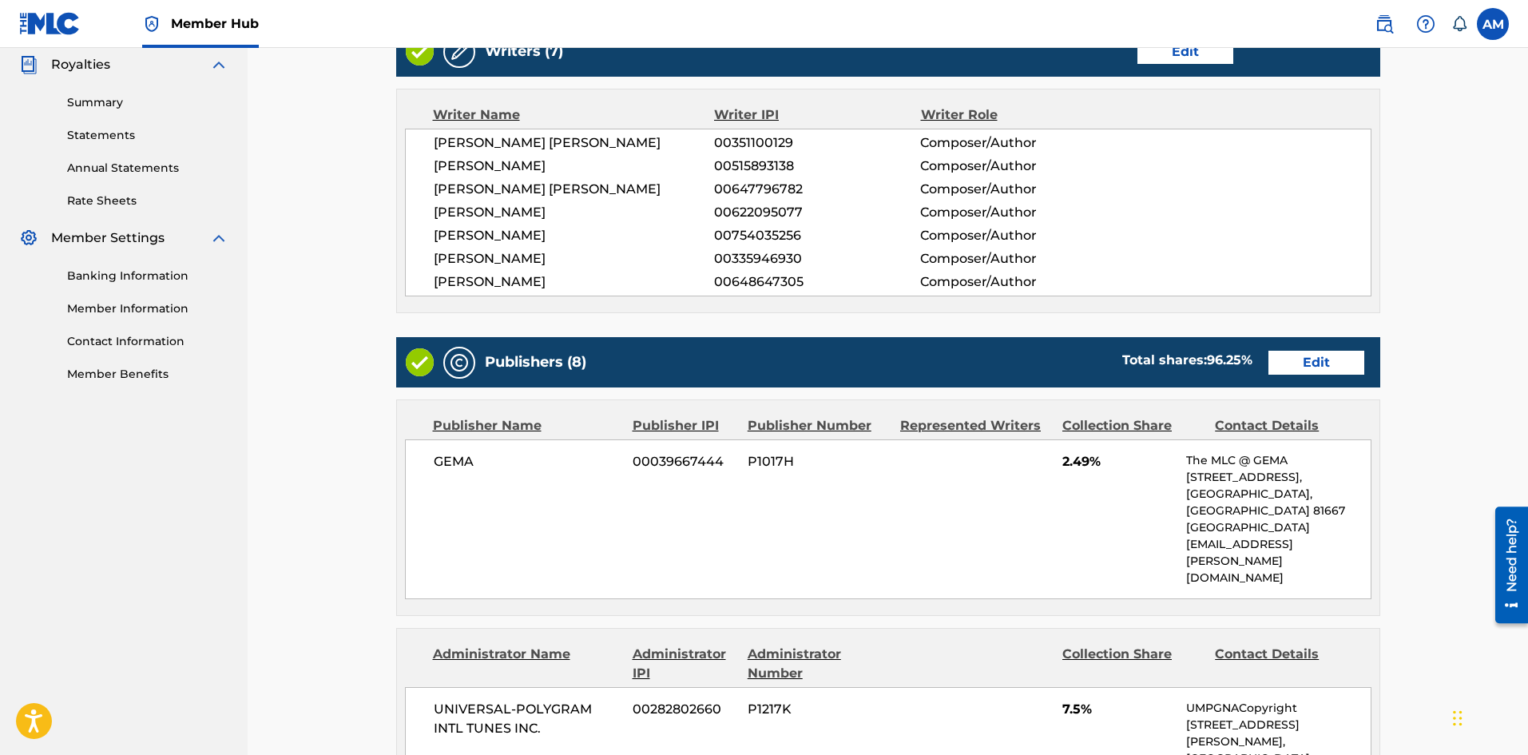
scroll to position [639, 0]
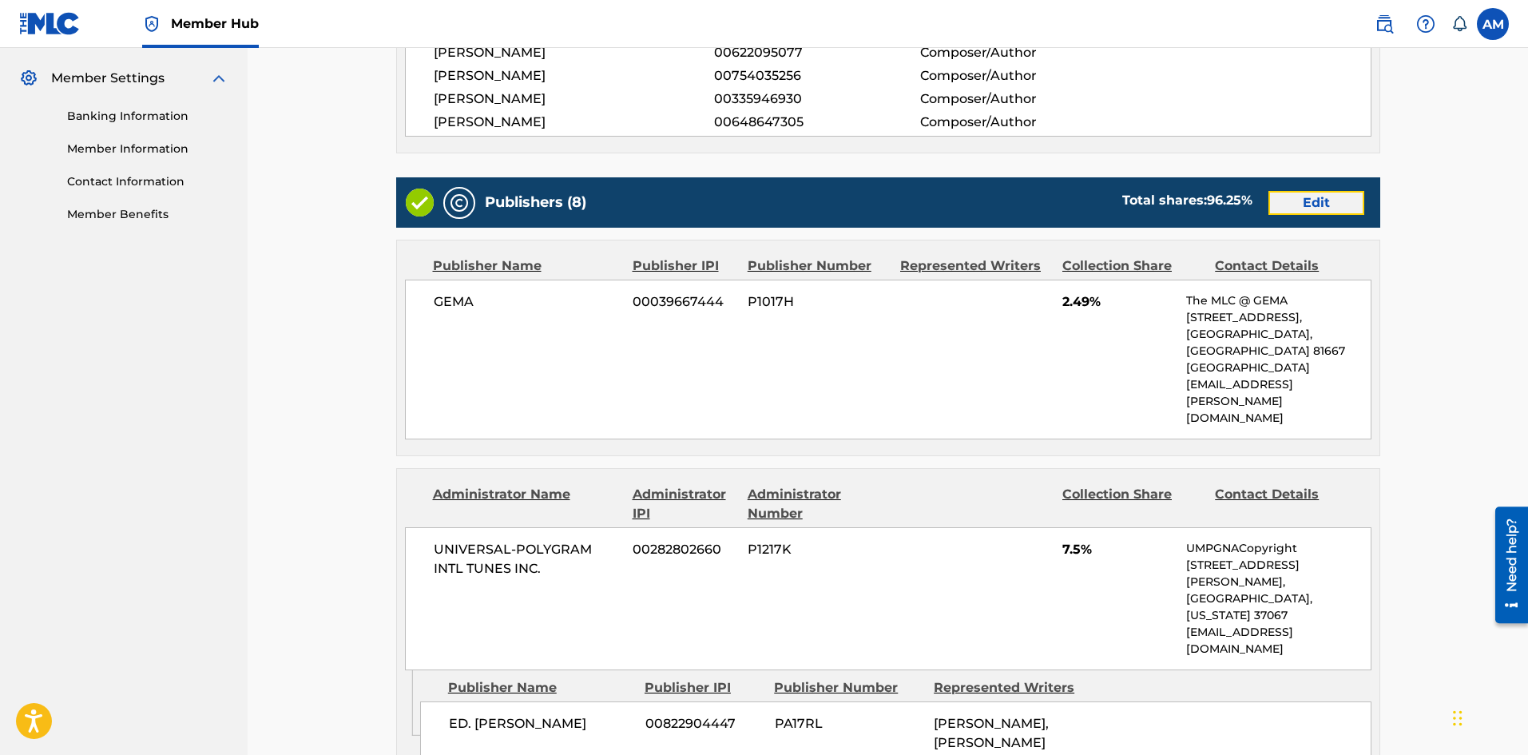
click at [1325, 205] on link "Edit" at bounding box center [1316, 203] width 96 height 24
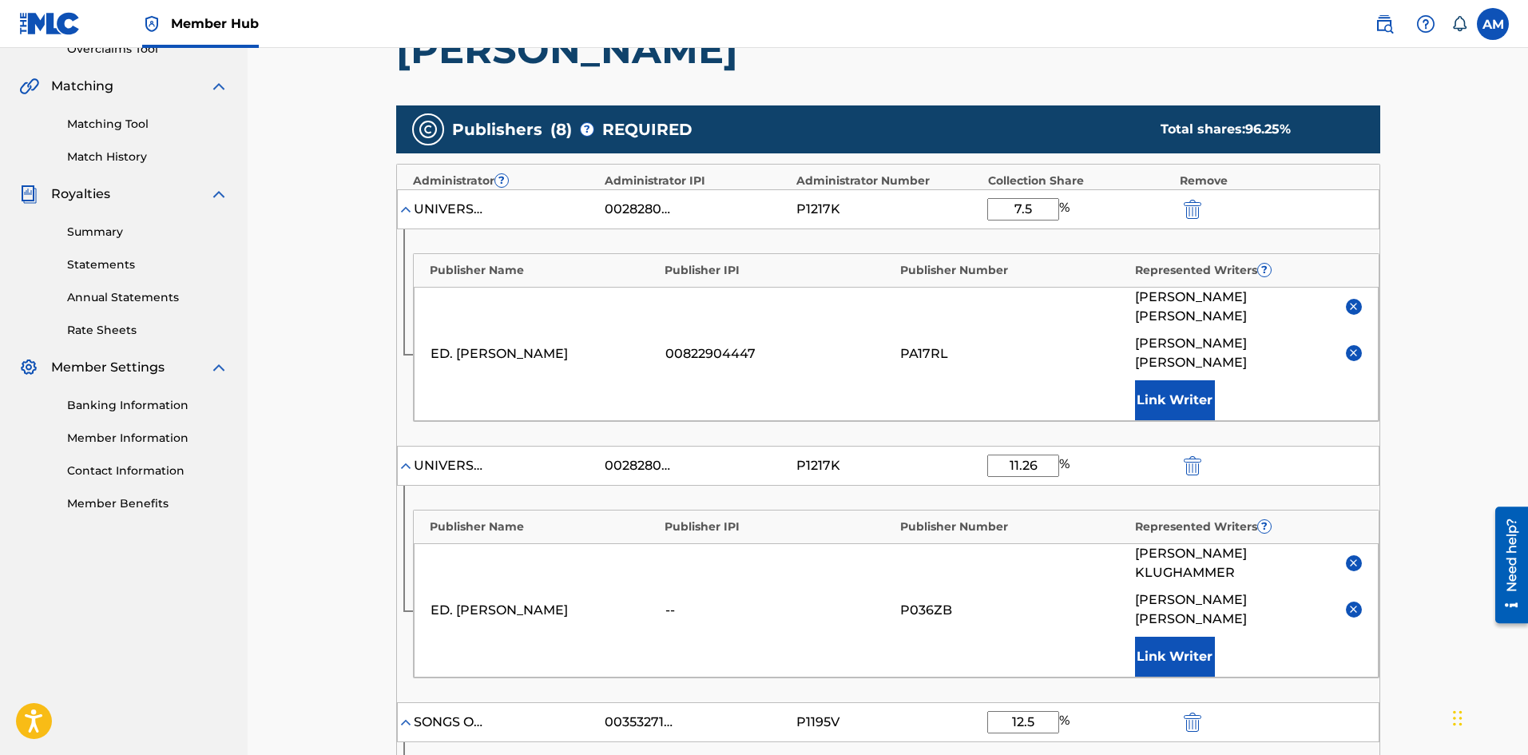
scroll to position [399, 0]
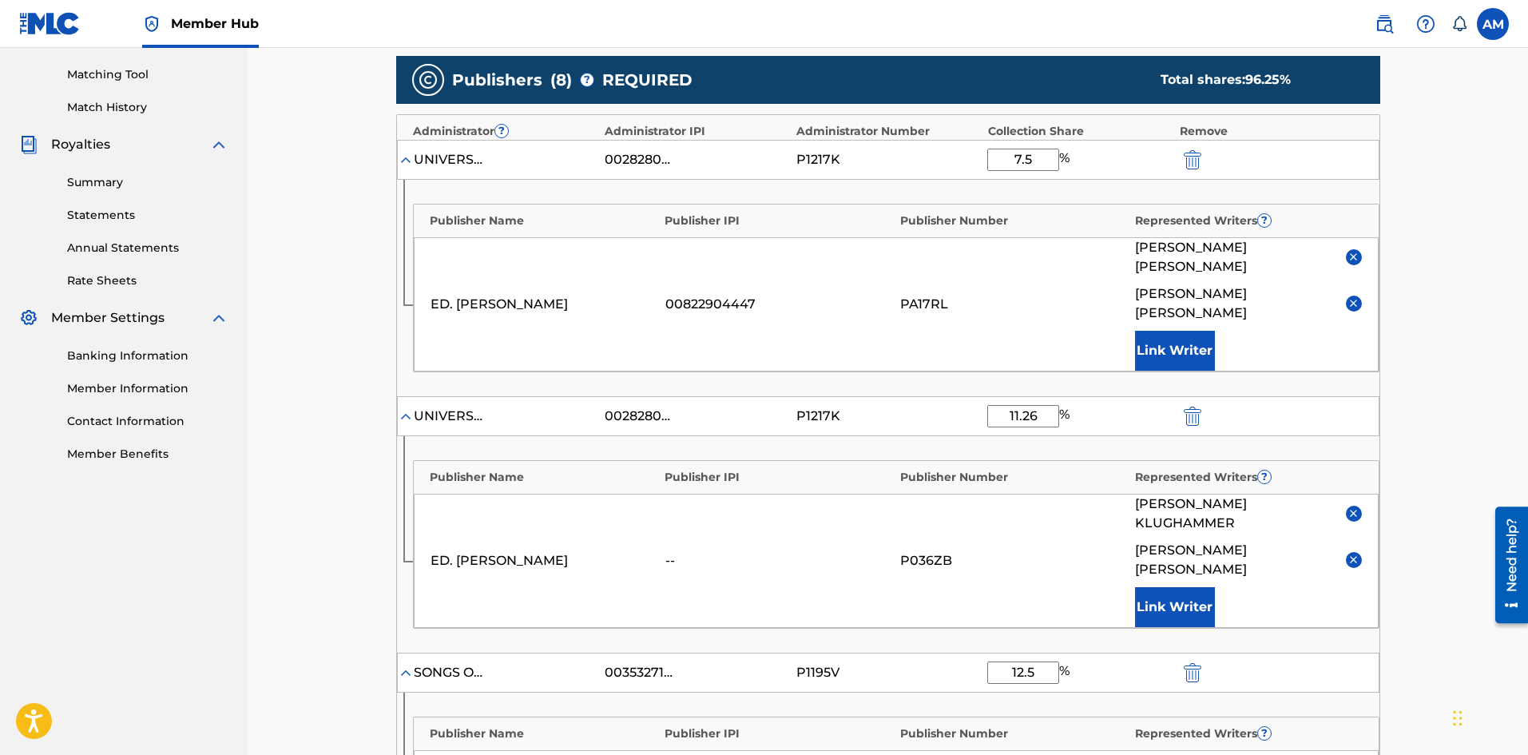
drag, startPoint x: 1041, startPoint y: 158, endPoint x: 994, endPoint y: 161, distance: 47.2
click at [994, 161] on input "7.5" at bounding box center [1023, 160] width 72 height 22
type input "4"
drag, startPoint x: 1042, startPoint y: 379, endPoint x: 948, endPoint y: 373, distance: 94.4
click at [948, 396] on div "UNIVERSAL-POLYGRAM INTL TUNES INC. 00282802660 P1217K 11.26 %" at bounding box center [888, 416] width 982 height 40
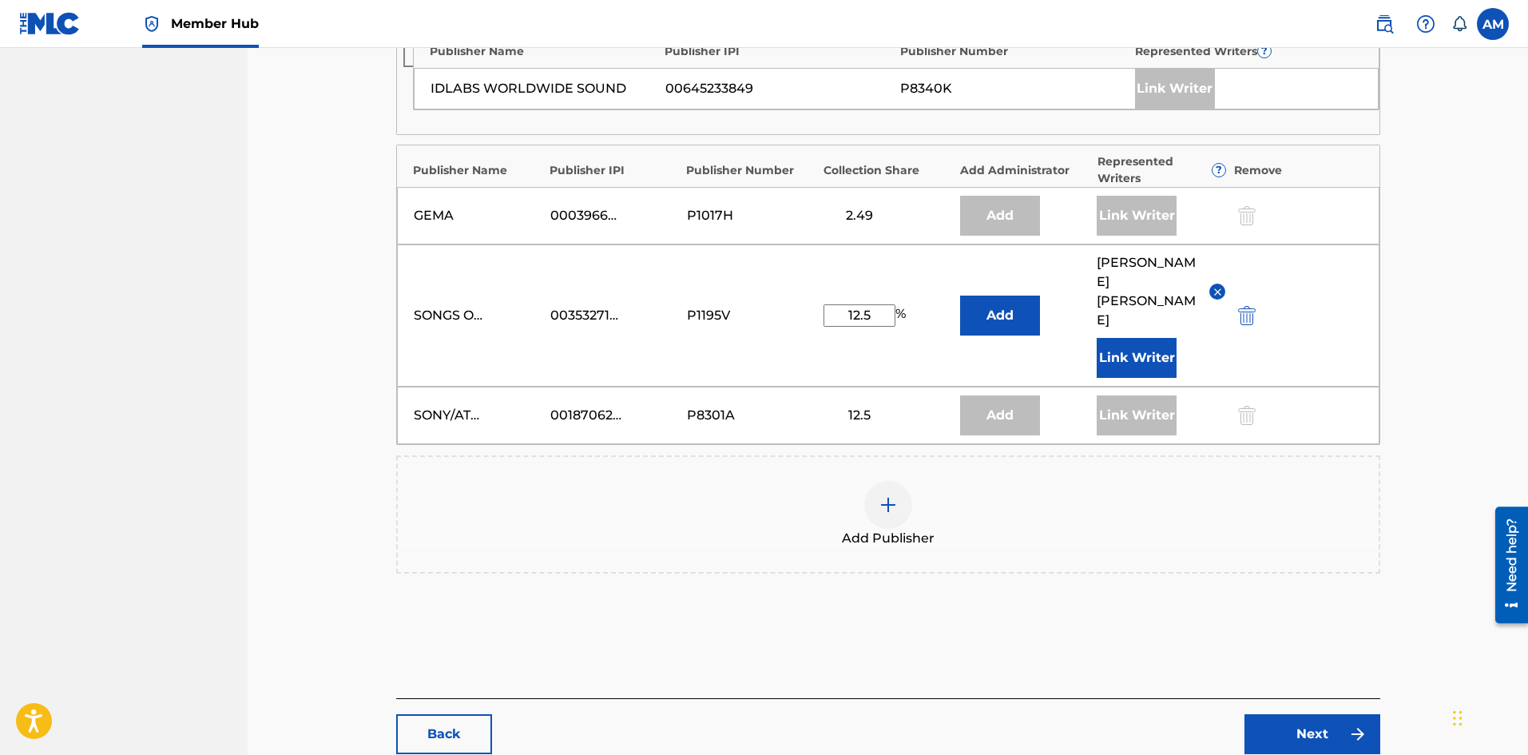
scroll to position [1480, 0]
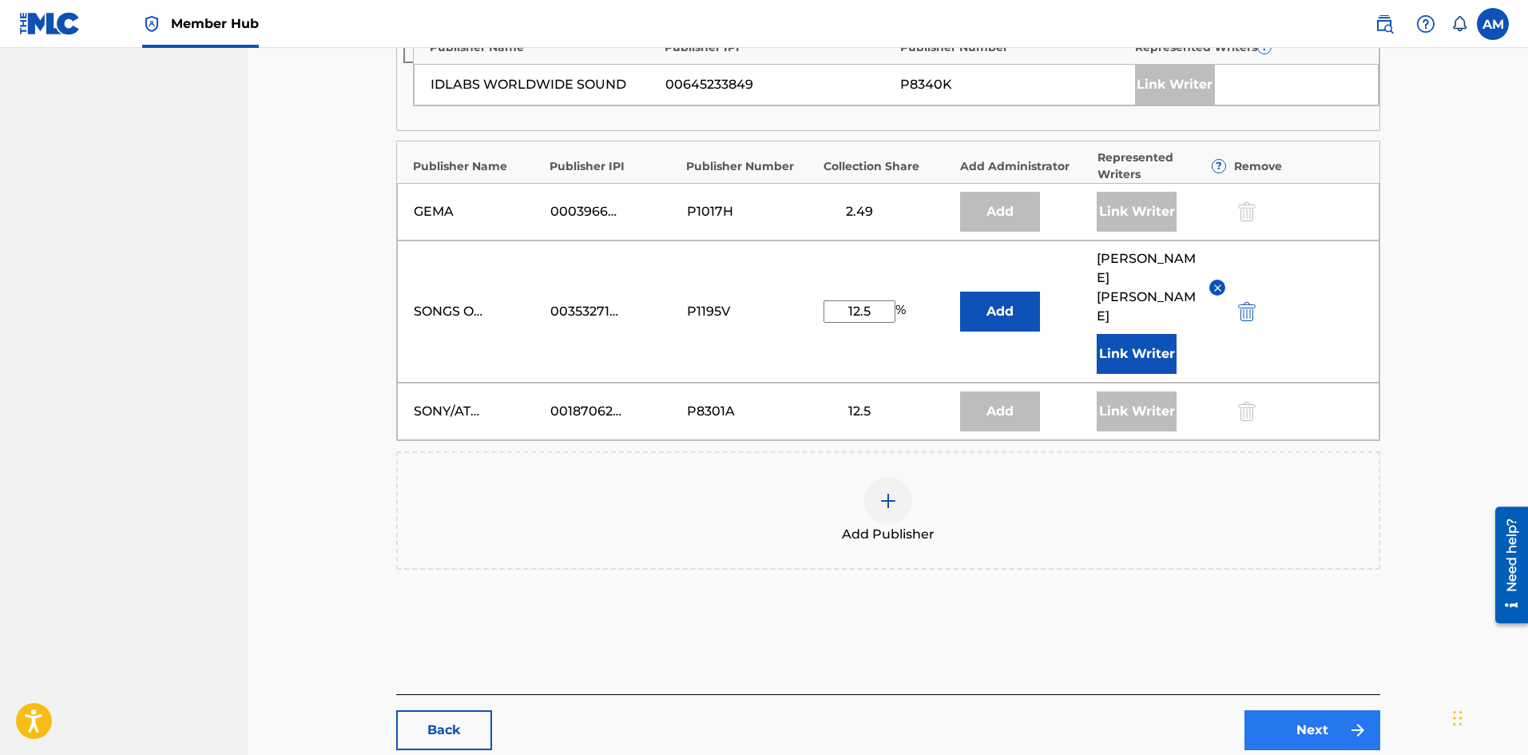
type input "15"
click at [1278, 710] on link "Next" at bounding box center [1312, 730] width 136 height 40
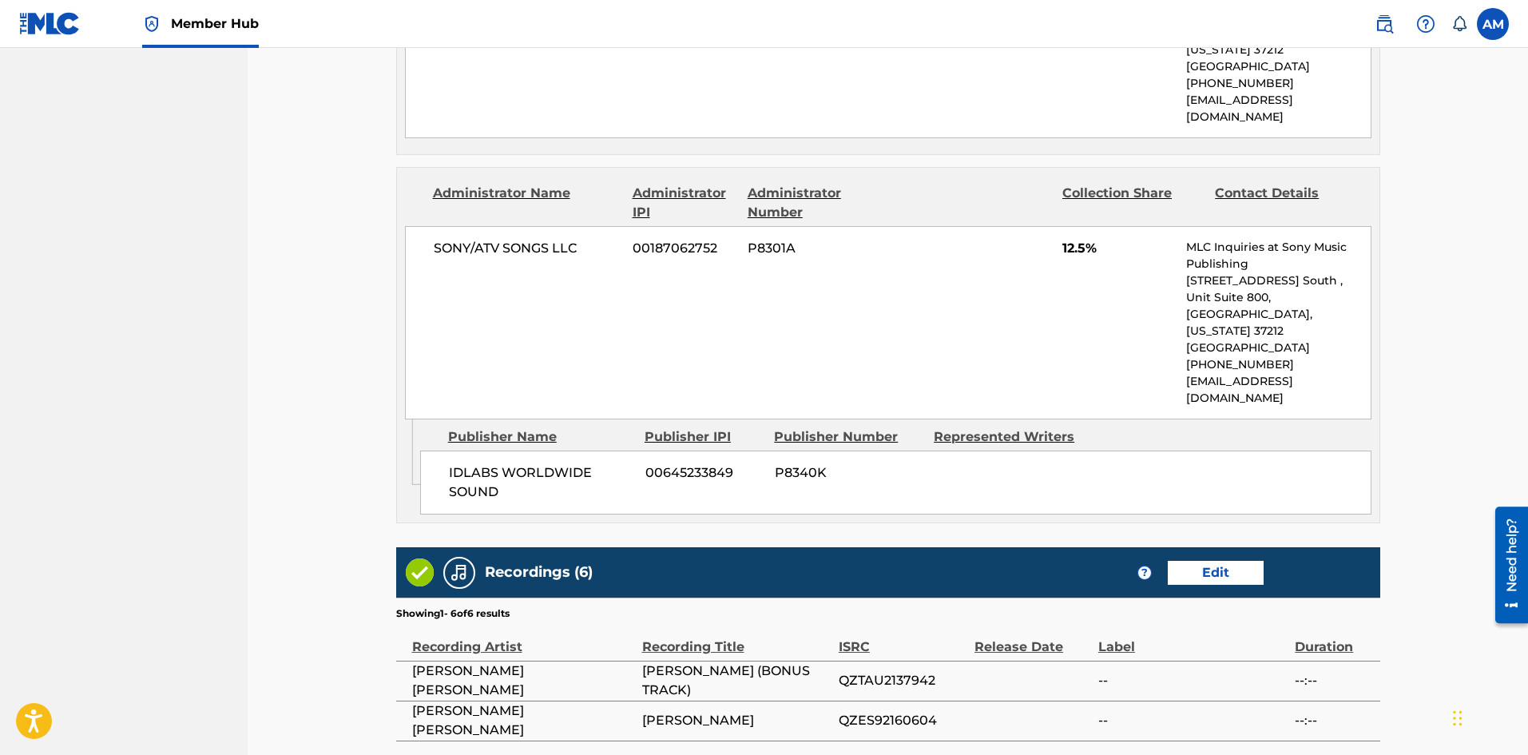
scroll to position [2693, 0]
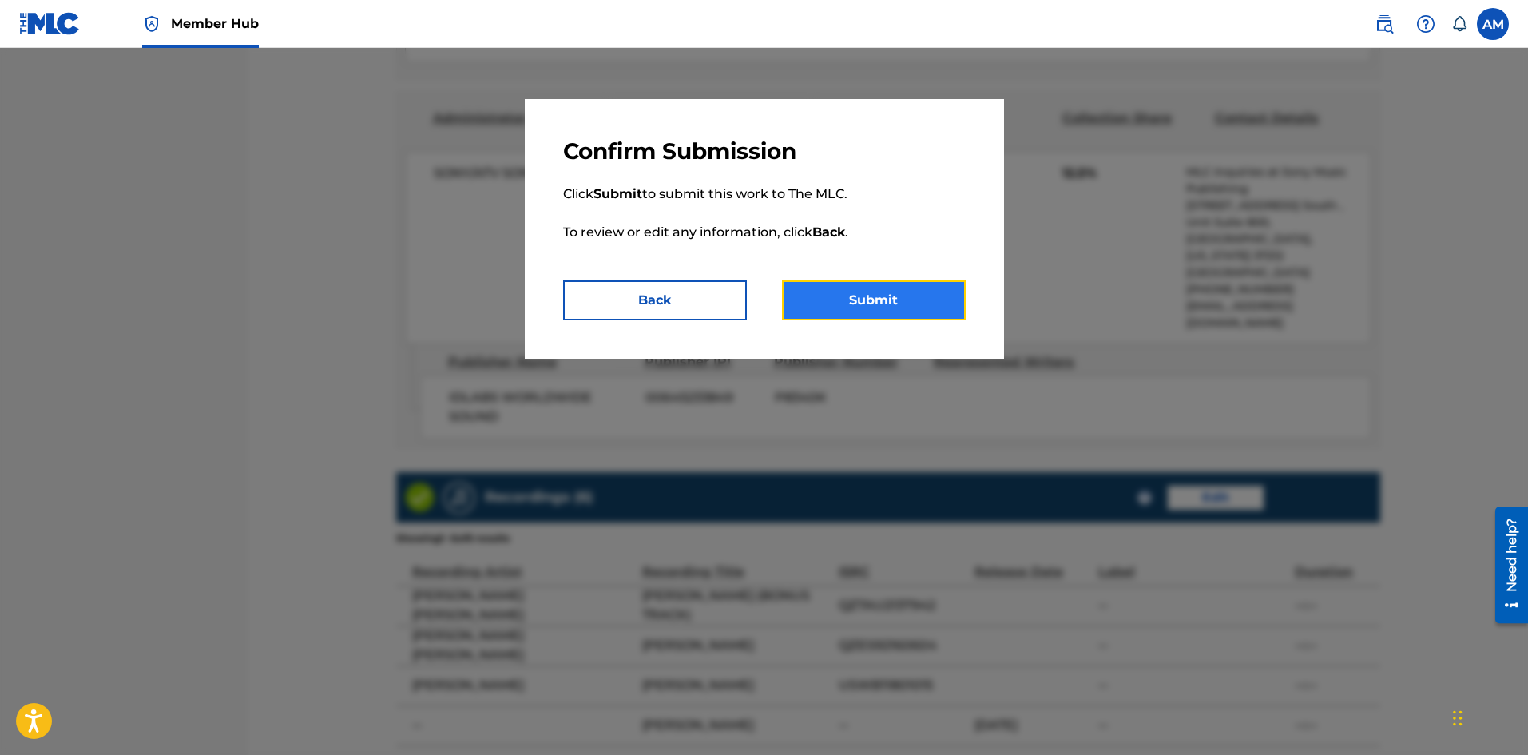
click at [858, 315] on button "Submit" at bounding box center [874, 300] width 184 height 40
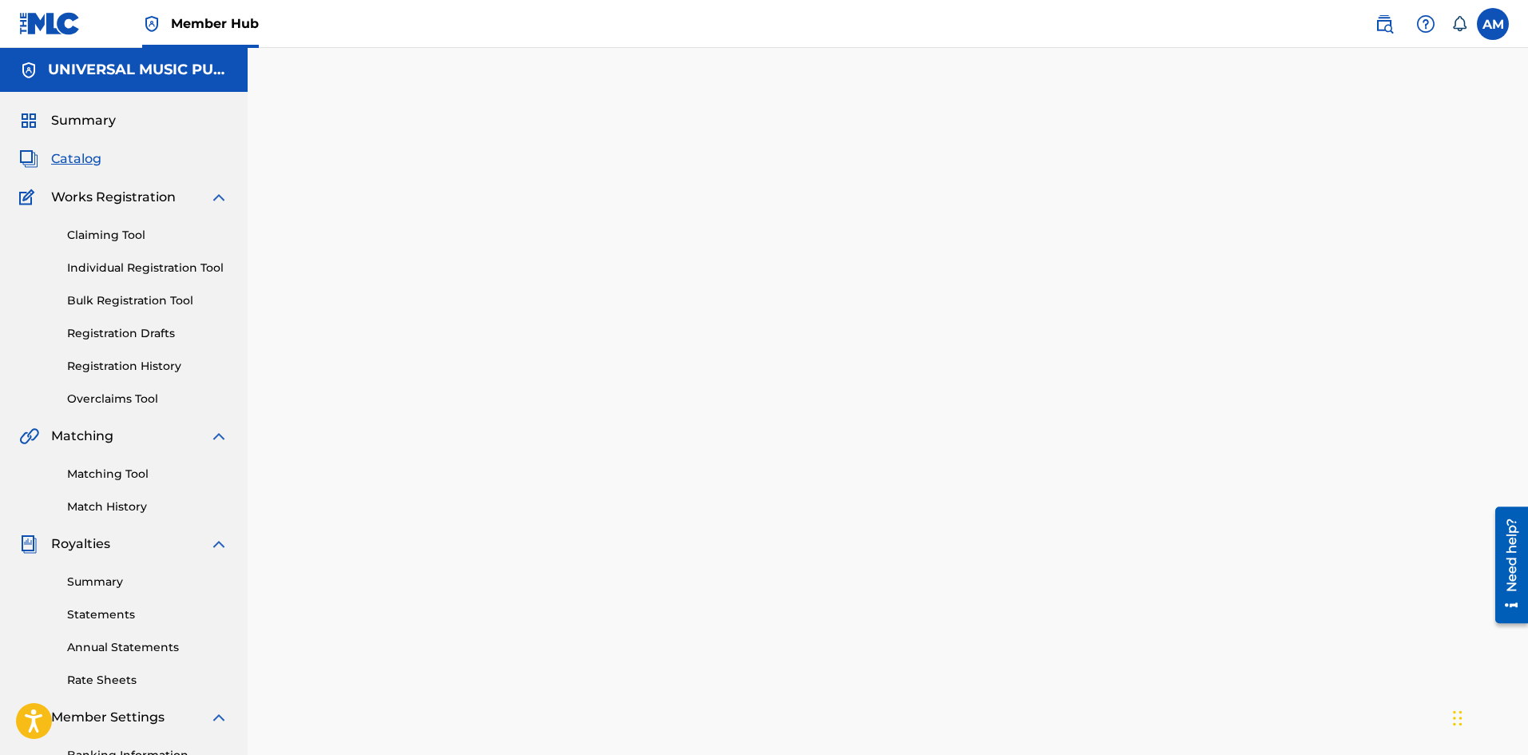
drag, startPoint x: 92, startPoint y: 164, endPoint x: 132, endPoint y: 171, distance: 40.6
click at [92, 164] on span "Catalog" at bounding box center [76, 158] width 50 height 19
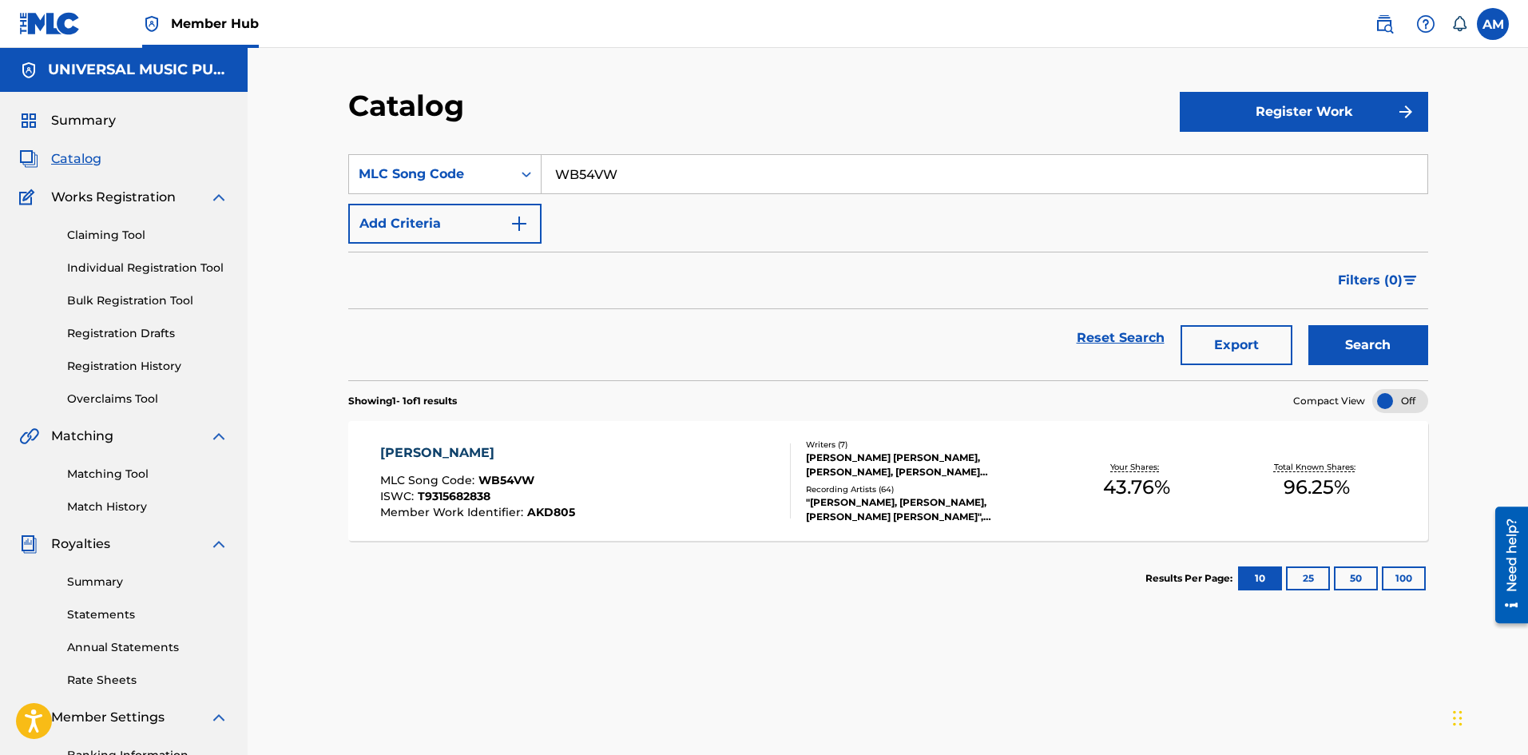
drag, startPoint x: 279, startPoint y: 173, endPoint x: 450, endPoint y: 157, distance: 172.4
click at [243, 172] on main "UNIVERSAL MUSIC PUB GROUP Summary Catalog Works Registration Claiming Tool Indi…" at bounding box center [764, 464] width 1528 height 833
paste input "1X6D"
type input "WB1X6D"
click at [1407, 355] on button "Search" at bounding box center [1368, 345] width 120 height 40
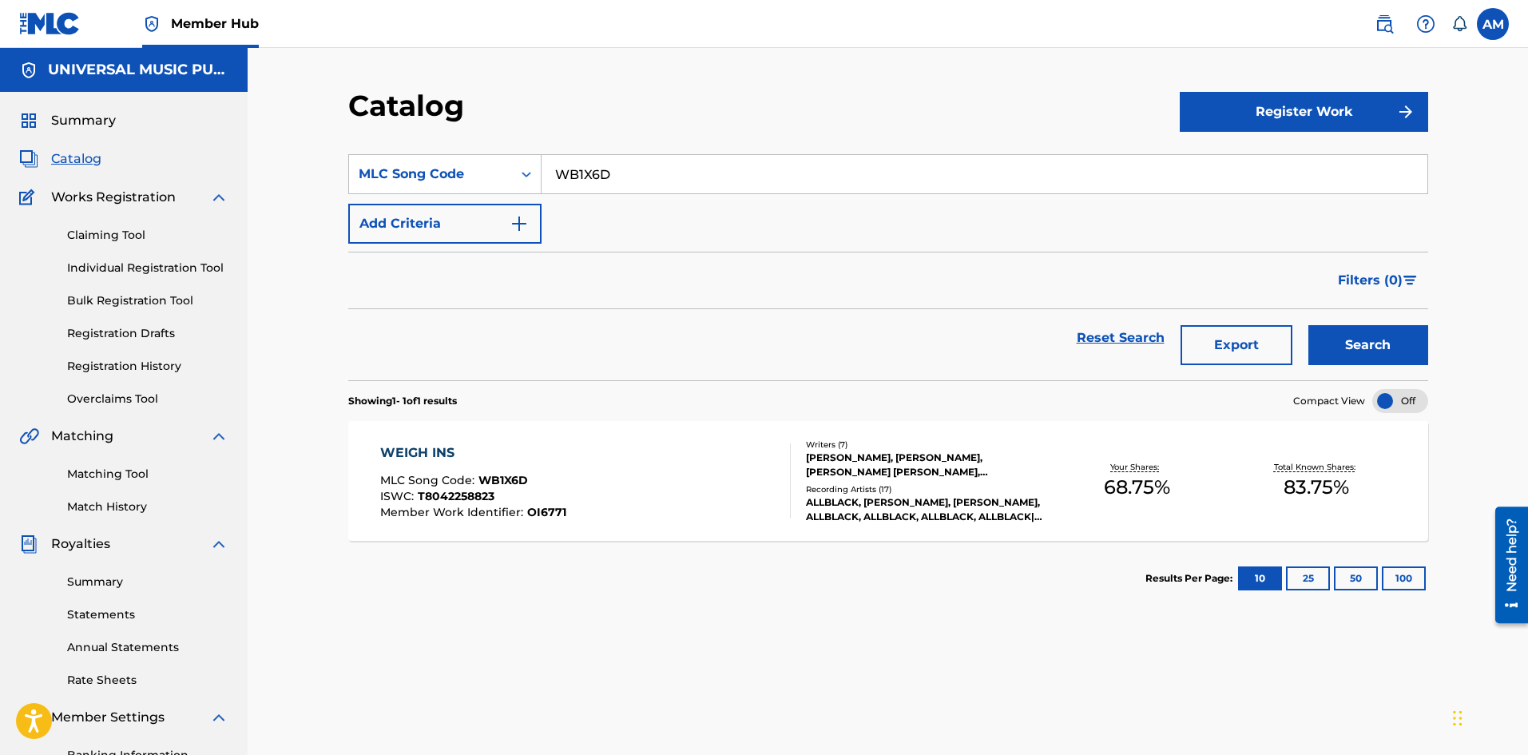
drag, startPoint x: 823, startPoint y: 483, endPoint x: 832, endPoint y: 484, distance: 8.8
click at [823, 483] on div "Recording Artists ( 17 )" at bounding box center [926, 489] width 241 height 12
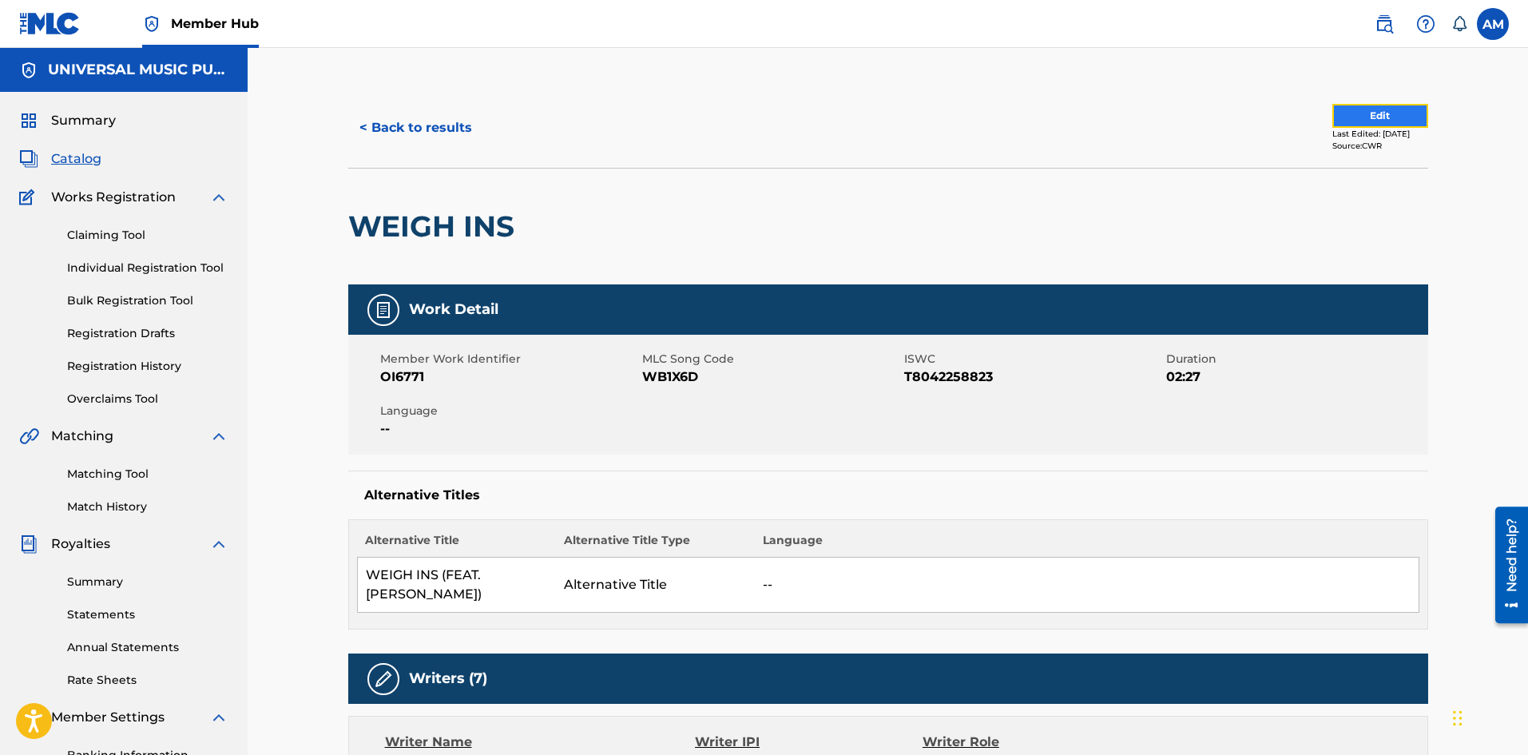
click at [1400, 117] on button "Edit" at bounding box center [1380, 116] width 96 height 24
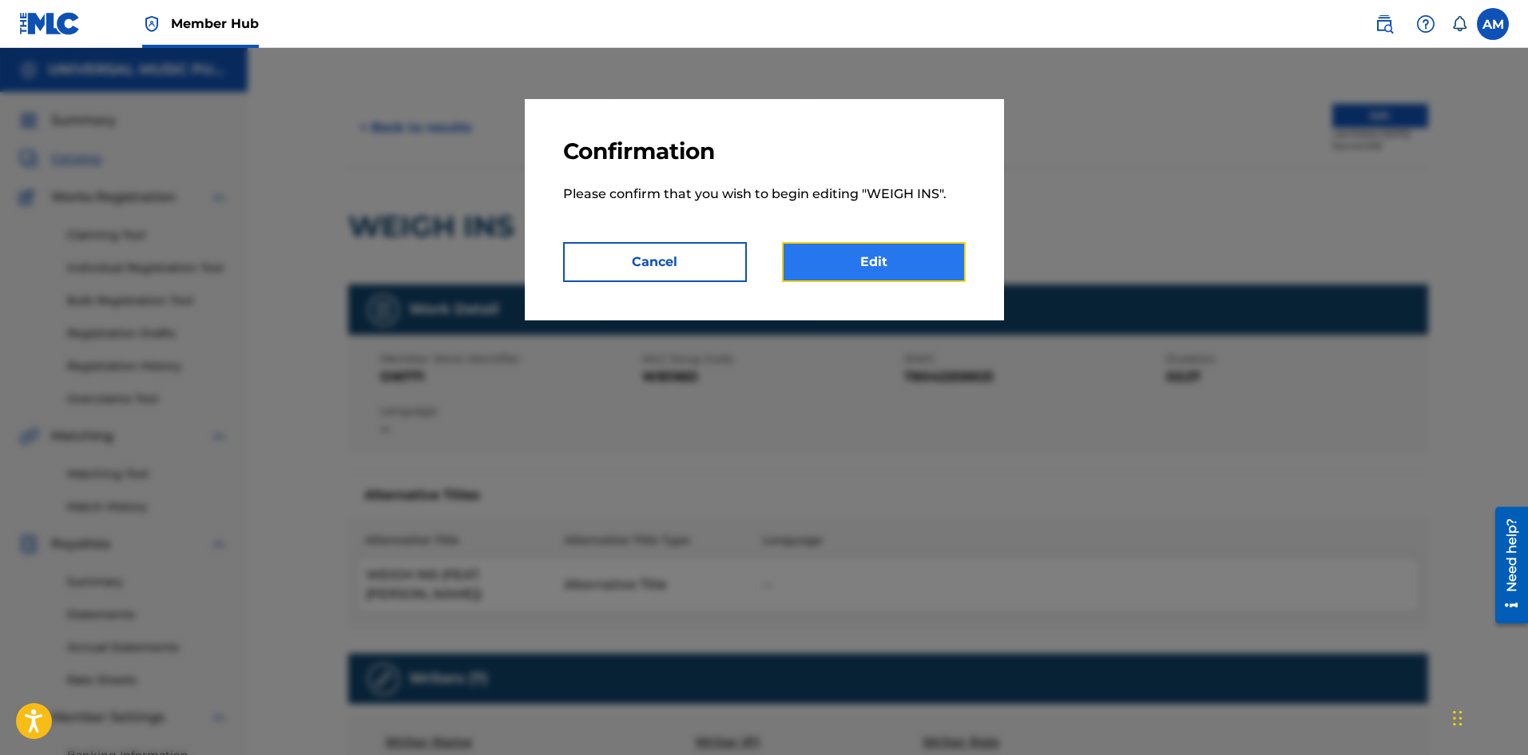
click at [830, 261] on link "Edit" at bounding box center [874, 262] width 184 height 40
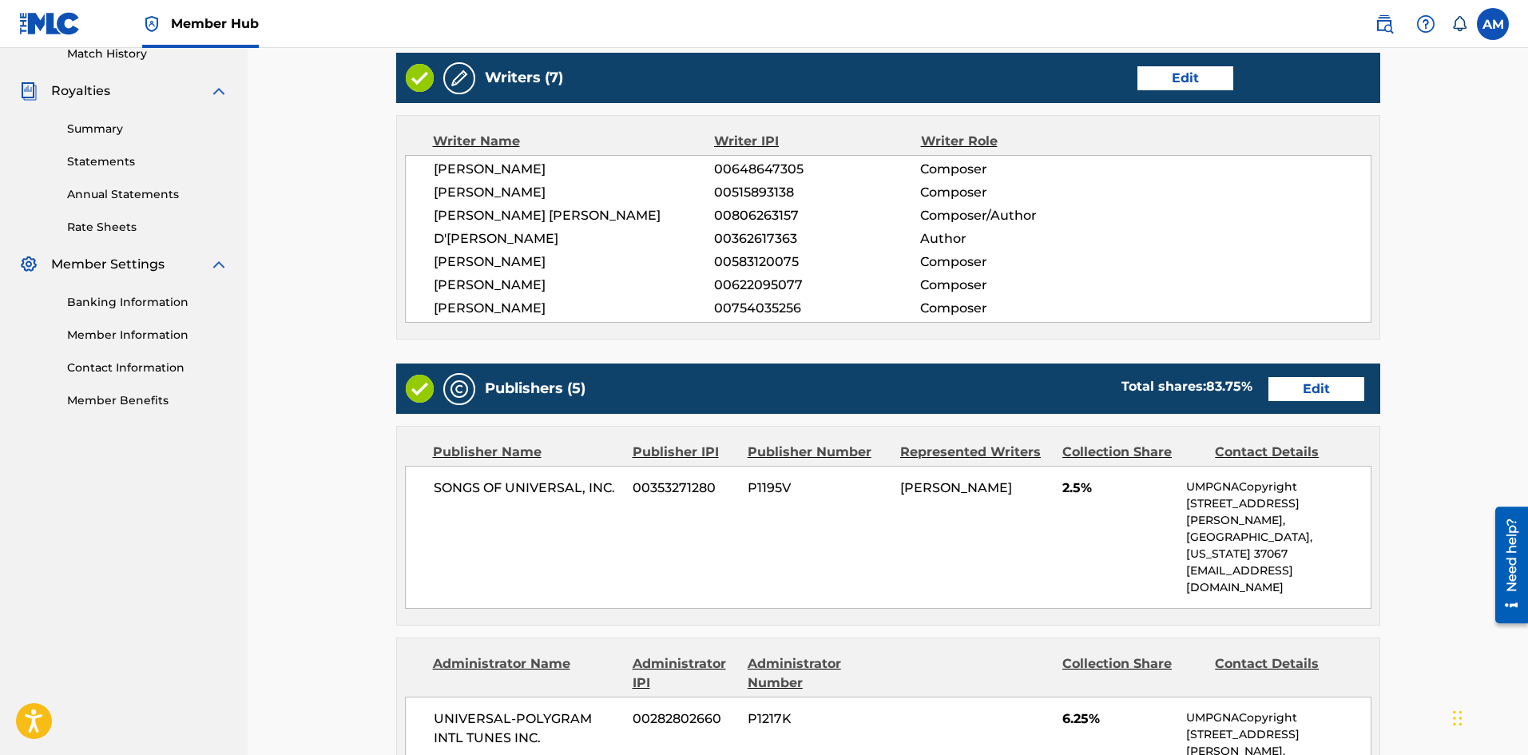
scroll to position [479, 0]
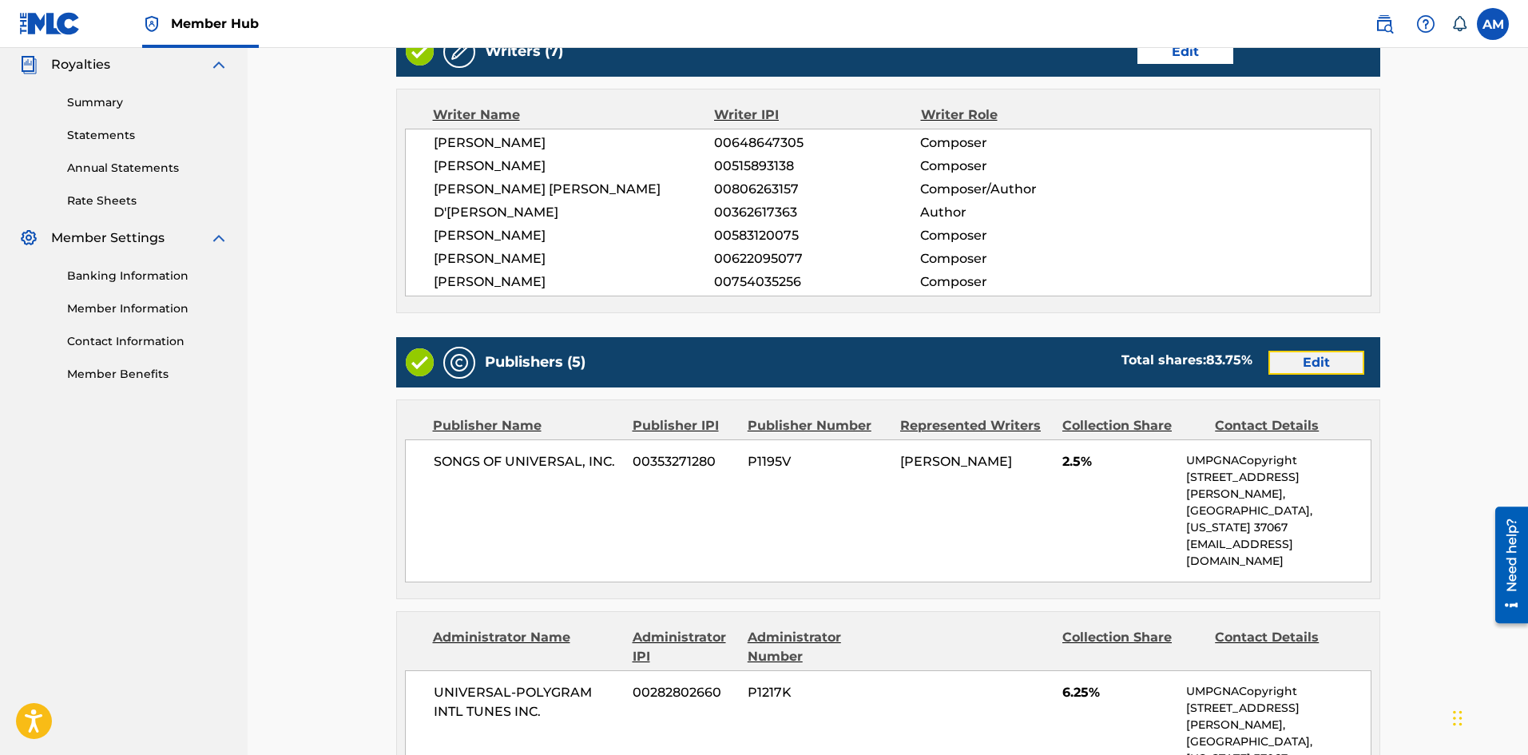
click at [1349, 369] on link "Edit" at bounding box center [1316, 363] width 96 height 24
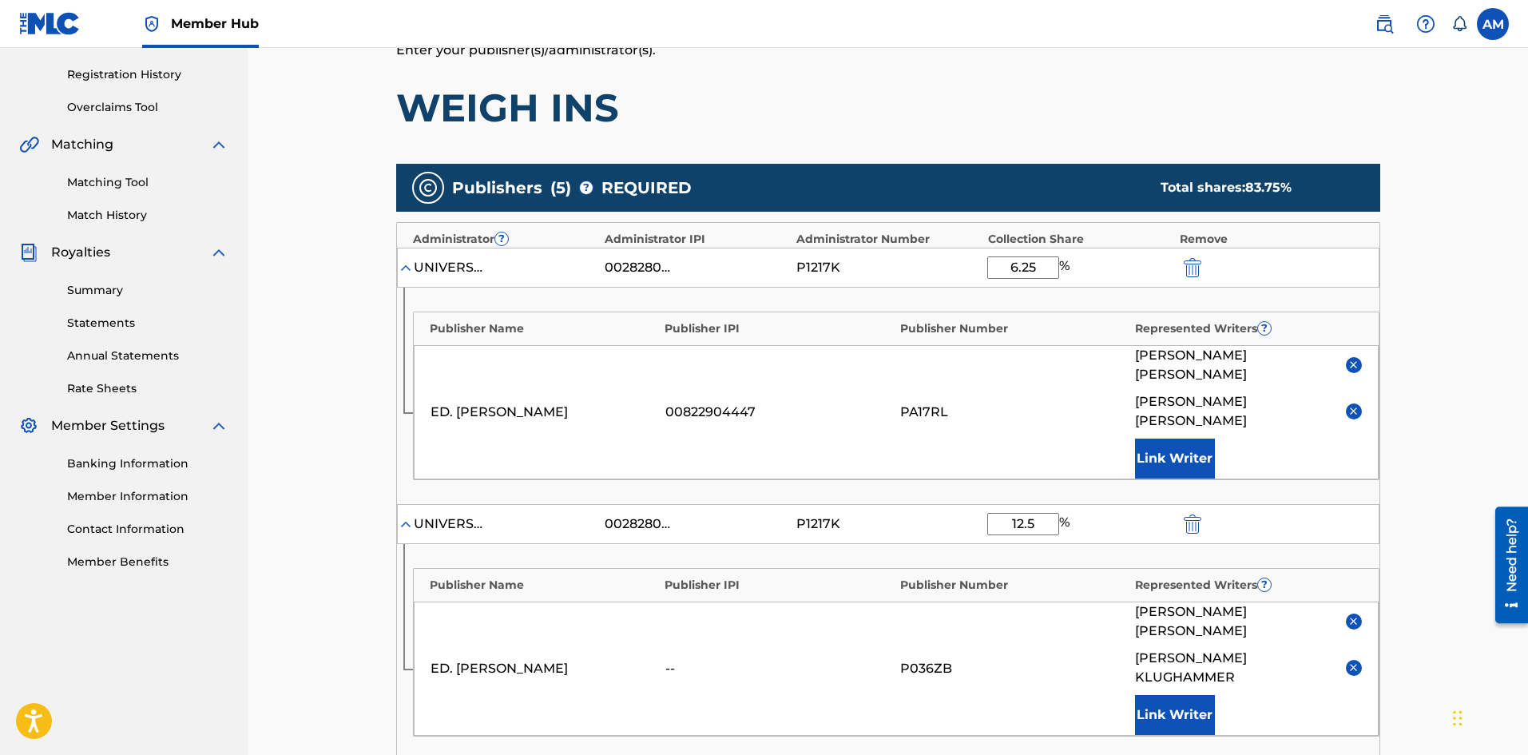
scroll to position [319, 0]
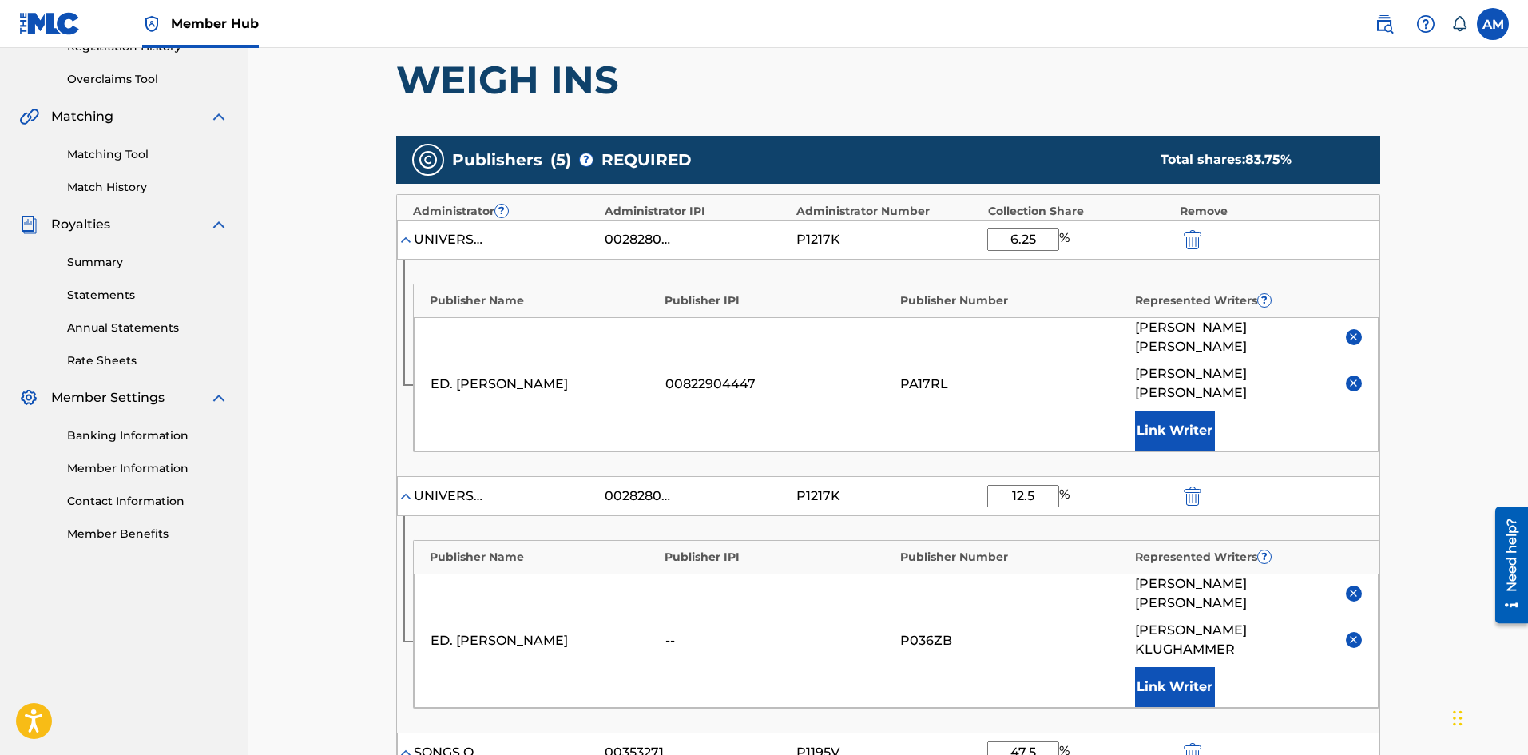
drag, startPoint x: 1040, startPoint y: 241, endPoint x: 946, endPoint y: 241, distance: 93.4
click at [946, 241] on div "UNIVERSAL-POLYGRAM INTL TUNES INC. 00282802660 P1217K 6.25 %" at bounding box center [888, 240] width 982 height 40
type input "3.33"
drag, startPoint x: 1041, startPoint y: 457, endPoint x: 989, endPoint y: 460, distance: 52.0
click at [989, 485] on input "12.5" at bounding box center [1023, 496] width 72 height 22
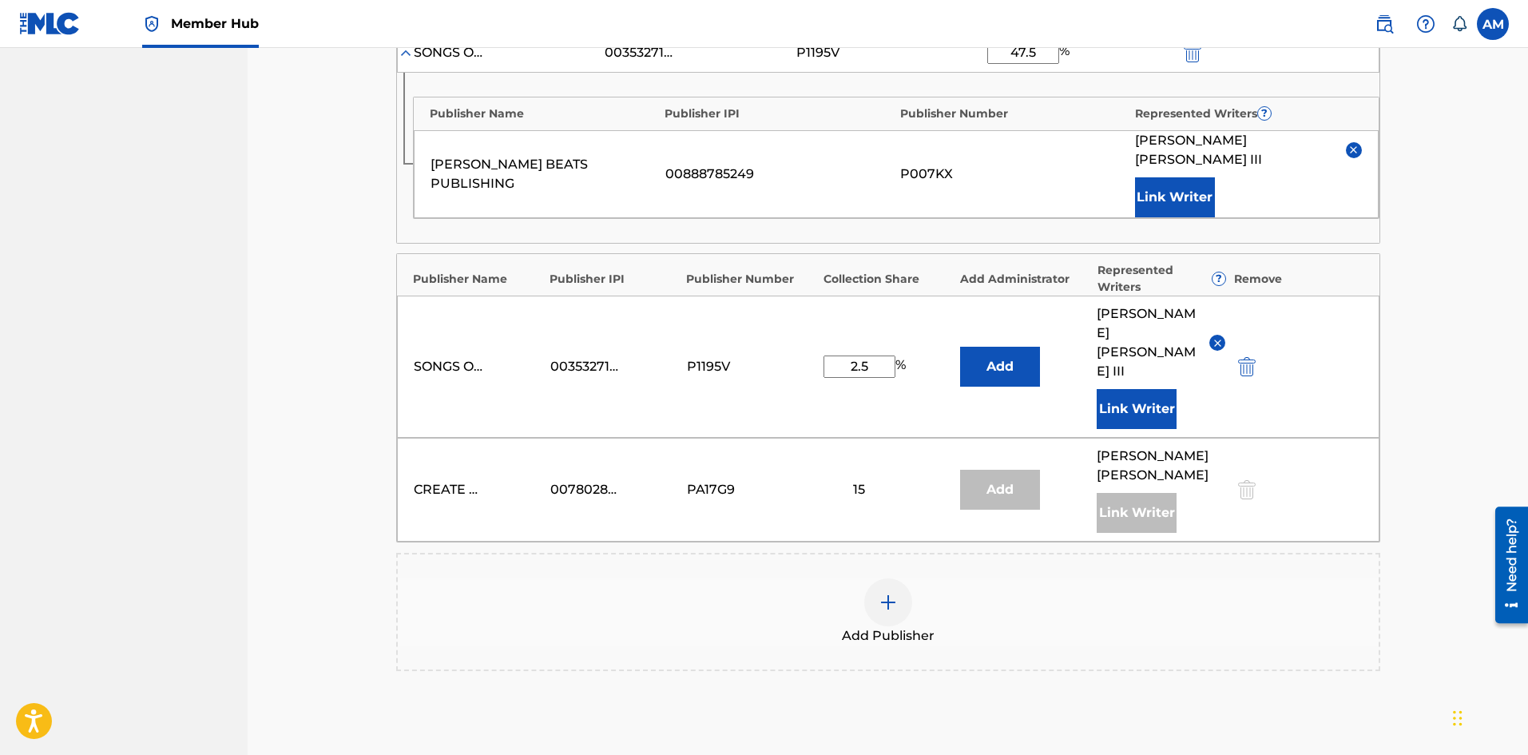
scroll to position [1038, 0]
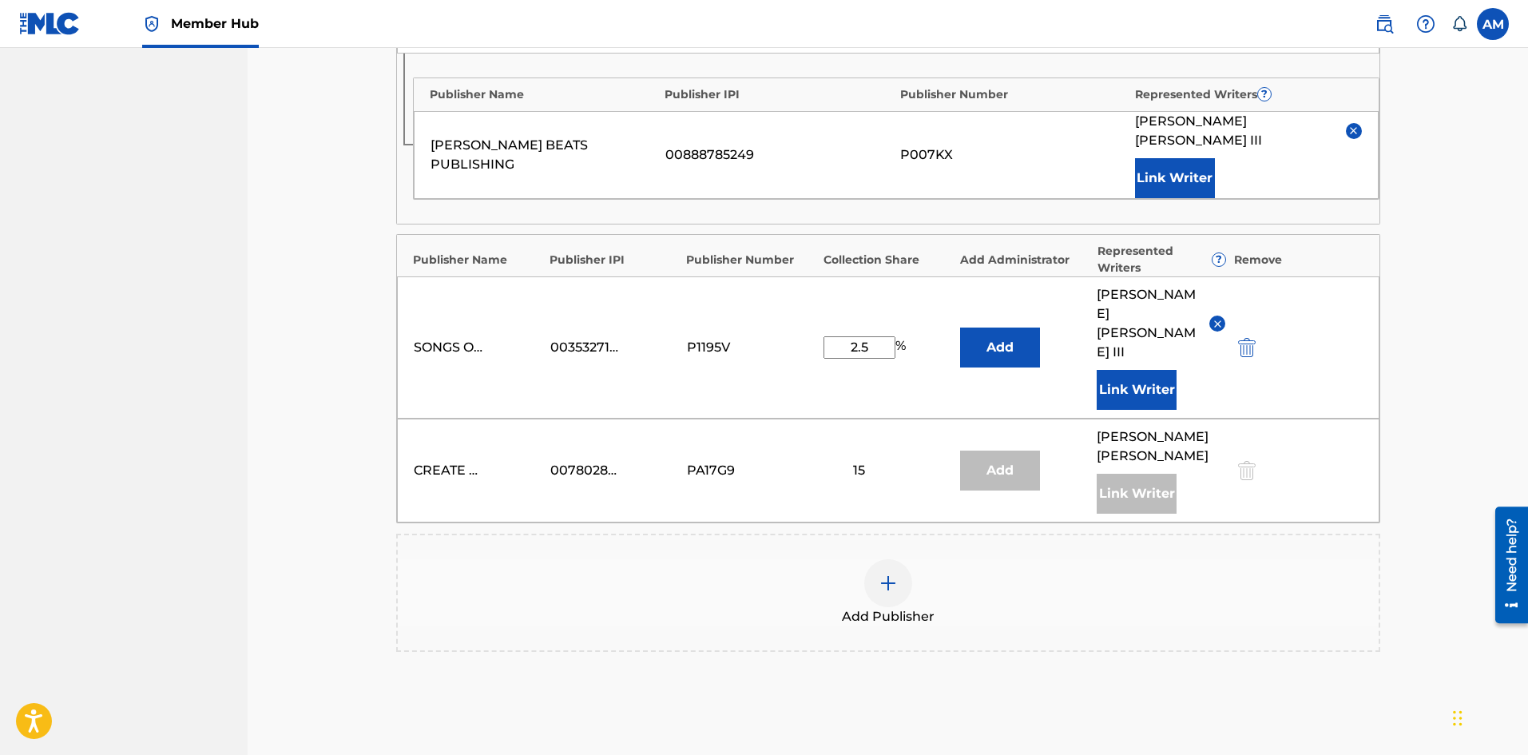
type input "16.67"
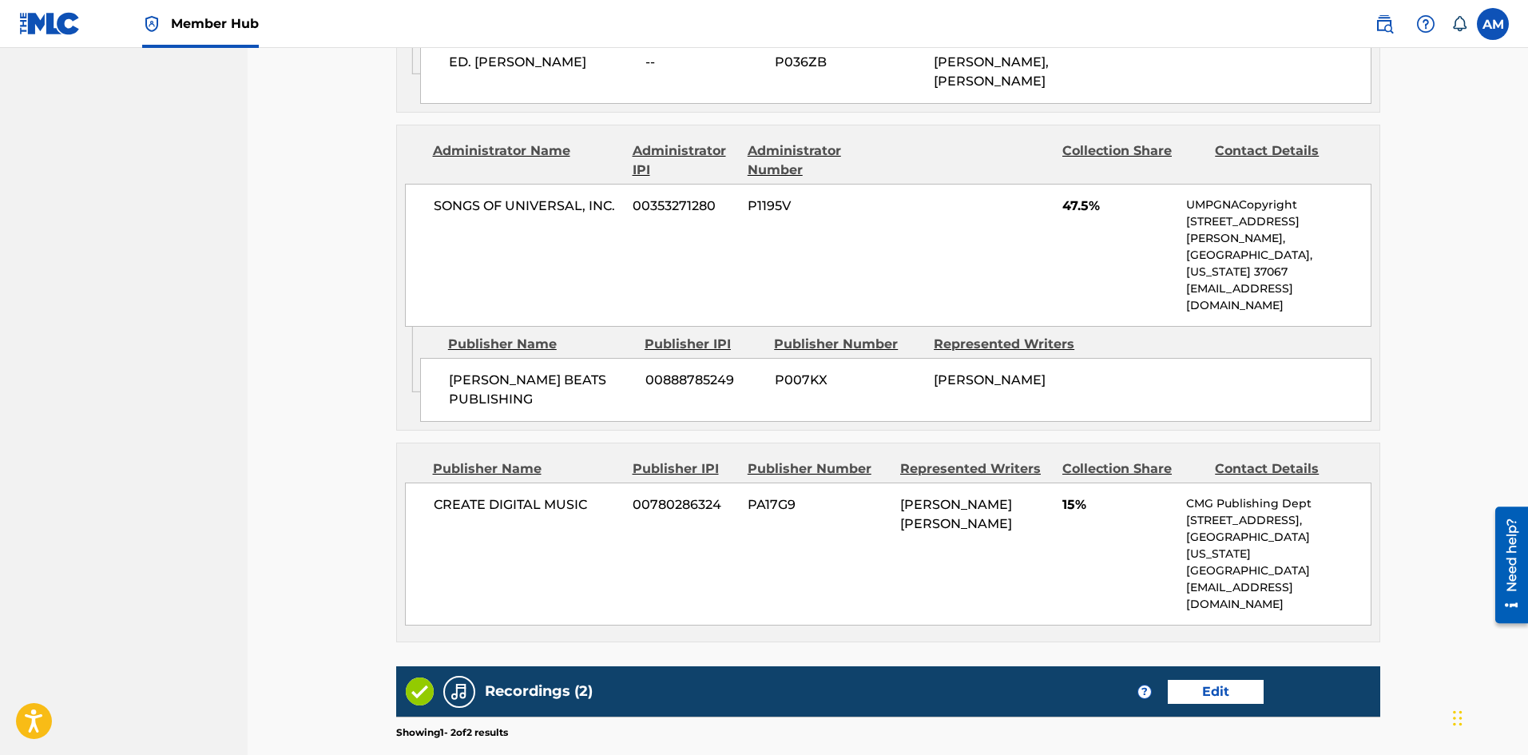
scroll to position [1845, 0]
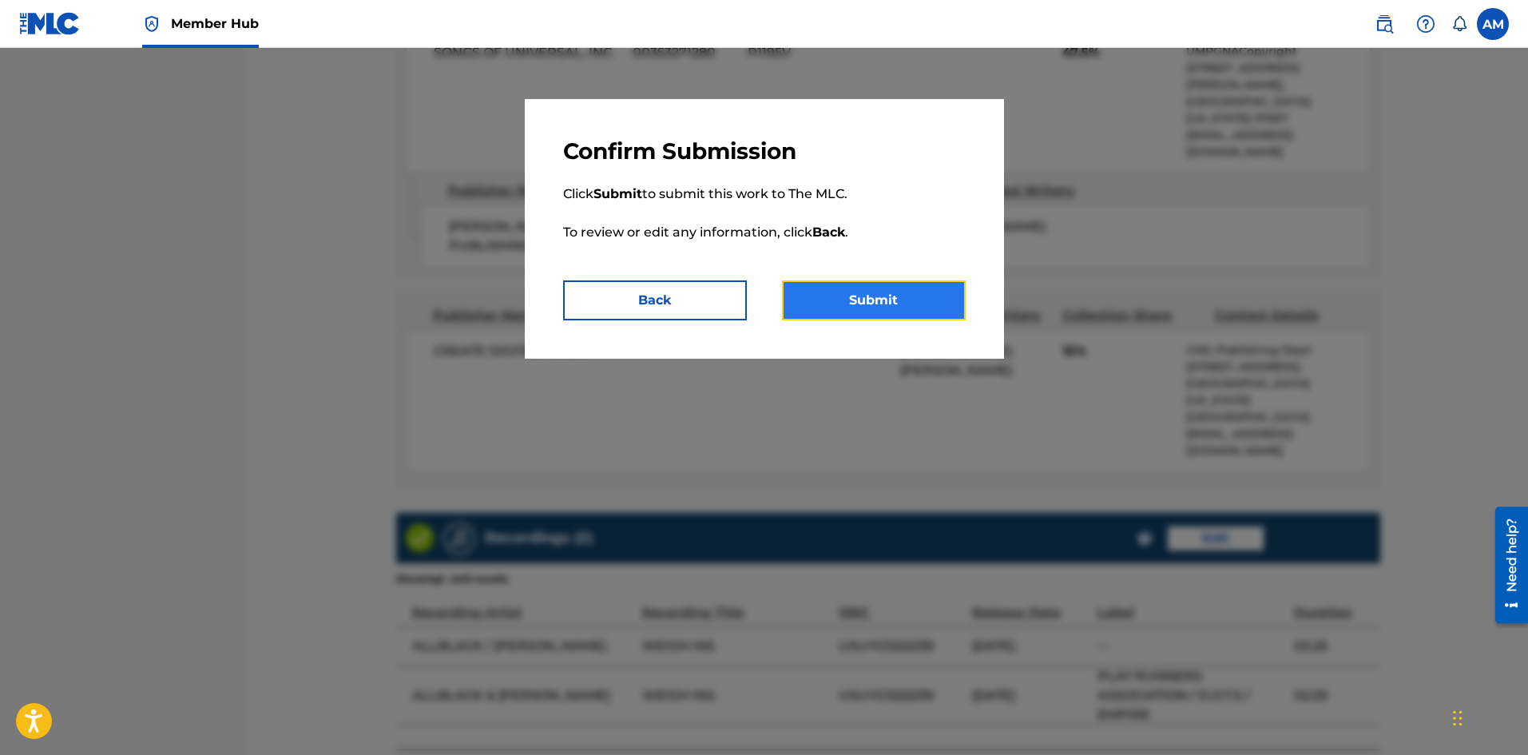
click at [854, 305] on button "Submit" at bounding box center [874, 300] width 184 height 40
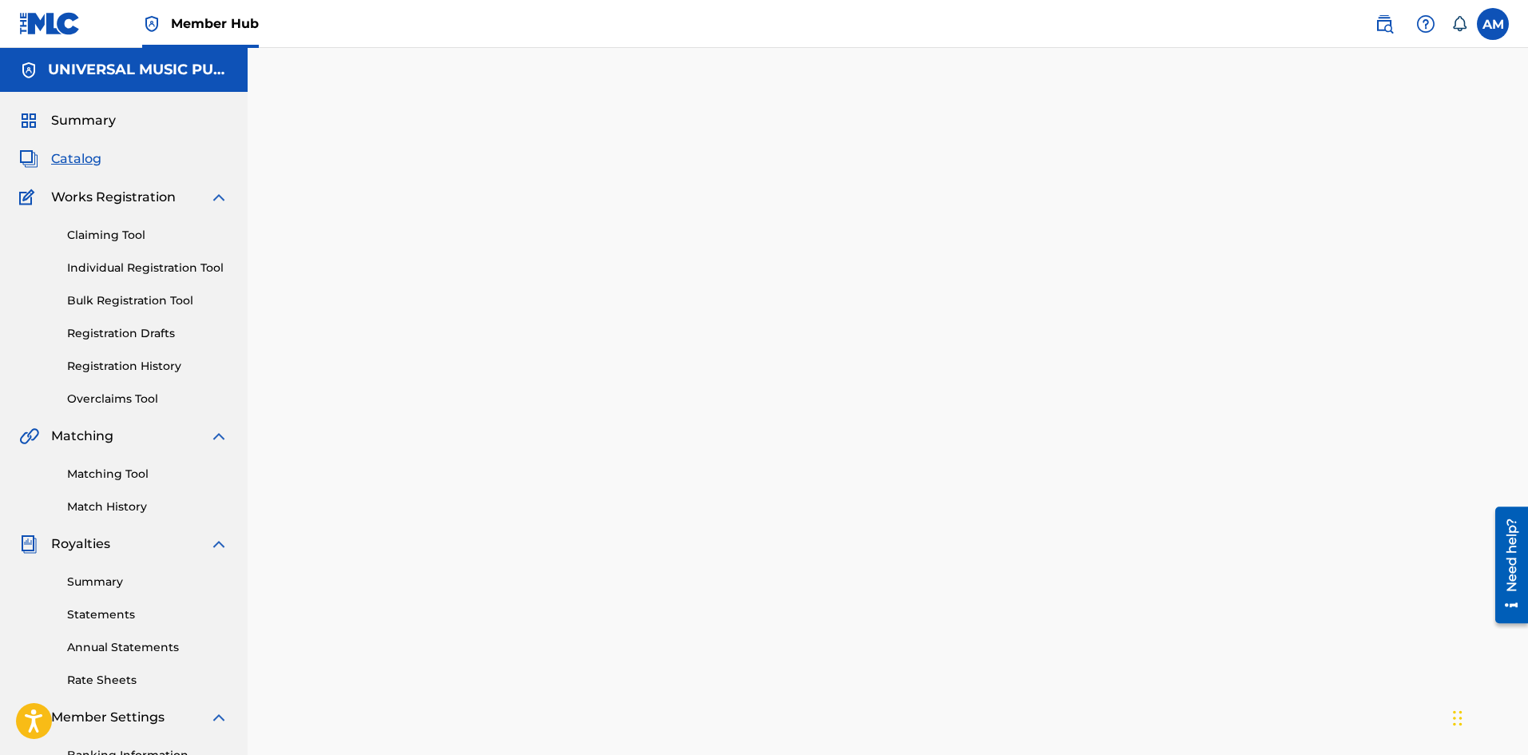
drag, startPoint x: 57, startPoint y: 152, endPoint x: 89, endPoint y: 158, distance: 31.8
click at [58, 152] on span "Catalog" at bounding box center [76, 158] width 50 height 19
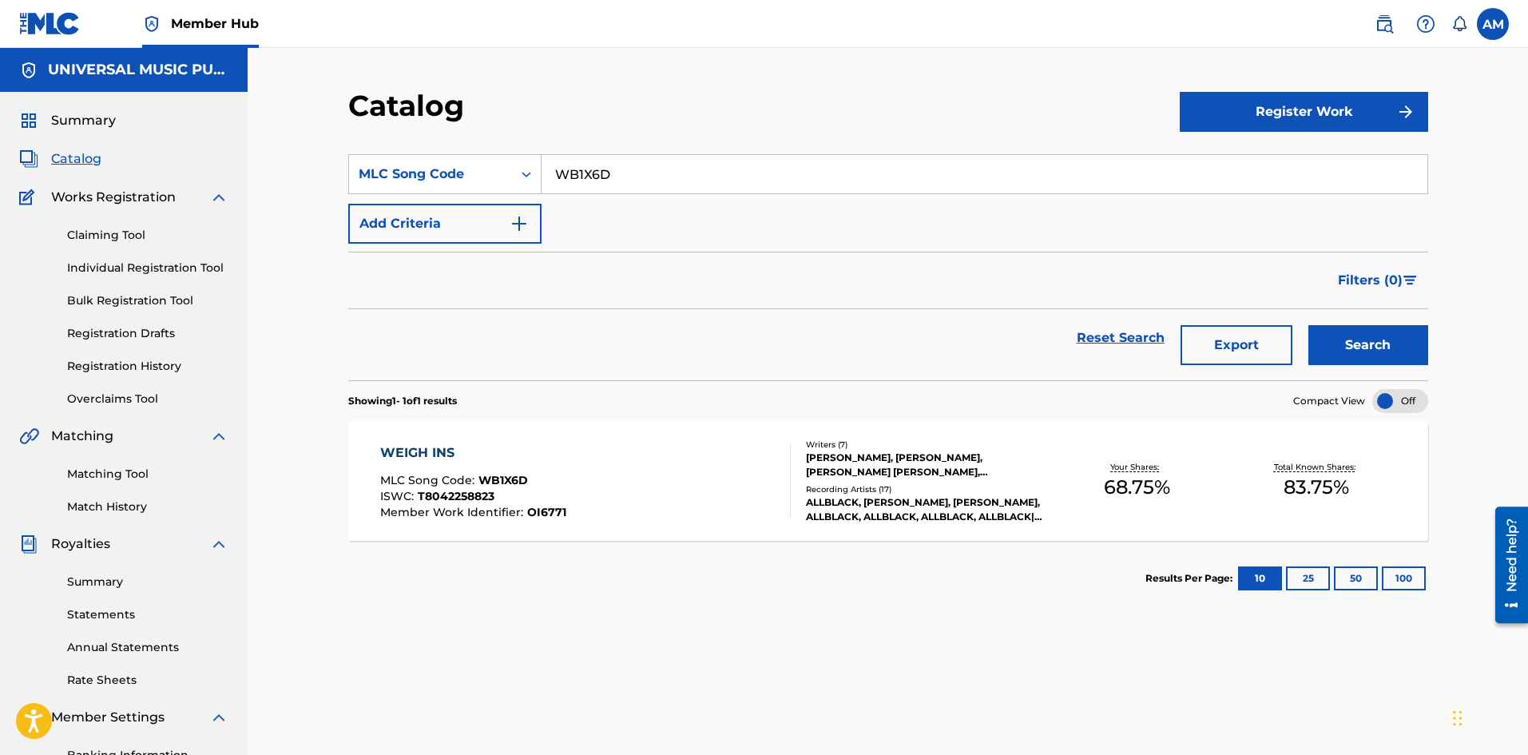
drag, startPoint x: 642, startPoint y: 169, endPoint x: 61, endPoint y: 137, distance: 581.4
click at [53, 142] on main "UNIVERSAL MUSIC PUB GROUP Summary Catalog Works Registration Claiming Tool Indi…" at bounding box center [764, 464] width 1528 height 833
paste input "CA0APA"
type input "CA0APA"
click at [1343, 344] on button "Search" at bounding box center [1368, 345] width 120 height 40
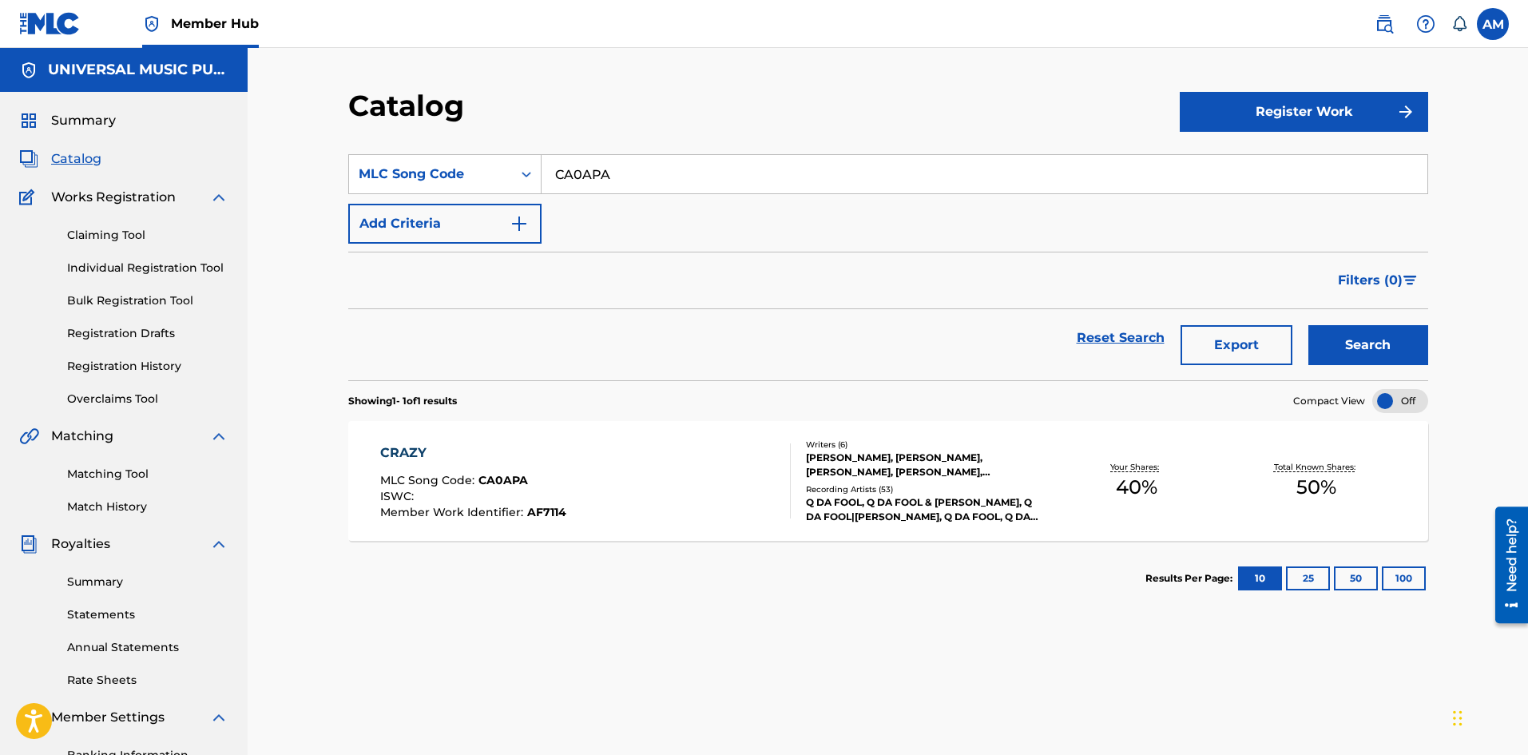
click at [692, 495] on div "CRAZY MLC Song Code : CA0APA ISWC : Member Work Identifier : AF7114" at bounding box center [585, 480] width 410 height 75
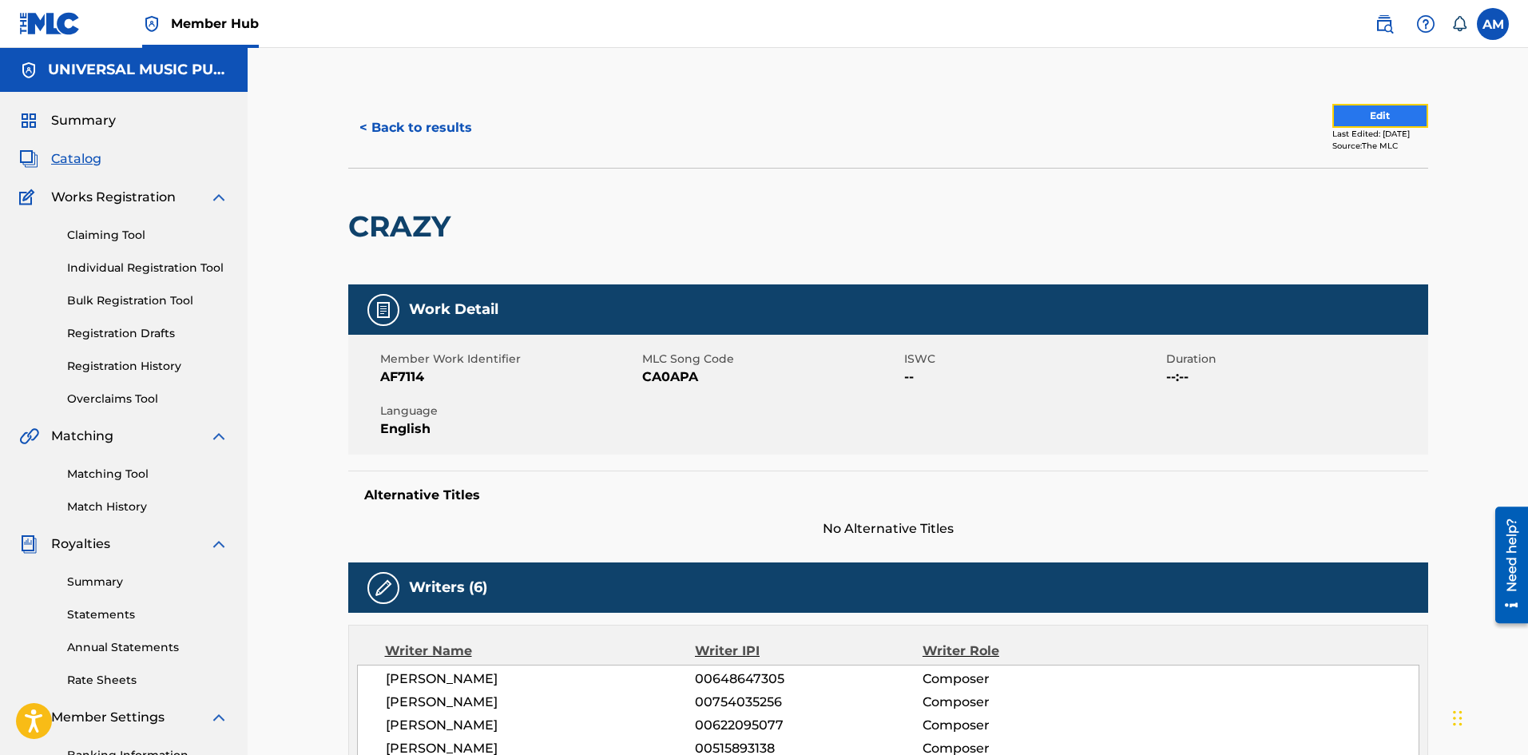
click at [1333, 113] on button "Edit" at bounding box center [1380, 116] width 96 height 24
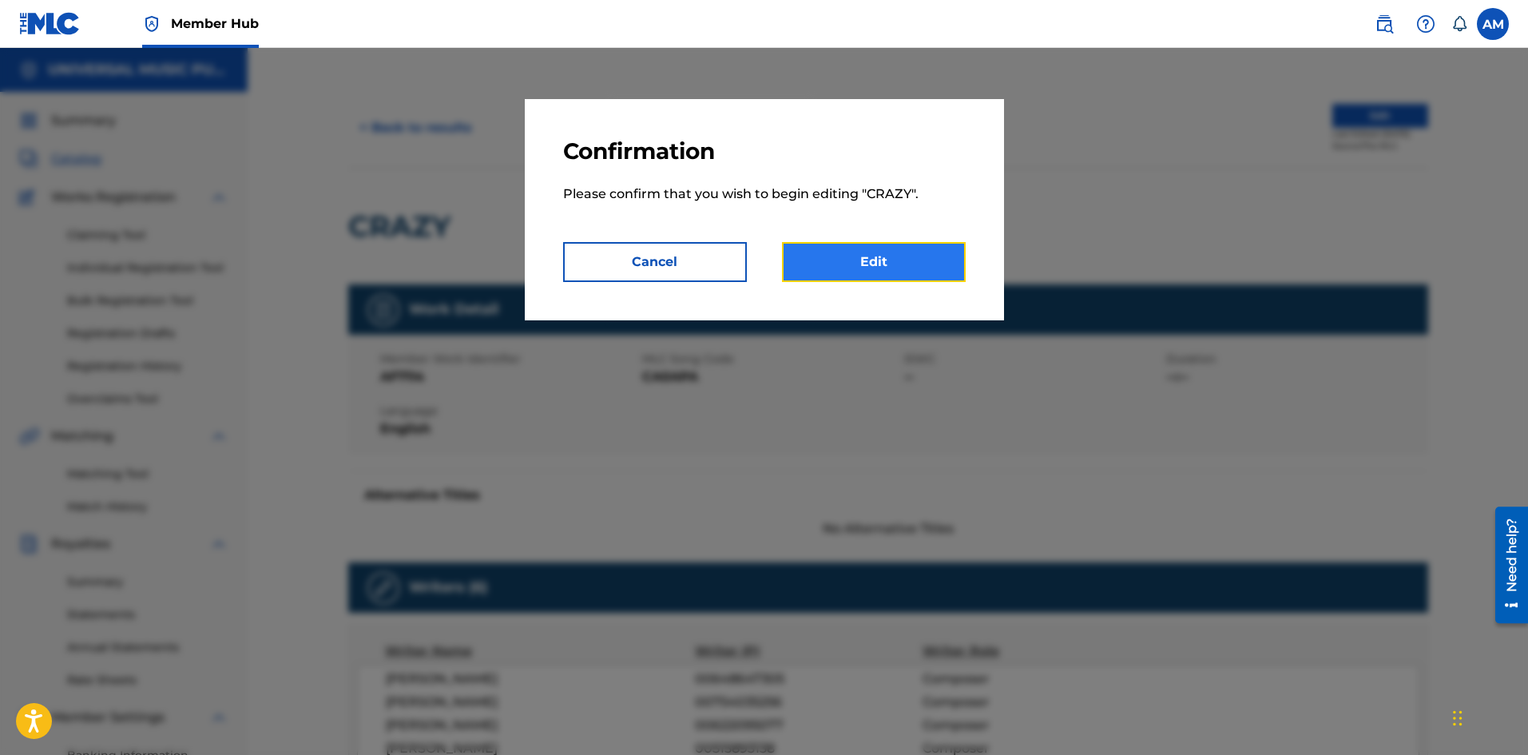
click at [937, 279] on link "Edit" at bounding box center [874, 262] width 184 height 40
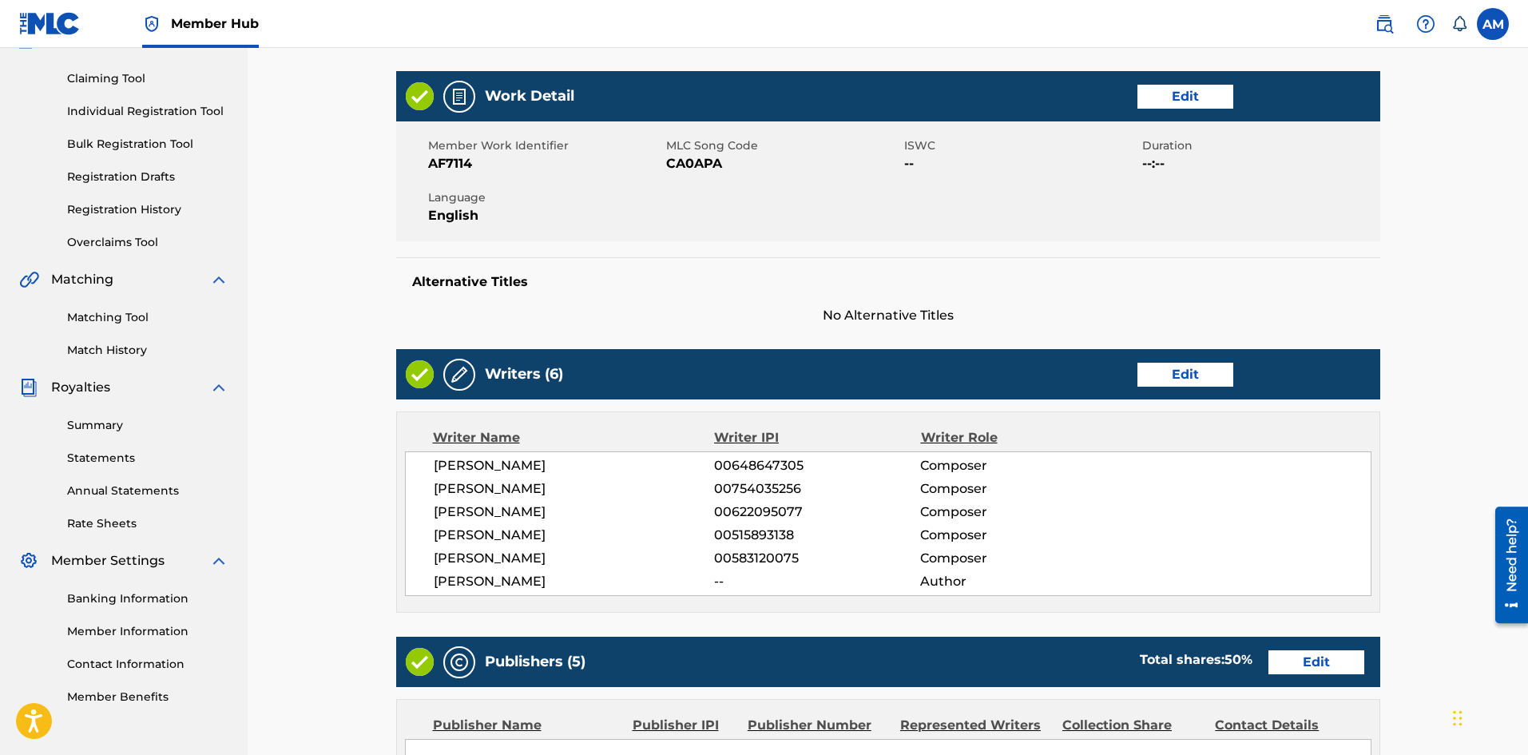
scroll to position [479, 0]
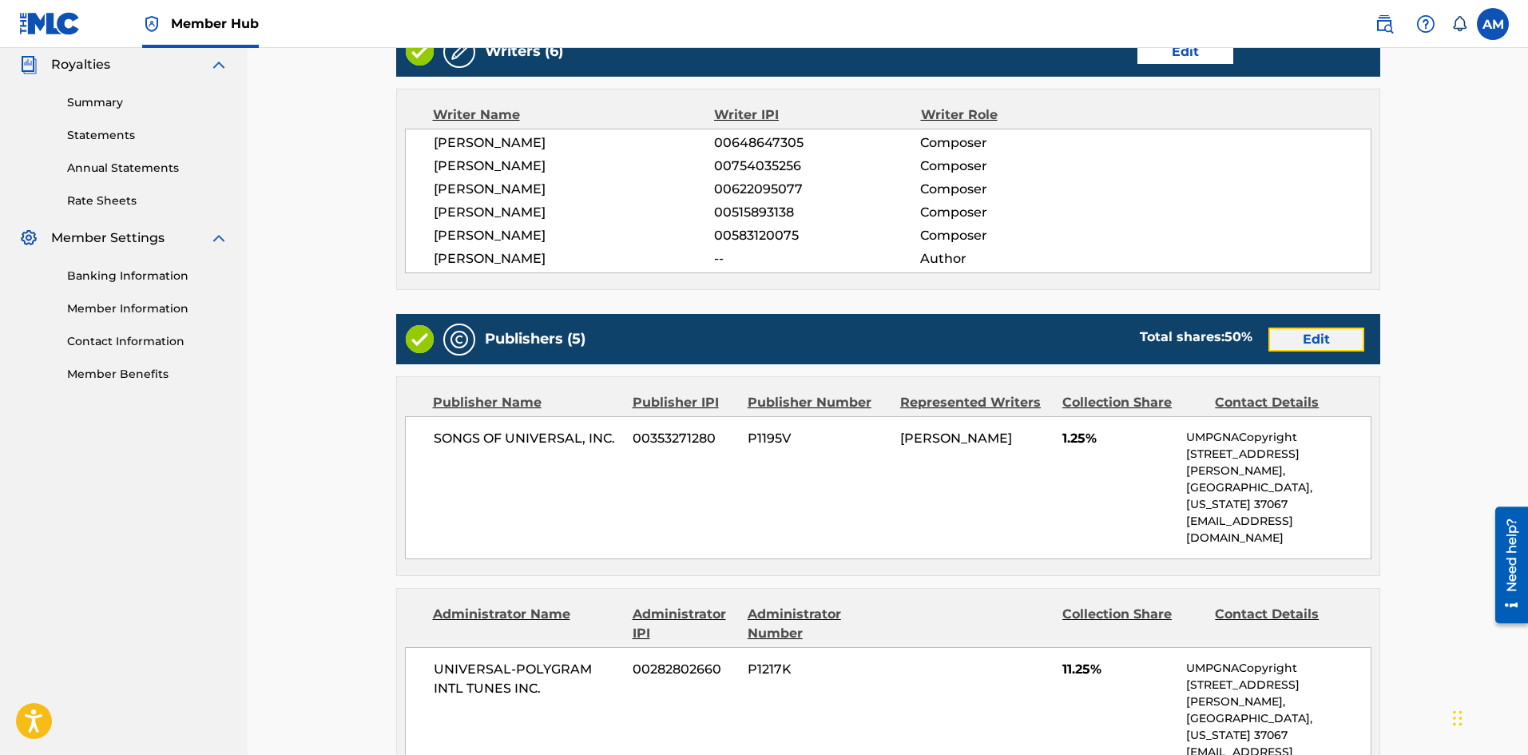
click at [1303, 331] on link "Edit" at bounding box center [1316, 339] width 96 height 24
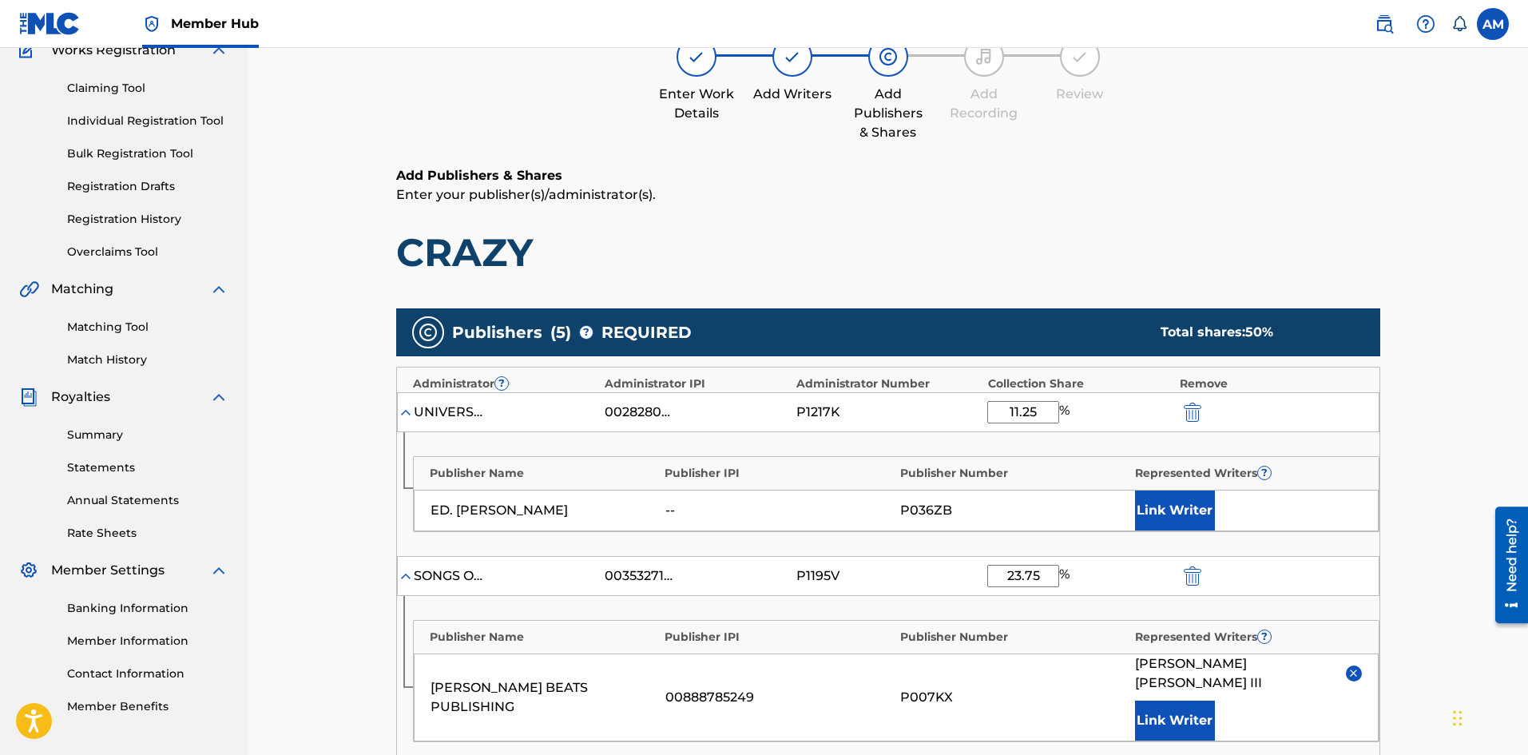
scroll to position [399, 0]
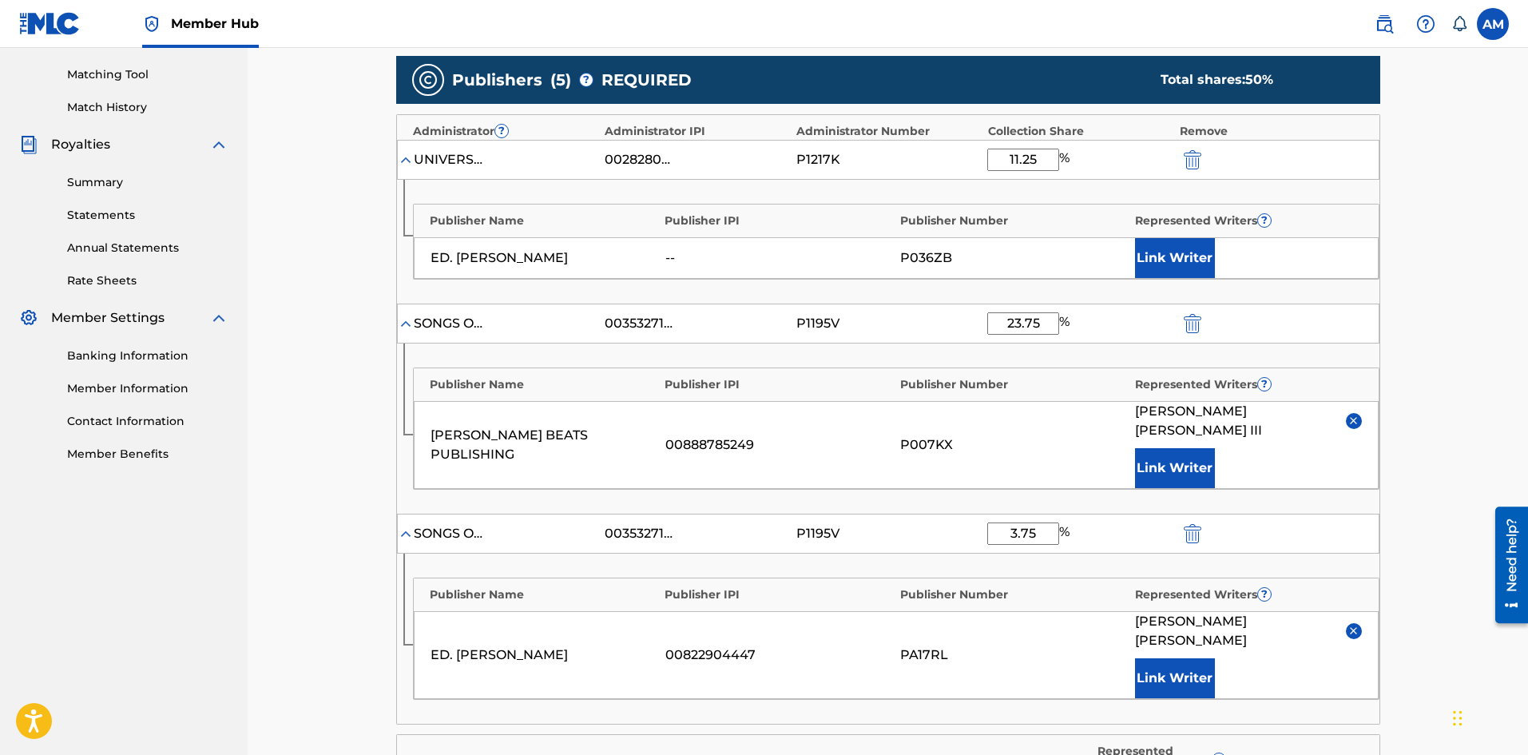
drag, startPoint x: 1046, startPoint y: 160, endPoint x: 900, endPoint y: 162, distance: 146.2
click at [900, 162] on div "UNIVERSAL-POLYGRAM INTL TUNES INC. 00282802660 P1217K 11.25 %" at bounding box center [888, 160] width 982 height 40
type input "15"
drag, startPoint x: 1040, startPoint y: 512, endPoint x: 971, endPoint y: 512, distance: 68.7
click at [971, 513] on div "SONGS OF UNIVERSAL, INC. 00353271280 P1195V 3.75 %" at bounding box center [888, 533] width 982 height 40
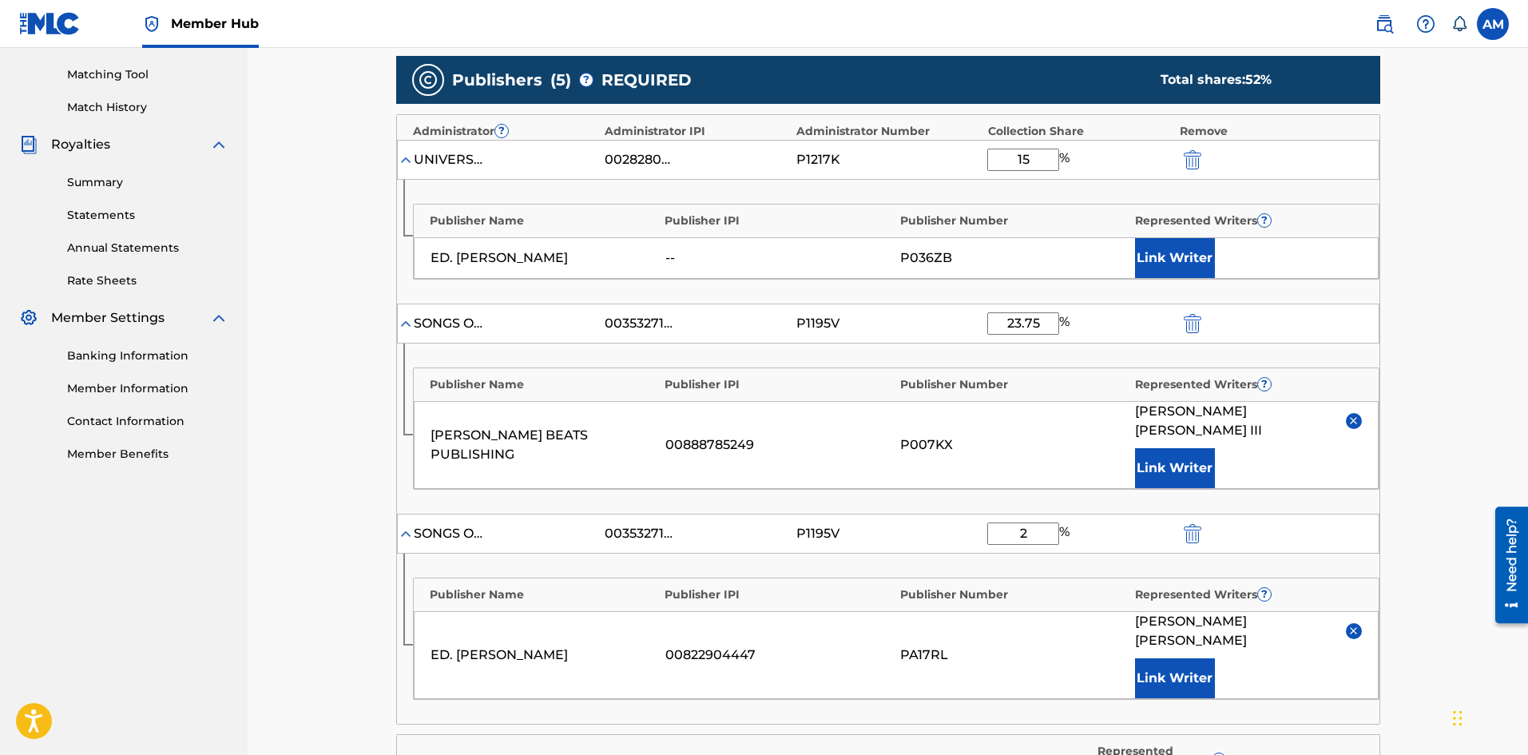
type input "2"
click at [1171, 254] on button "Link Writer" at bounding box center [1175, 258] width 80 height 40
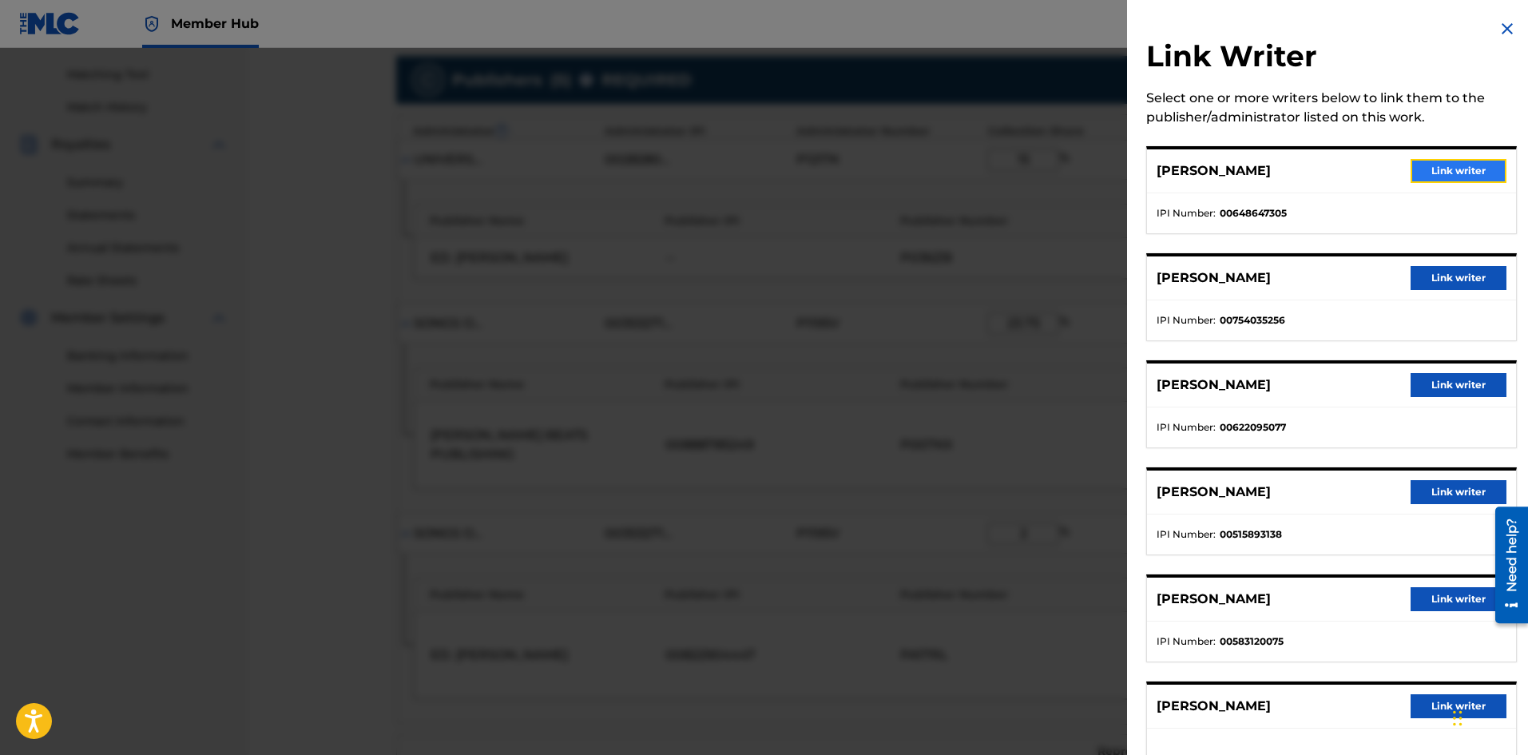
click at [1446, 169] on button "Link writer" at bounding box center [1458, 171] width 96 height 24
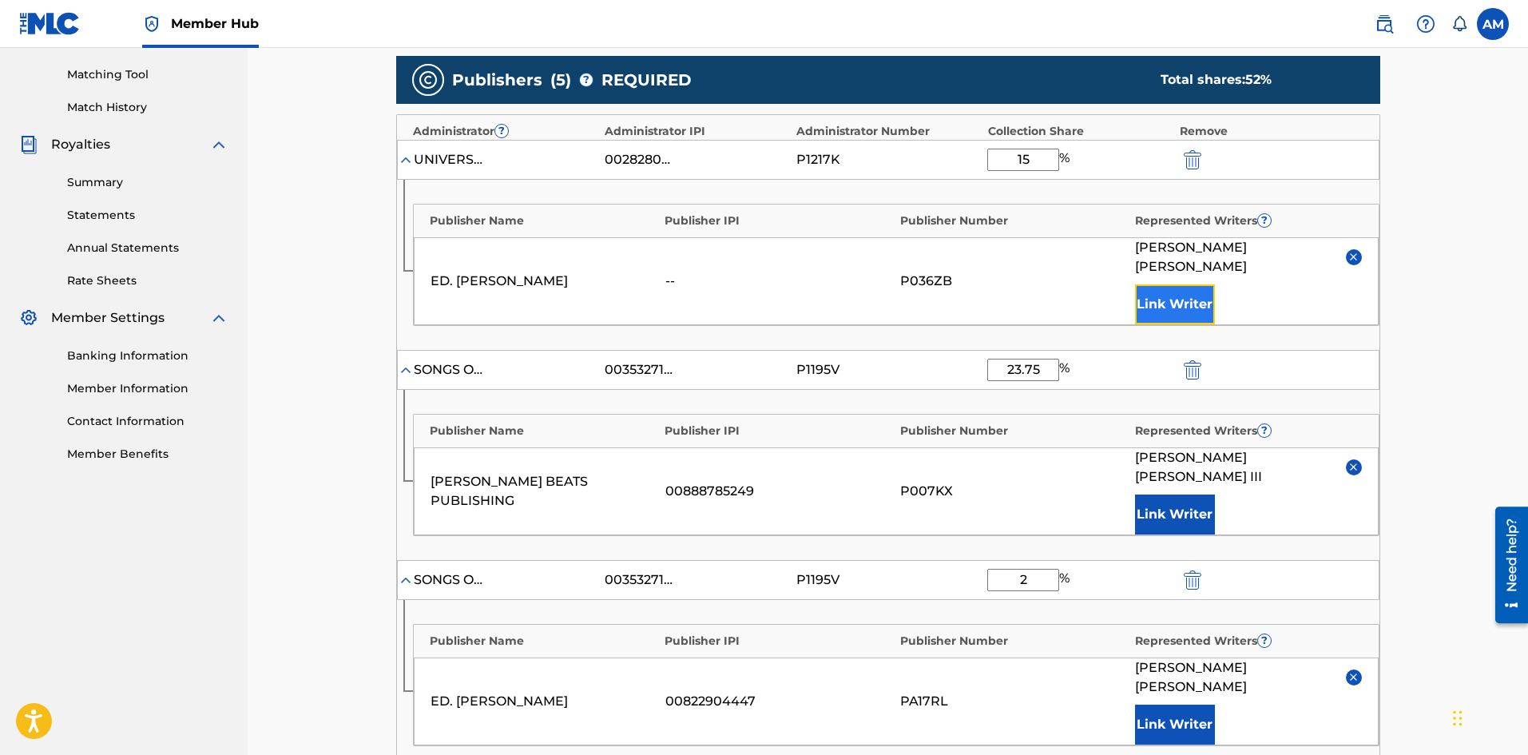
click at [1192, 290] on button "Link Writer" at bounding box center [1175, 304] width 80 height 40
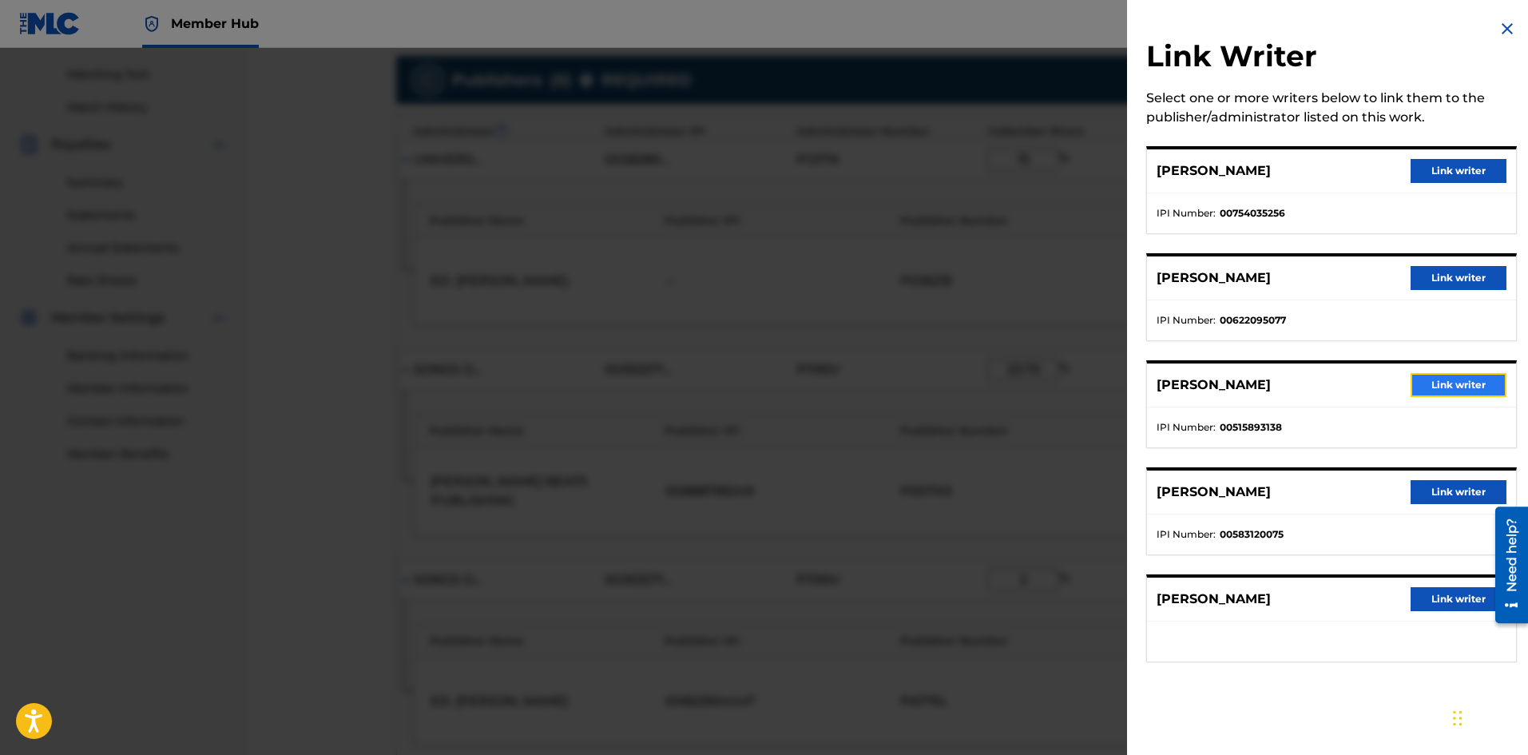
click at [1443, 378] on button "Link writer" at bounding box center [1458, 385] width 96 height 24
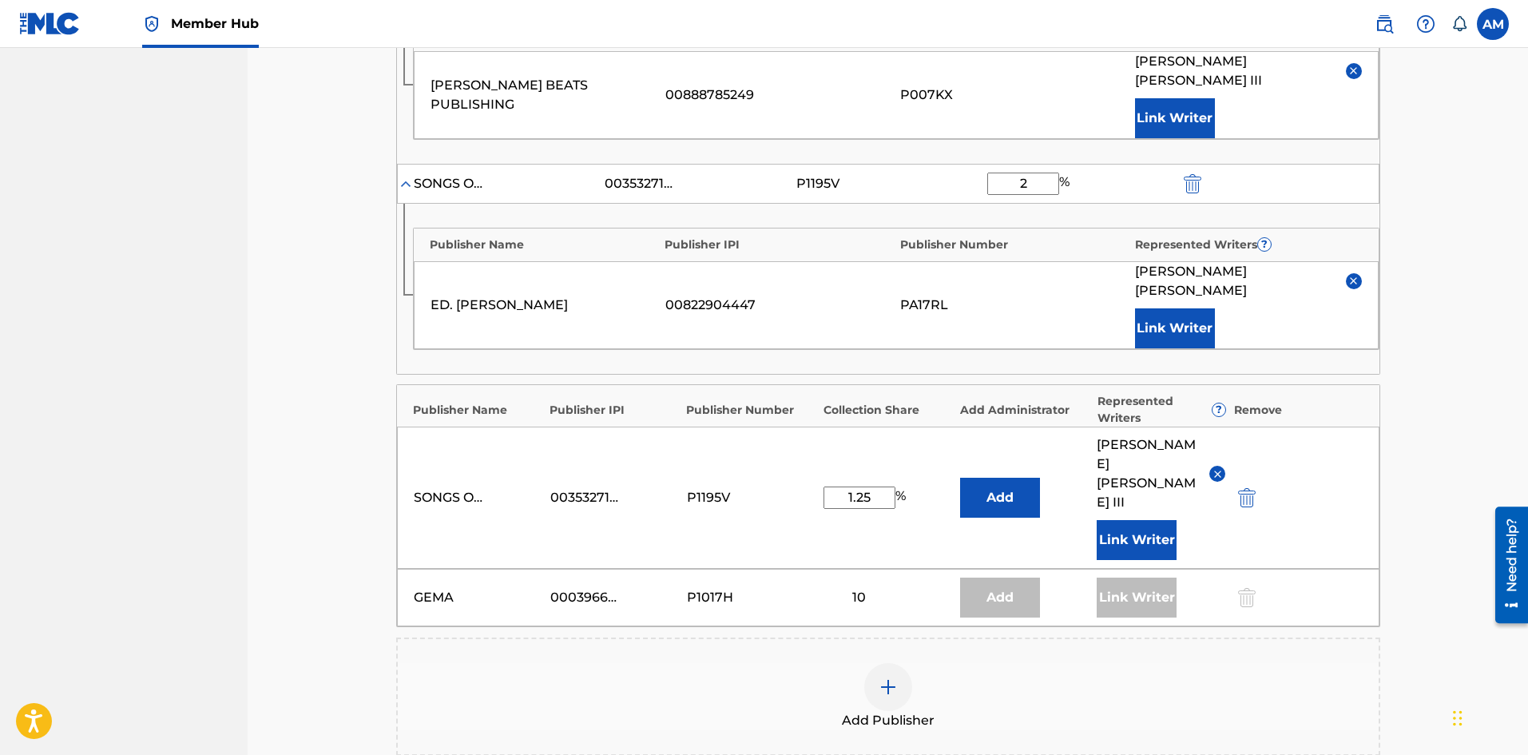
scroll to position [1028, 0]
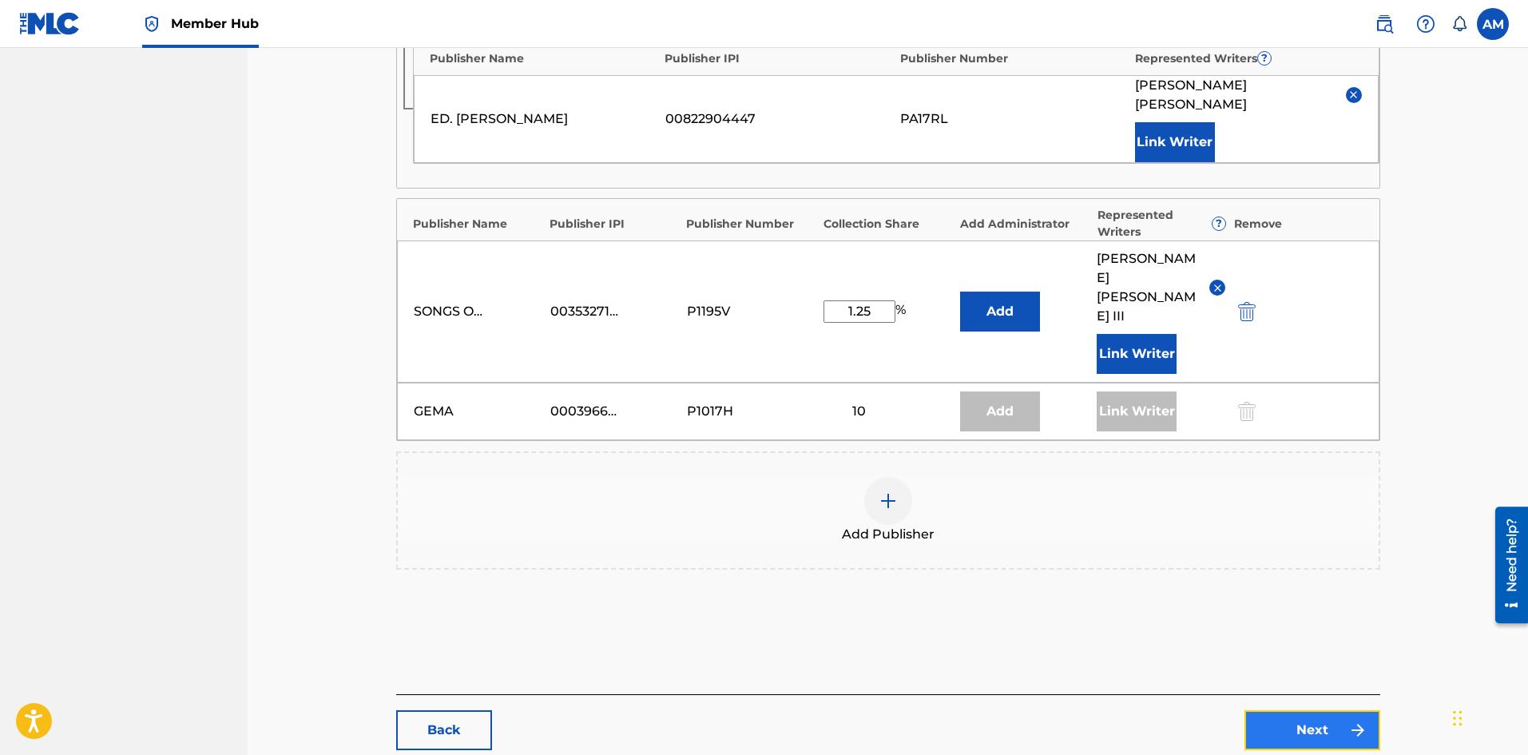
click at [1326, 710] on link "Next" at bounding box center [1312, 730] width 136 height 40
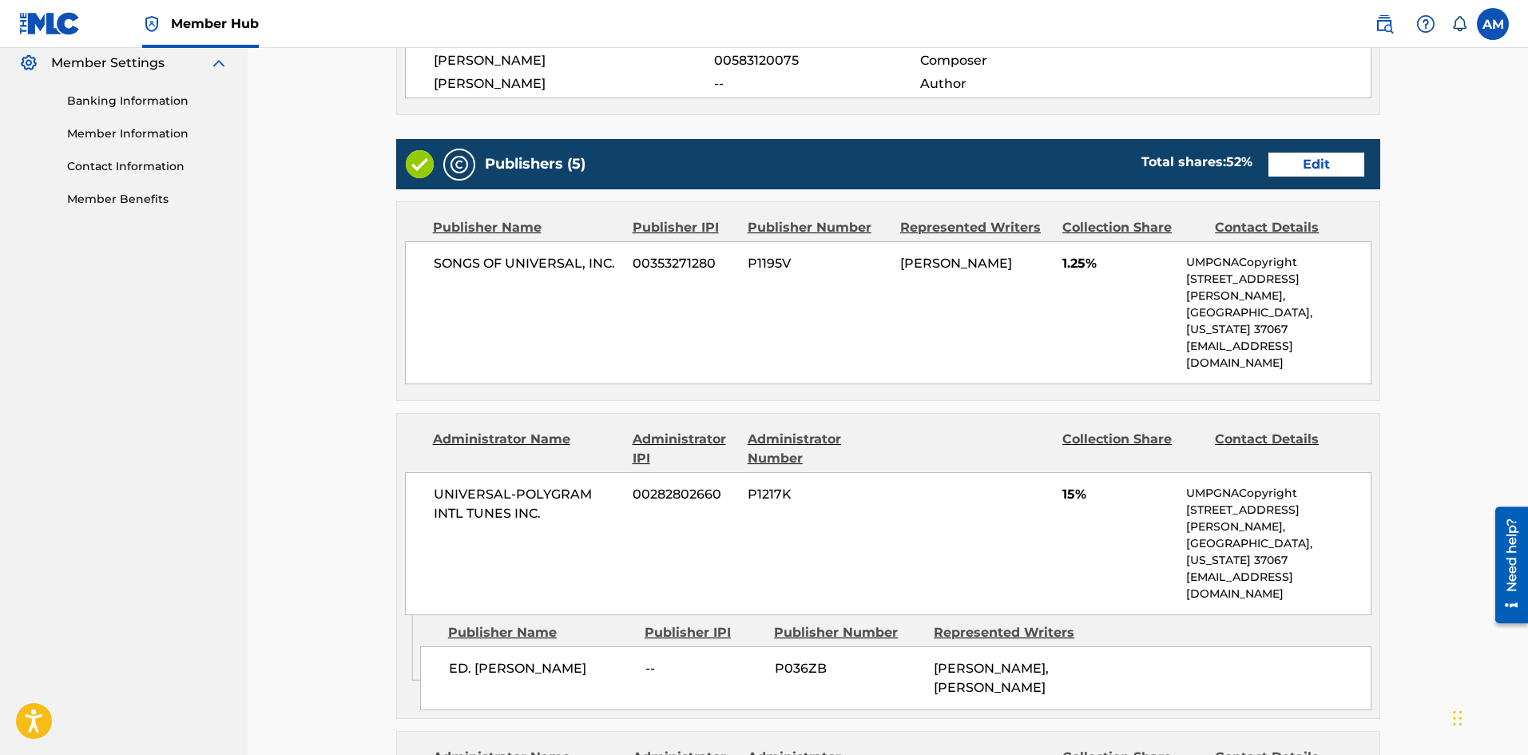
scroll to position [639, 0]
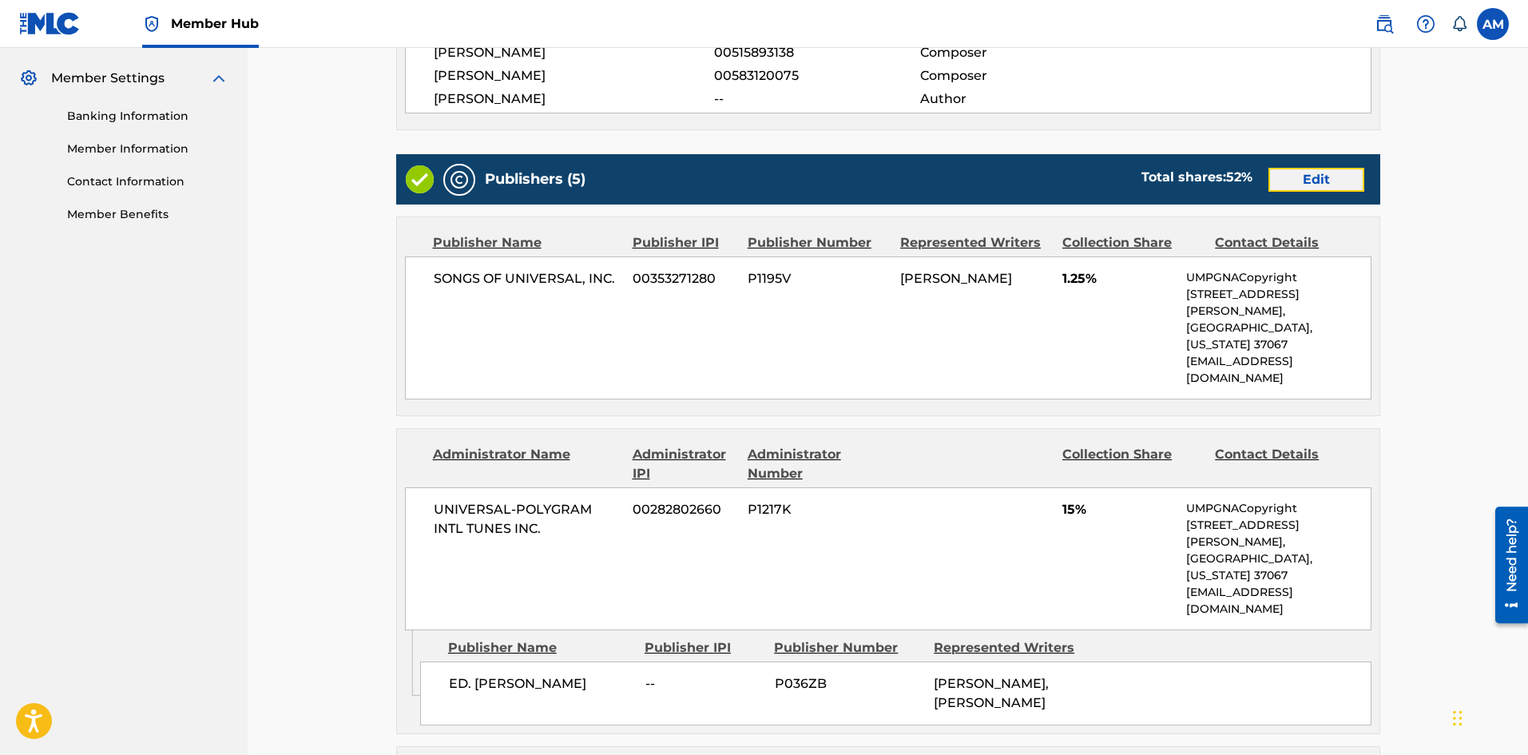
click at [1326, 184] on link "Edit" at bounding box center [1316, 180] width 96 height 24
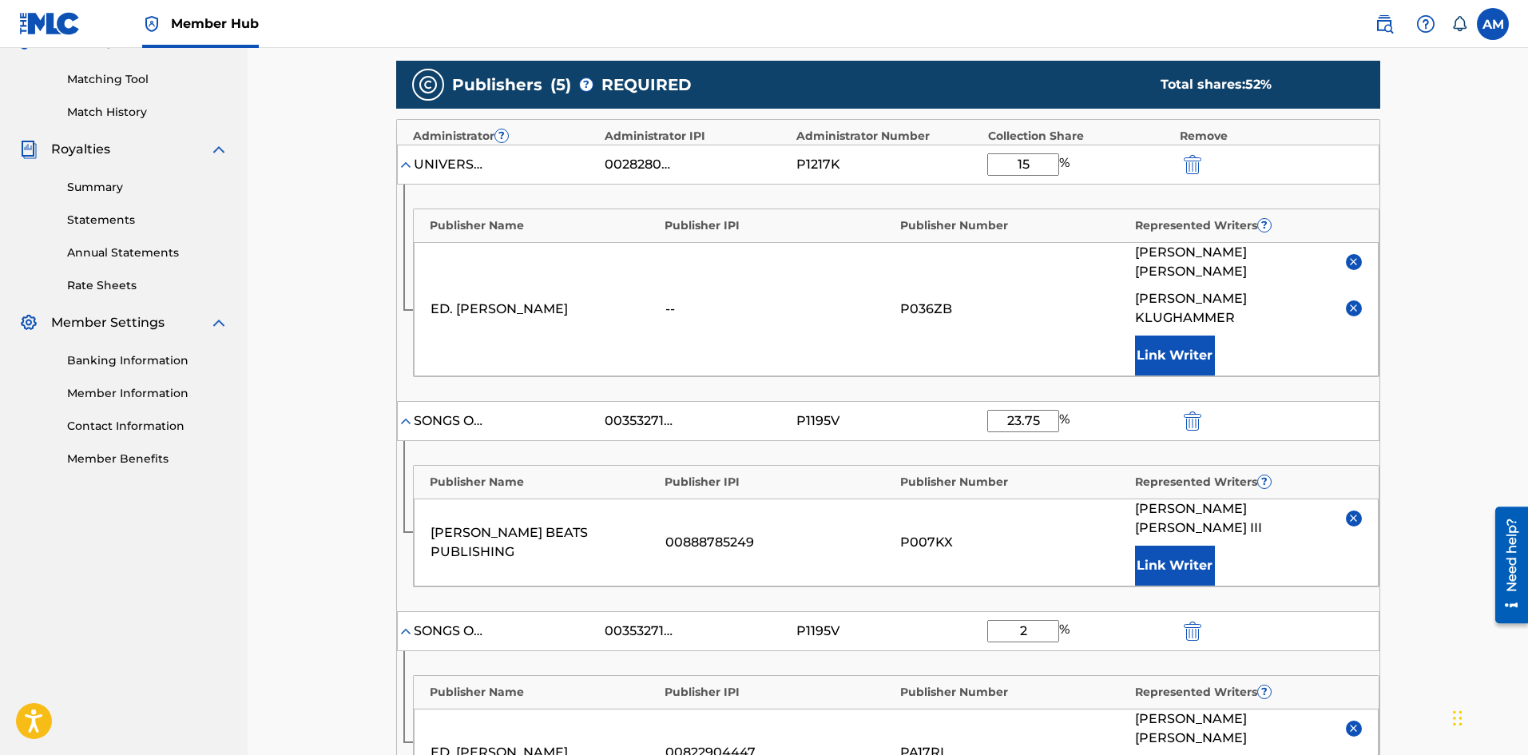
scroll to position [389, 0]
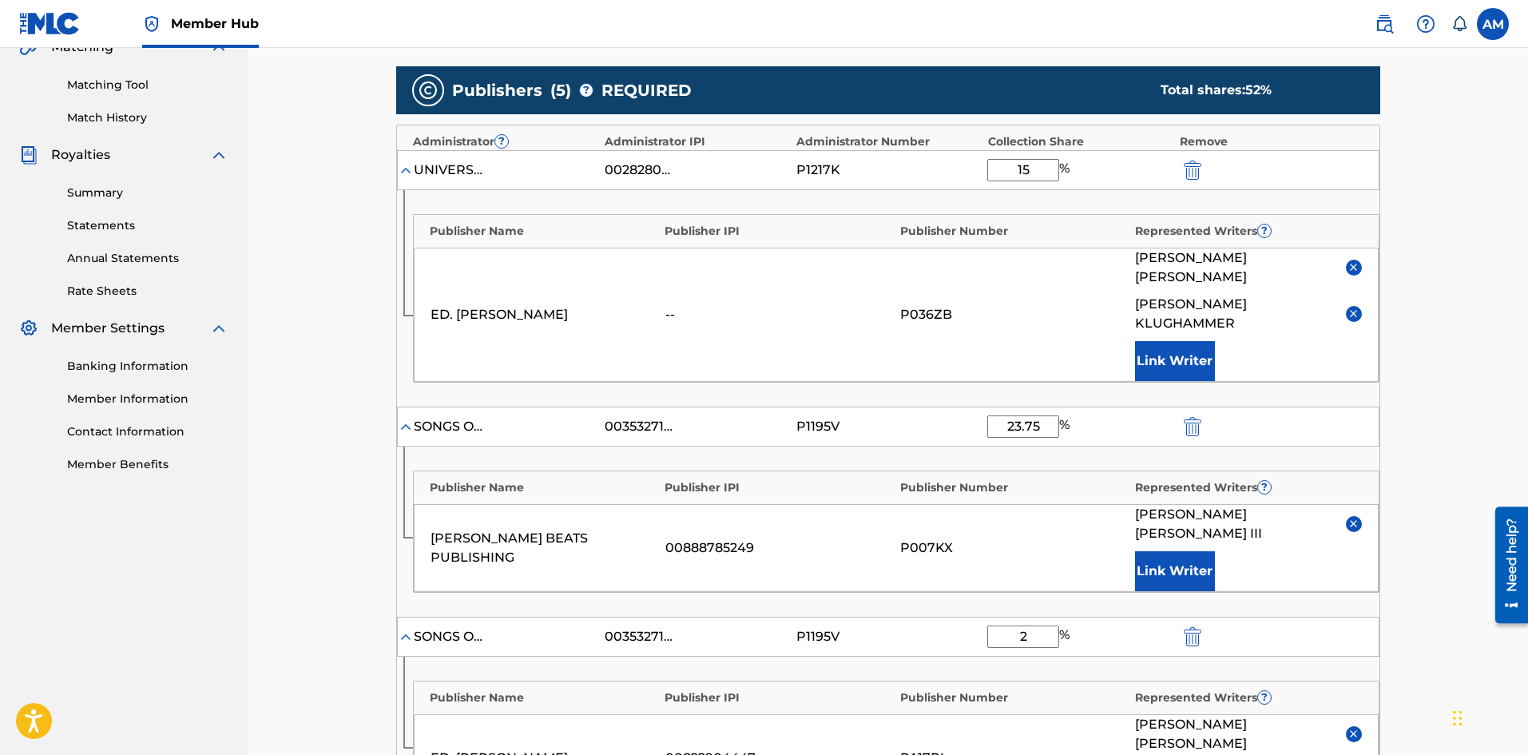
drag, startPoint x: 1033, startPoint y: 576, endPoint x: 988, endPoint y: 579, distance: 45.6
click at [988, 625] on input "2" at bounding box center [1023, 636] width 72 height 22
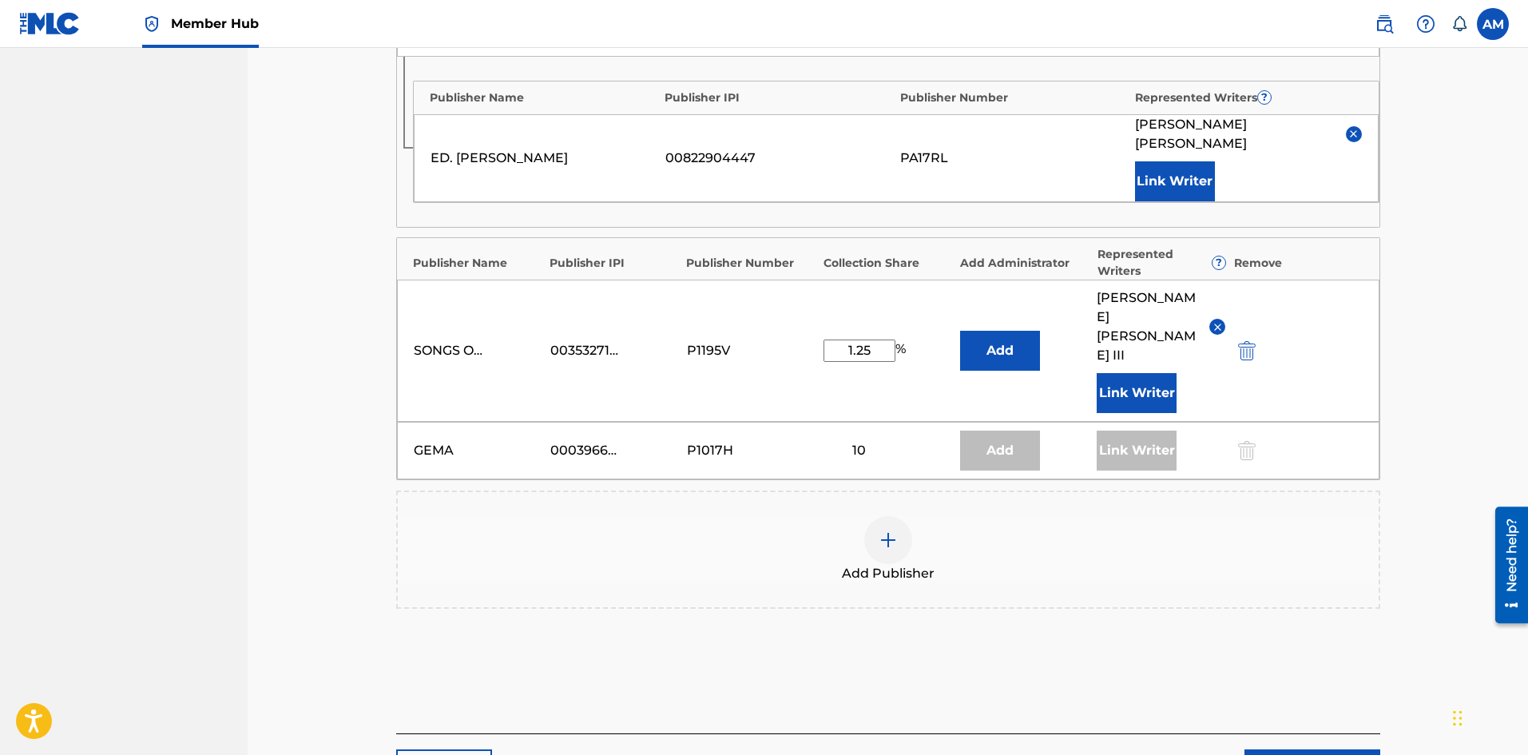
scroll to position [1028, 0]
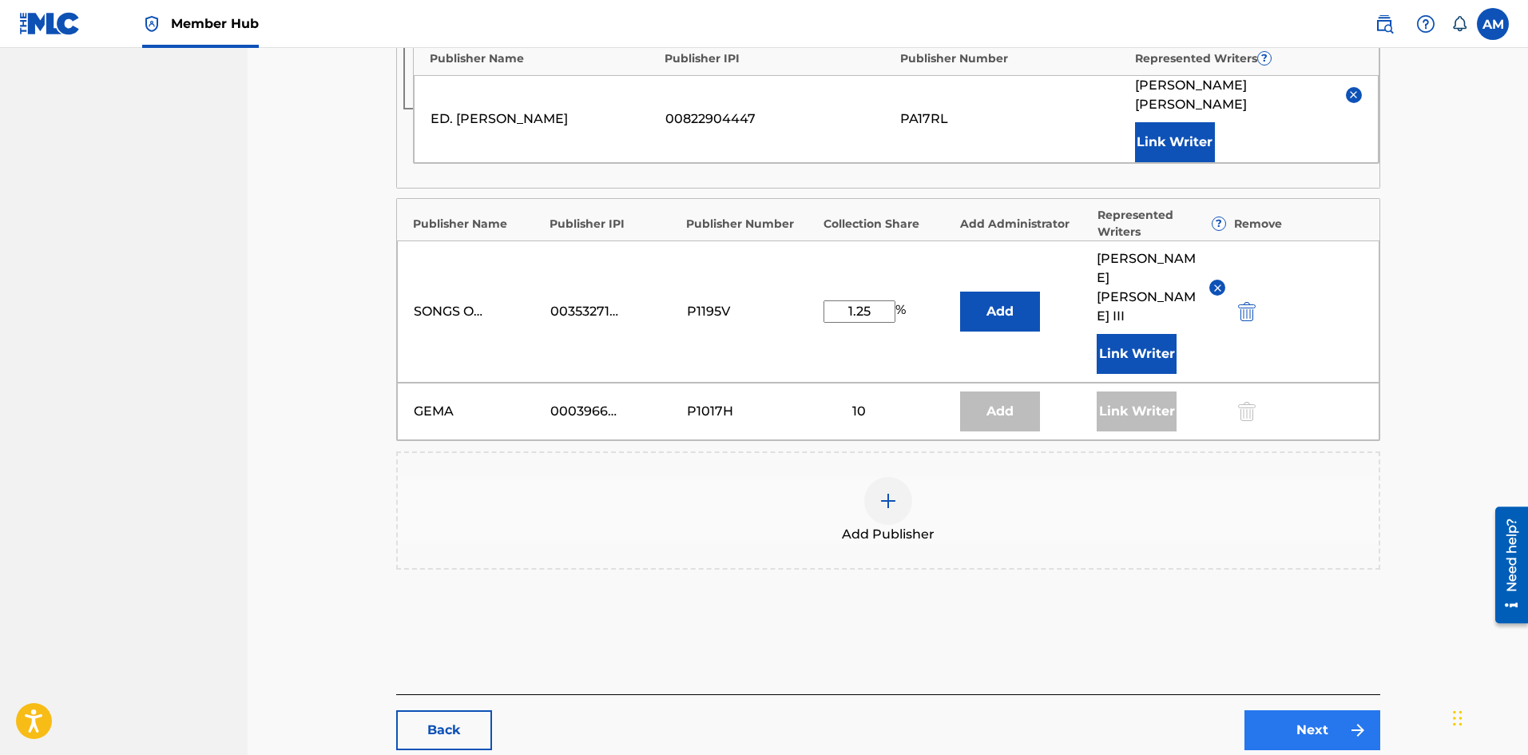
type input "3.75"
click at [1314, 710] on link "Next" at bounding box center [1312, 730] width 136 height 40
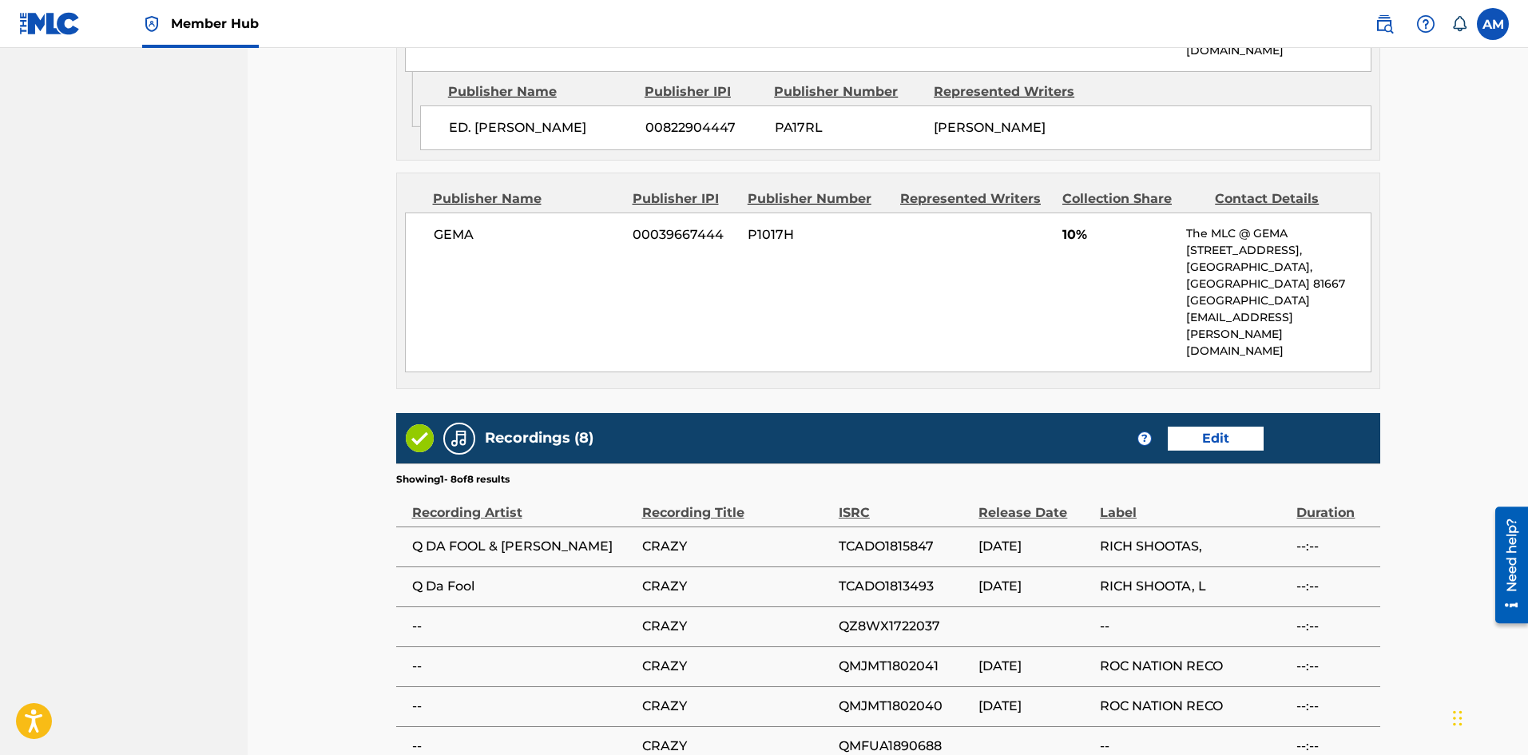
scroll to position [1921, 0]
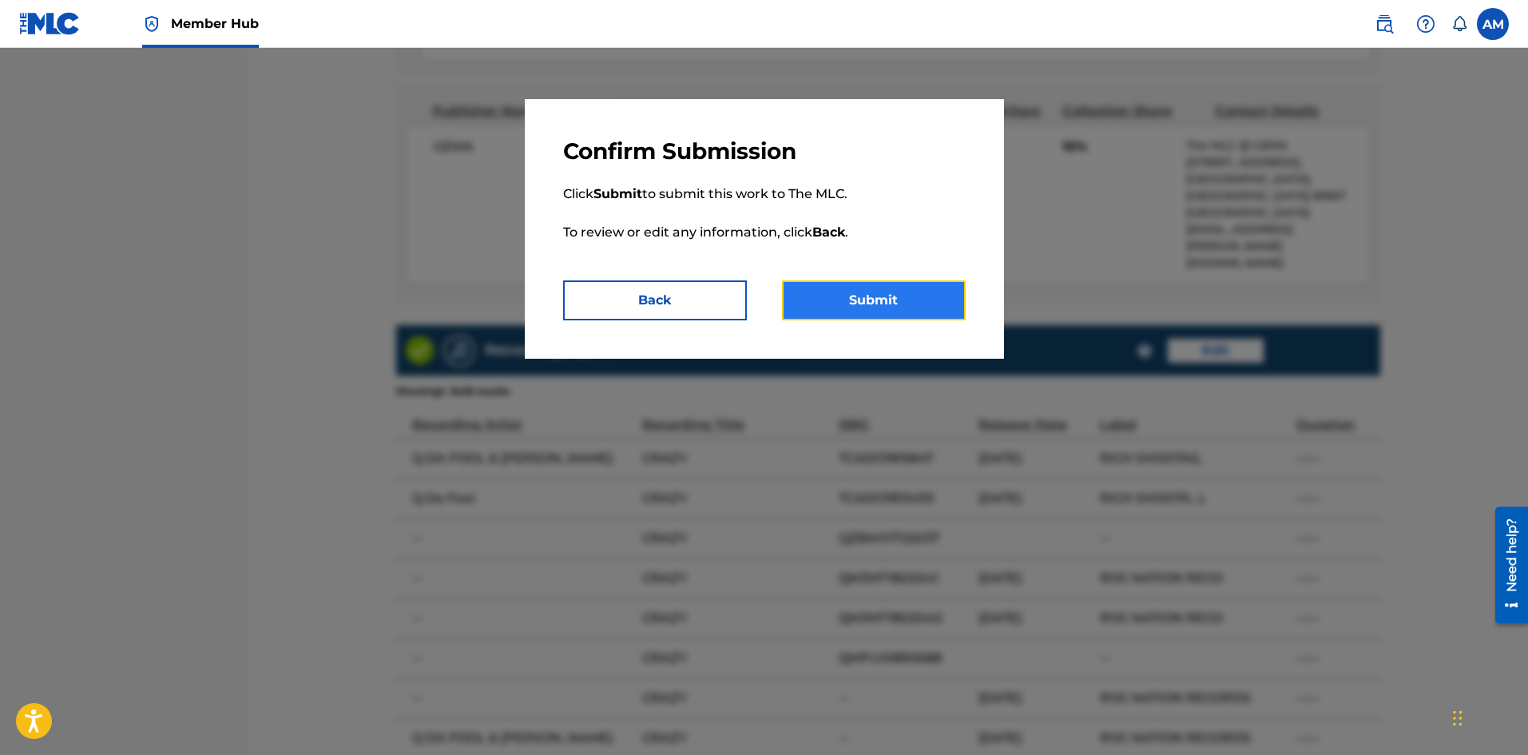
click at [863, 297] on button "Submit" at bounding box center [874, 300] width 184 height 40
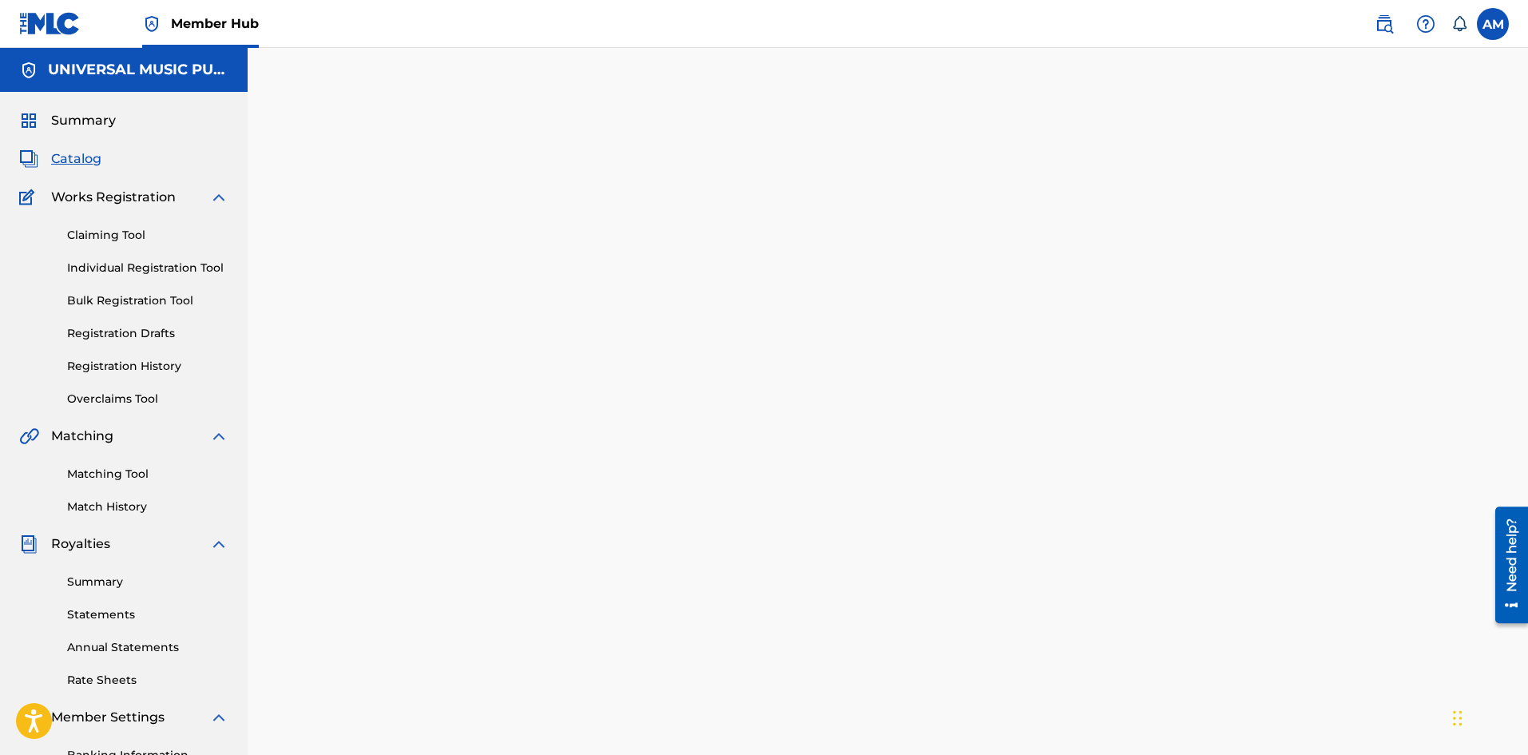
drag, startPoint x: 117, startPoint y: 471, endPoint x: 279, endPoint y: 439, distance: 166.0
click at [117, 471] on link "Matching Tool" at bounding box center [147, 474] width 161 height 17
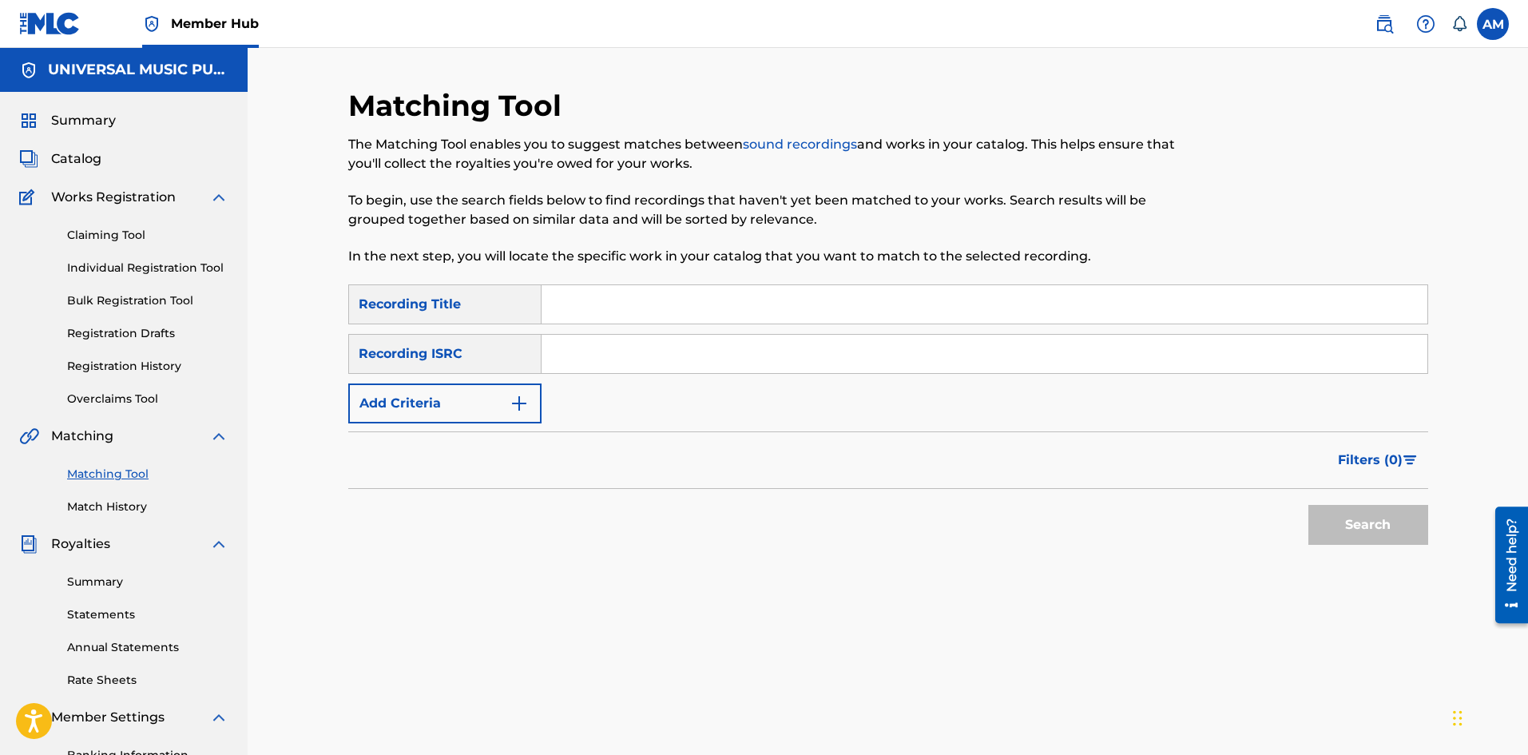
click at [579, 301] on input "Search Form" at bounding box center [984, 304] width 886 height 38
paste input "I NEED YOU MORE"
type input "I NEED YOU MORE"
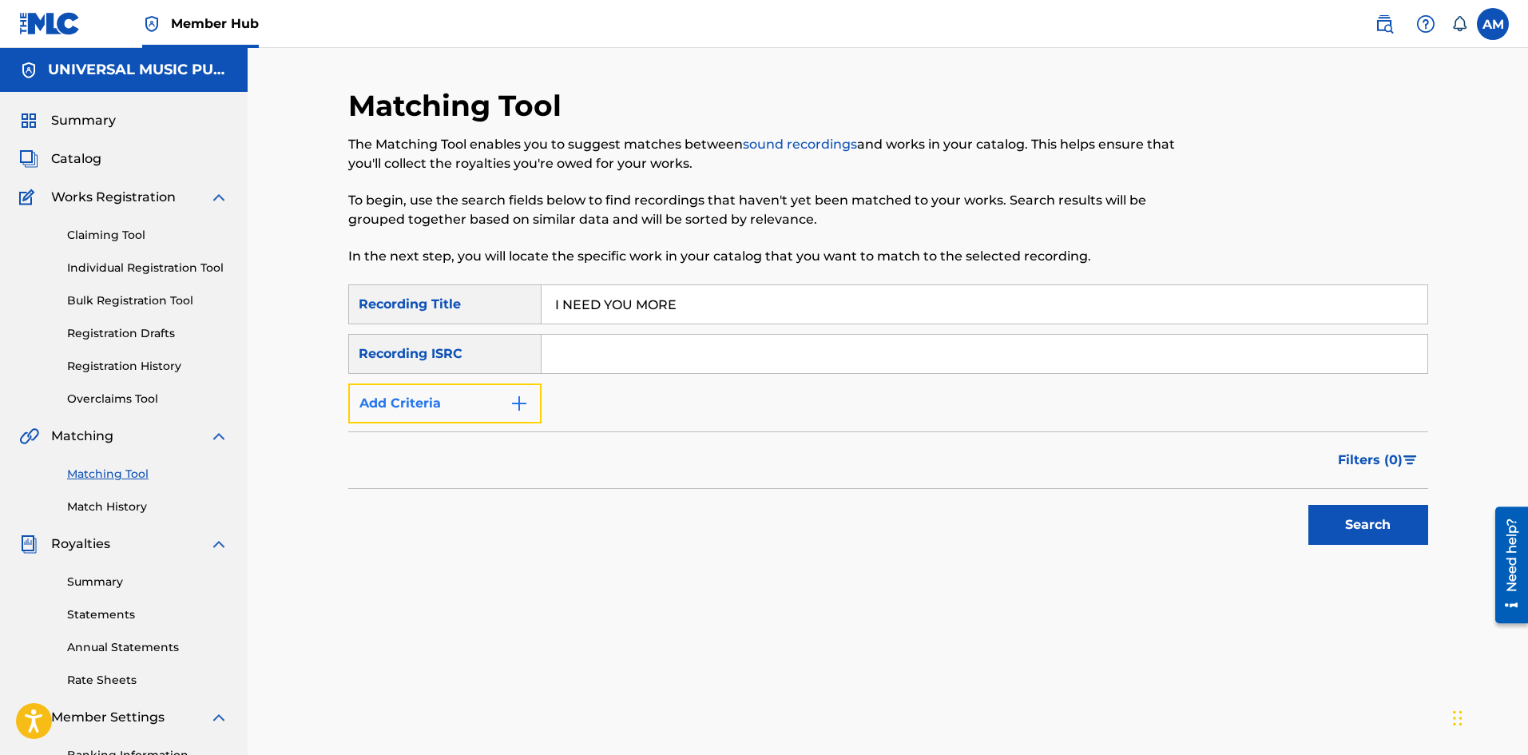
click at [475, 406] on button "Add Criteria" at bounding box center [444, 403] width 193 height 40
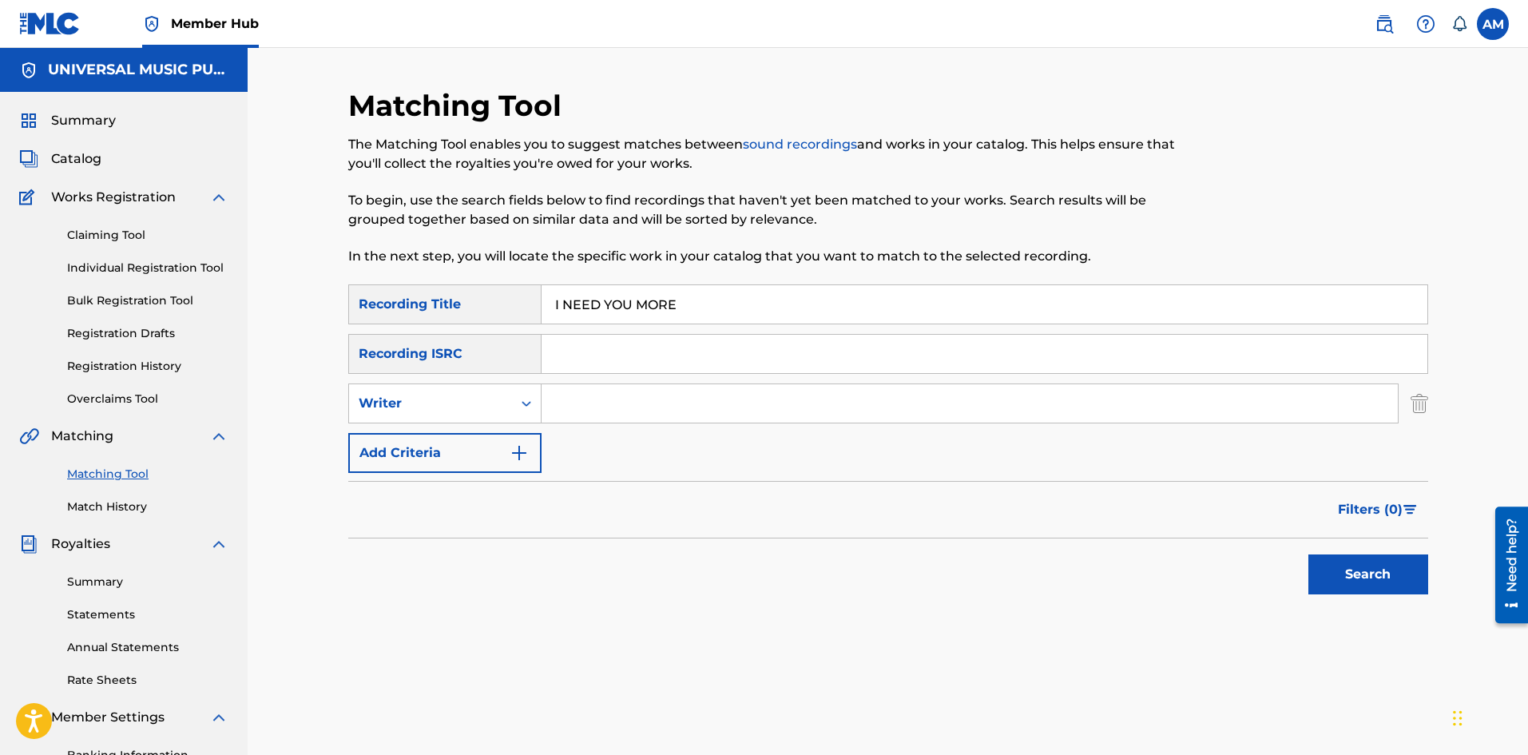
click at [590, 409] on input "Search Form" at bounding box center [969, 403] width 856 height 38
type input "BLIGE"
click at [1308, 554] on button "Search" at bounding box center [1368, 574] width 120 height 40
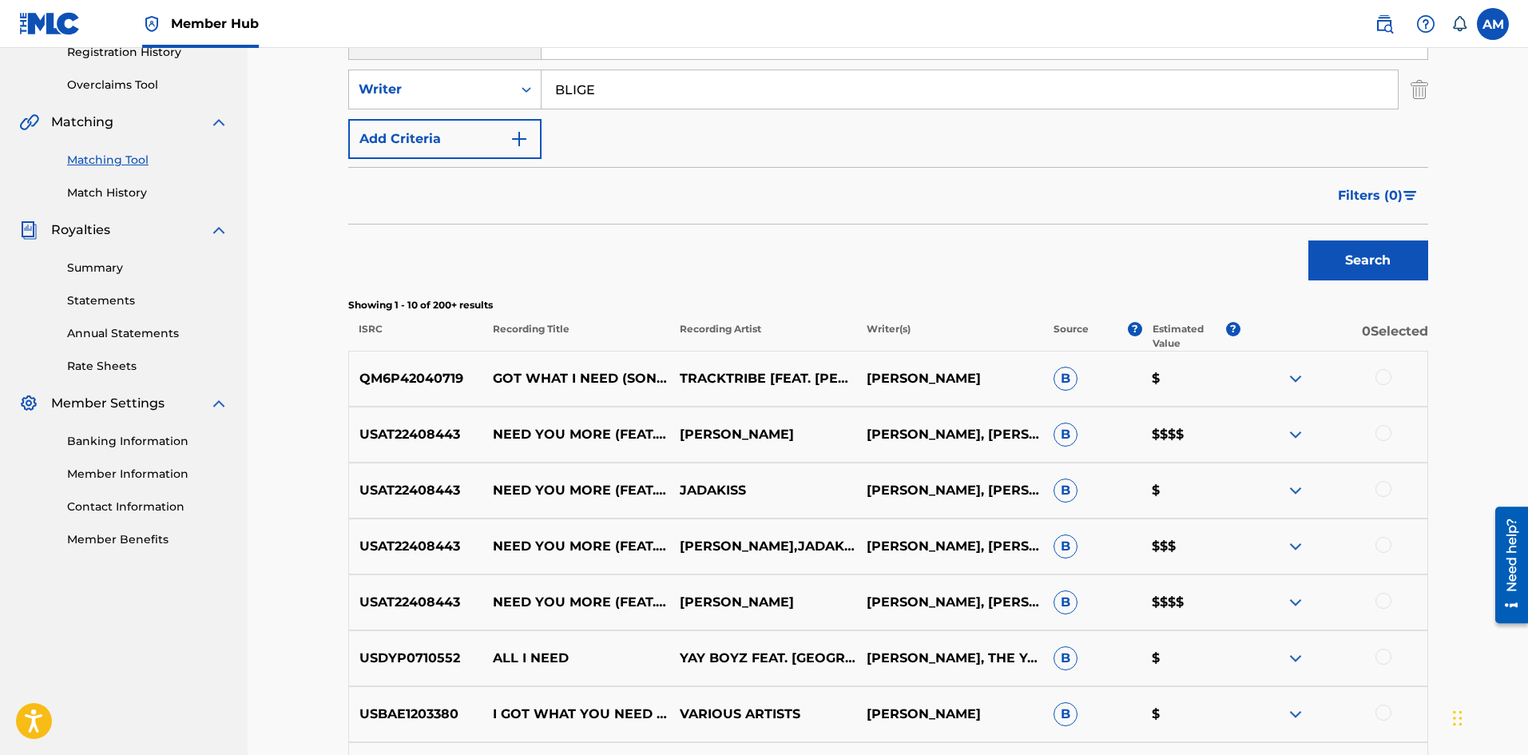
scroll to position [319, 0]
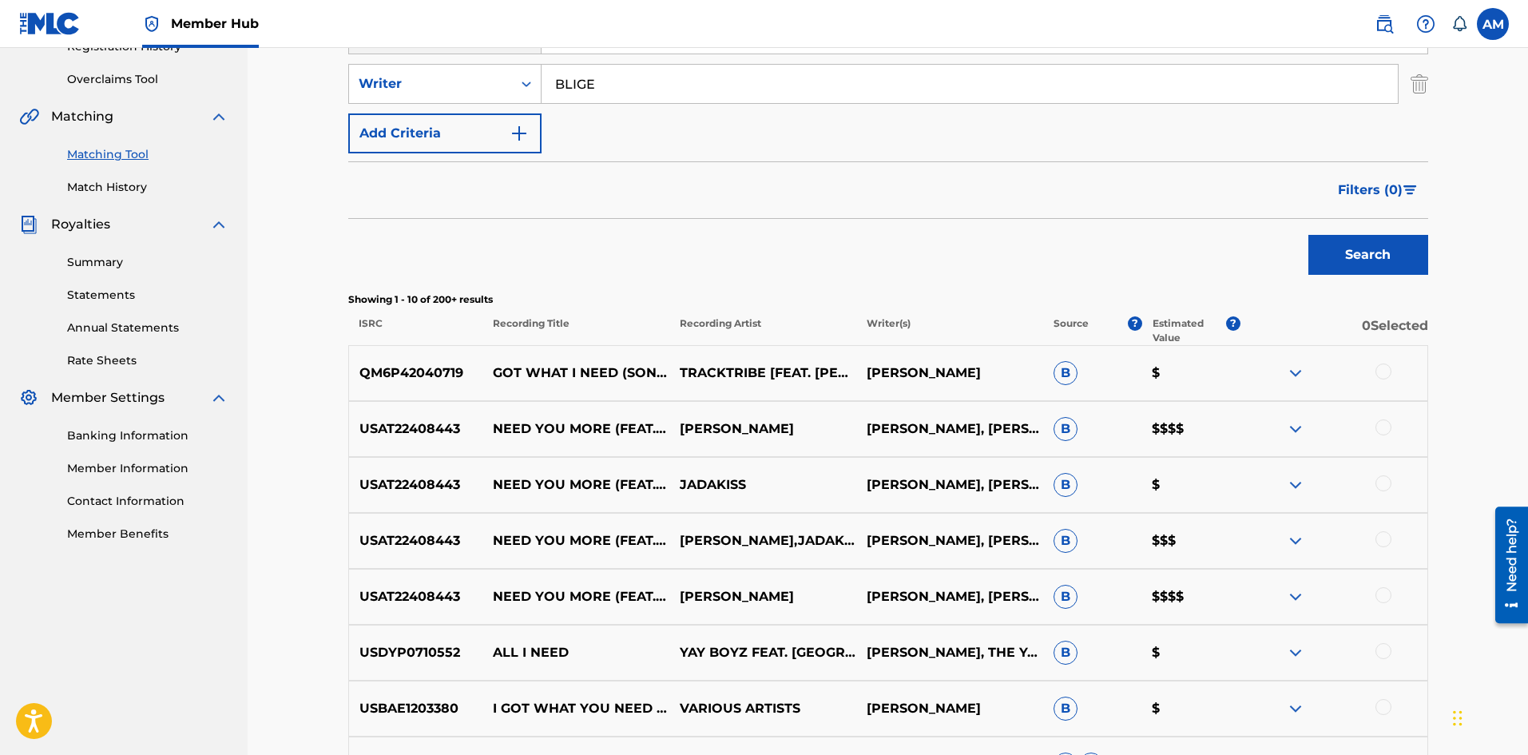
click at [1384, 431] on div at bounding box center [1383, 427] width 16 height 16
click at [1385, 474] on div "USAT22408443 NEED YOU MORE (FEAT. [PERSON_NAME]) JADAKISS [PERSON_NAME], [PERSO…" at bounding box center [888, 485] width 1080 height 56
click at [1382, 478] on div at bounding box center [1383, 483] width 16 height 16
click at [1383, 539] on div at bounding box center [1383, 539] width 16 height 16
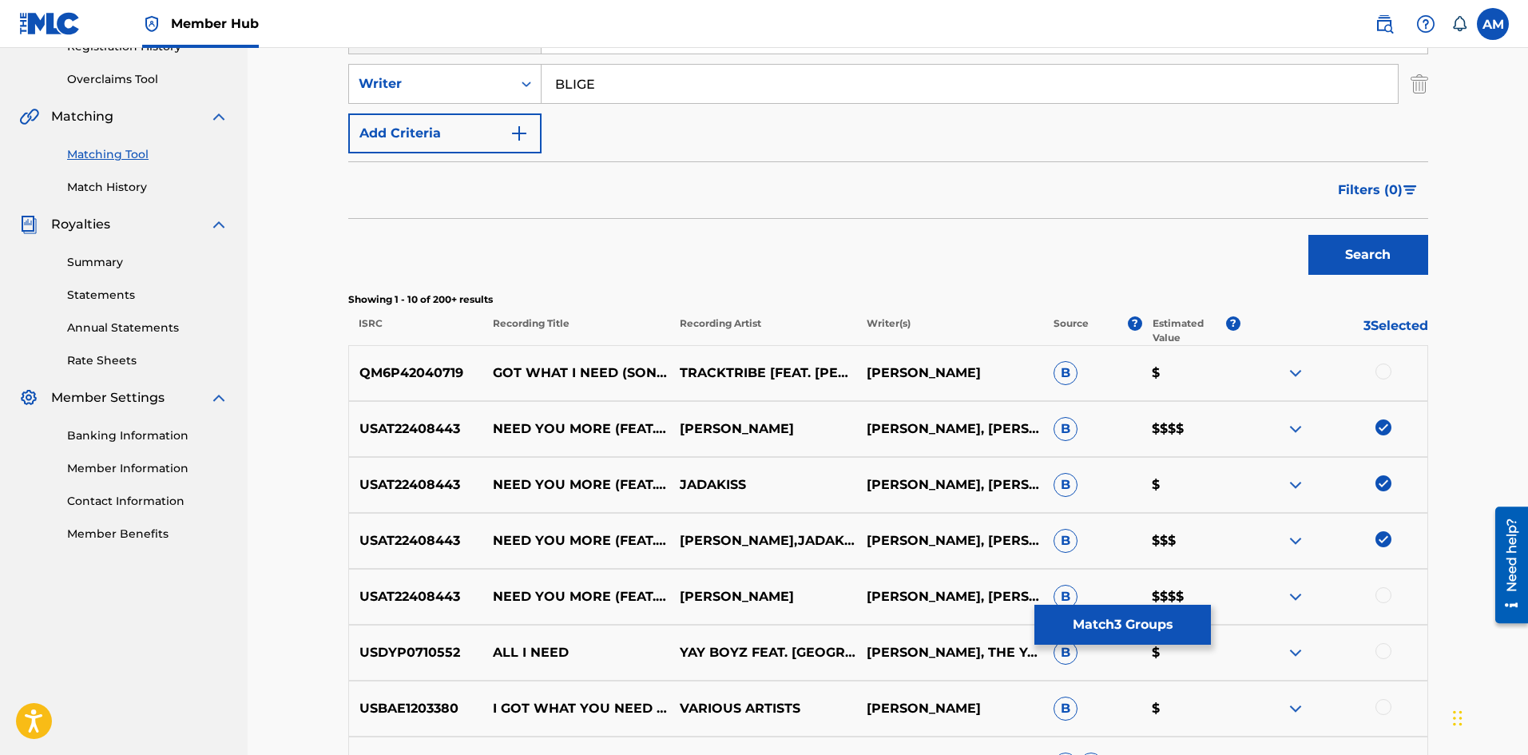
click at [1385, 595] on div at bounding box center [1383, 595] width 16 height 16
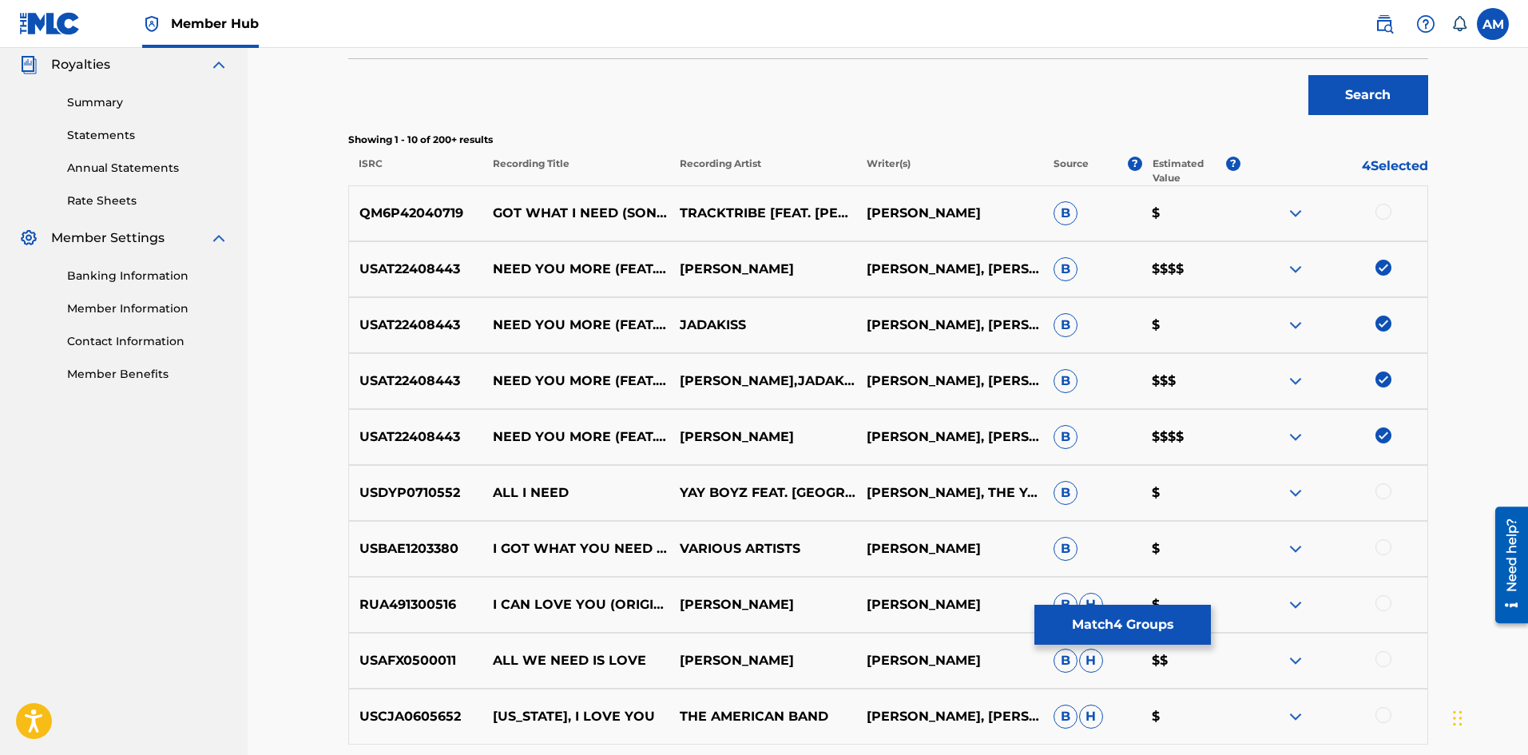
scroll to position [559, 0]
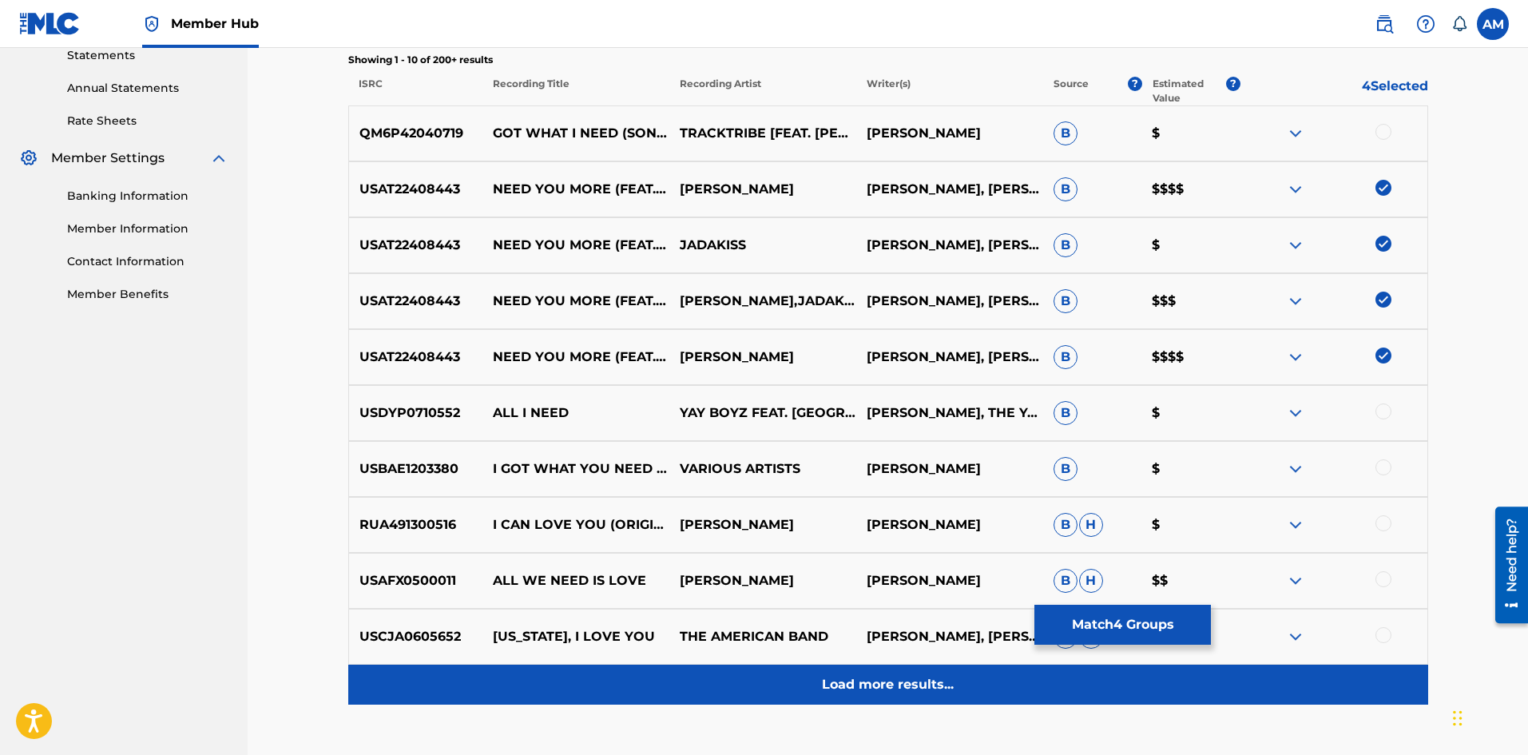
click at [819, 693] on div "Load more results..." at bounding box center [888, 684] width 1080 height 40
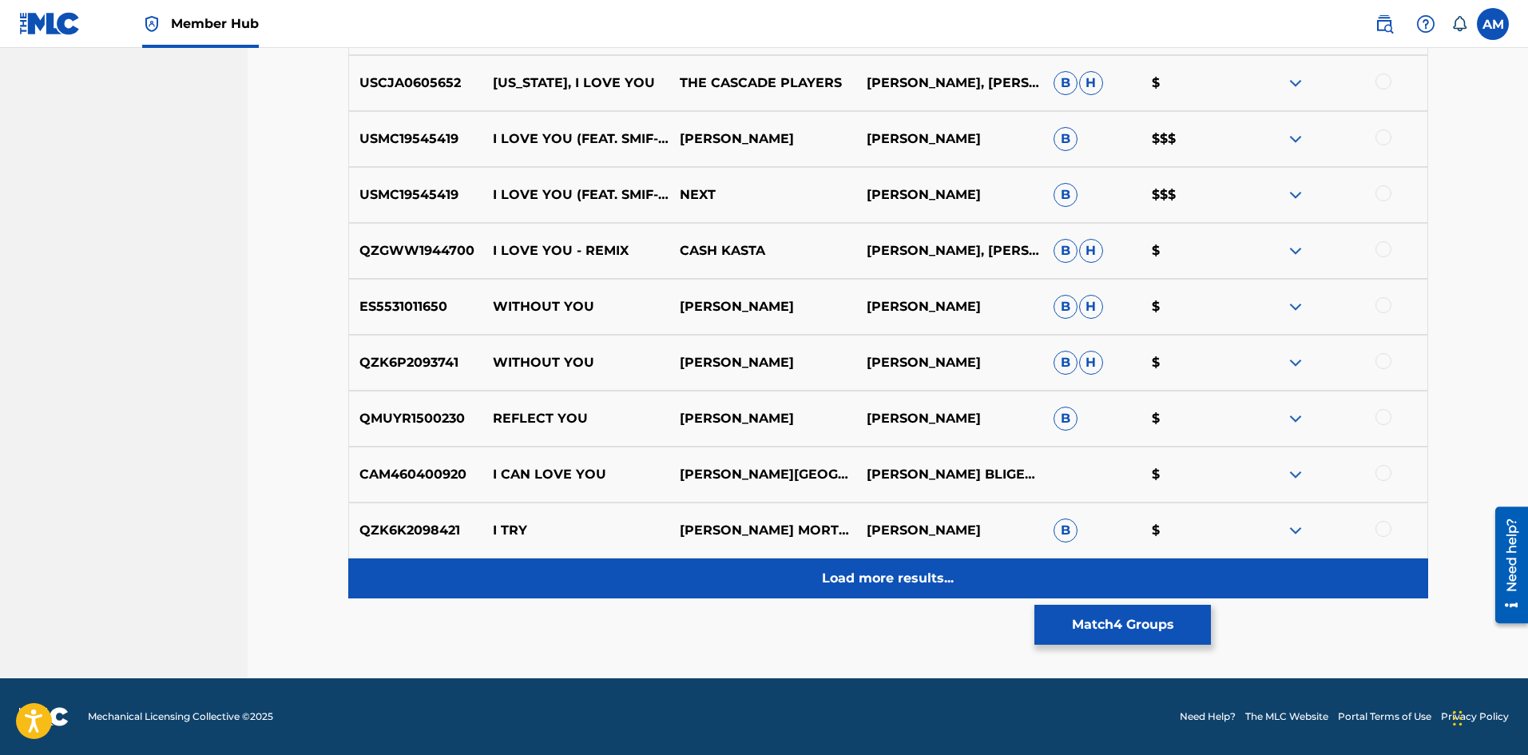
click at [792, 586] on div "Load more results..." at bounding box center [888, 578] width 1080 height 40
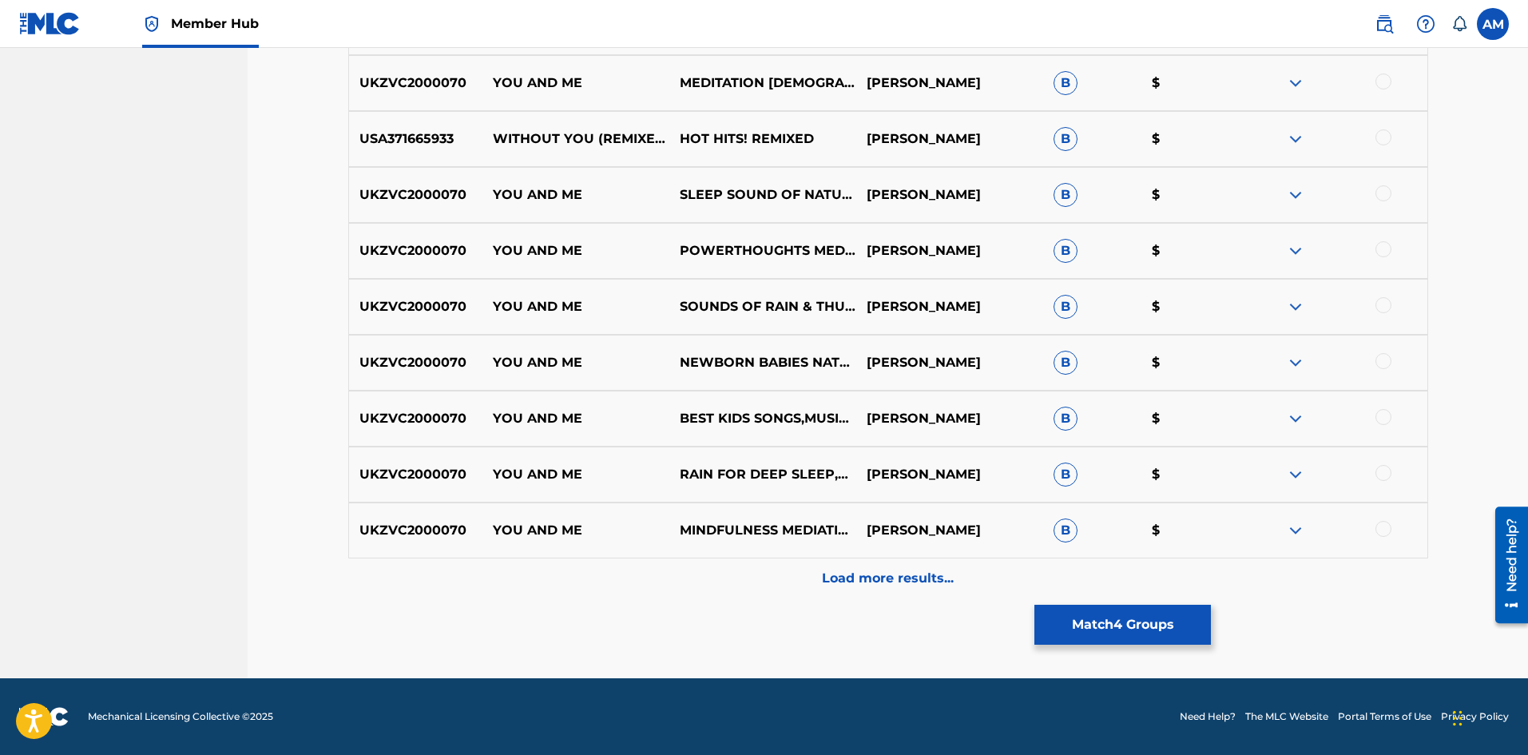
click at [848, 583] on p "Load more results..." at bounding box center [888, 578] width 132 height 19
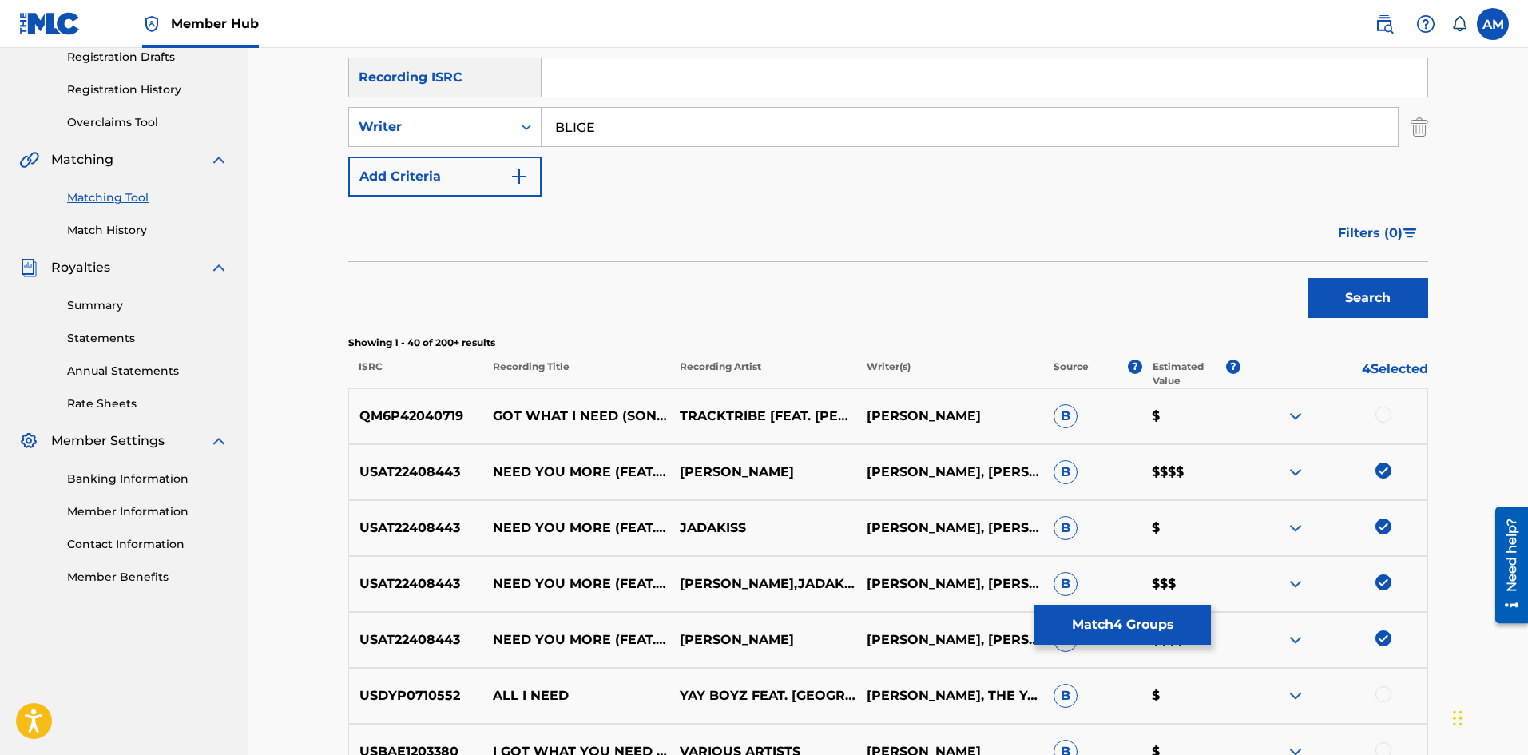
scroll to position [106, 0]
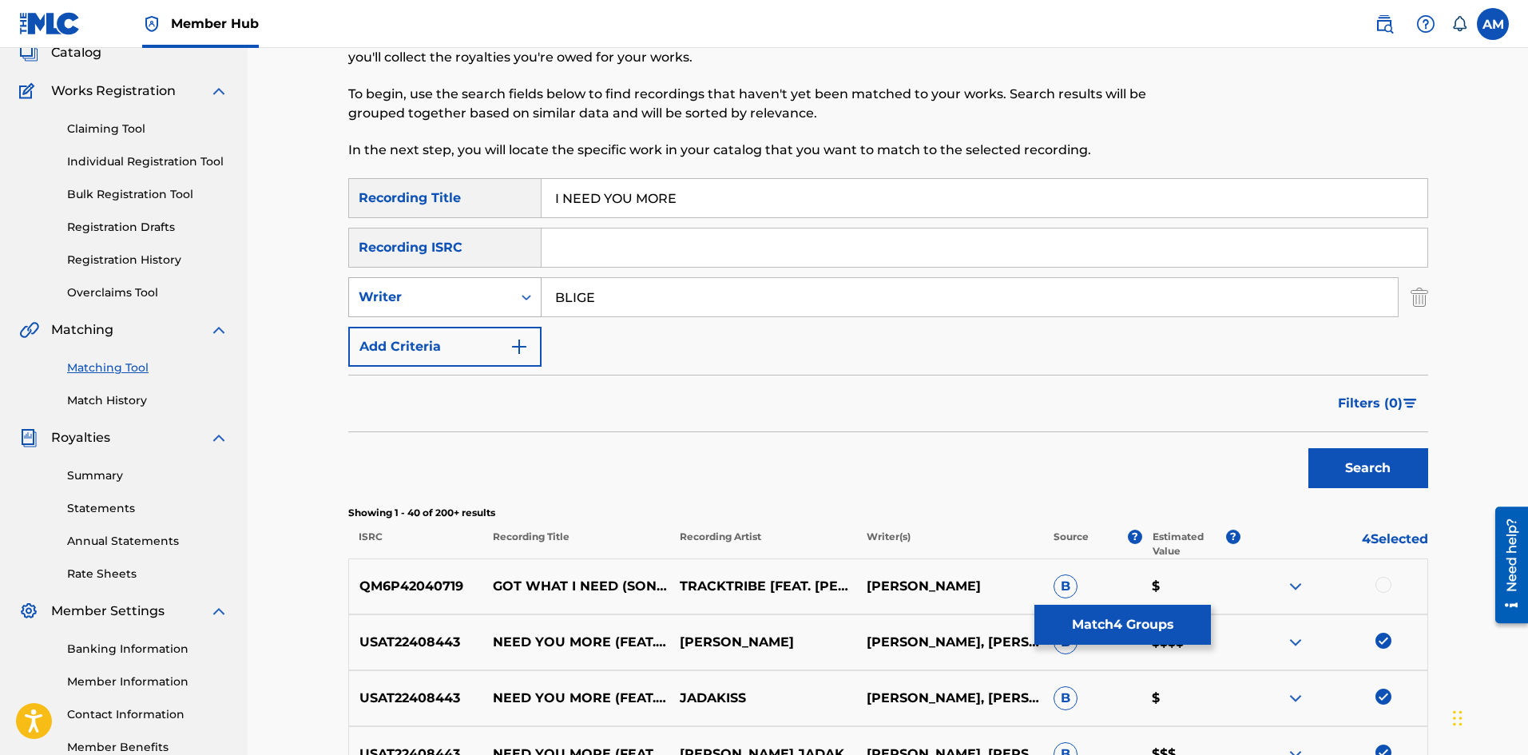
click at [457, 306] on div "Writer" at bounding box center [431, 296] width 144 height 19
click at [446, 331] on div "Recording Artist" at bounding box center [445, 337] width 192 height 40
click at [613, 305] on input "Search Form" at bounding box center [969, 297] width 856 height 38
type input "[PERSON_NAME]"
click at [1308, 448] on button "Search" at bounding box center [1368, 468] width 120 height 40
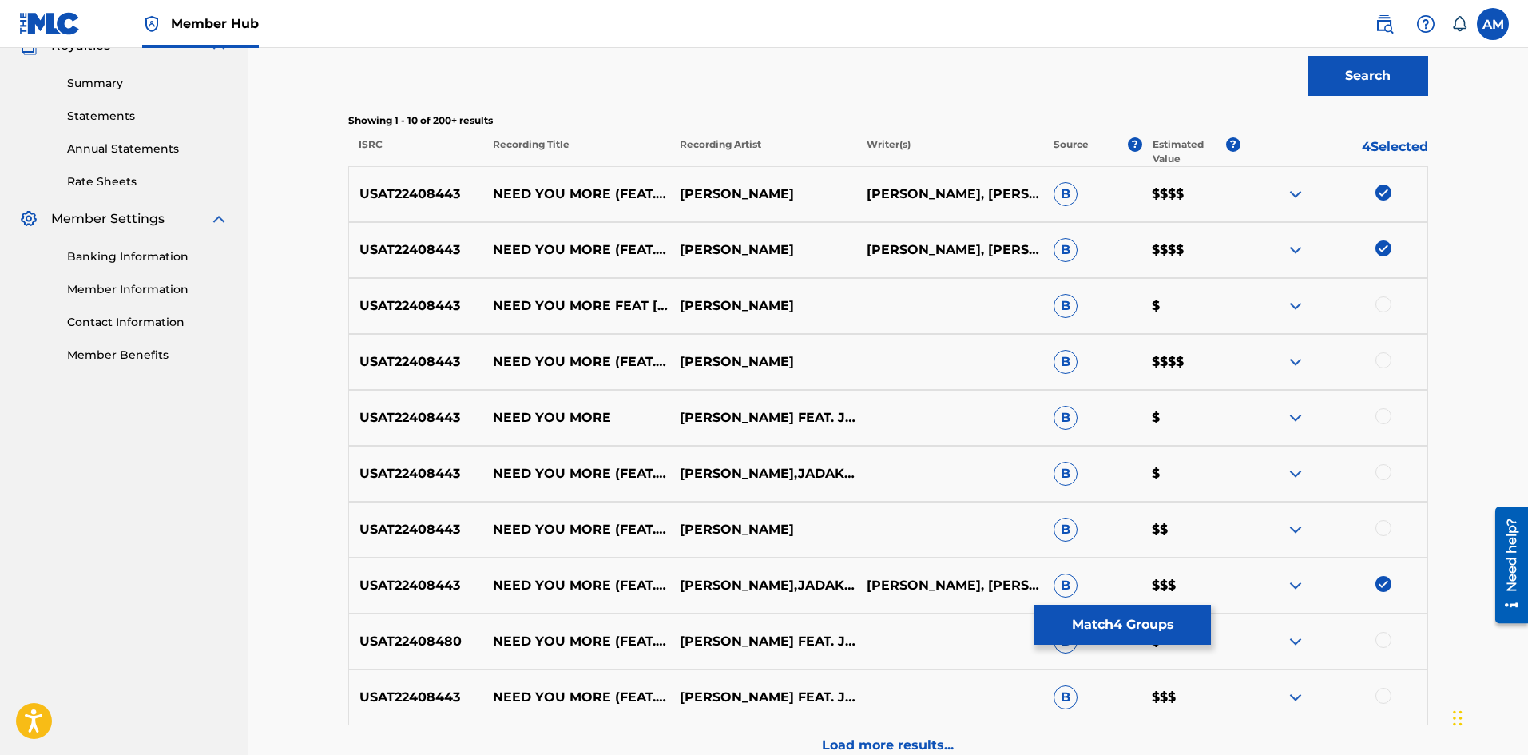
scroll to position [505, 0]
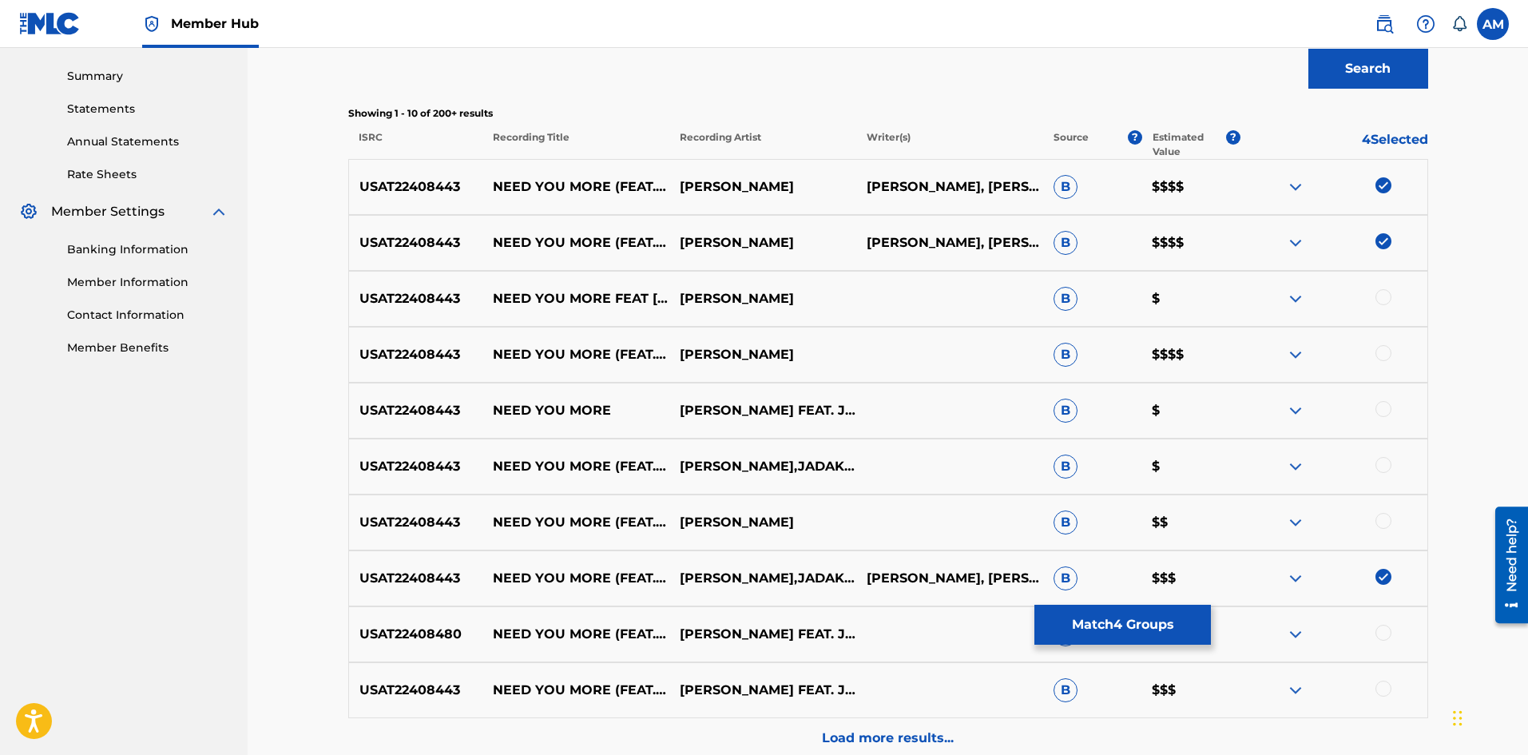
click at [1386, 294] on div at bounding box center [1383, 297] width 16 height 16
click at [1383, 352] on div at bounding box center [1383, 353] width 16 height 16
click at [1390, 418] on div at bounding box center [1333, 410] width 187 height 19
click at [1384, 410] on div at bounding box center [1383, 409] width 16 height 16
click at [1385, 462] on div at bounding box center [1383, 465] width 16 height 16
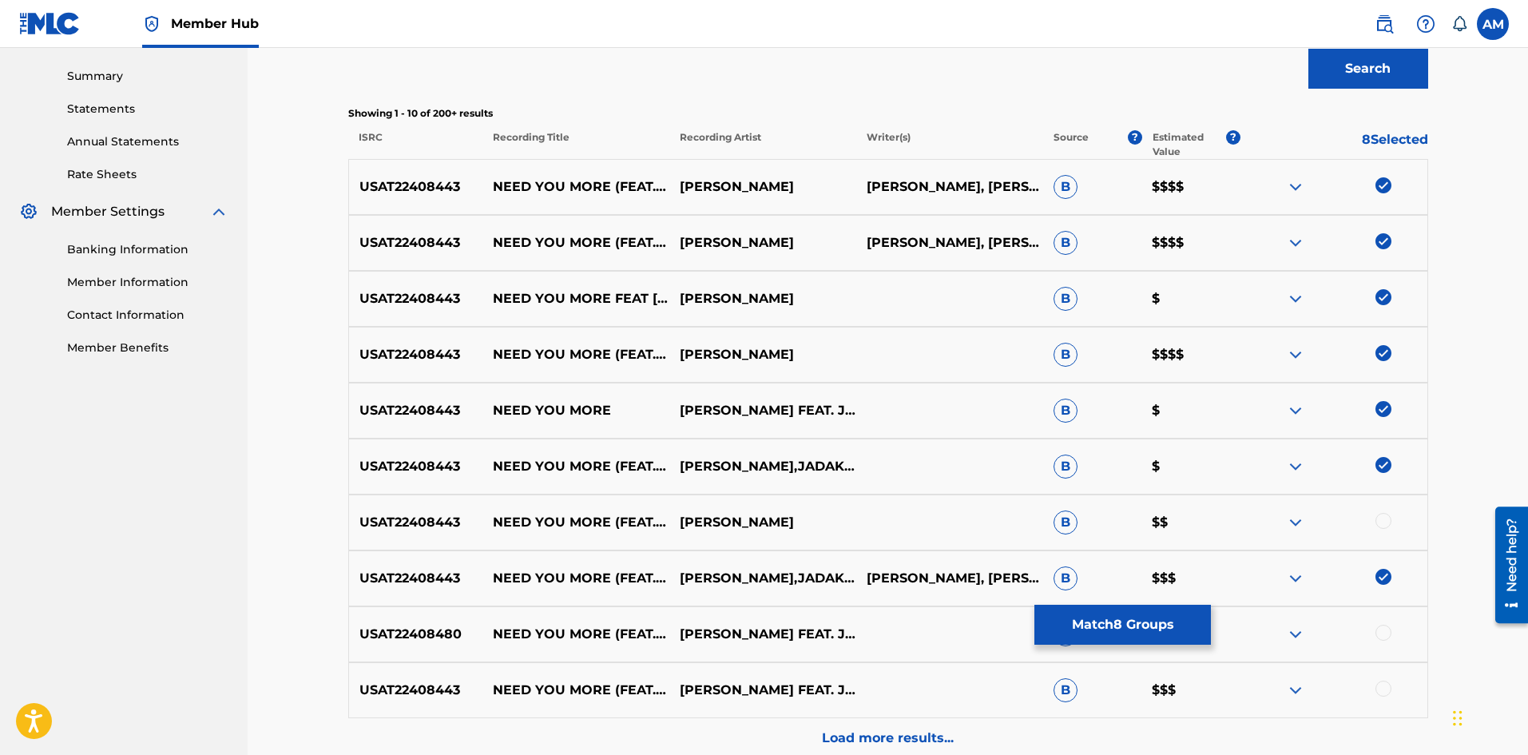
click at [1382, 521] on div at bounding box center [1383, 521] width 16 height 16
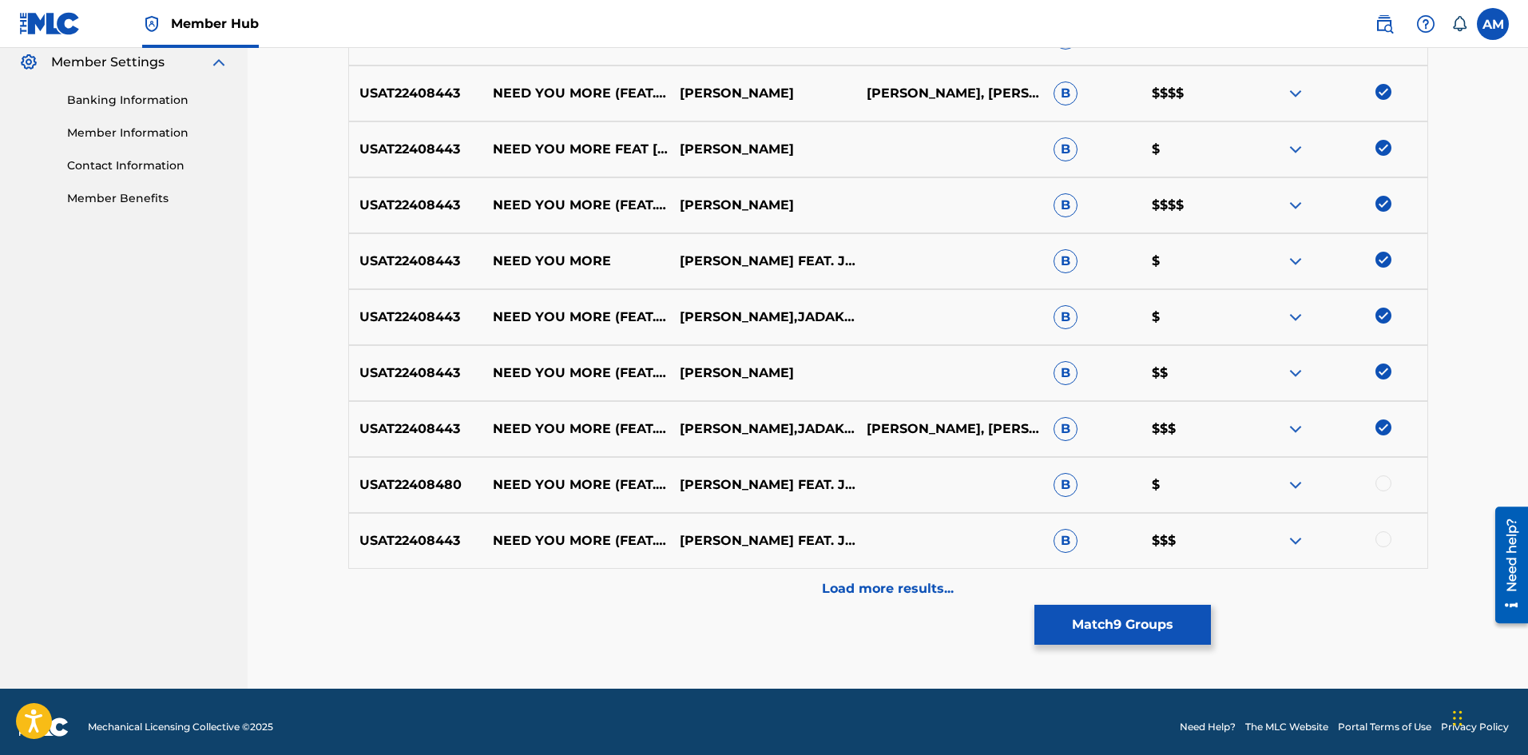
scroll to position [665, 0]
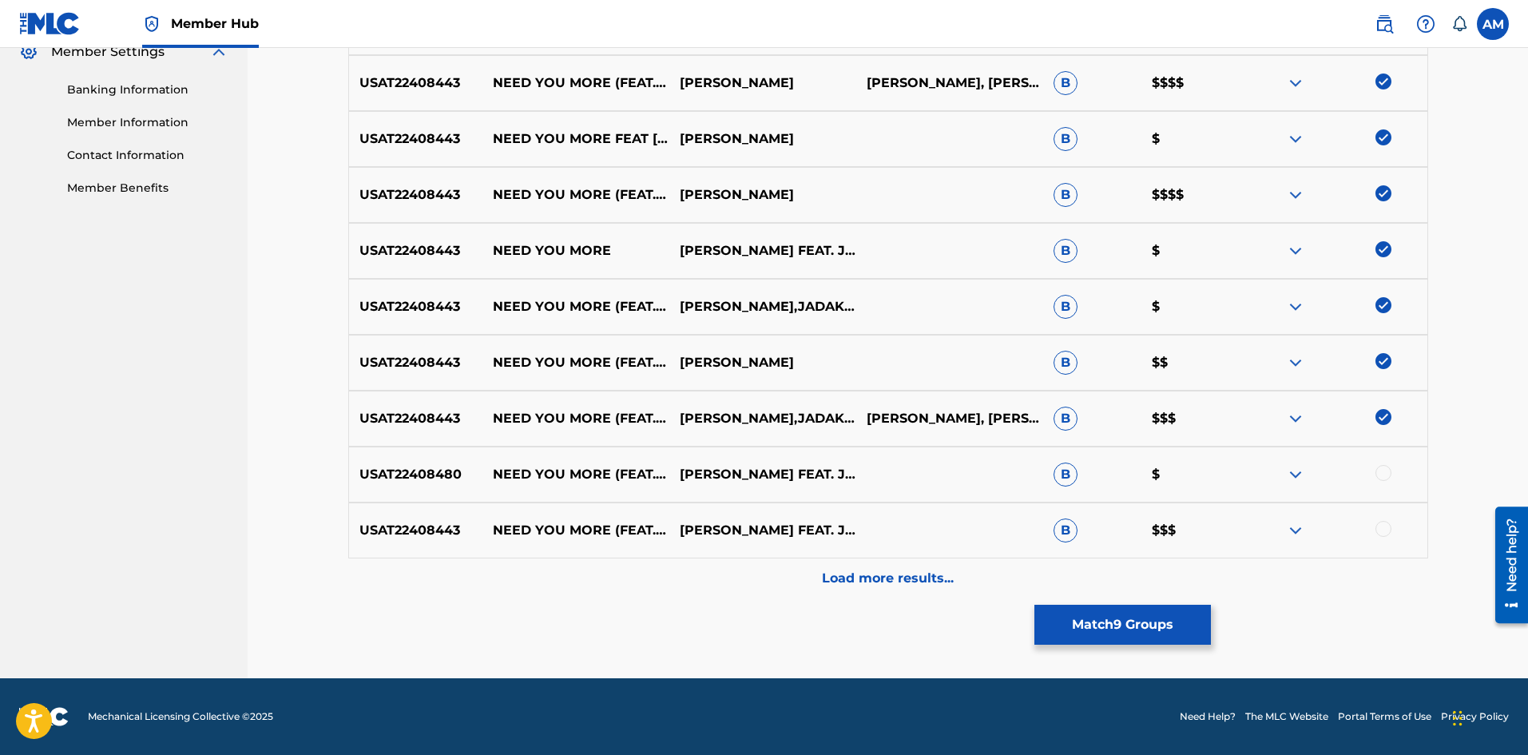
click at [1385, 475] on div at bounding box center [1383, 473] width 16 height 16
click at [1383, 525] on div at bounding box center [1383, 529] width 16 height 16
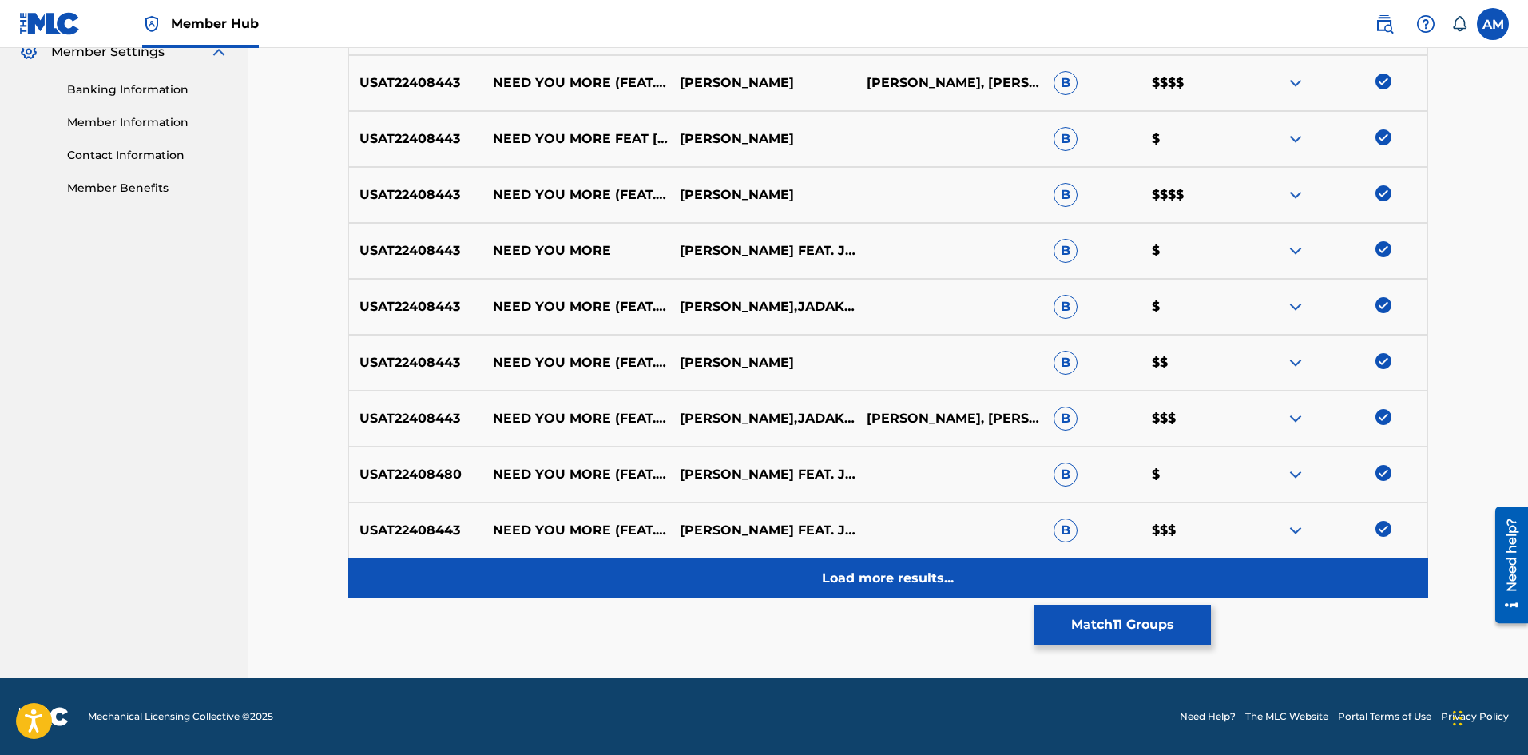
click at [911, 571] on p "Load more results..." at bounding box center [888, 578] width 132 height 19
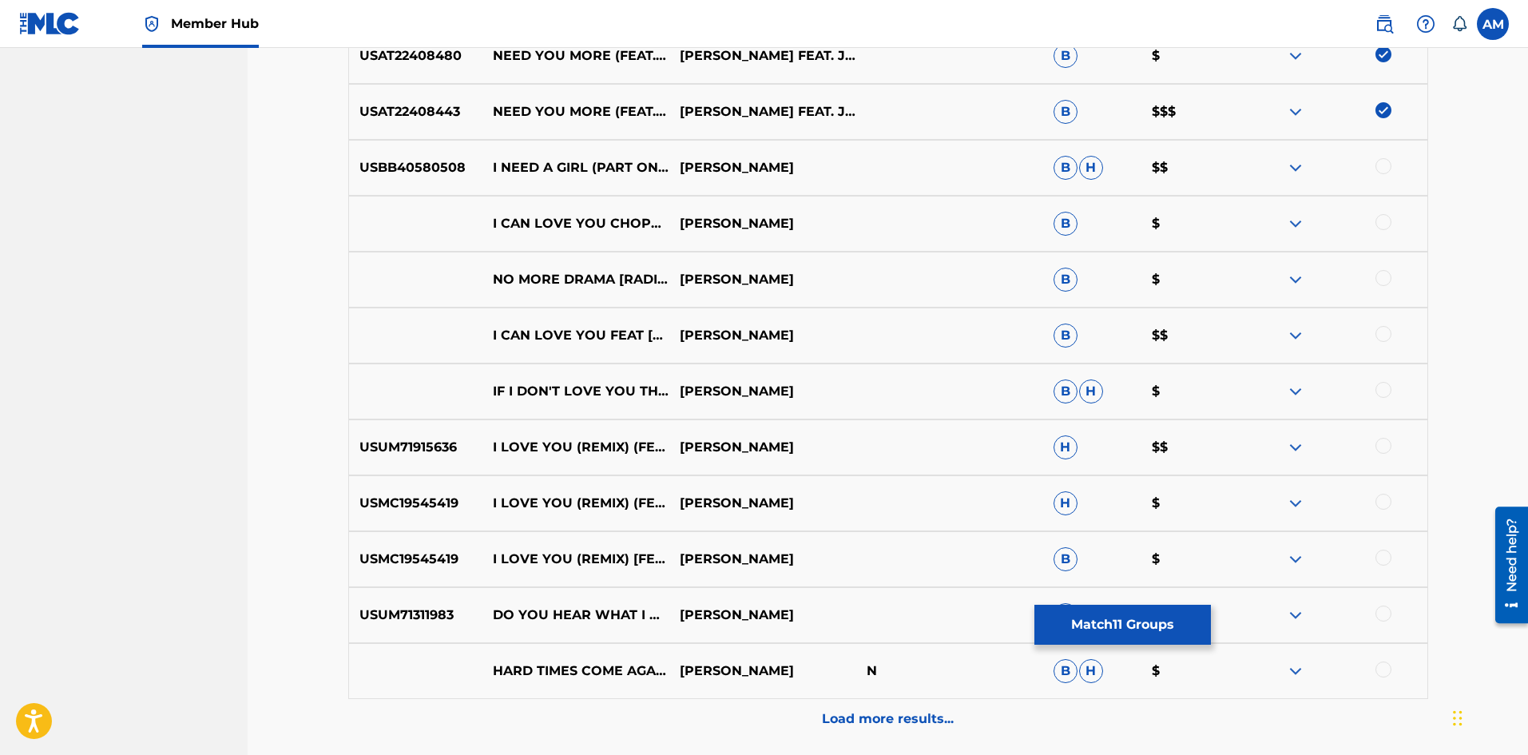
scroll to position [1224, 0]
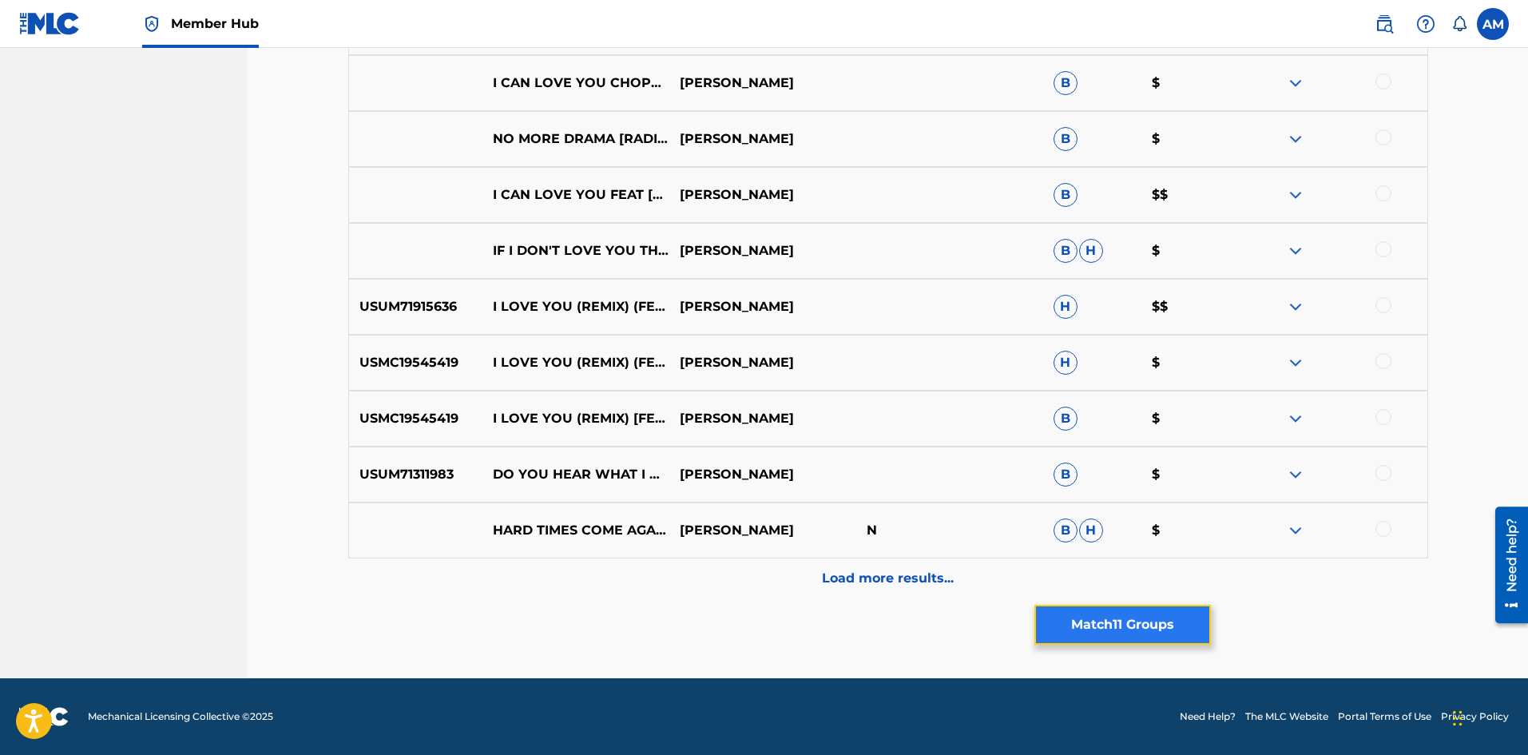
click at [1142, 624] on button "Match 11 Groups" at bounding box center [1122, 625] width 176 height 40
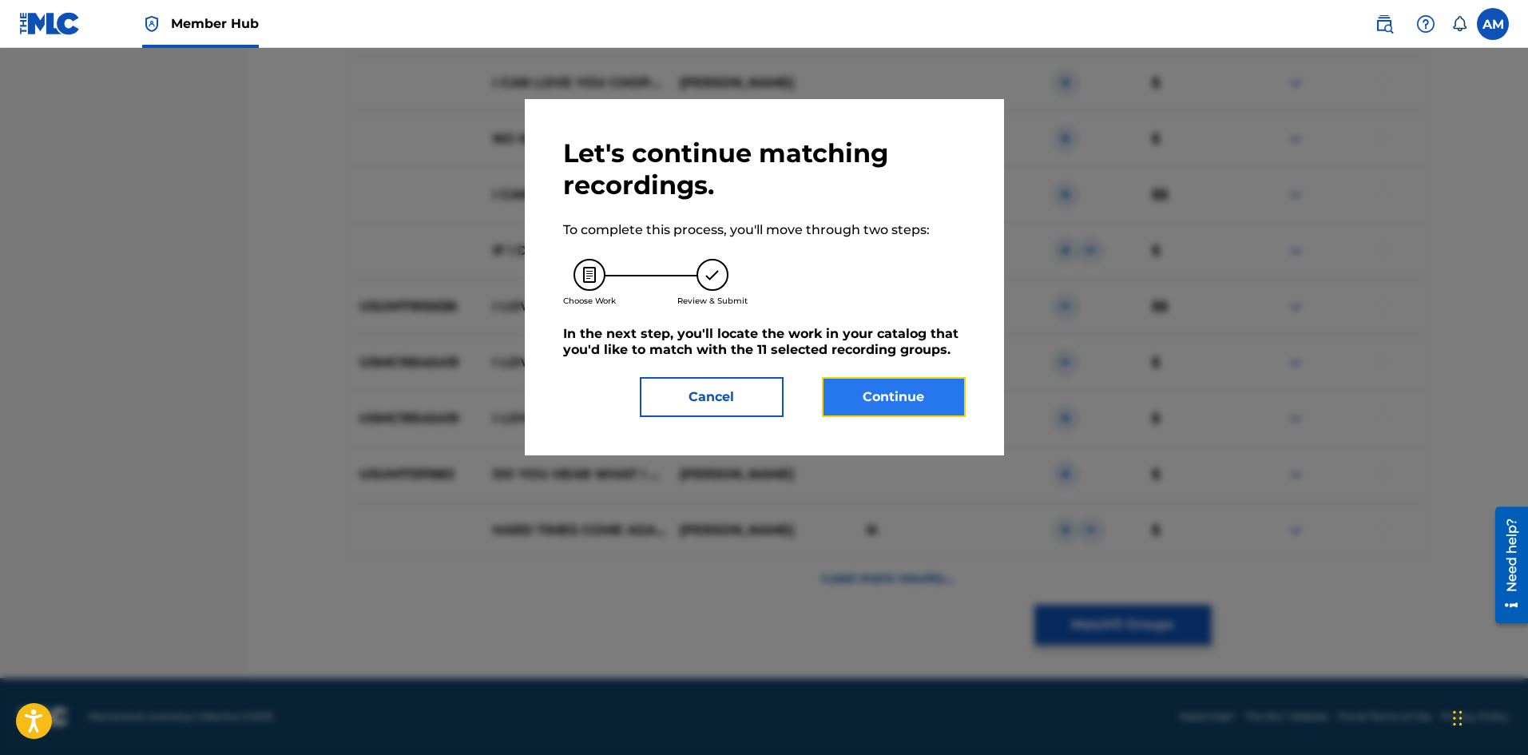
click at [874, 398] on button "Continue" at bounding box center [894, 397] width 144 height 40
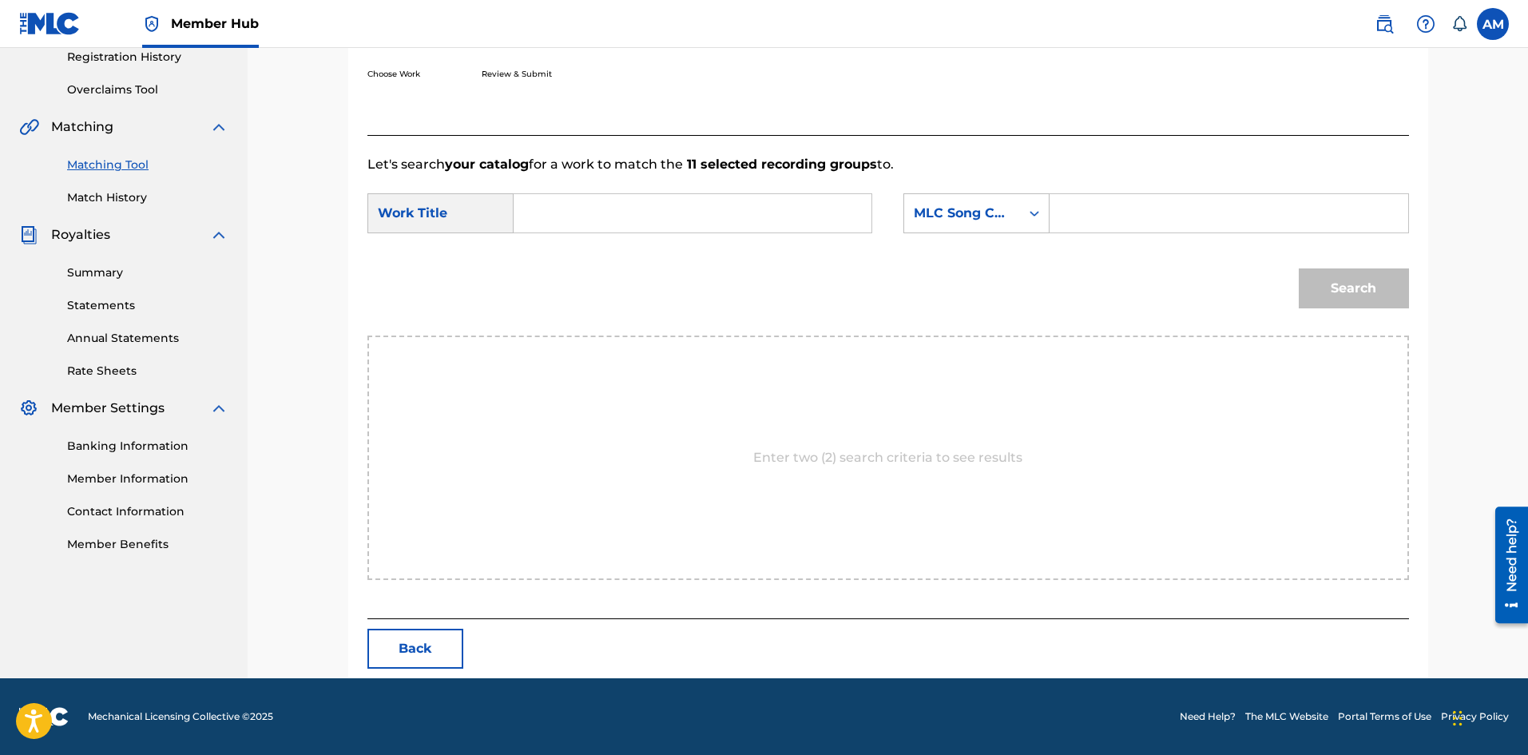
scroll to position [309, 0]
click at [1091, 214] on input "Search Form" at bounding box center [1228, 213] width 331 height 38
paste input "I34SOU"
type input "I34SOU"
click at [605, 212] on input "Search Form" at bounding box center [692, 213] width 331 height 38
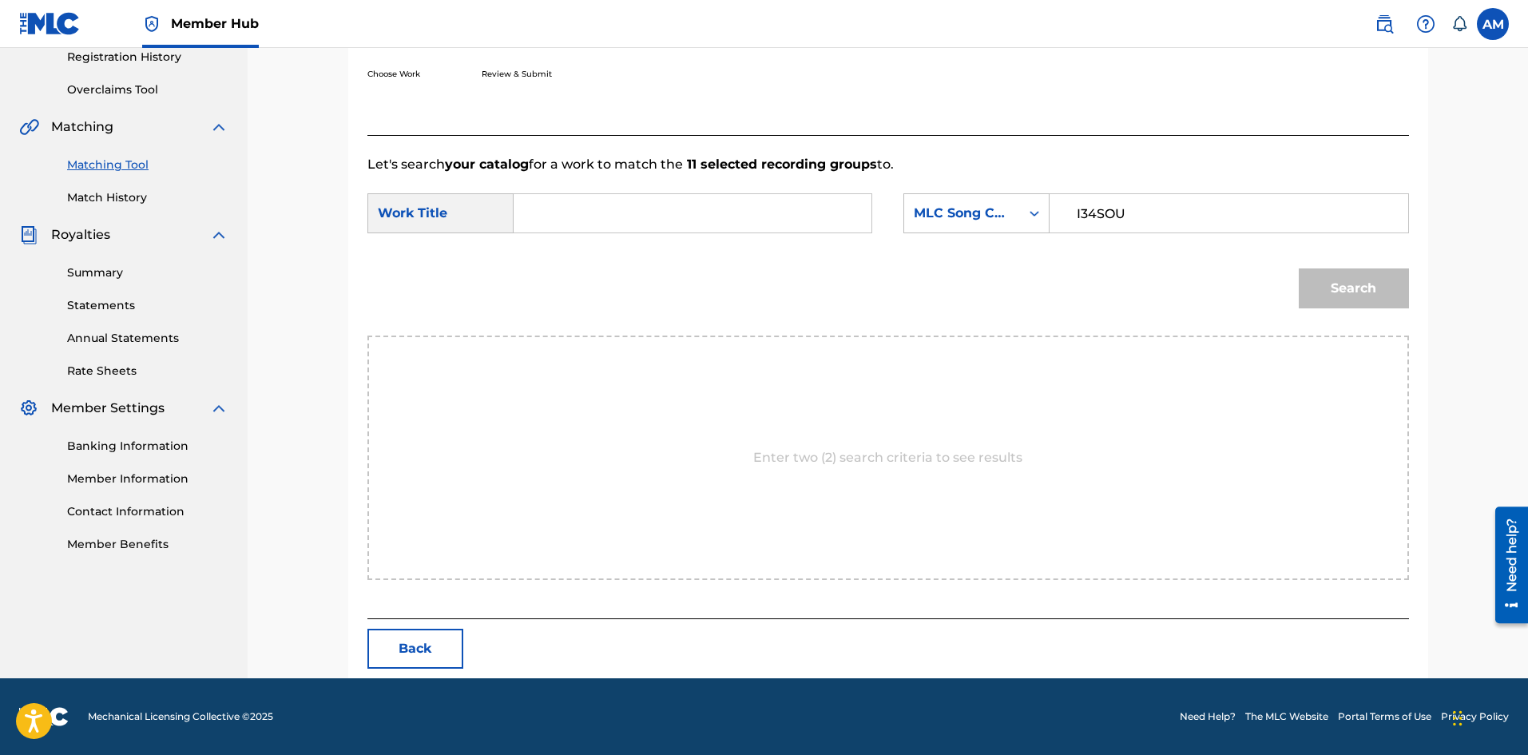
paste input "NEED YOU MORE"
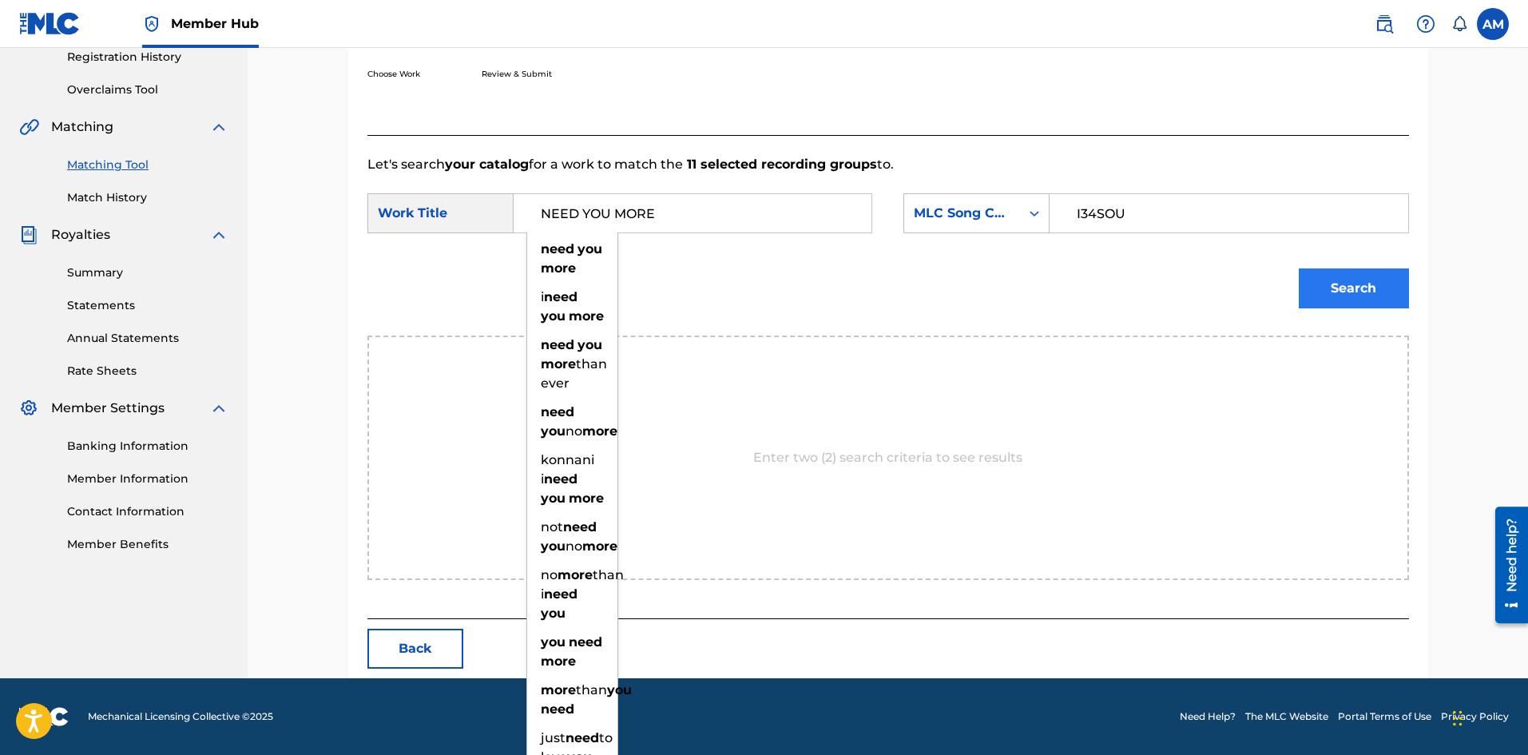
type input "NEED YOU MORE"
click at [1325, 276] on button "Search" at bounding box center [1353, 288] width 110 height 40
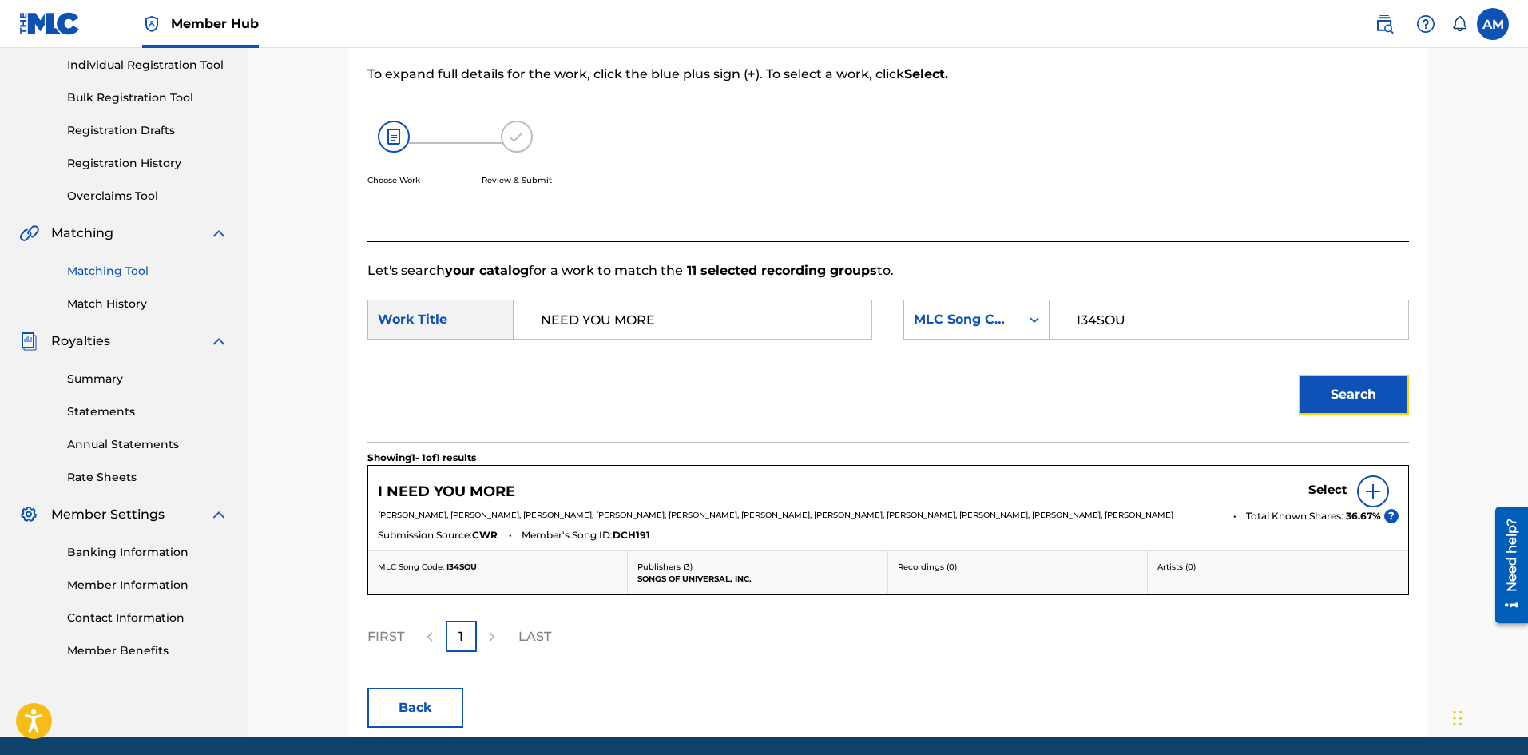
scroll to position [272, 0]
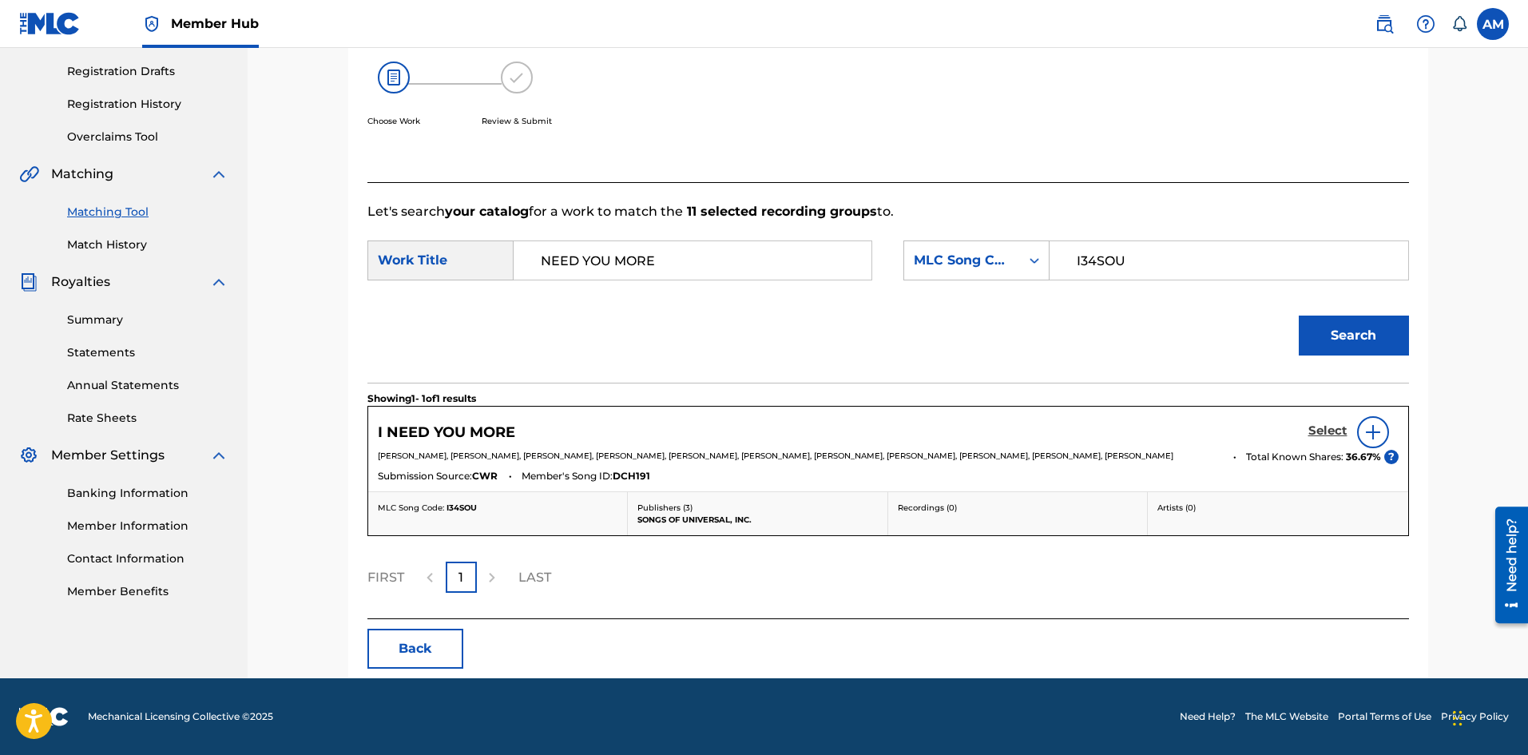
click at [1338, 423] on h5 "Select" at bounding box center [1327, 430] width 39 height 15
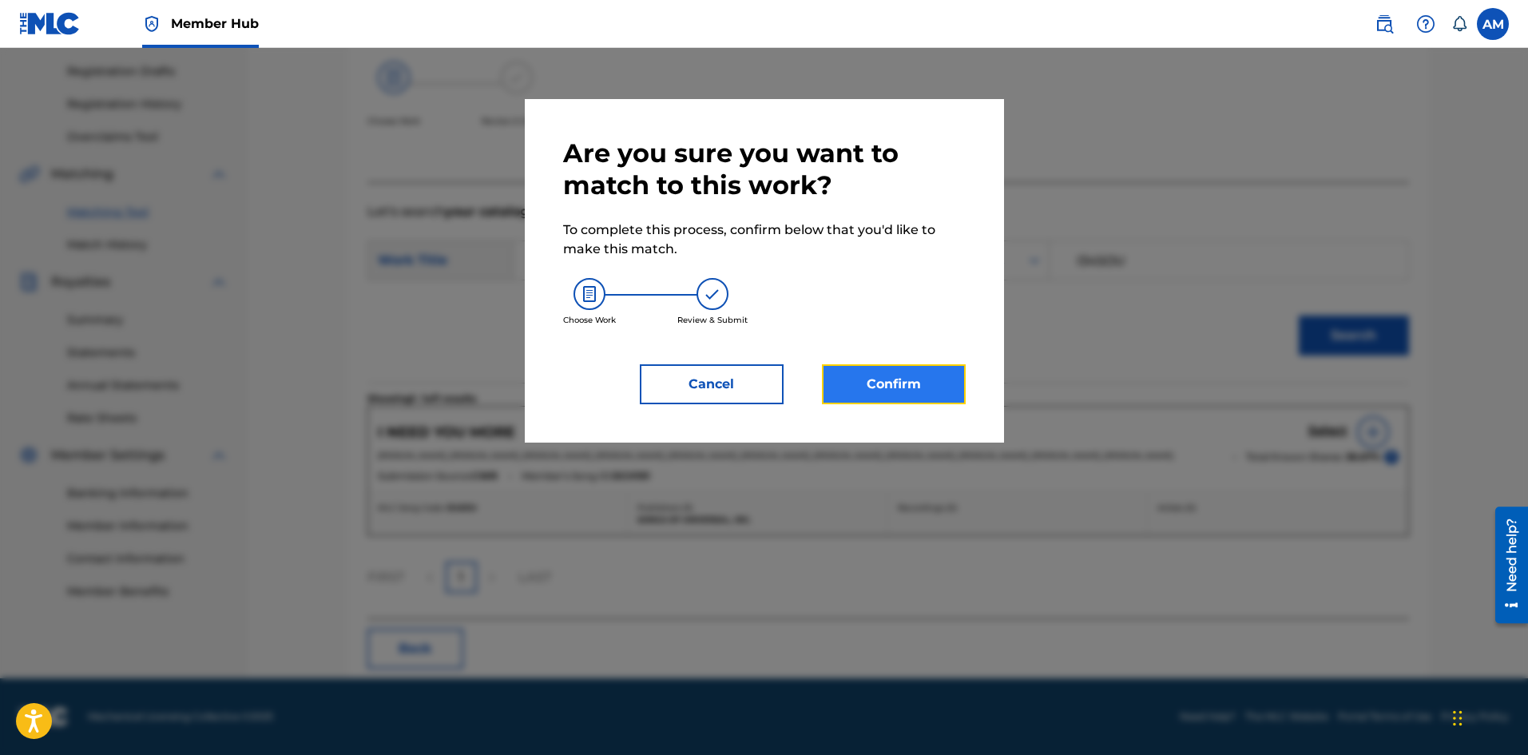
click at [921, 391] on button "Confirm" at bounding box center [894, 384] width 144 height 40
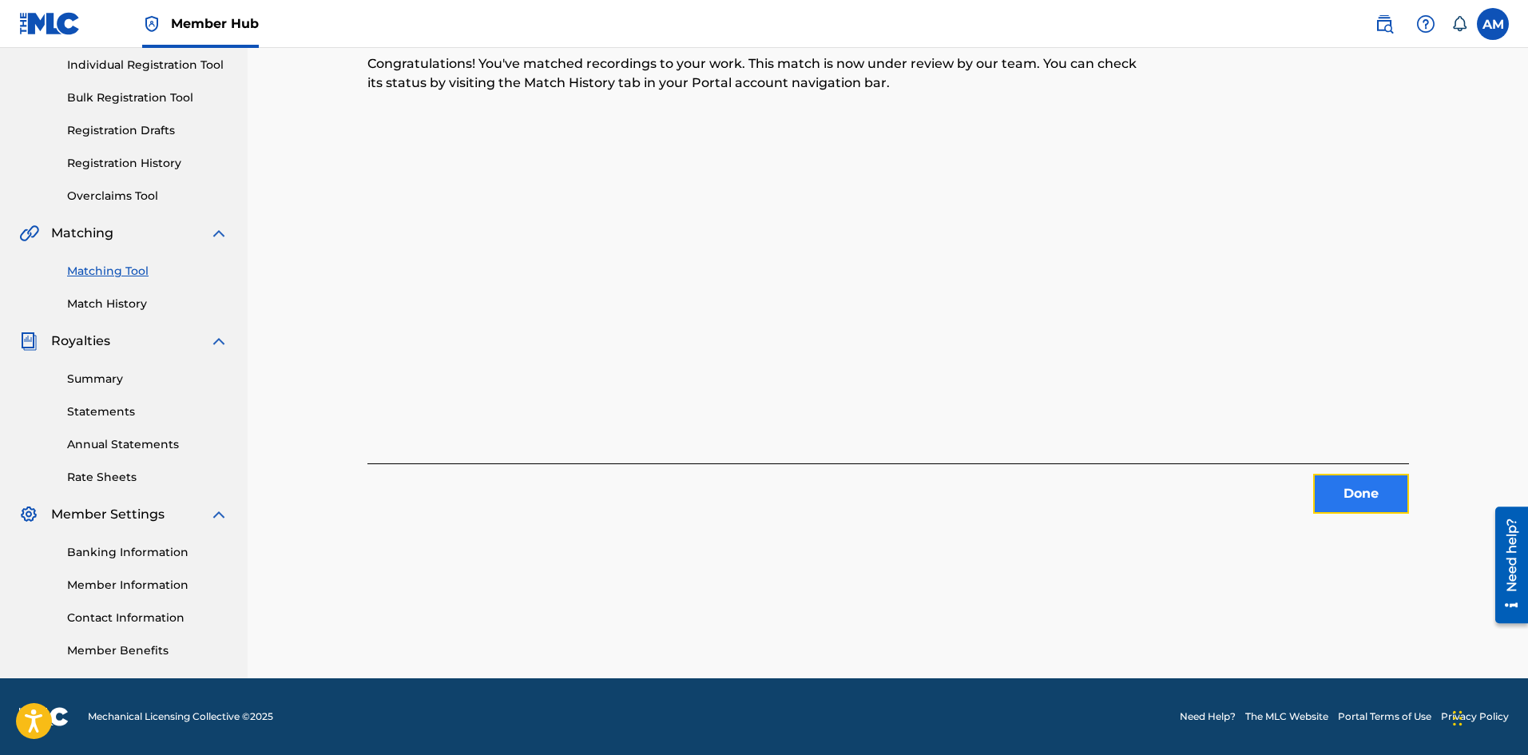
click at [1366, 493] on button "Done" at bounding box center [1361, 494] width 96 height 40
